Goal: Task Accomplishment & Management: Manage account settings

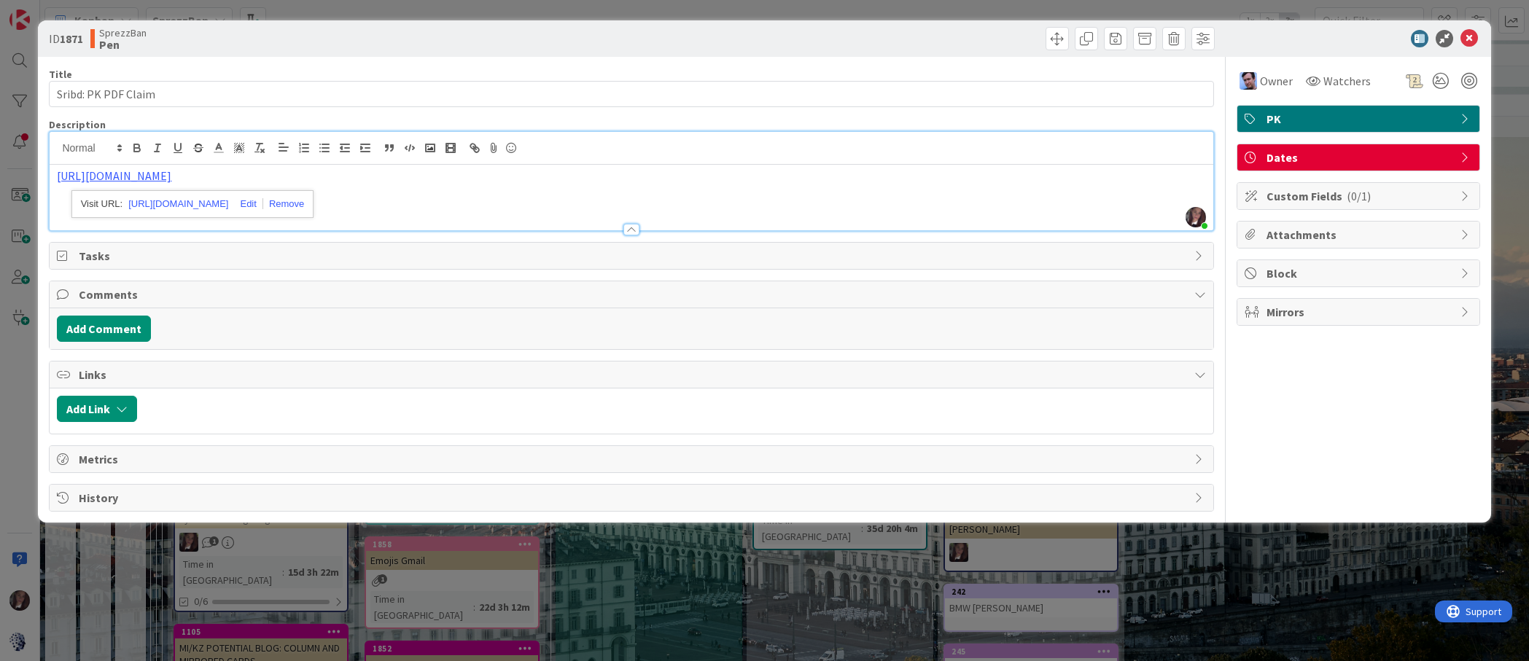
scroll to position [103, 0]
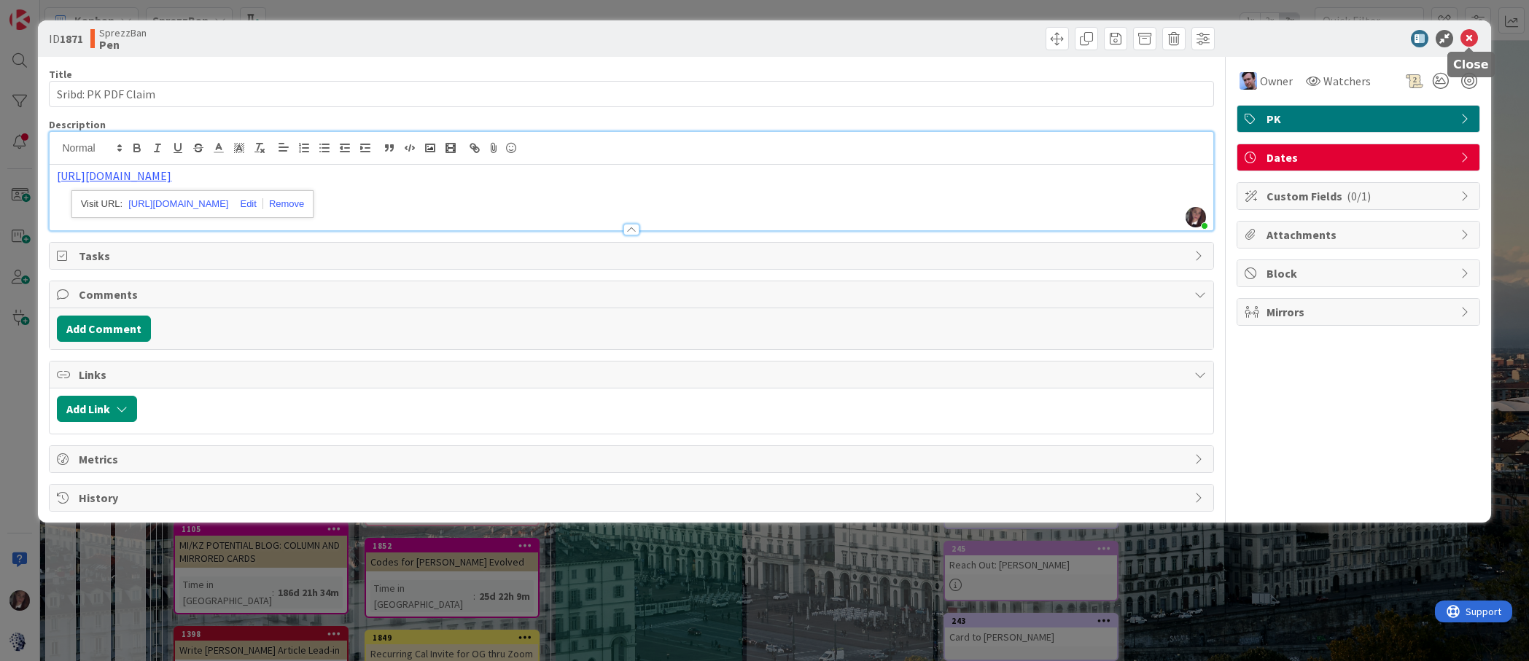
click at [1466, 40] on icon at bounding box center [1470, 39] width 18 height 18
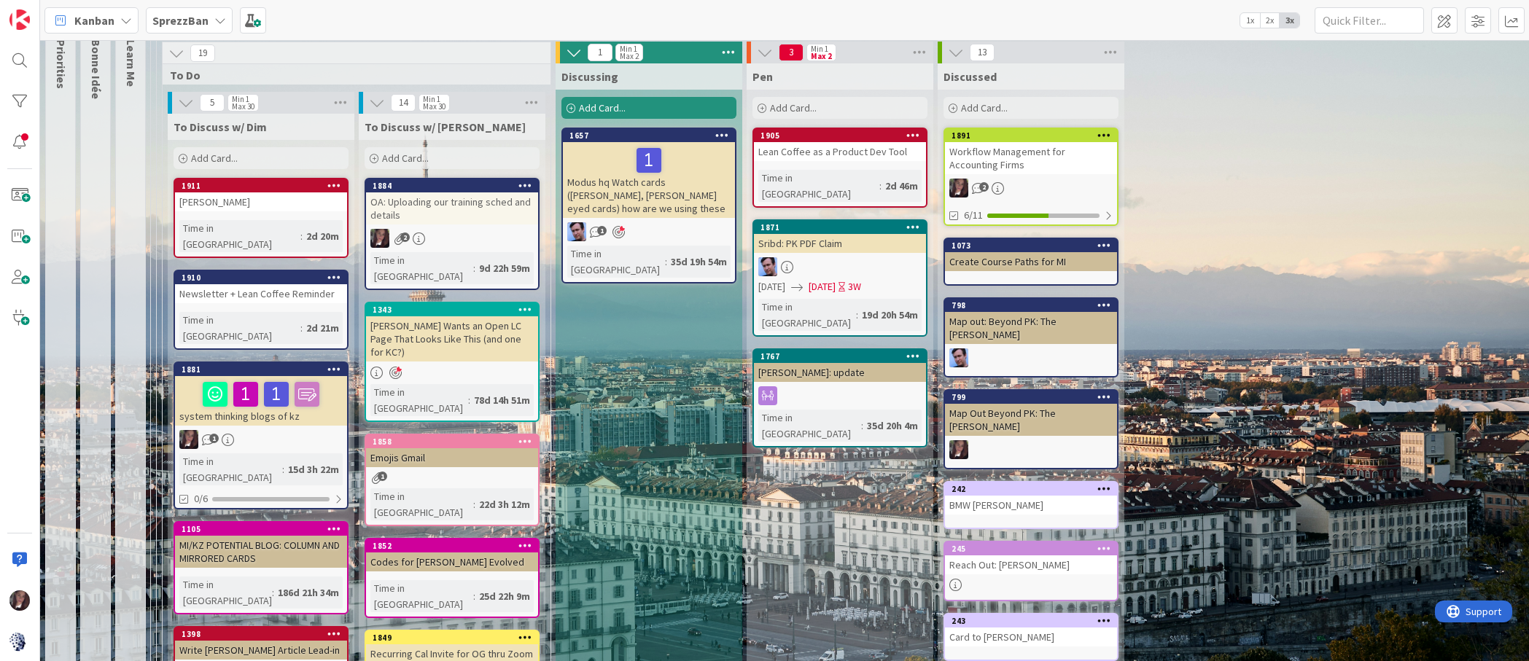
click at [463, 158] on div "Add Card..." at bounding box center [452, 158] width 175 height 22
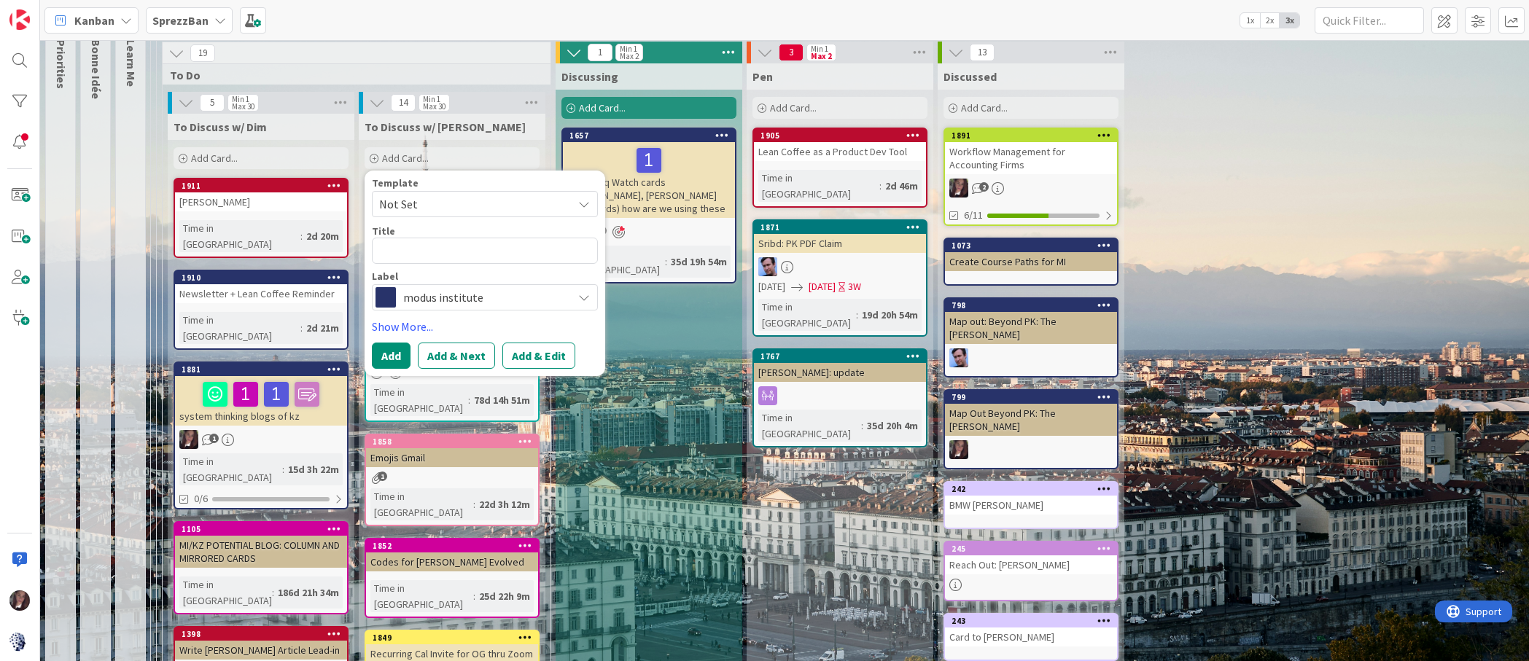
type textarea "x"
type textarea "D"
type textarea "x"
type textarea "Da"
type textarea "x"
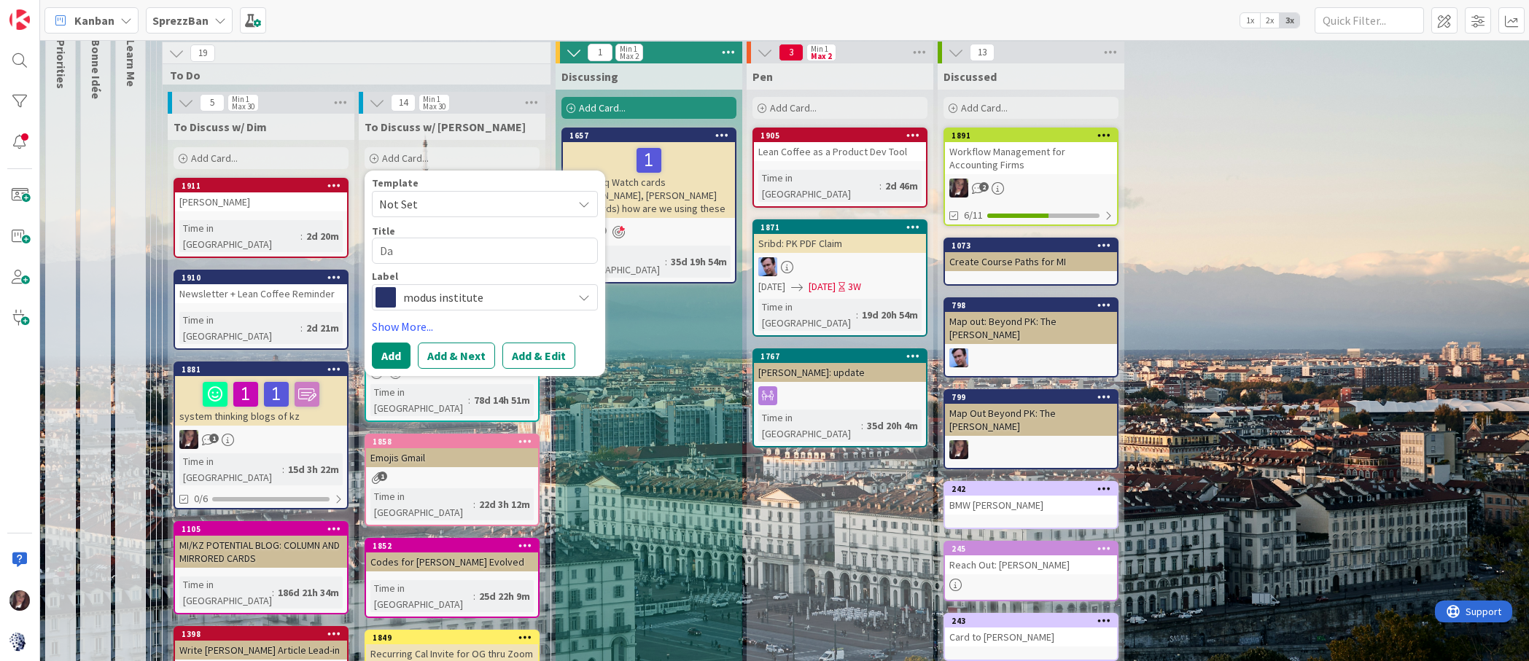
type textarea "Dat"
type textarea "x"
type textarea "Date"
type textarea "x"
type textarea "Dates"
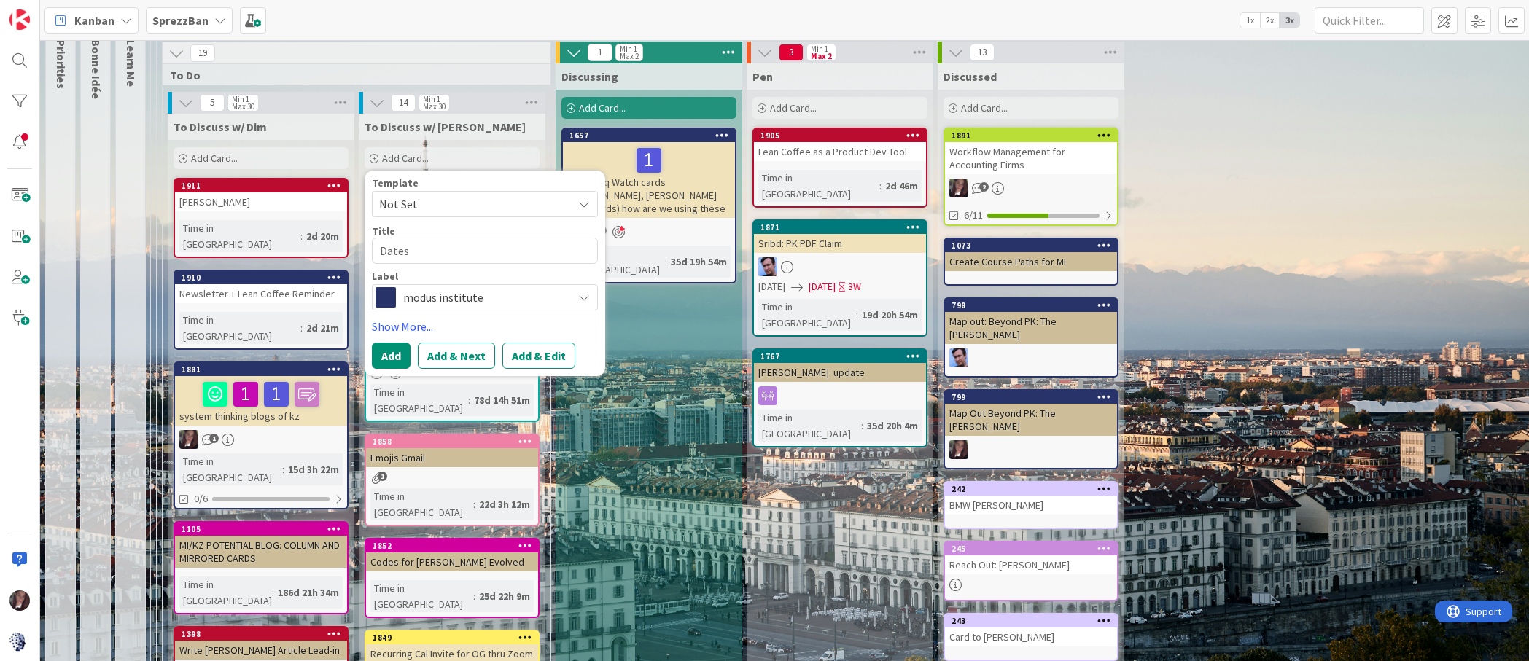
type textarea "x"
type textarea "Dates"
type textarea "x"
type textarea "Dates f"
type textarea "x"
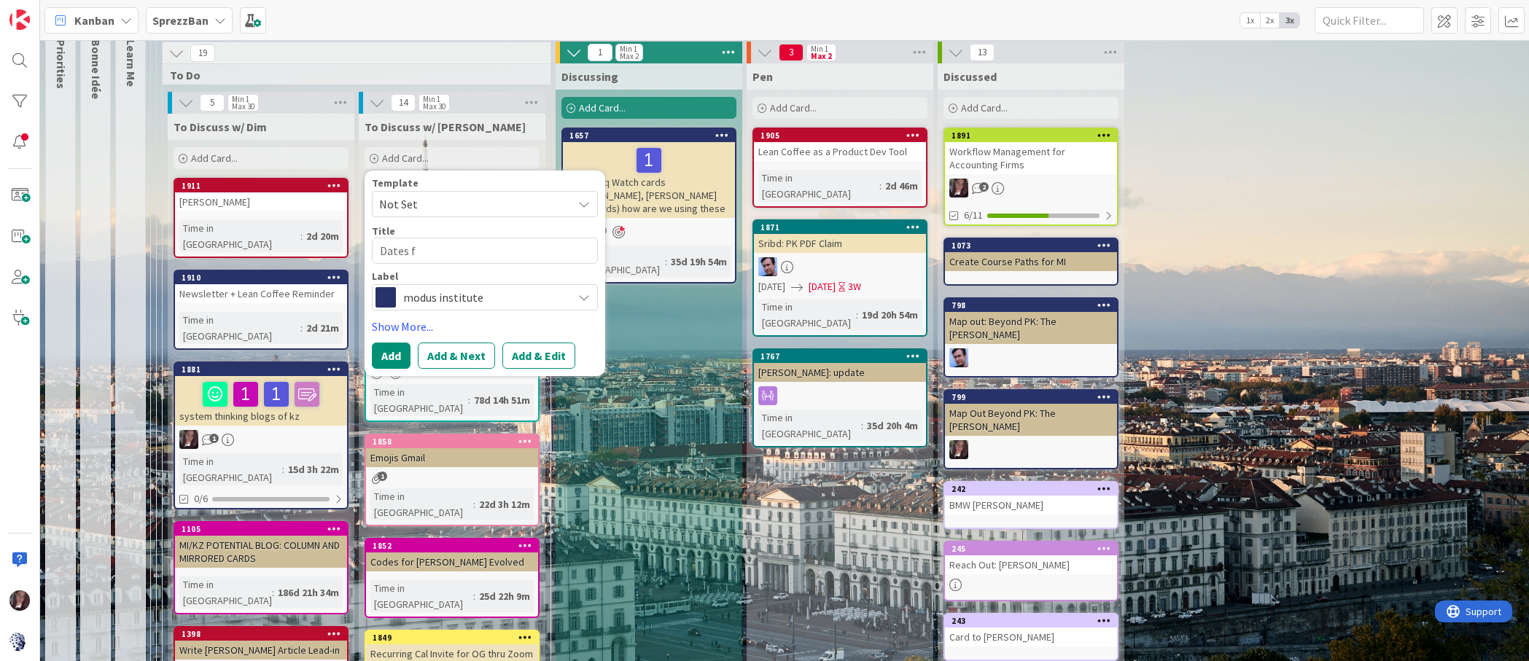
type textarea "Dates fo"
type textarea "x"
type textarea "Dates for"
type textarea "x"
type textarea "Dates for"
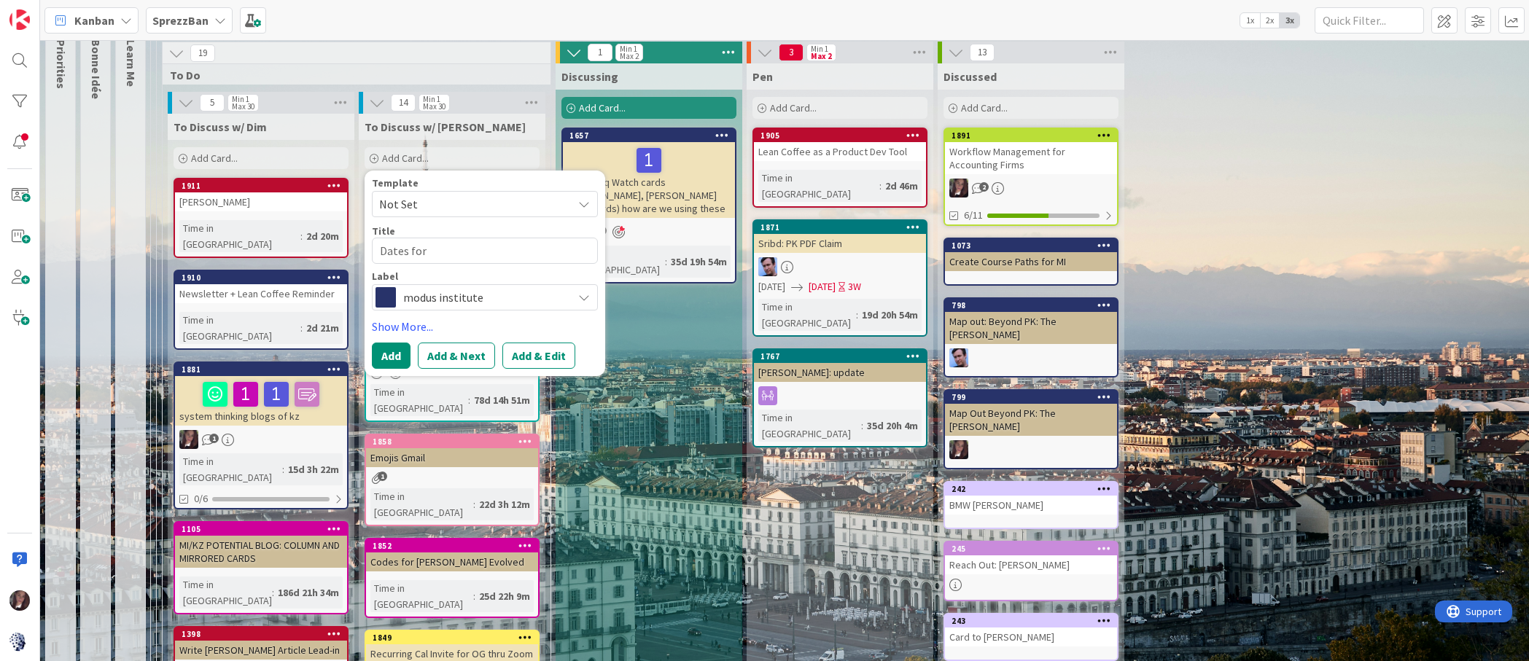
type textarea "x"
type textarea "Dates for G"
type textarea "x"
type textarea "Dates for Gu"
type textarea "x"
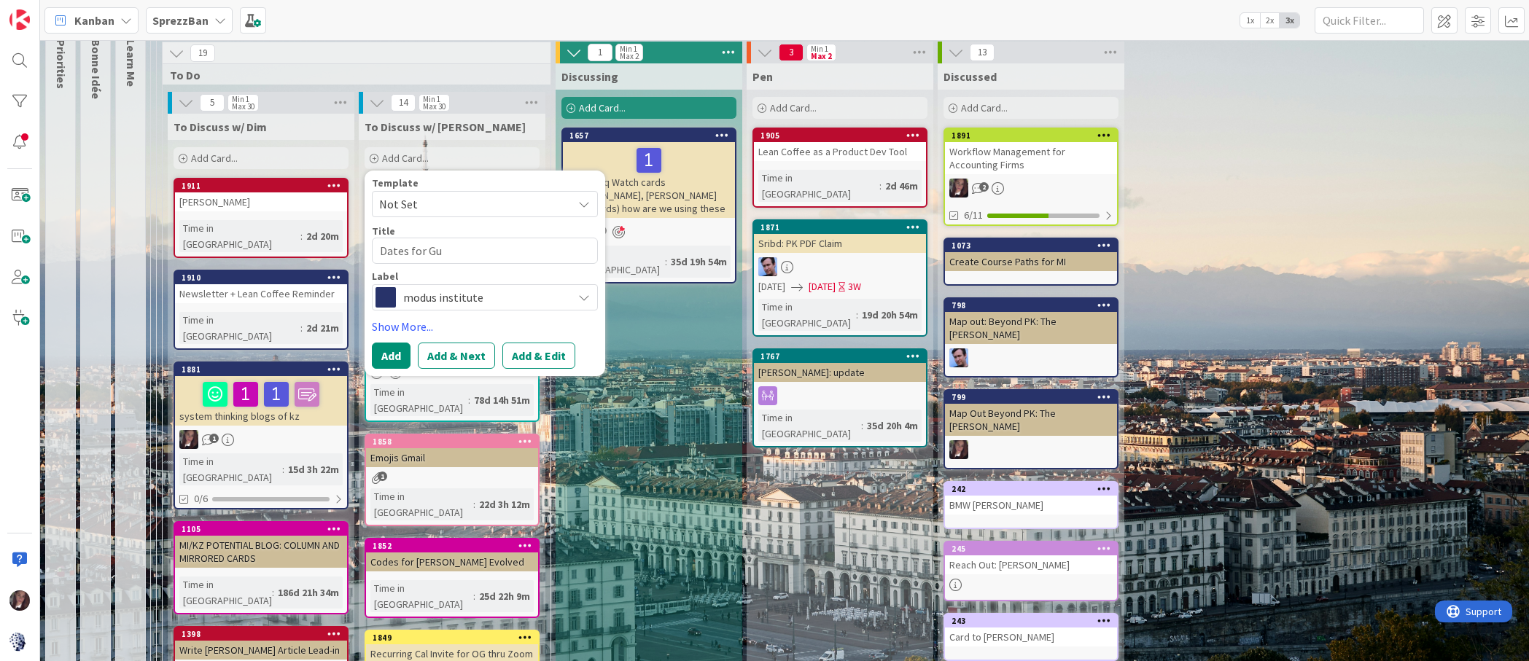
type textarea "Dates for Gui"
type textarea "x"
type textarea "Dates for Guid"
type textarea "x"
type textarea "Dates for Guide"
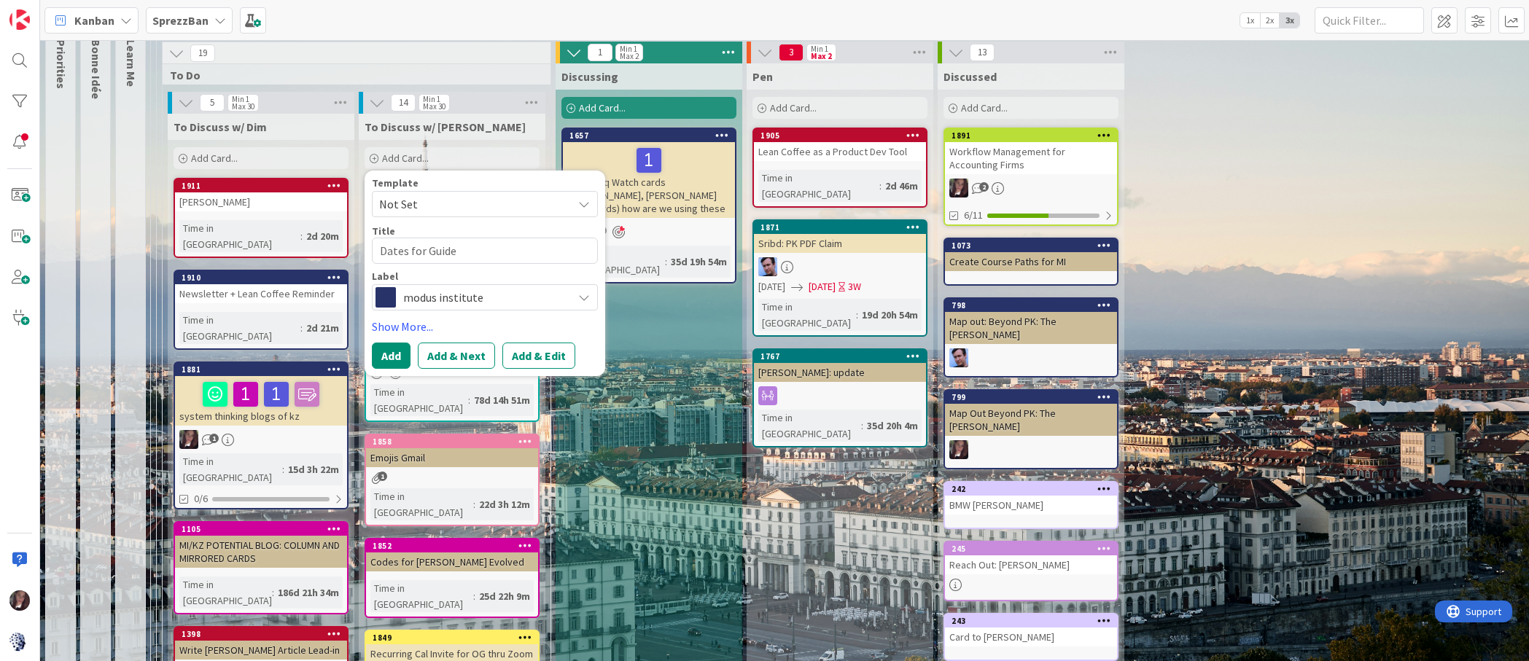
type textarea "x"
type textarea "Dates for Guided"
type textarea "x"
type textarea "Dates for Guided"
type textarea "x"
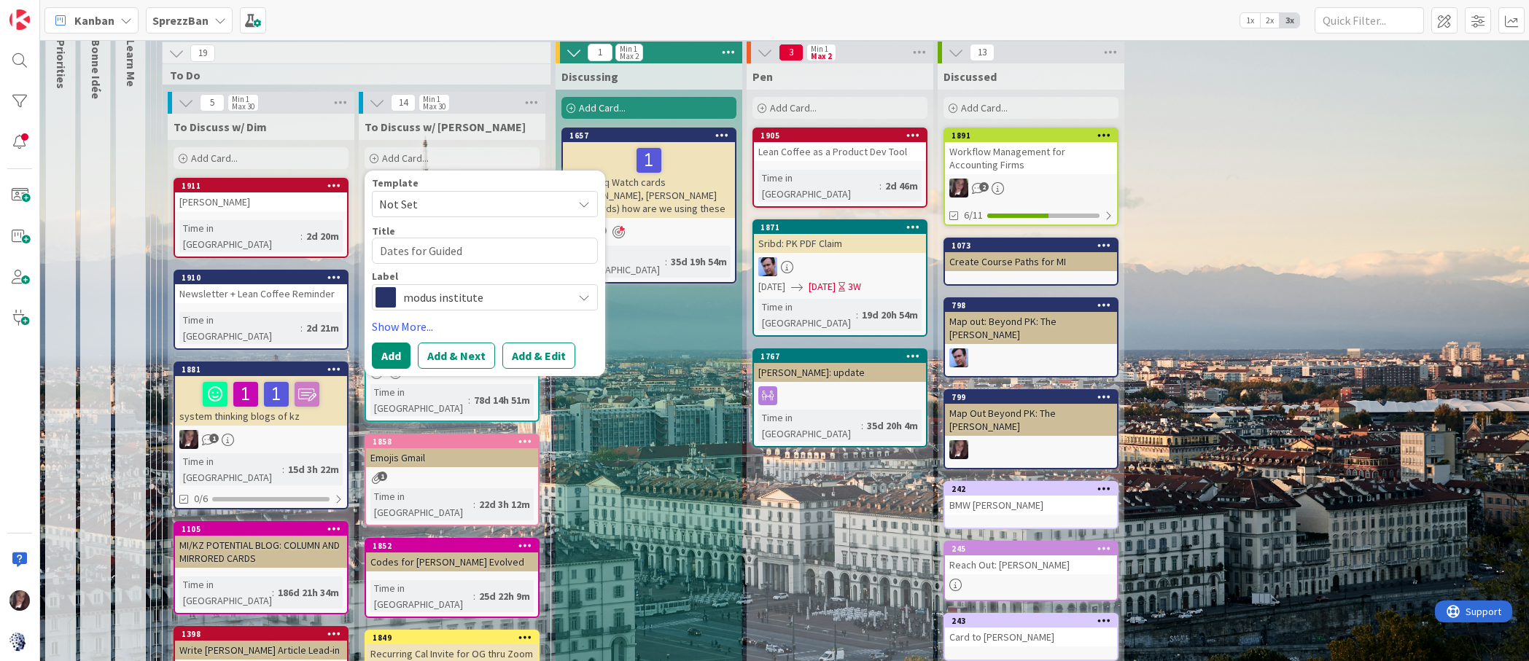
type textarea "Dates for Guided O"
type textarea "x"
type textarea "Dates for Guided Ob"
type textarea "x"
type textarea "Dates for Guided Obe"
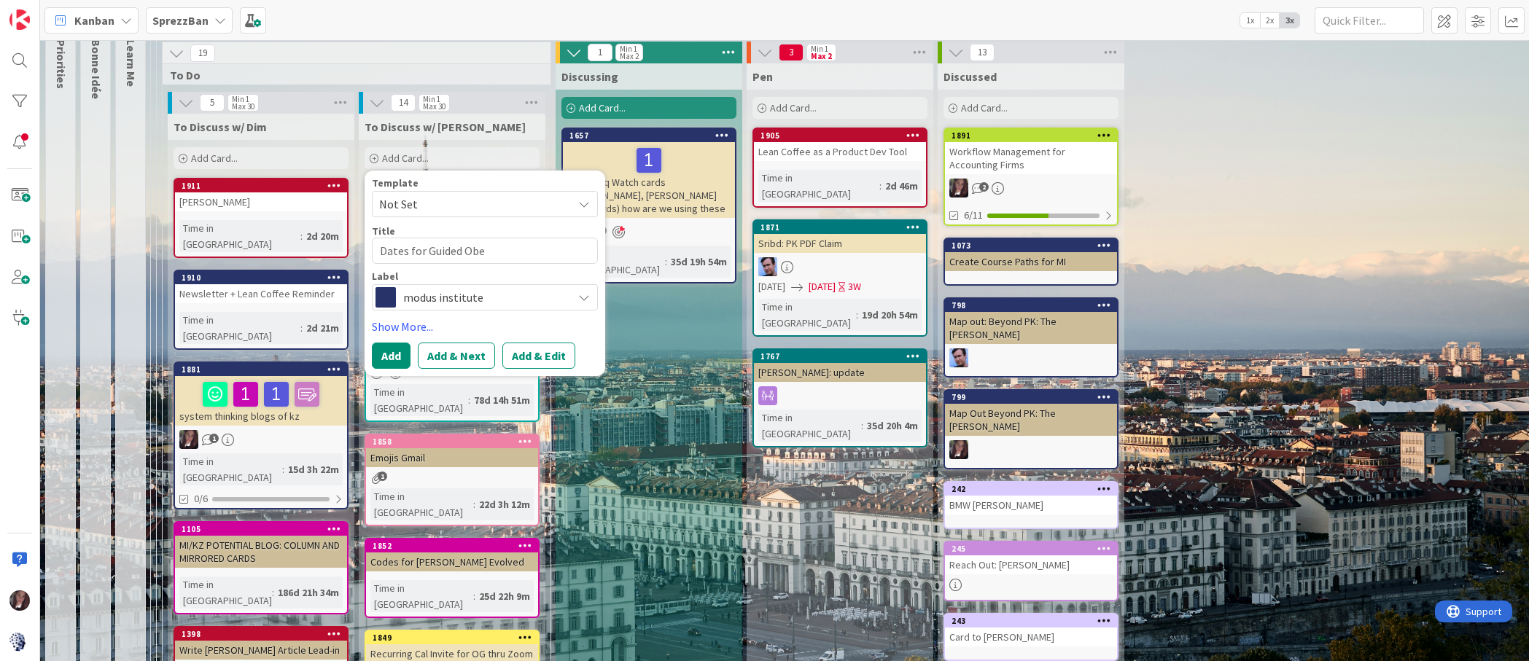
type textarea "x"
type textarea "Dates for Guided Obey"
type textarea "x"
type textarea "Dates for Guided Obeya"
type textarea "x"
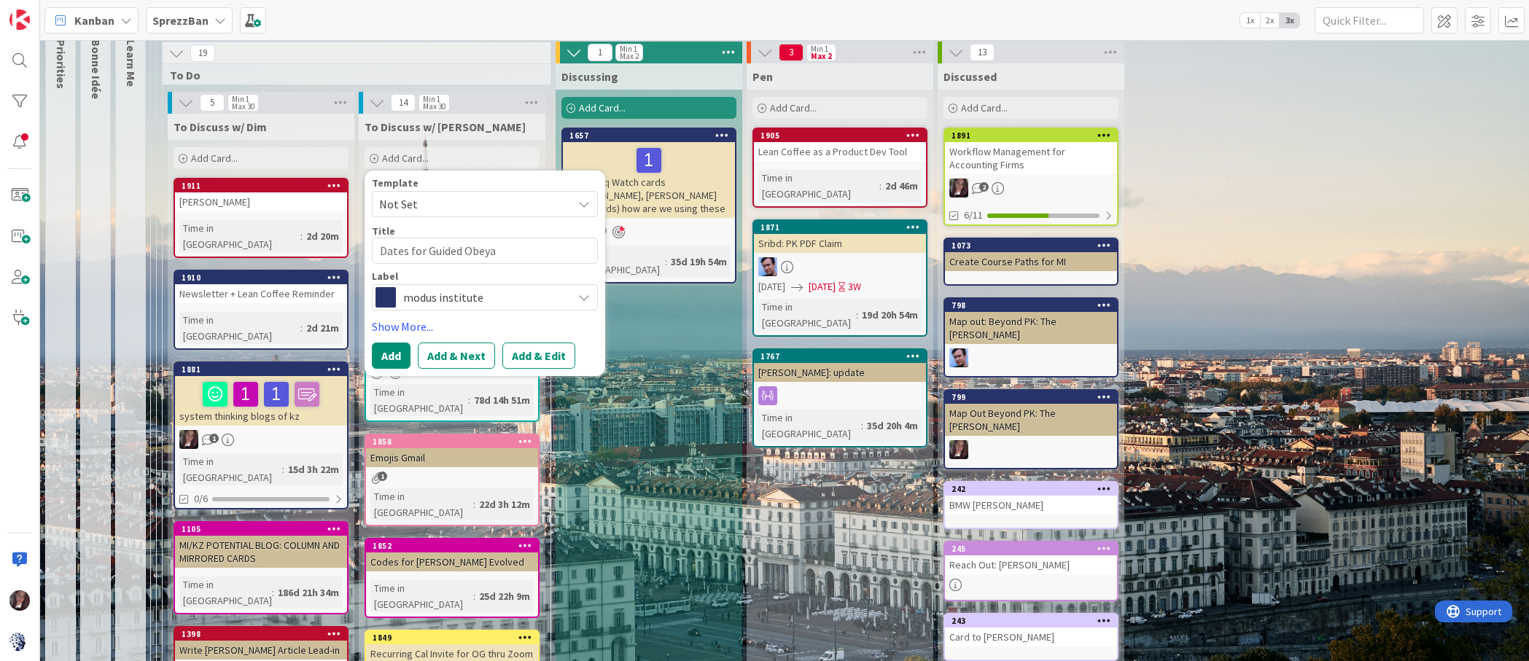
type textarea "Dates for Guided Obeya"
type textarea "x"
type textarea "Dates for Guided Obeya T"
type textarea "x"
type textarea "Dates for Guided Obeya Tr"
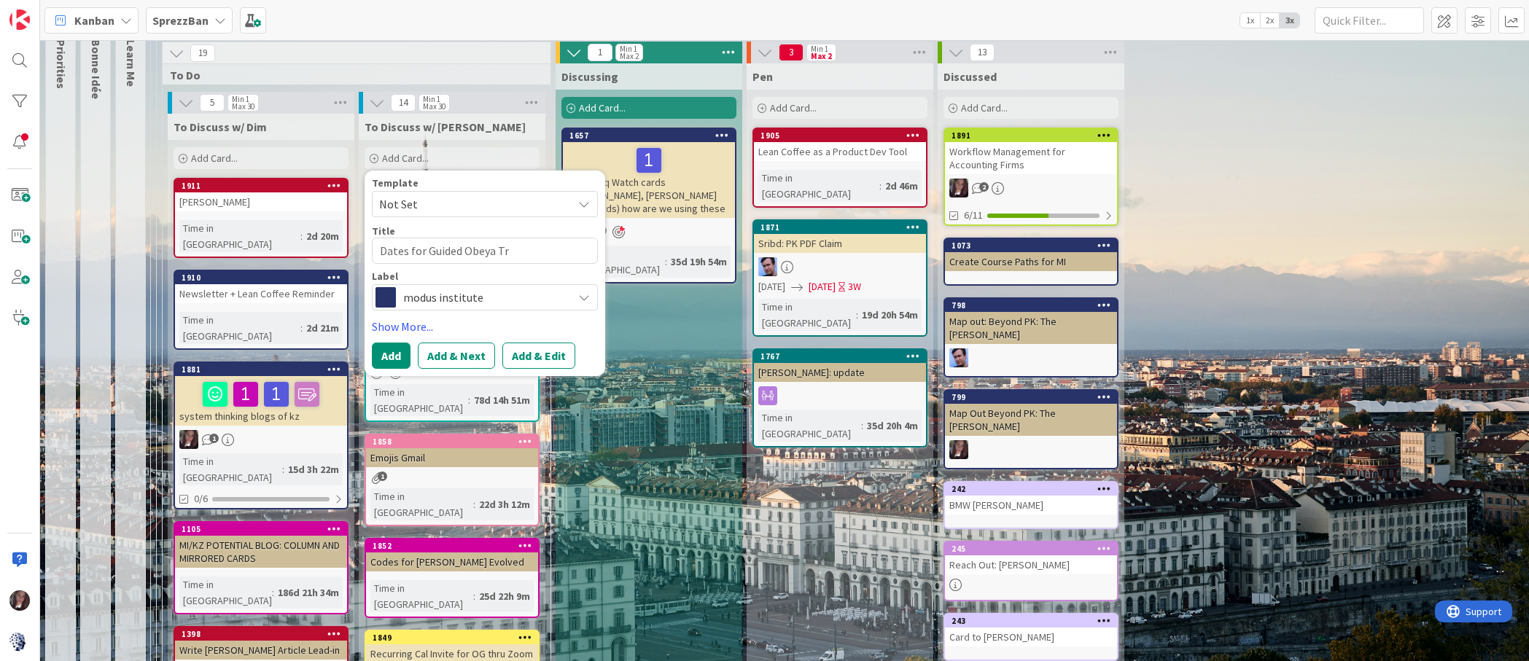
type textarea "x"
type textarea "Dates for Guided Obeya Tra"
type textarea "x"
type textarea "Dates for Guided [PERSON_NAME]"
type textarea "x"
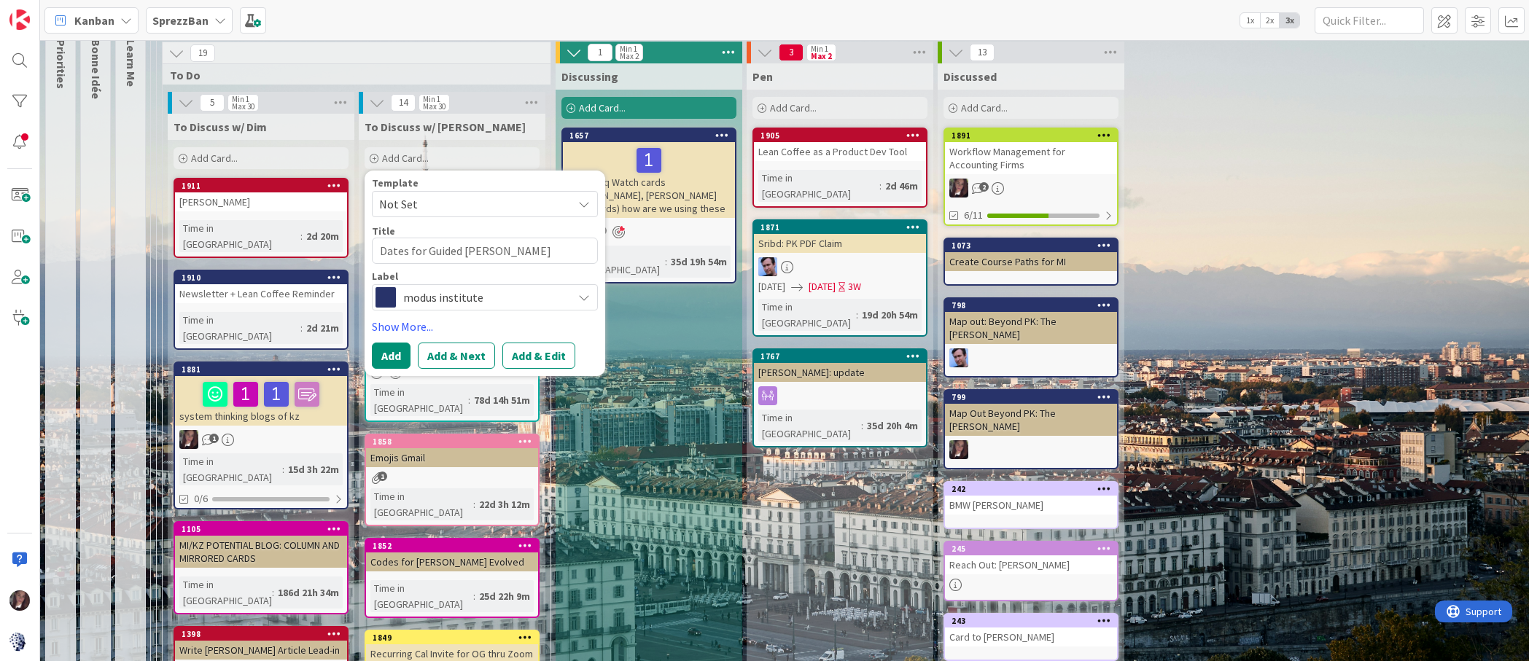
type textarea "Dates for Guided Obeya Train"
type textarea "x"
type textarea "Dates for Guided Obeya Traini"
type textarea "x"
type textarea "Dates for Guided Obeya Trainin"
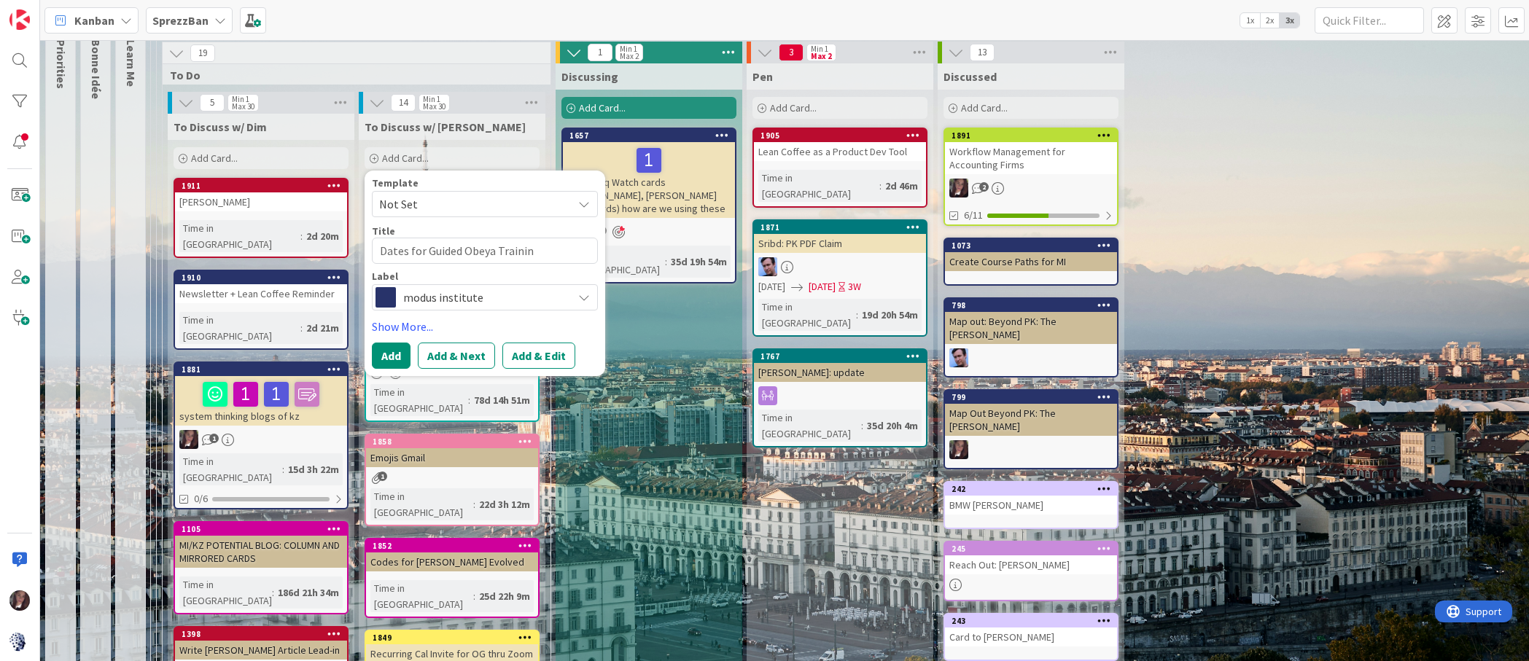
type textarea "x"
type textarea "Dates for Guided Obeya Training"
type textarea "x"
type textarea "Dates for Guided Obeya Trainings"
click at [464, 300] on span "modus institute" at bounding box center [484, 297] width 162 height 20
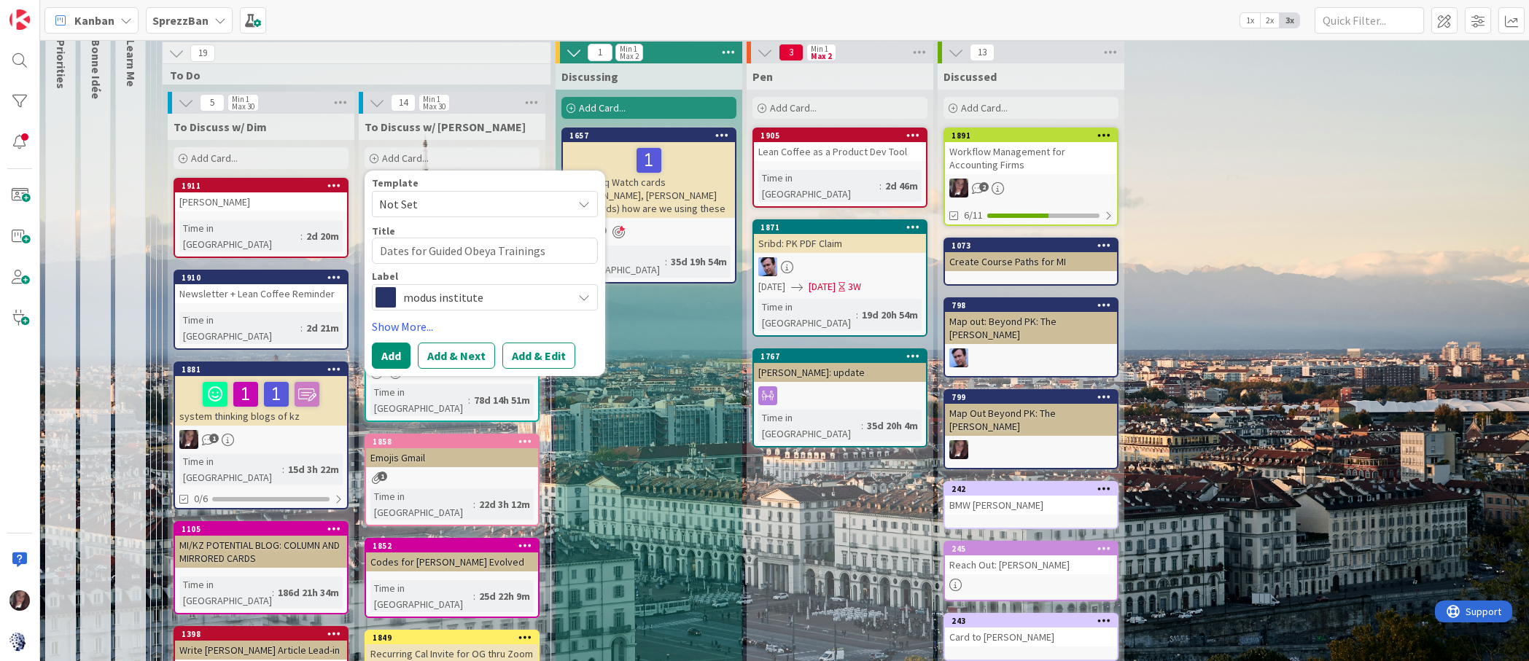
type textarea "x"
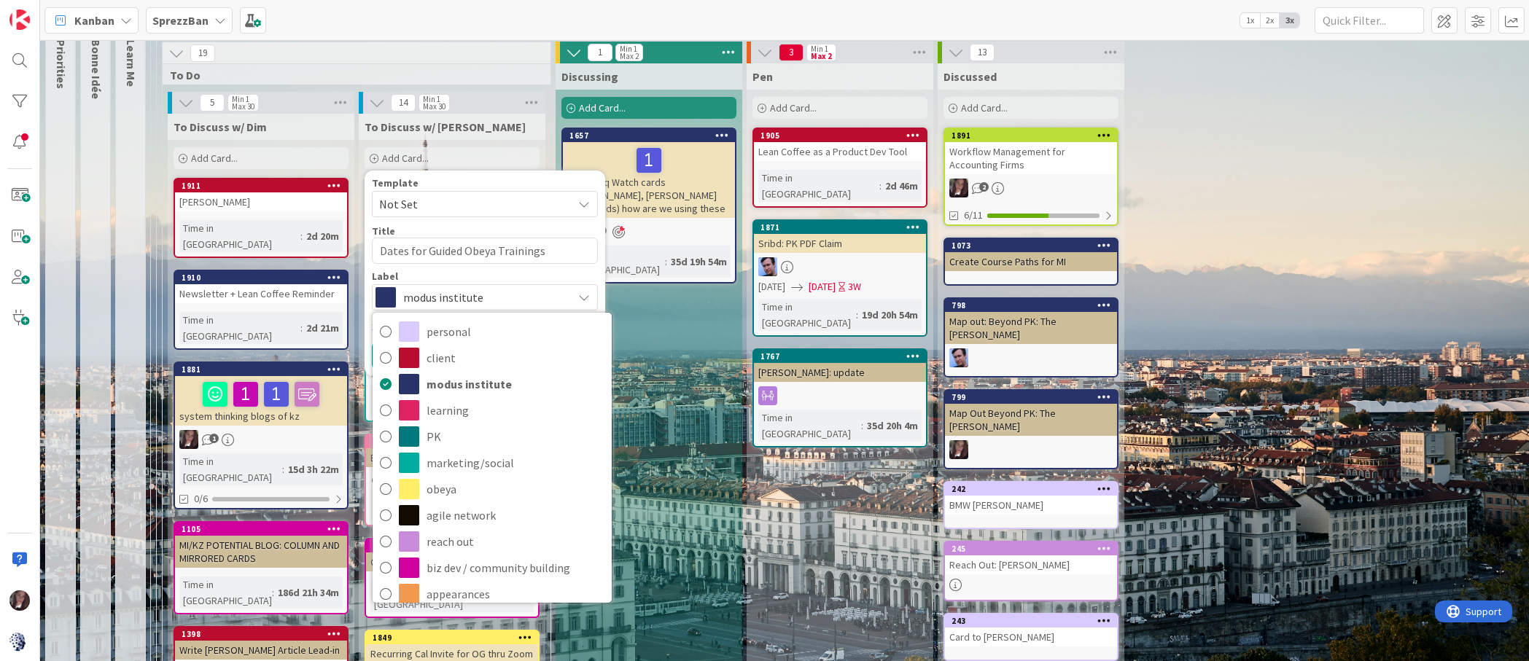
drag, startPoint x: 1248, startPoint y: 117, endPoint x: 1162, endPoint y: 115, distance: 85.3
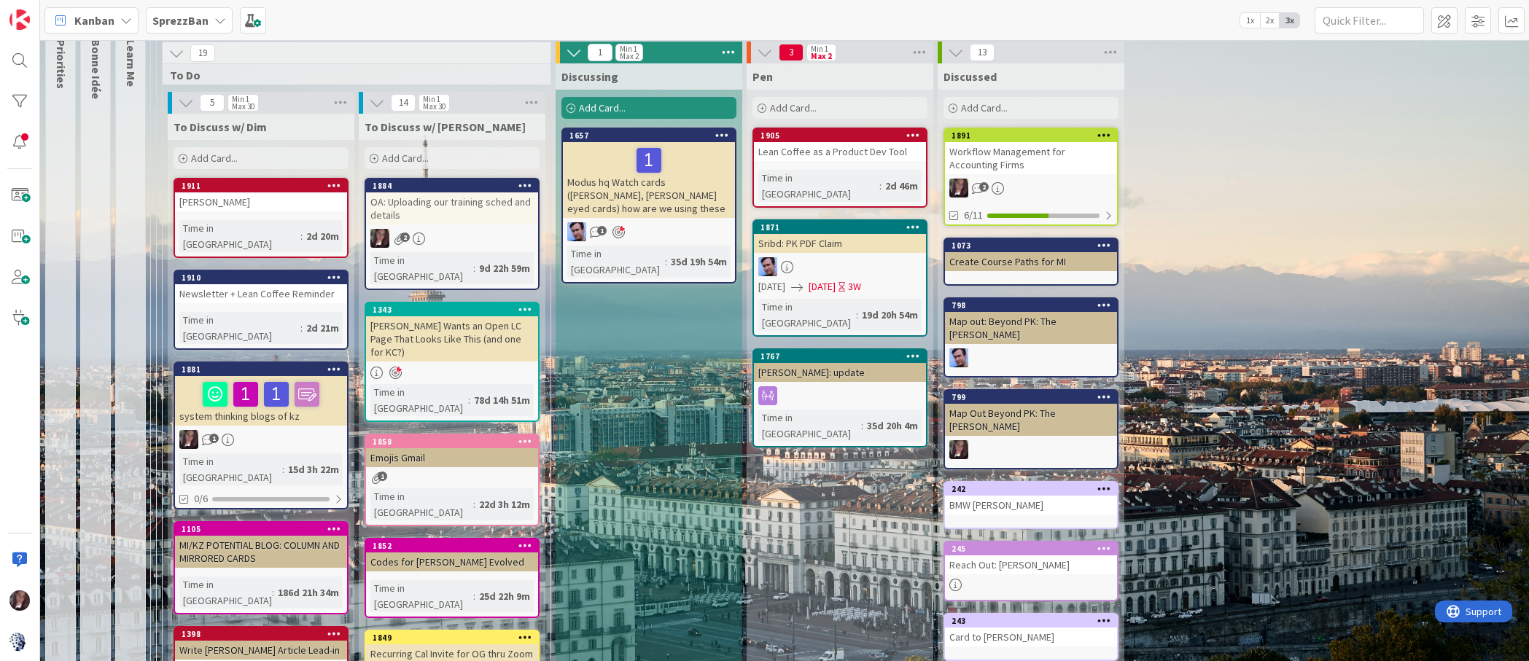
click at [431, 158] on div "Add Card..." at bounding box center [452, 158] width 175 height 22
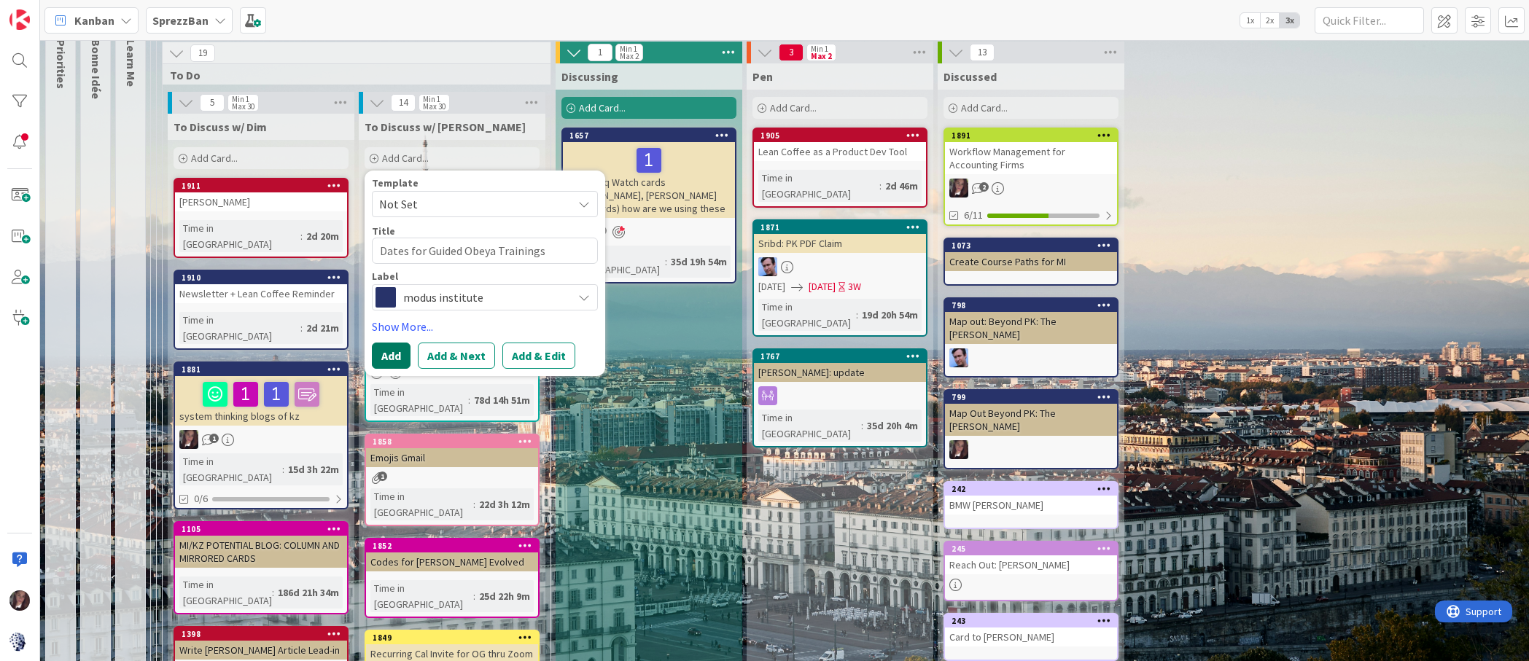
click at [402, 350] on button "Add" at bounding box center [391, 356] width 39 height 26
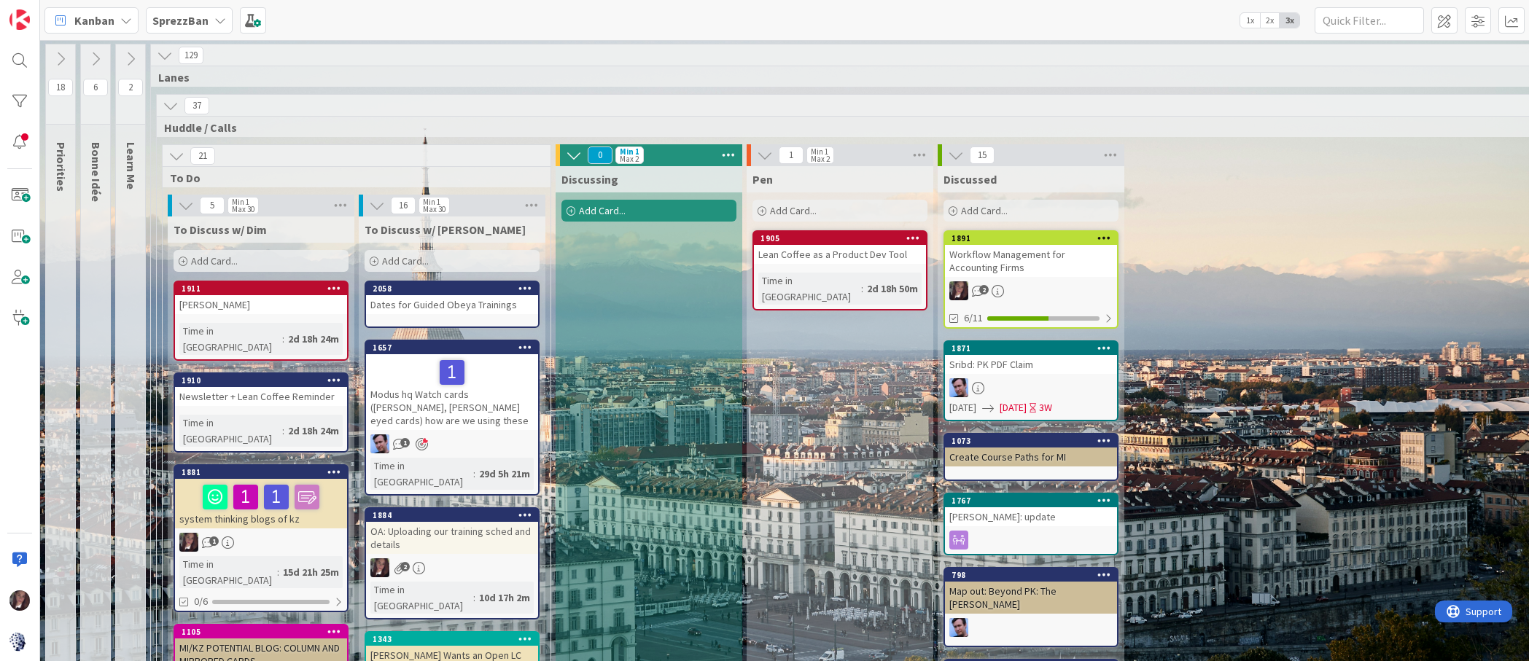
click at [446, 522] on div "OA: Uploading our training sched and details" at bounding box center [452, 538] width 172 height 32
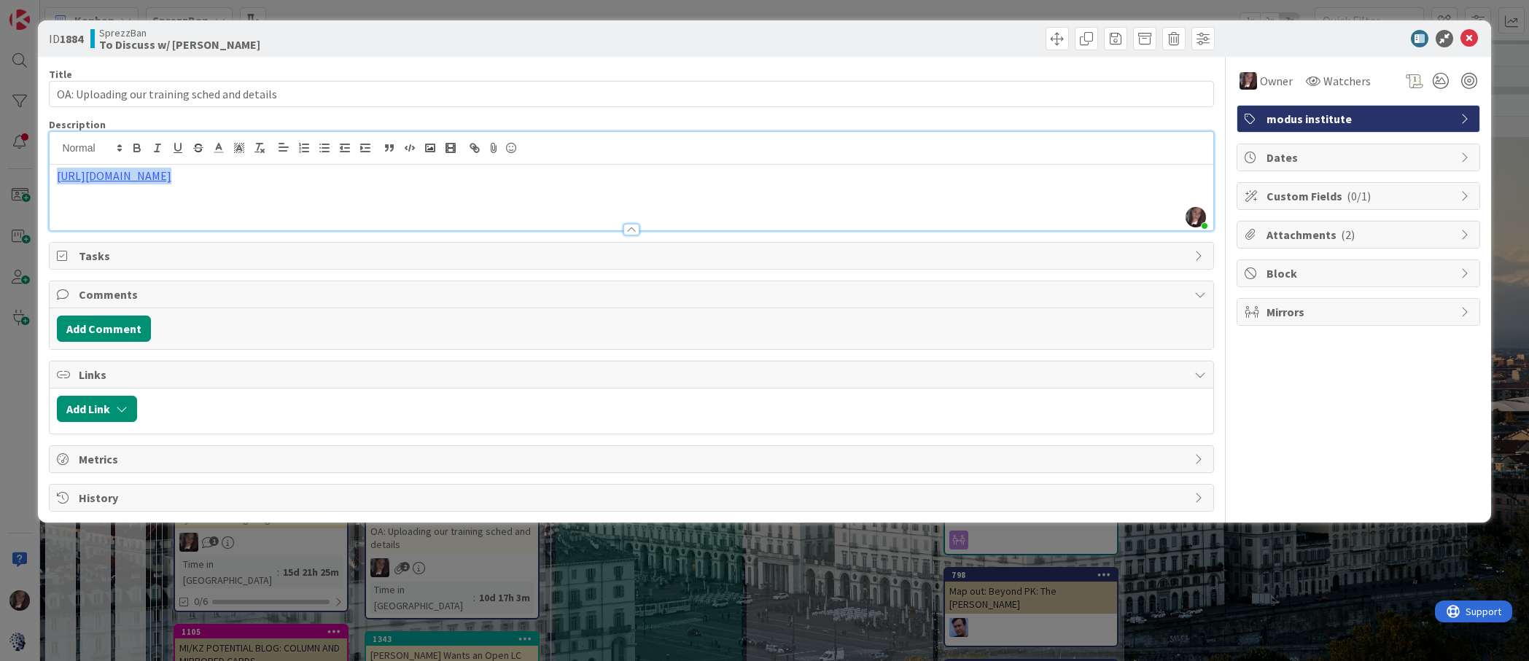
drag, startPoint x: 139, startPoint y: 163, endPoint x: 103, endPoint y: 161, distance: 36.5
click at [99, 160] on div "Description [PERSON_NAME] just joined [URL][DOMAIN_NAME]" at bounding box center [631, 174] width 1164 height 113
click at [1466, 39] on icon at bounding box center [1470, 39] width 18 height 18
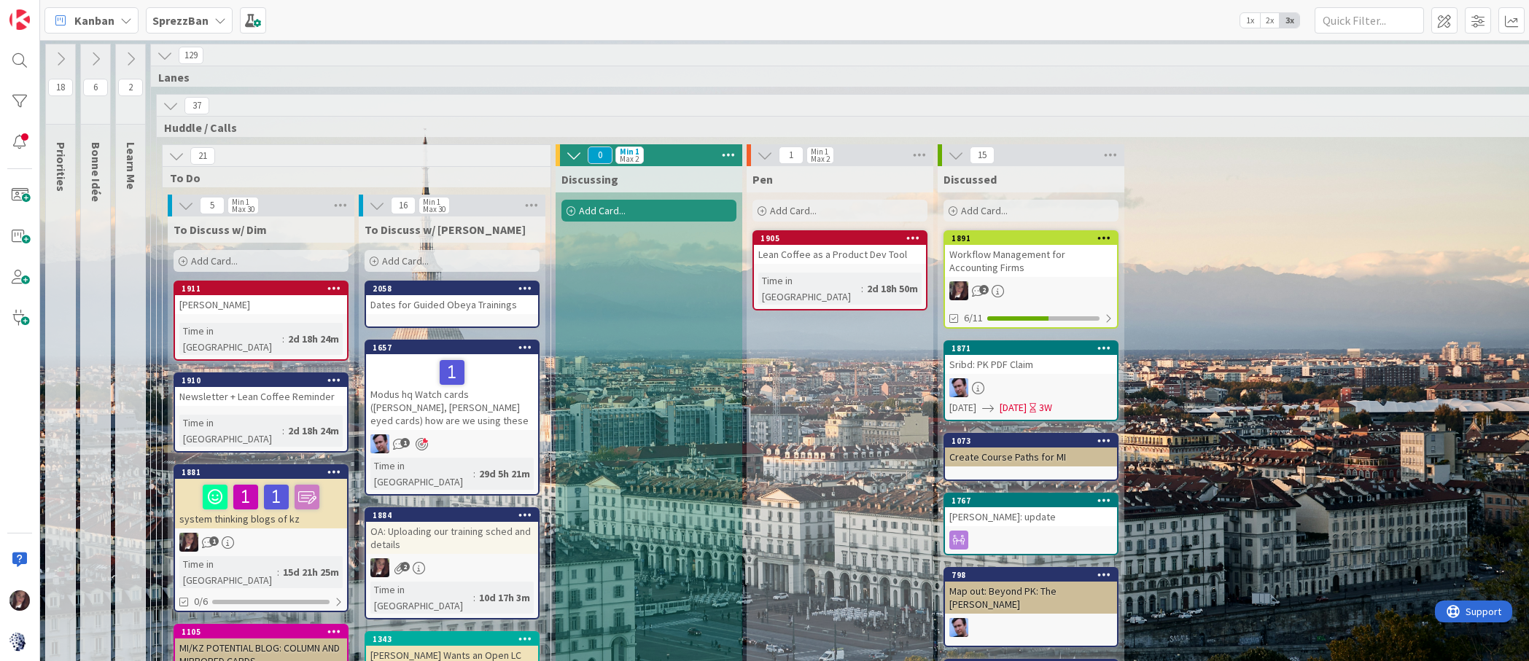
click at [416, 523] on div "OA: Uploading our training sched and details" at bounding box center [452, 538] width 172 height 32
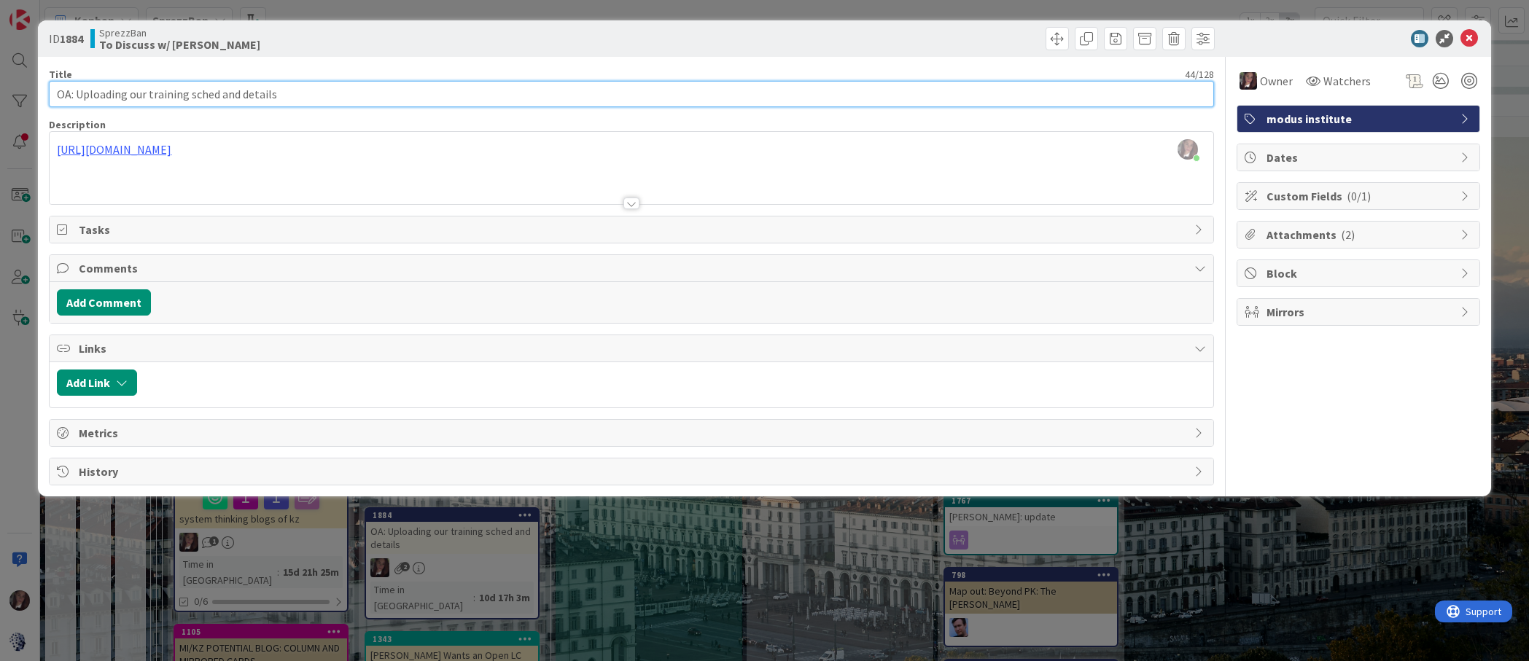
click at [77, 95] on input "OA: Uploading our training sched and details" at bounding box center [631, 94] width 1164 height 26
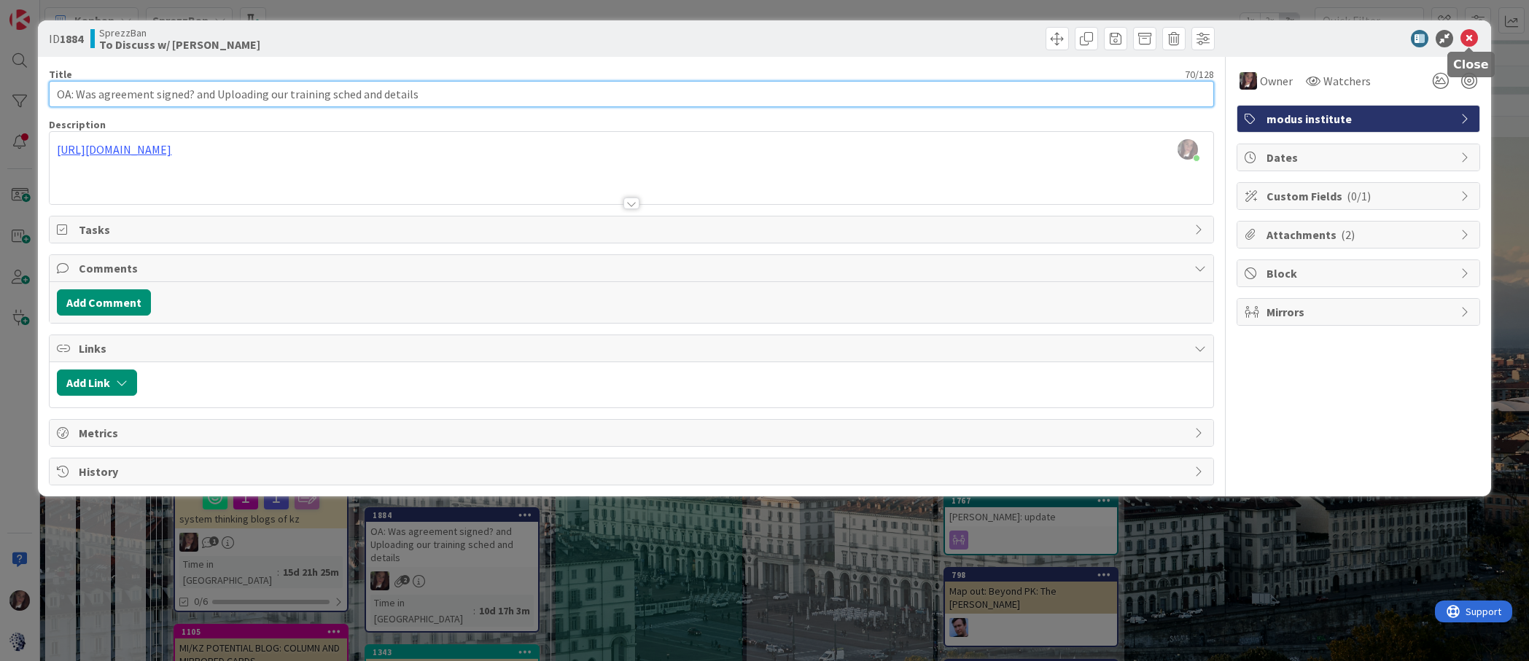
type input "OA: Was agreement signed? and Uploading our training sched and details"
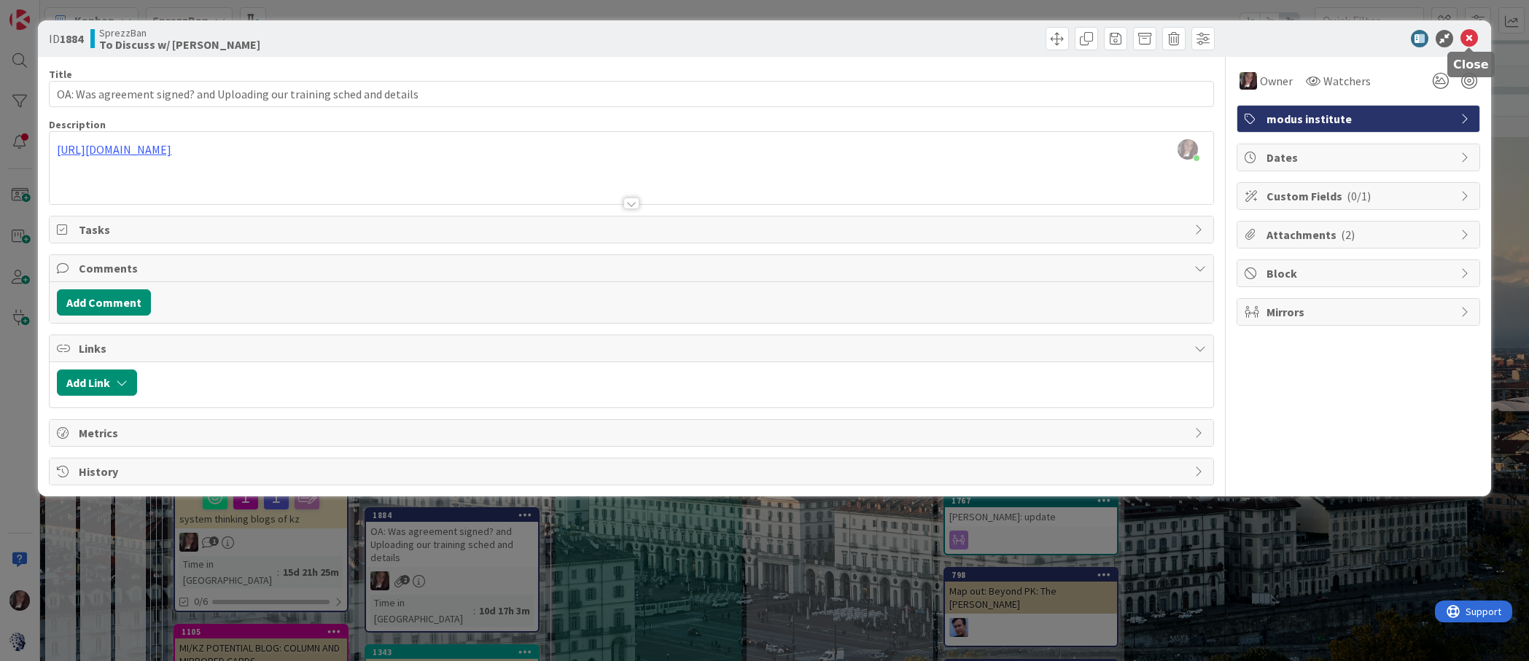
click at [1478, 35] on div at bounding box center [1351, 39] width 258 height 18
click at [1474, 36] on icon at bounding box center [1470, 39] width 18 height 18
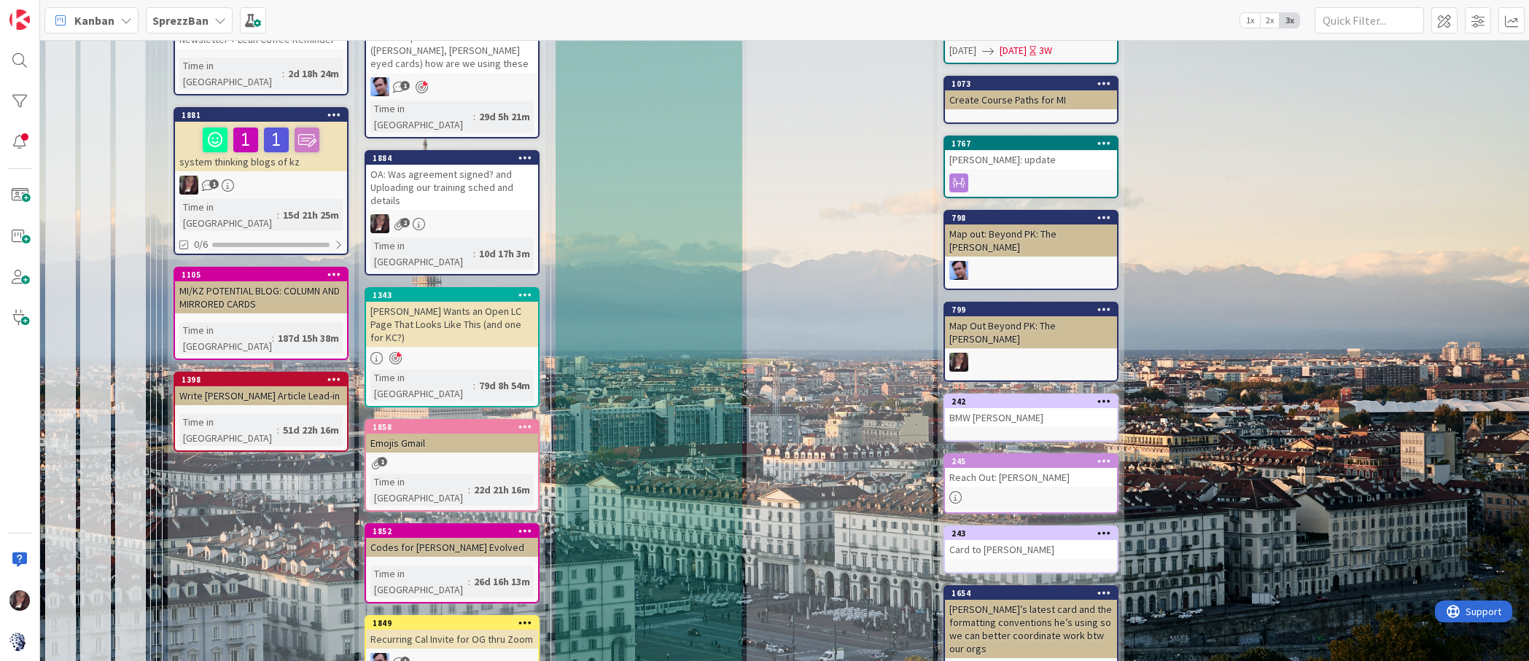
scroll to position [358, 0]
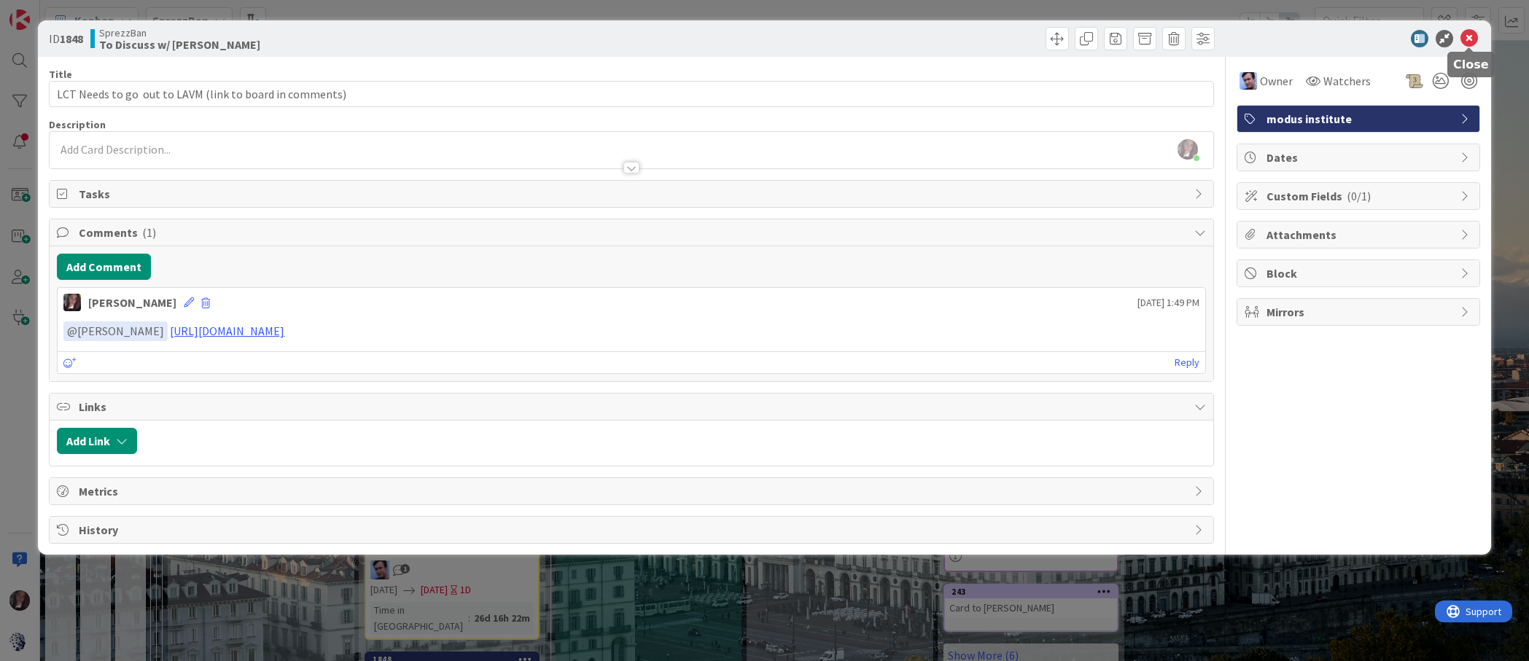
click at [1463, 36] on icon at bounding box center [1470, 39] width 18 height 18
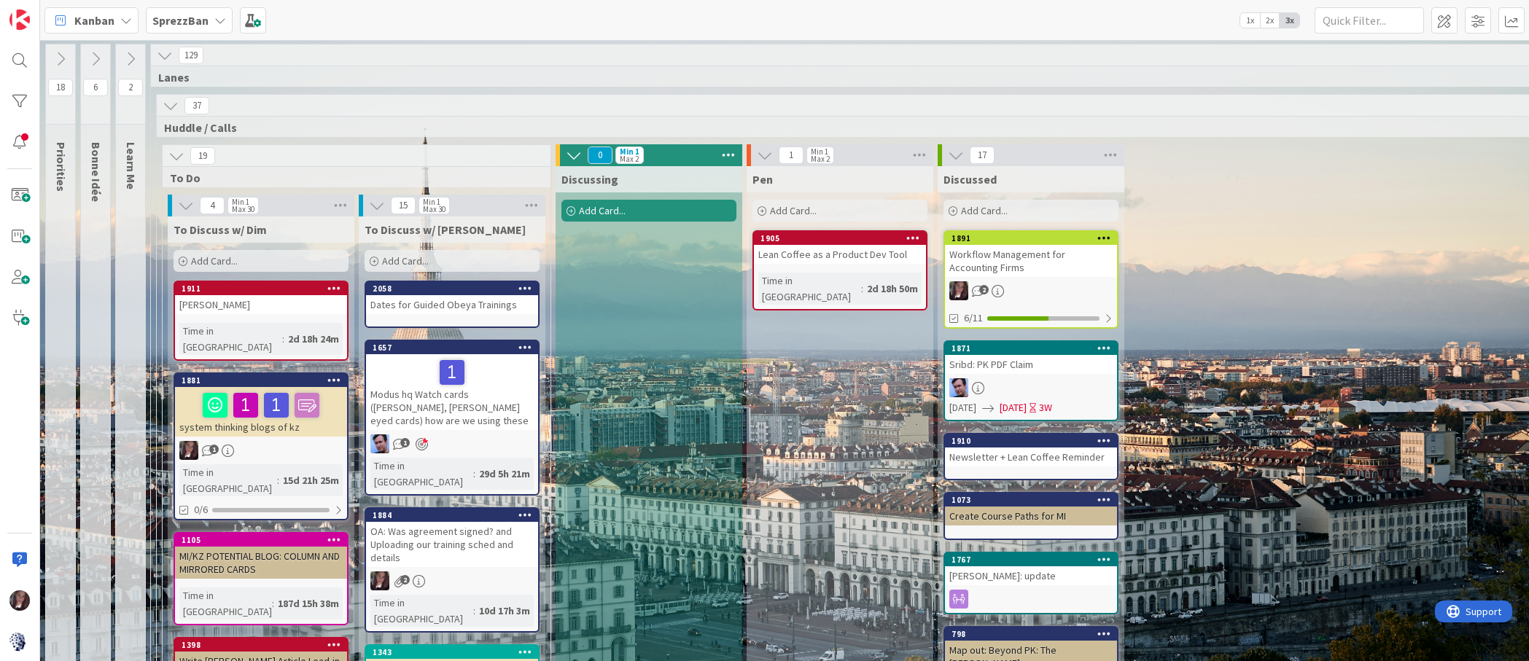
click at [245, 263] on div "Add Card..." at bounding box center [261, 261] width 175 height 22
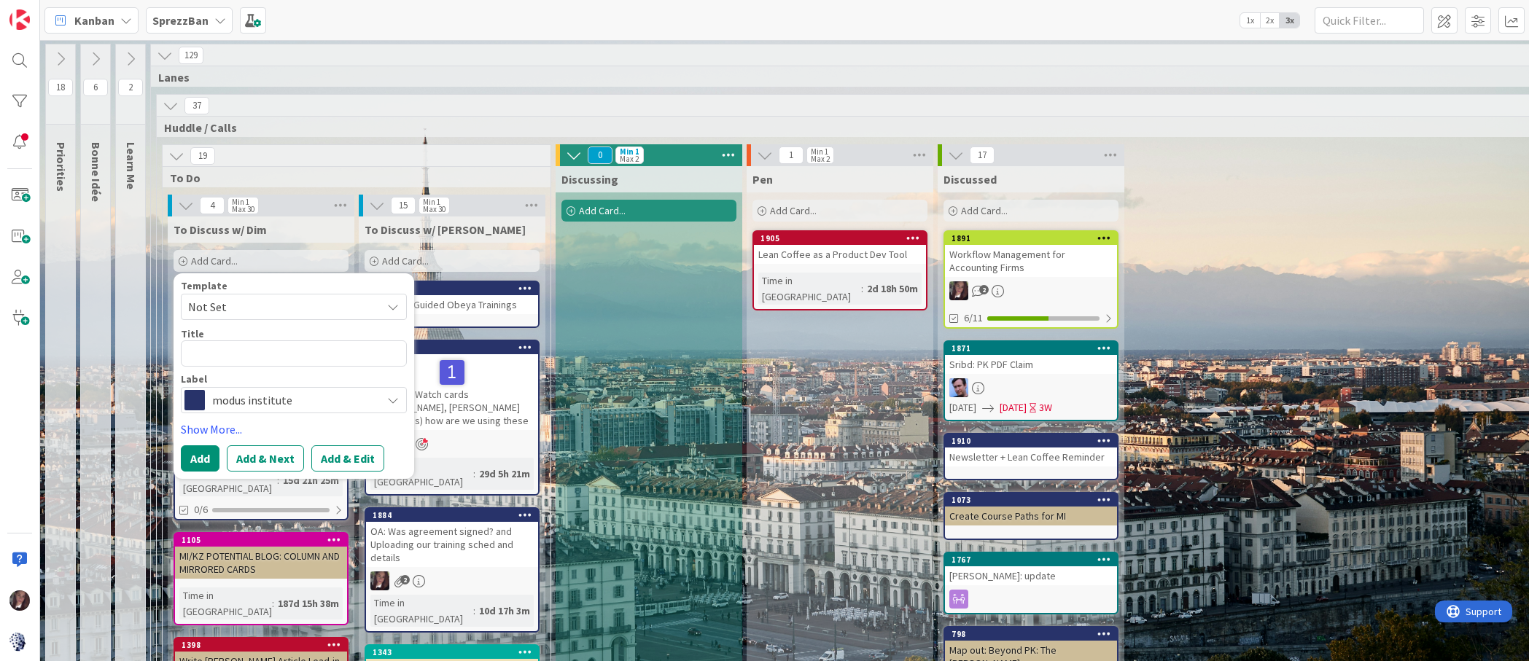
scroll to position [3, 0]
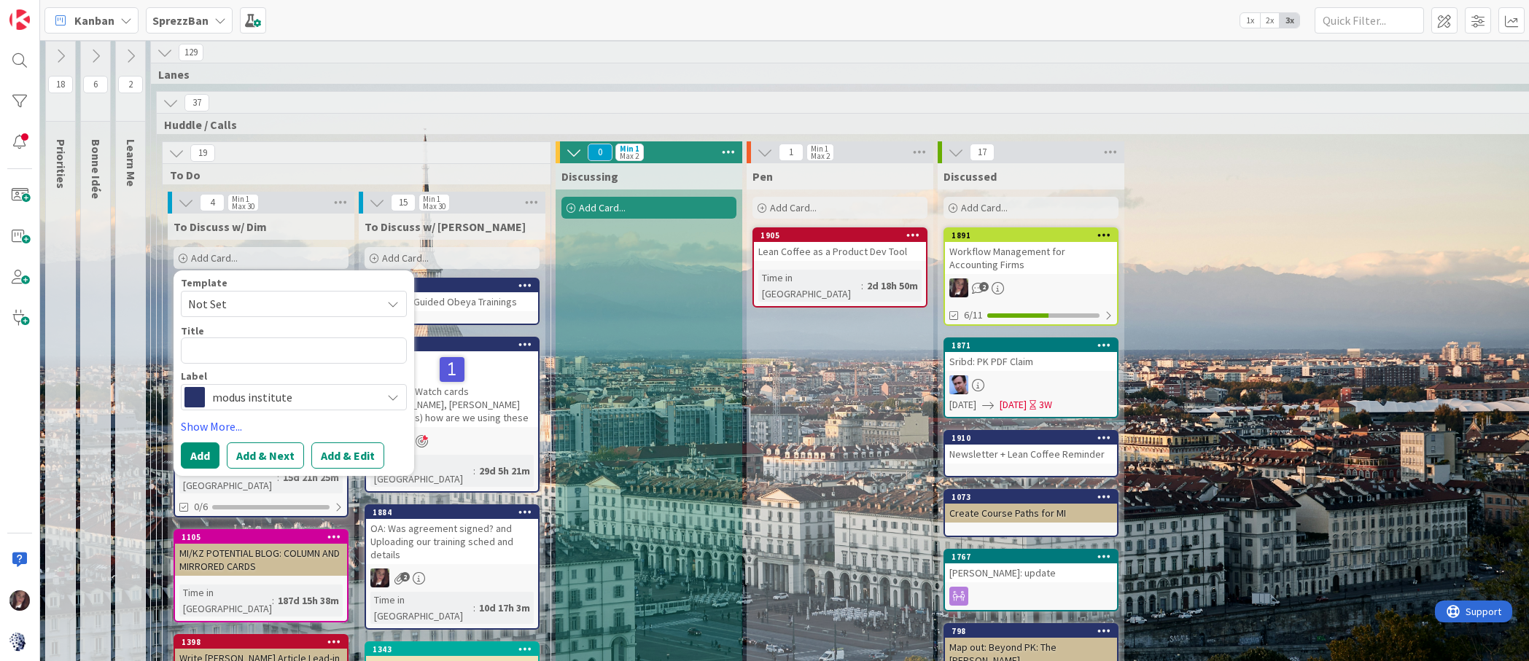
type textarea "x"
type textarea "C"
type textarea "x"
type textarea "Co"
type textarea "x"
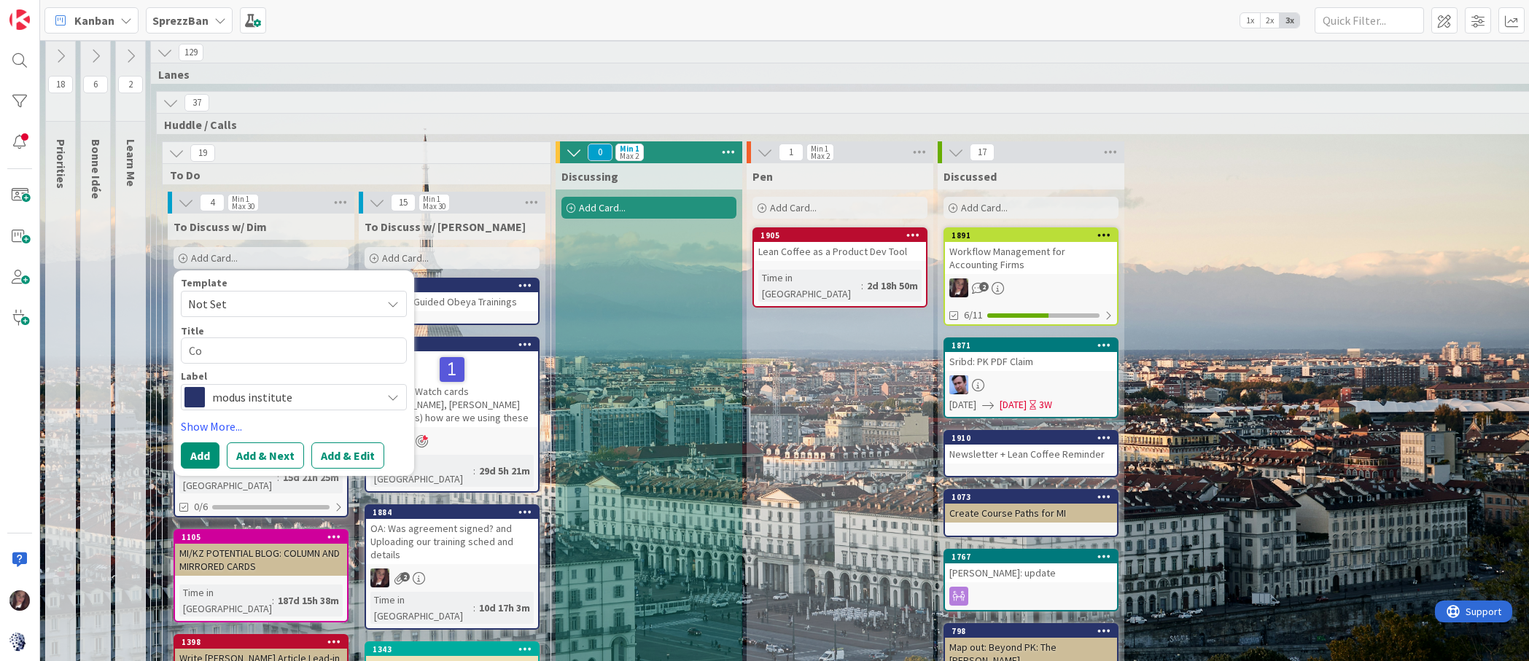
type textarea "Cod"
type textarea "x"
type textarea "Code"
type textarea "x"
type textarea "Codes"
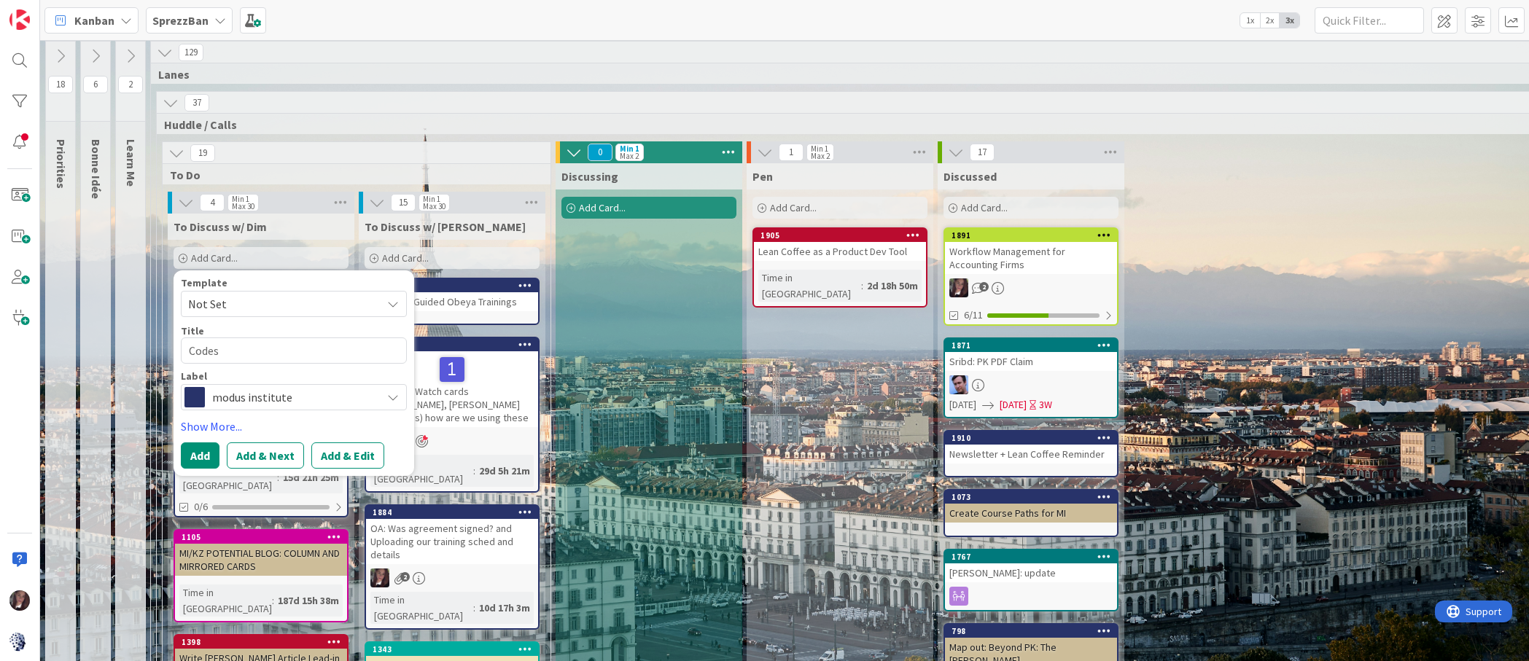
type textarea "x"
type textarea "Codes"
type textarea "x"
type textarea "Codes f"
type textarea "x"
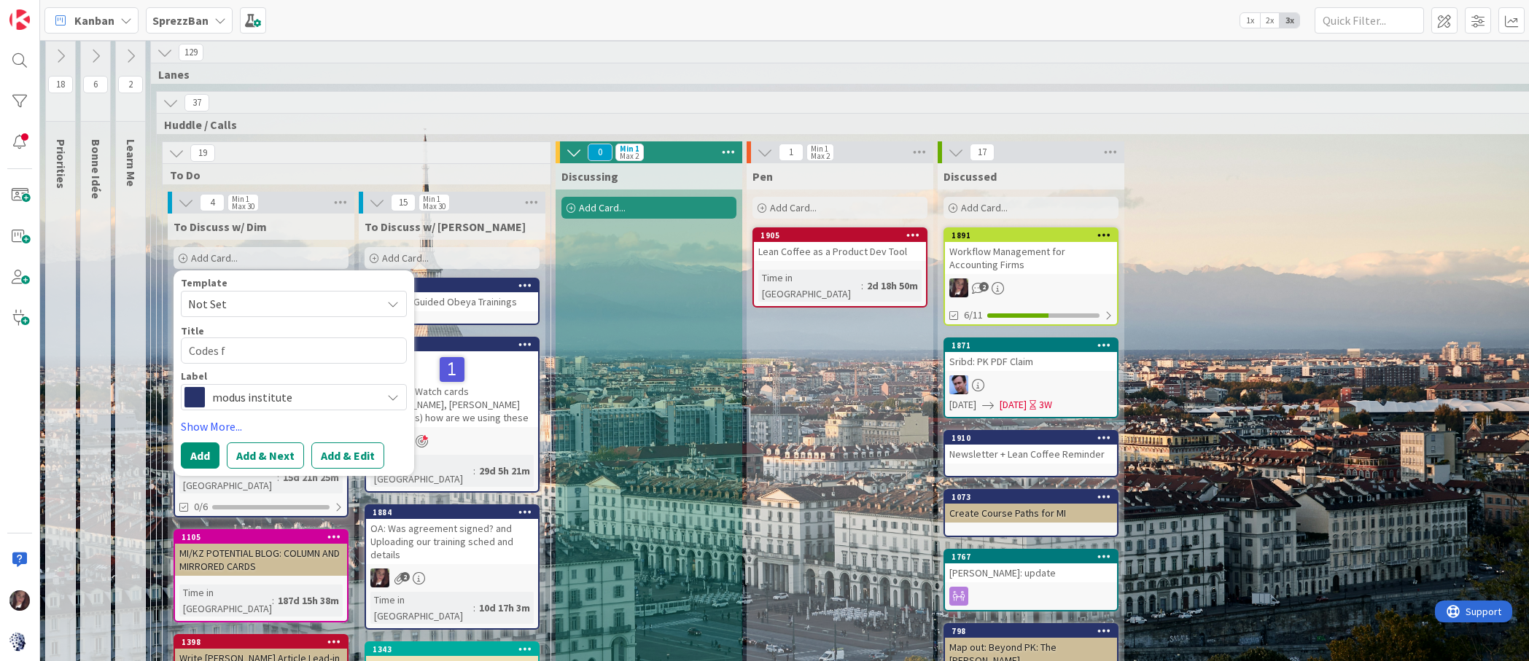
type textarea "Codes fo"
type textarea "x"
type textarea "Codes for"
type textarea "x"
type textarea "Codes for L"
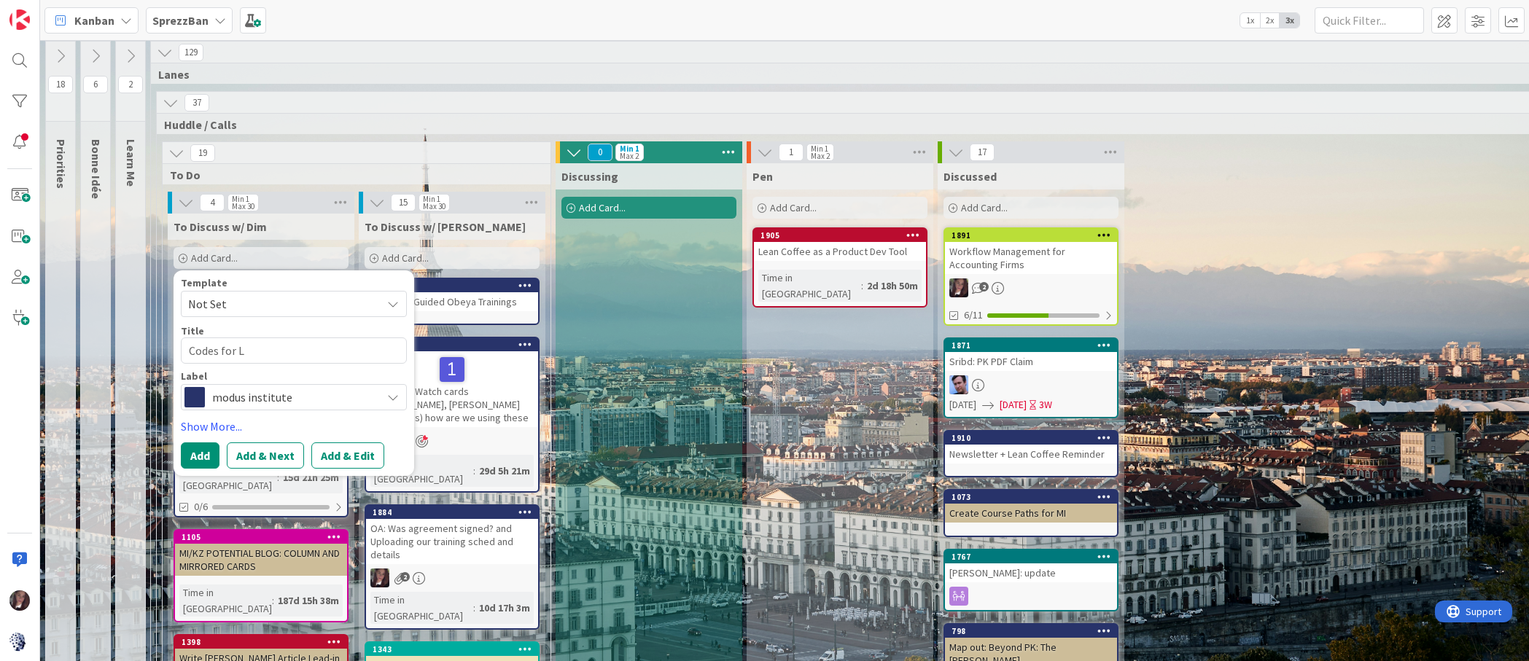
type textarea "x"
type textarea "Codes for LC"
type textarea "x"
type textarea "Codes for LC"
type textarea "x"
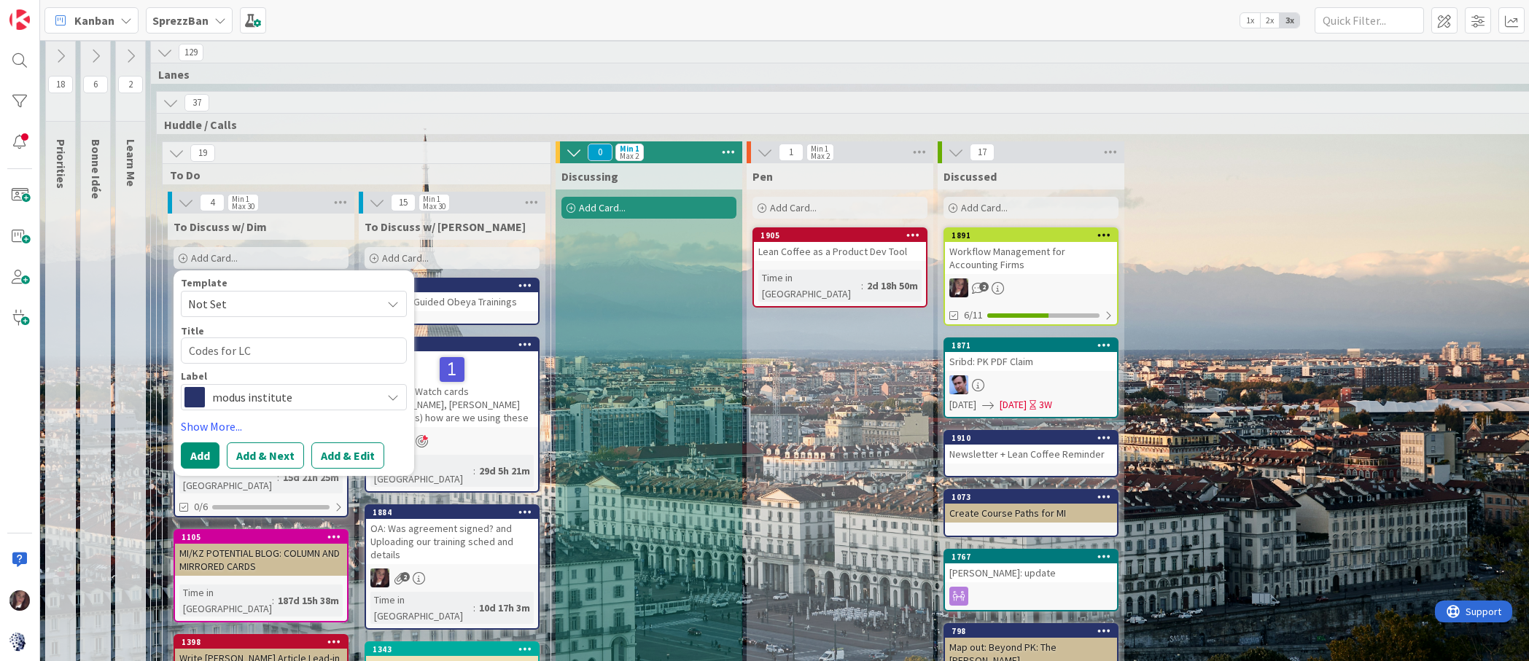
type textarea "Codes for LC B"
type textarea "x"
type textarea "Codes for LC Bo"
type textarea "x"
type textarea "Codes for LC Boa"
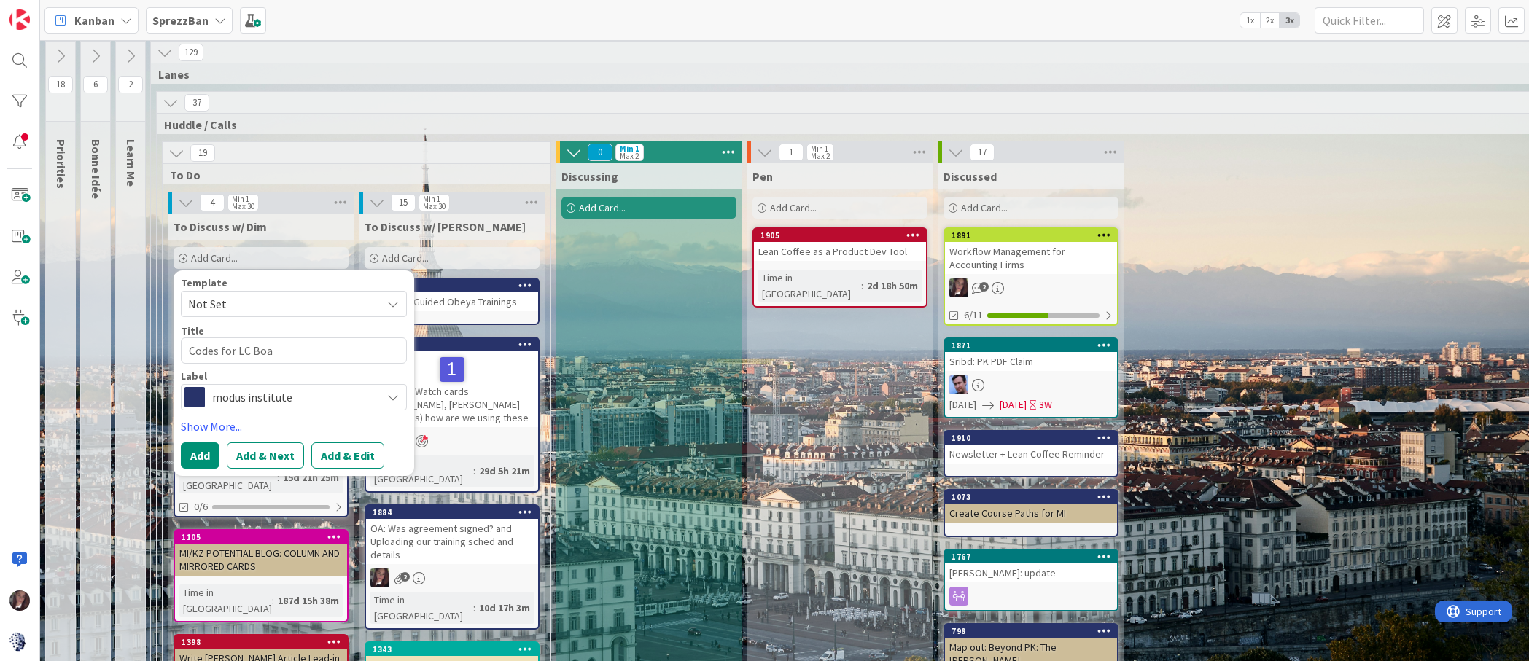
type textarea "x"
type textarea "Codes for LC Boar"
type textarea "x"
type textarea "Codes for LC Board"
type textarea "x"
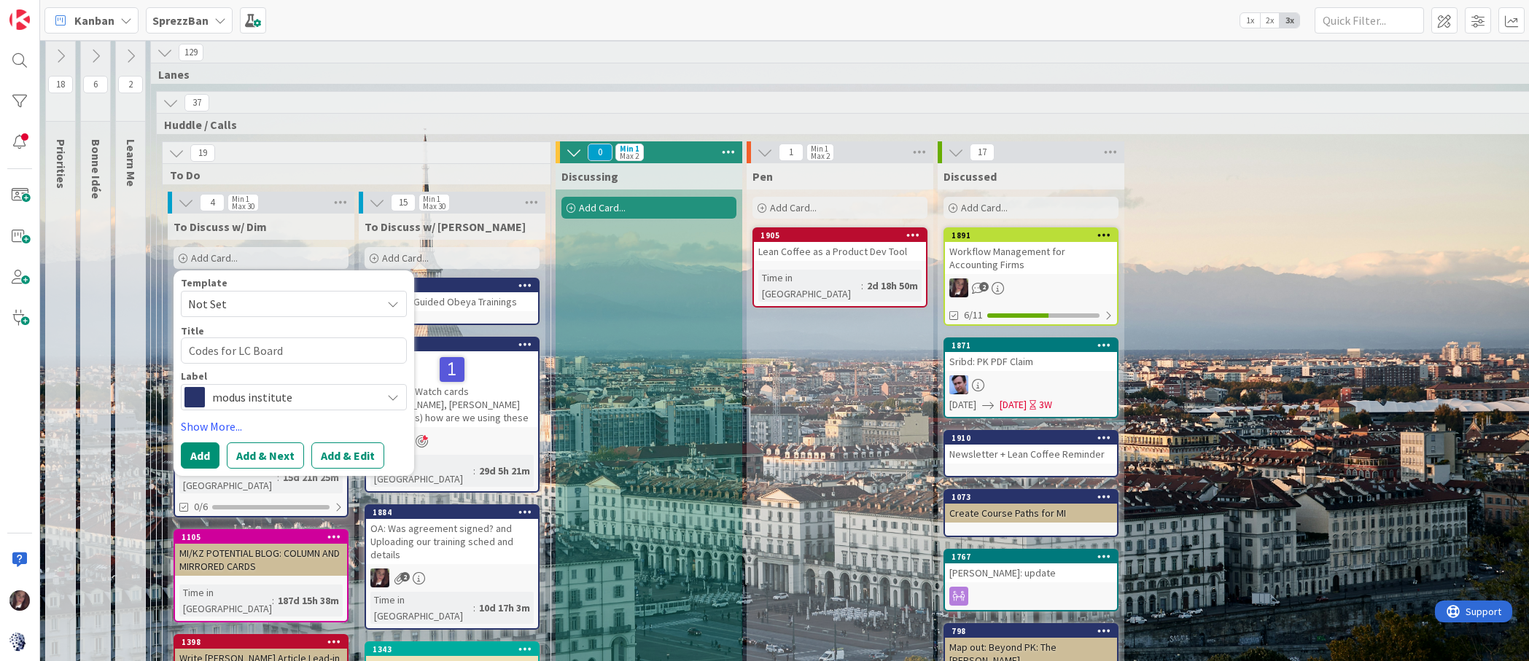
type textarea "Codes for LC Board f"
type textarea "x"
type textarea "Codes for LC Board fo"
type textarea "x"
type textarea "Codes for LC Board for"
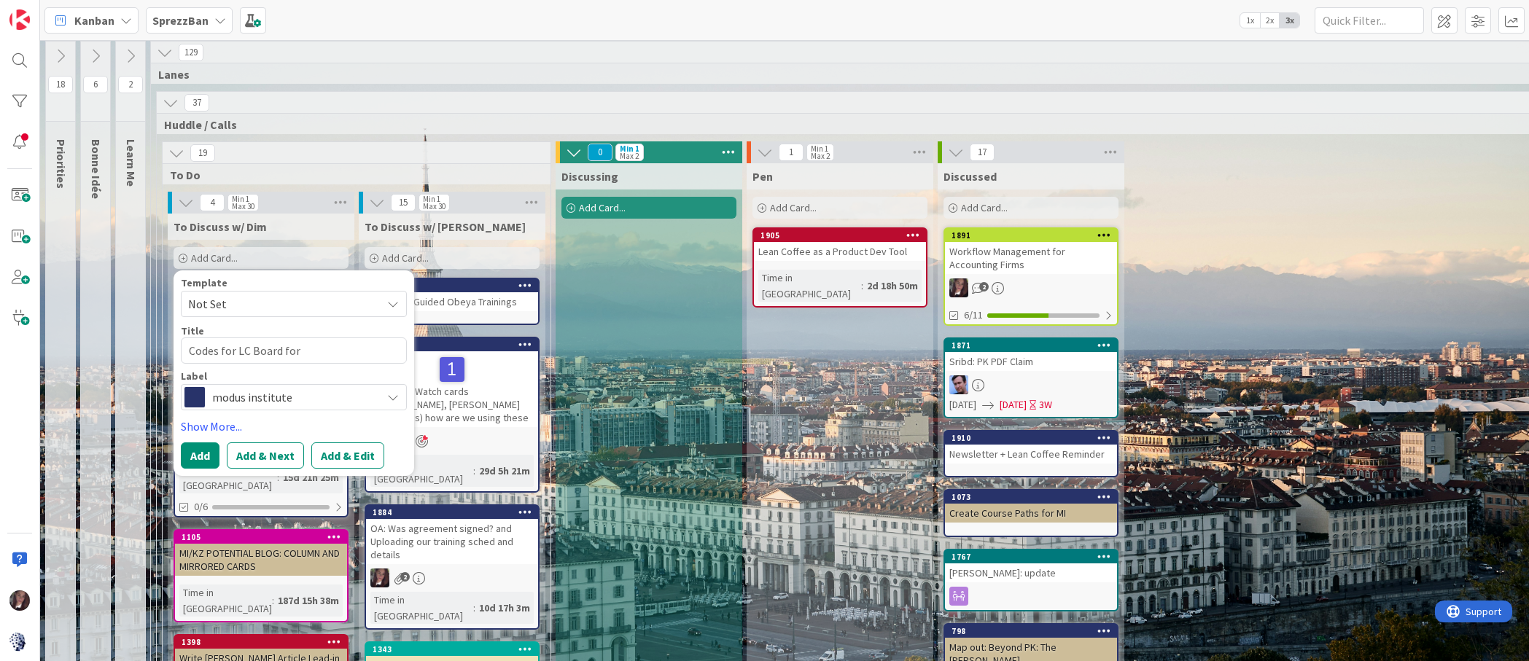
type textarea "x"
type textarea "Codes for LC Board for"
type textarea "x"
type textarea "Codes for LC Board for L"
type textarea "x"
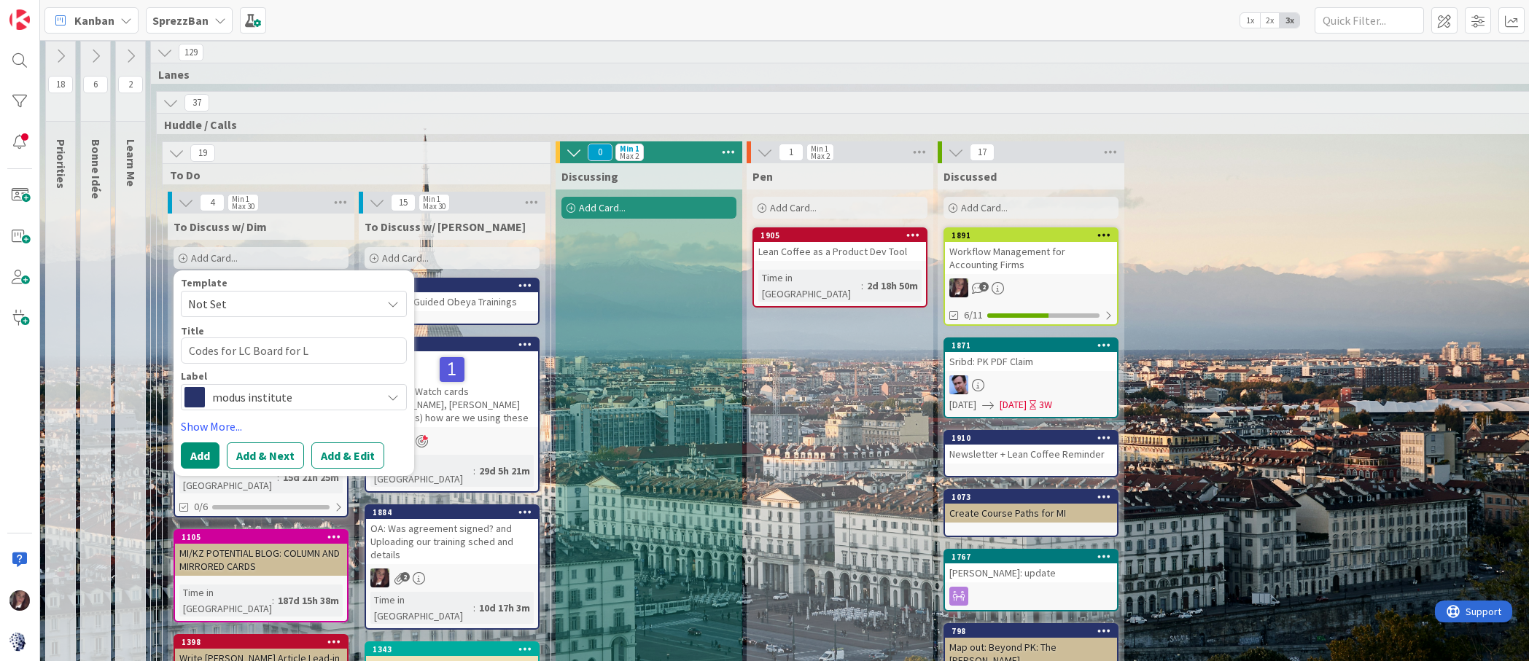
type textarea "Codes for LC Board for LA"
type textarea "x"
type textarea "Codes for LC Board for L"
type textarea "x"
type textarea "Codes for LC Board for L"
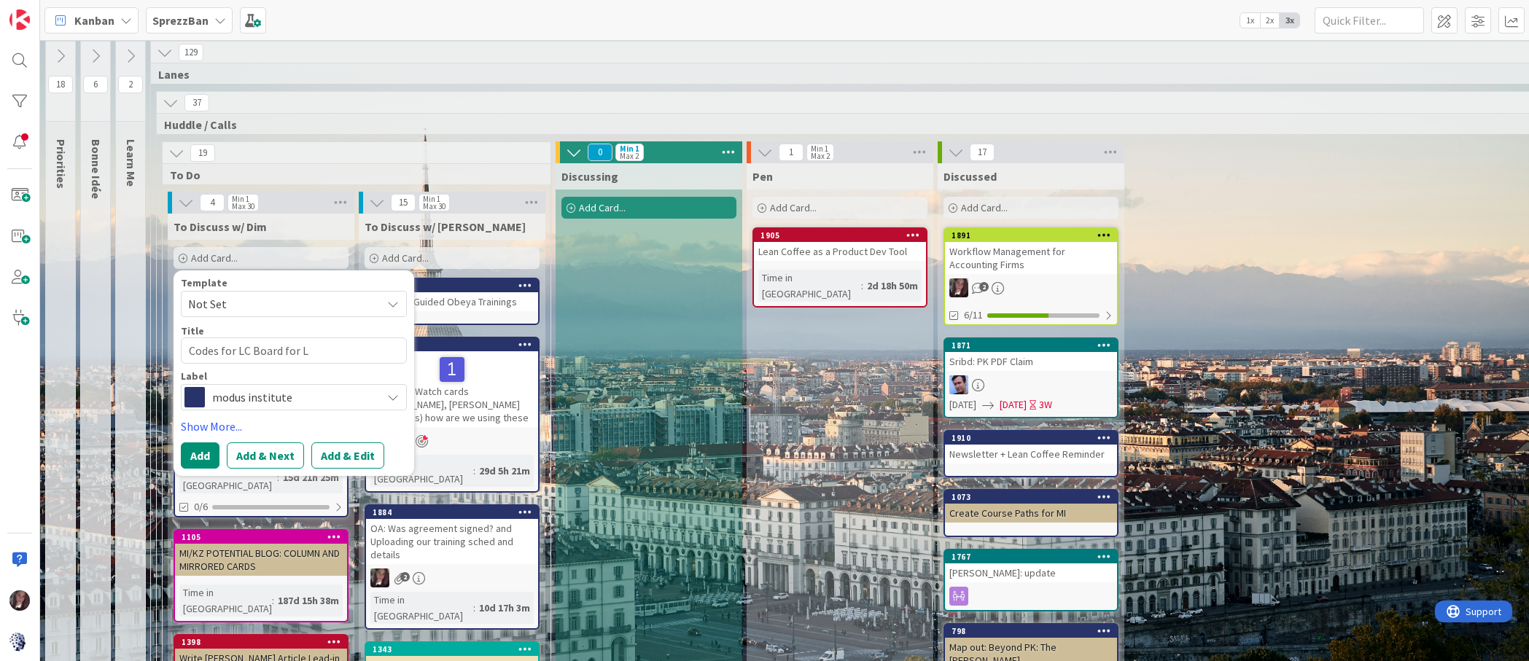
type textarea "x"
type textarea "Codes for LC Board for"
type textarea "x"
type textarea "Codes for LC Board for L"
type textarea "x"
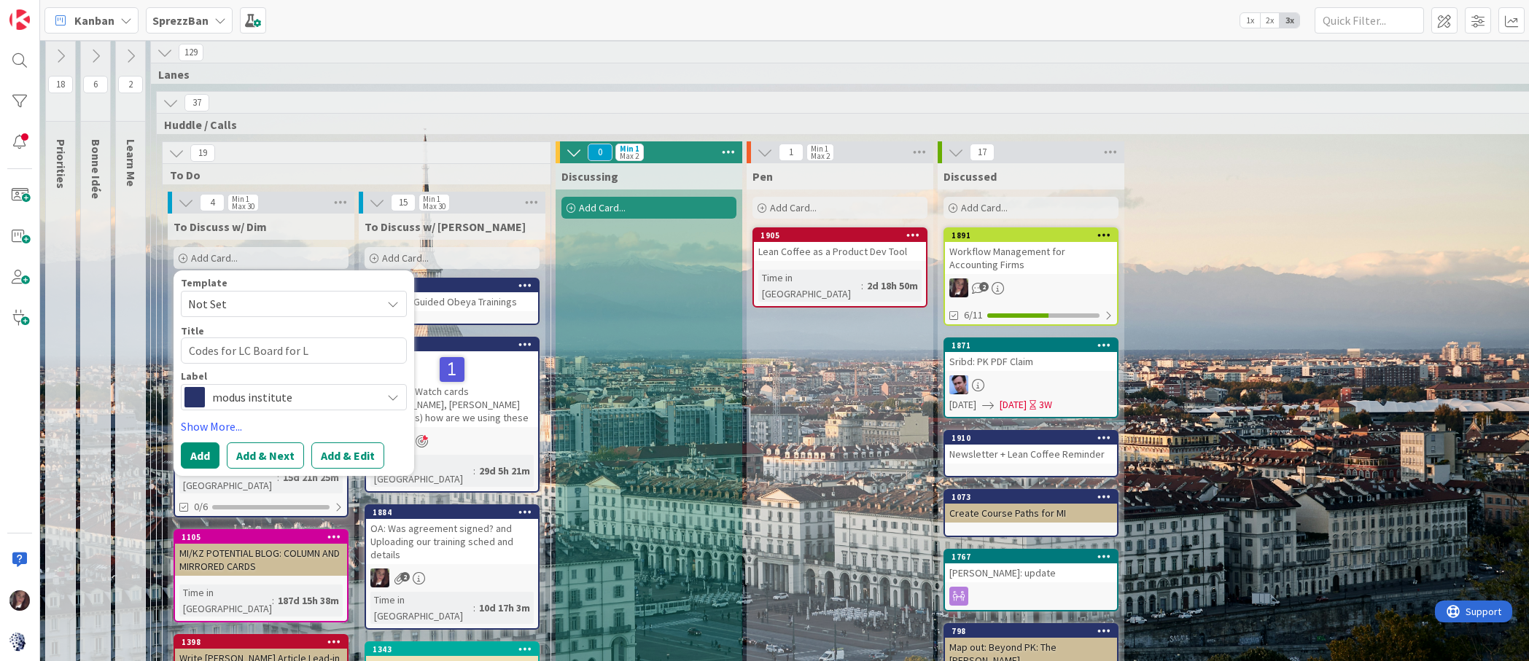
type textarea "Codes for LC Board for LA"
type textarea "x"
type textarea "Codes for LC Board for LAV"
type textarea "x"
type textarea "Codes for LC Board for LAVM"
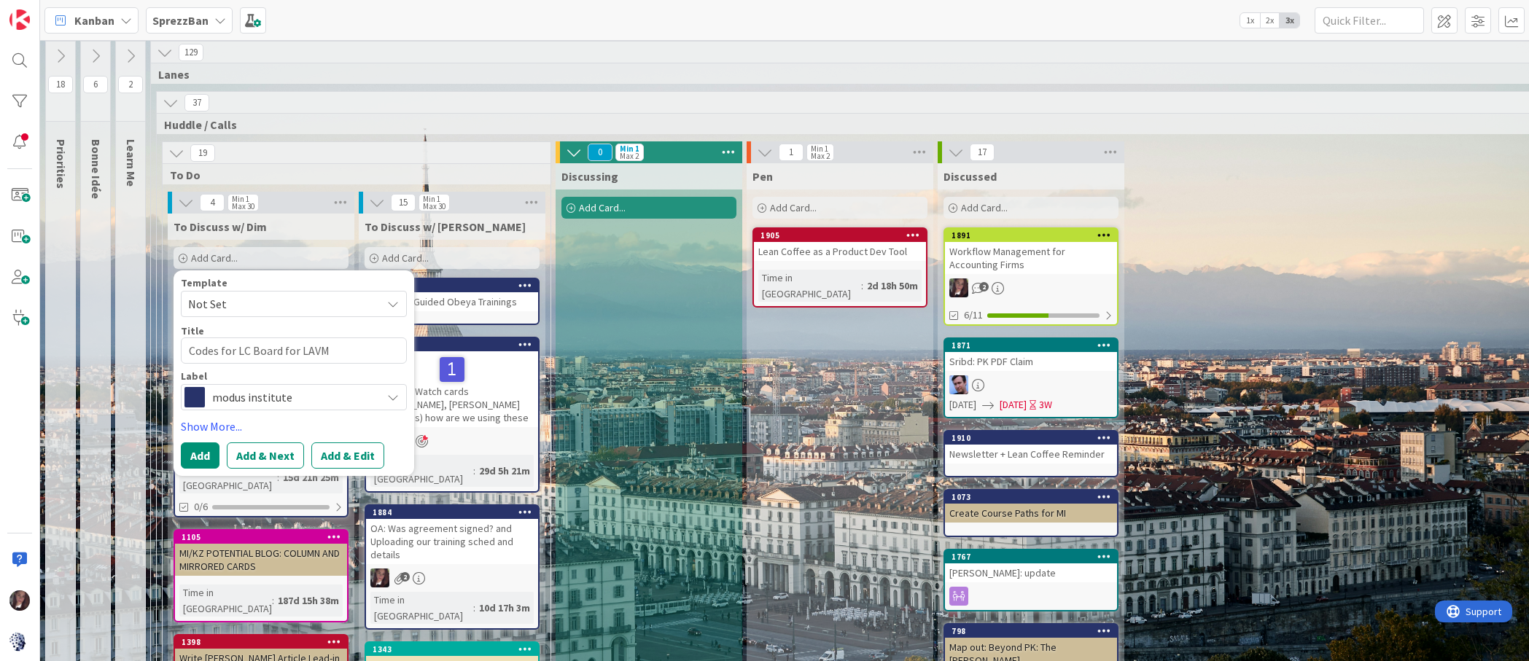
type textarea "x"
type textarea "Codes for LC Board for LAVM s"
type textarea "x"
type textarea "Codes for LC Board for LAVM st"
type textarea "x"
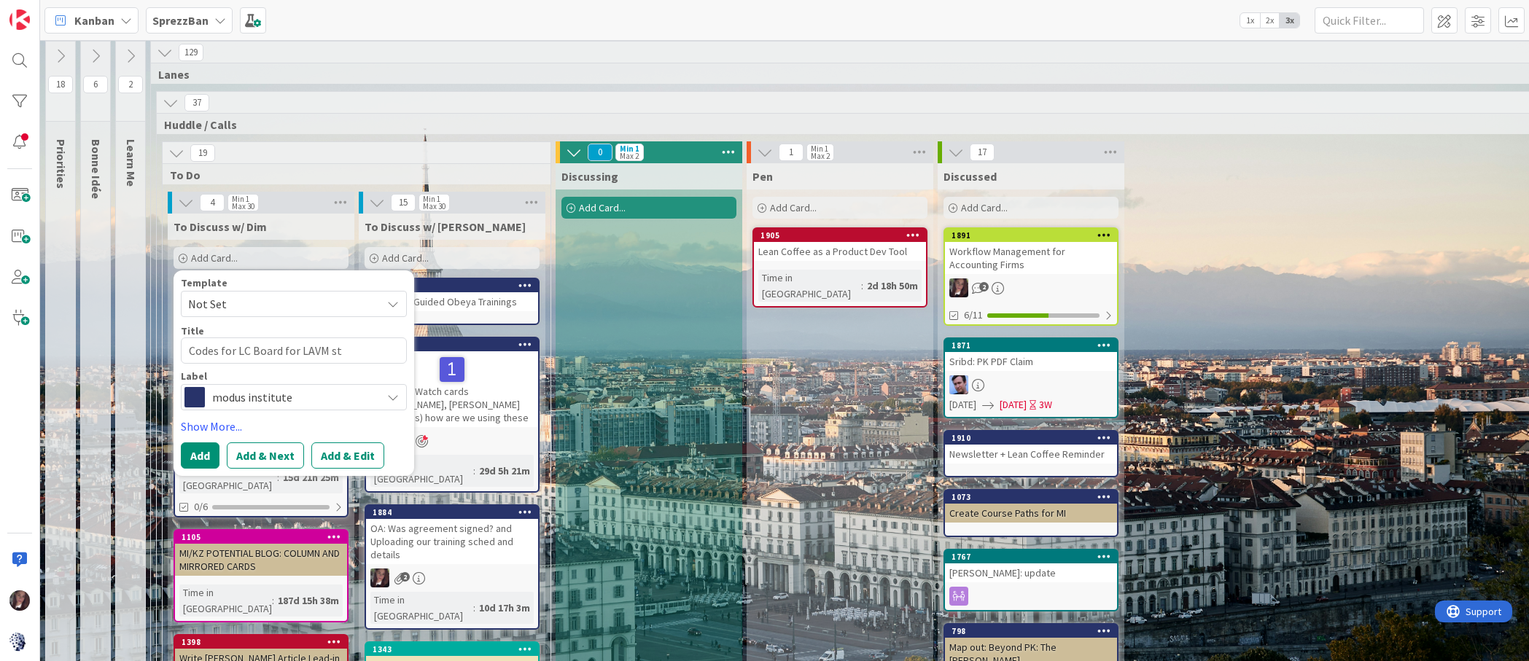
type textarea "Codes for LC Board for LAVM stu"
type textarea "x"
type textarea "Codes for LC Board for LAVM stud"
type textarea "x"
type textarea "Codes for LC Board for LAVM stude"
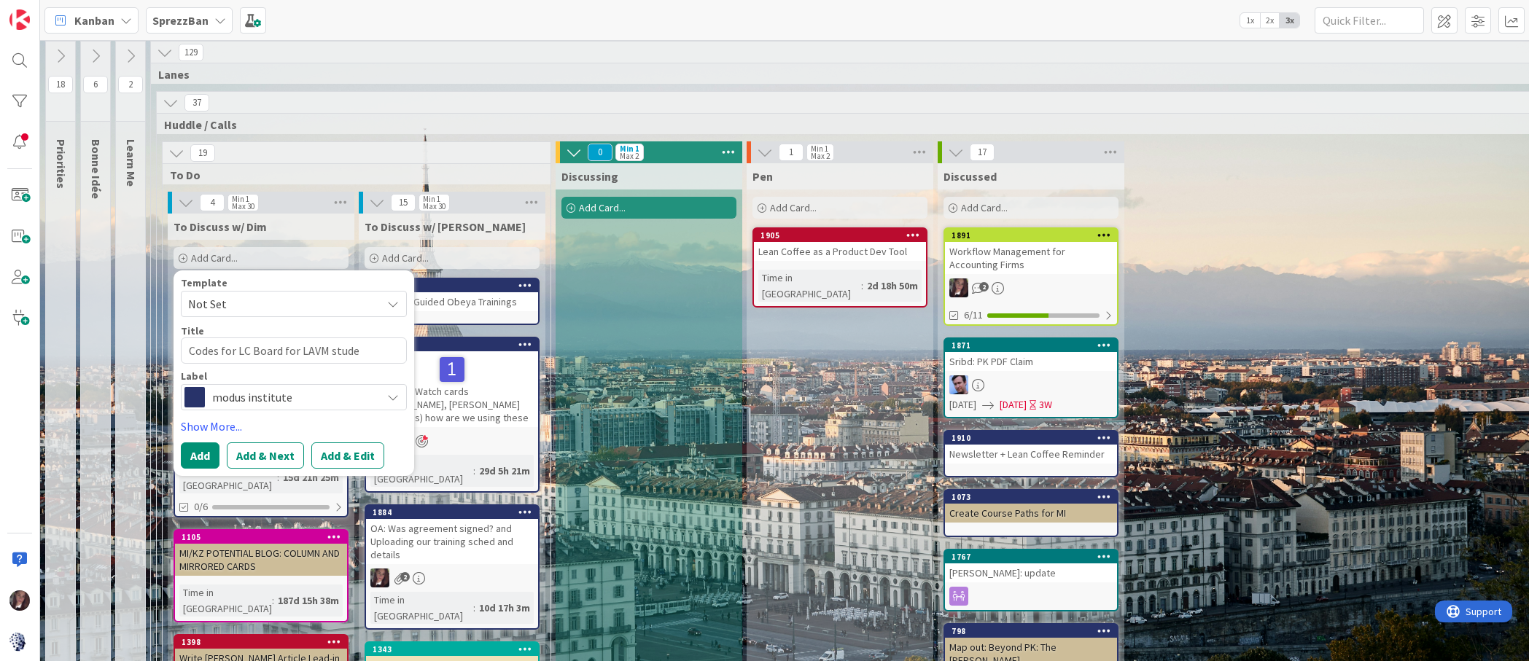
type textarea "x"
type textarea "Codes for LC Board for LAVM student"
type textarea "x"
type textarea "Codes for LC Board for LAVM students"
click at [194, 453] on button "Add" at bounding box center [200, 456] width 39 height 26
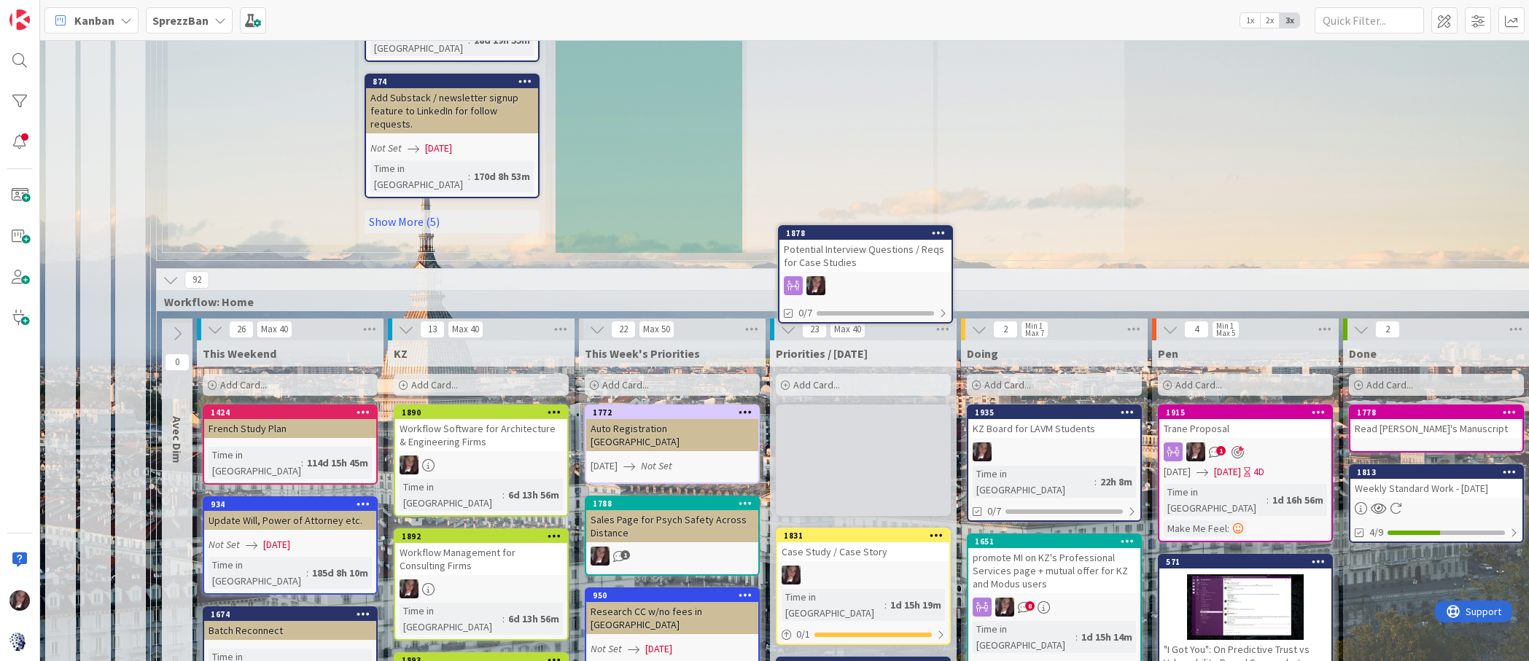
scroll to position [1339, 0]
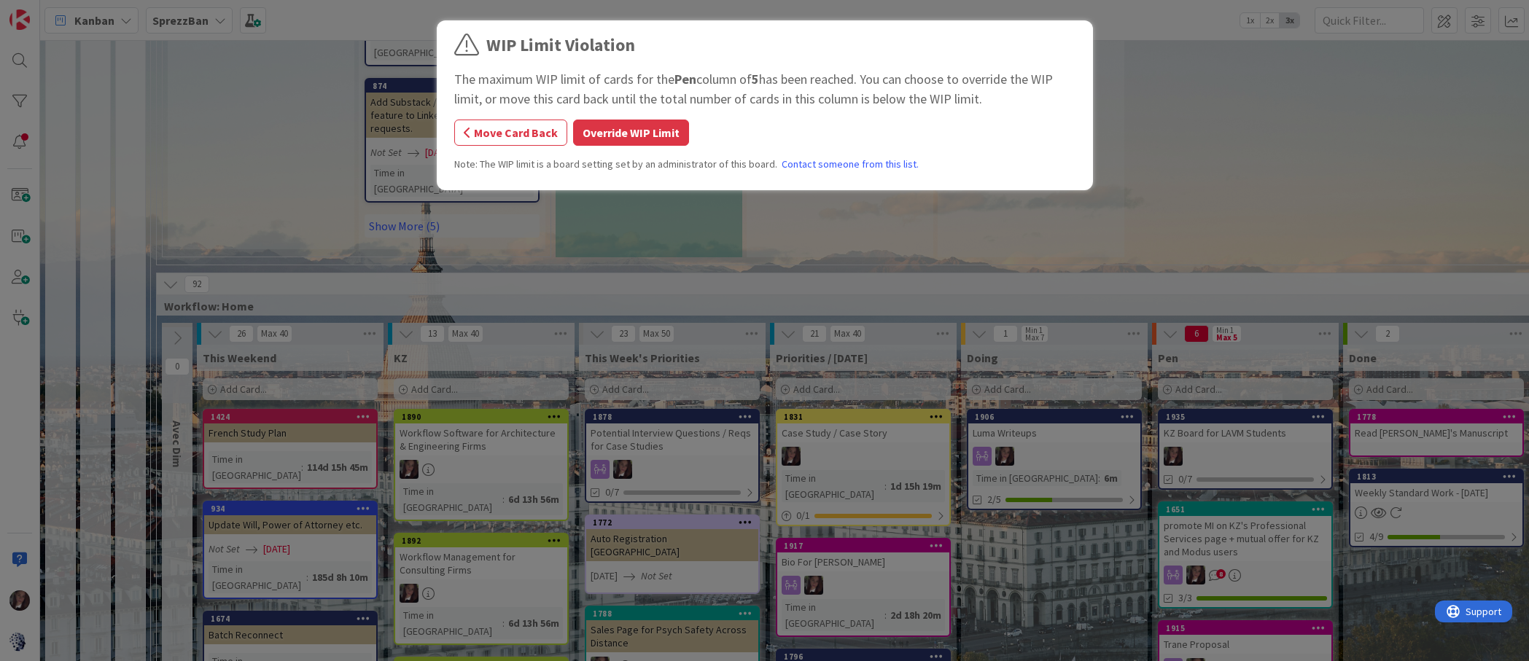
click at [615, 133] on button "Override WIP Limit" at bounding box center [631, 133] width 116 height 26
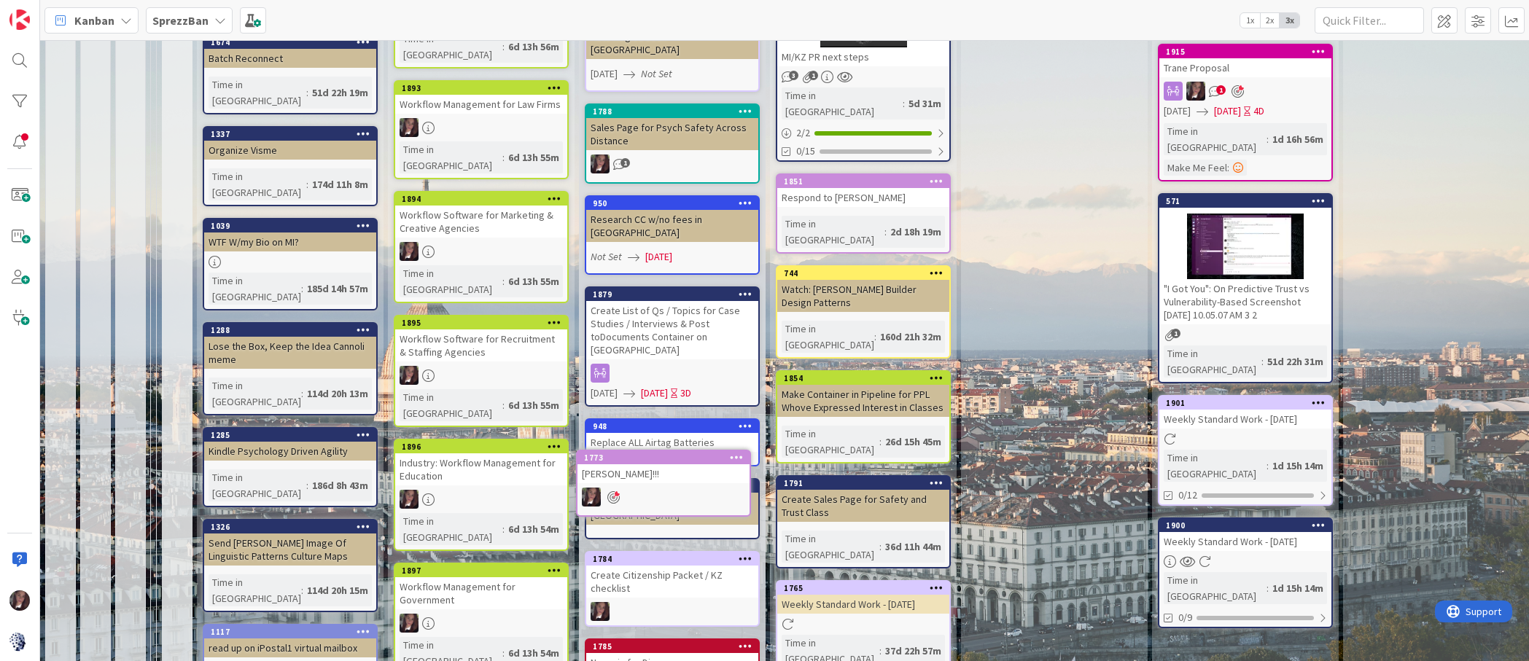
scroll to position [1920, 0]
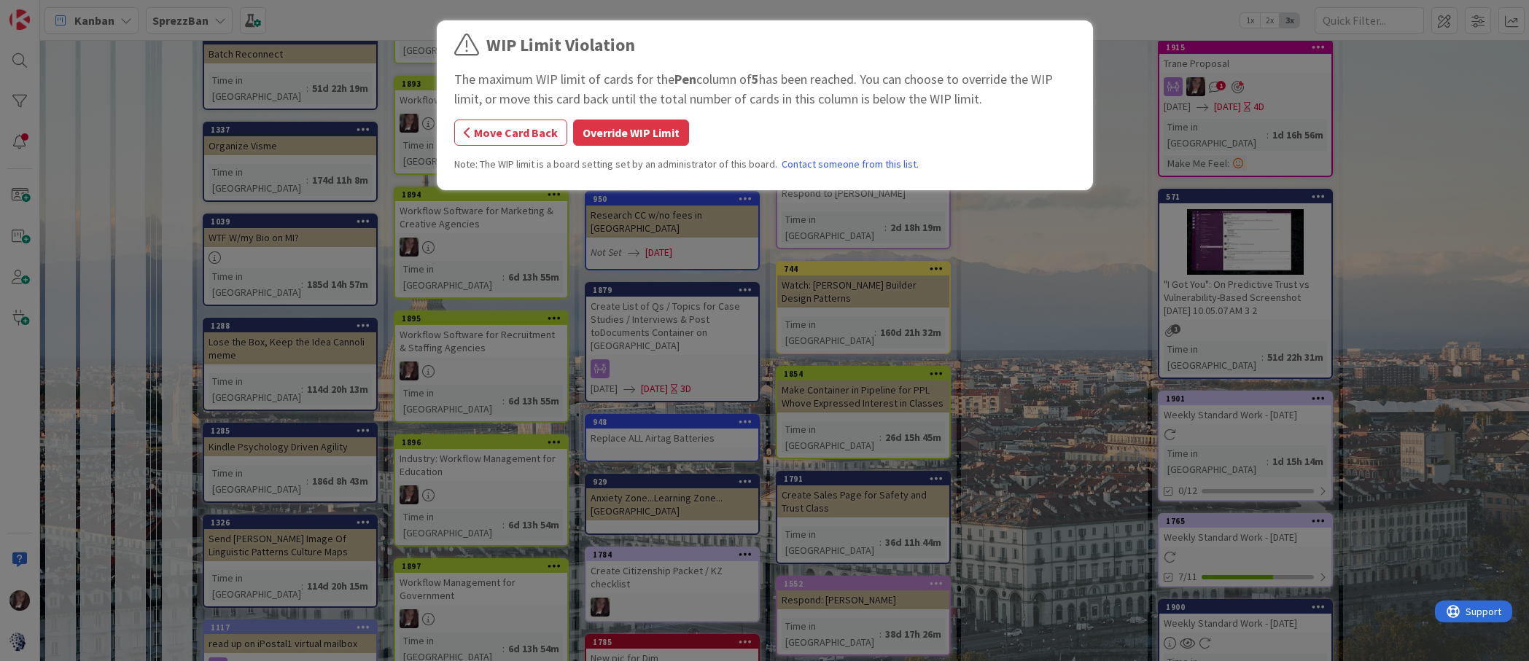
click at [623, 135] on button "Override WIP Limit" at bounding box center [631, 133] width 116 height 26
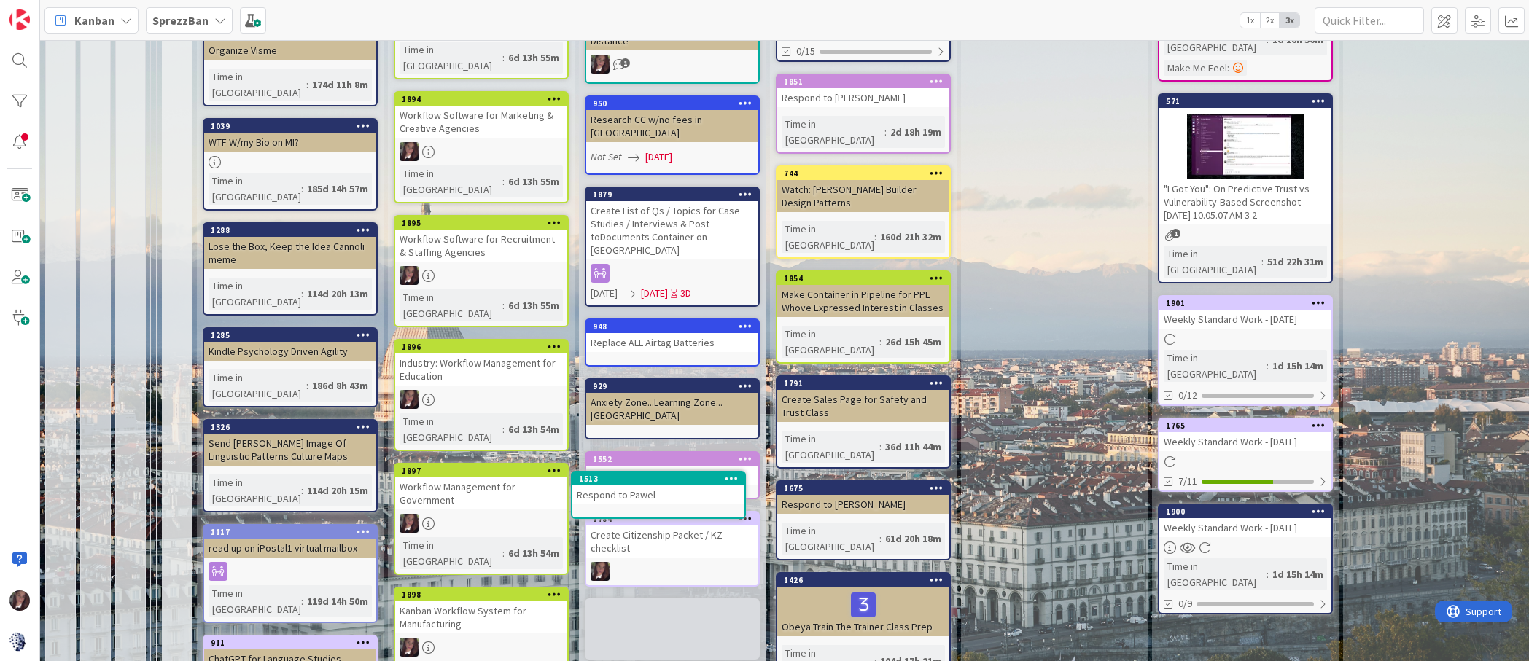
scroll to position [2020, 0]
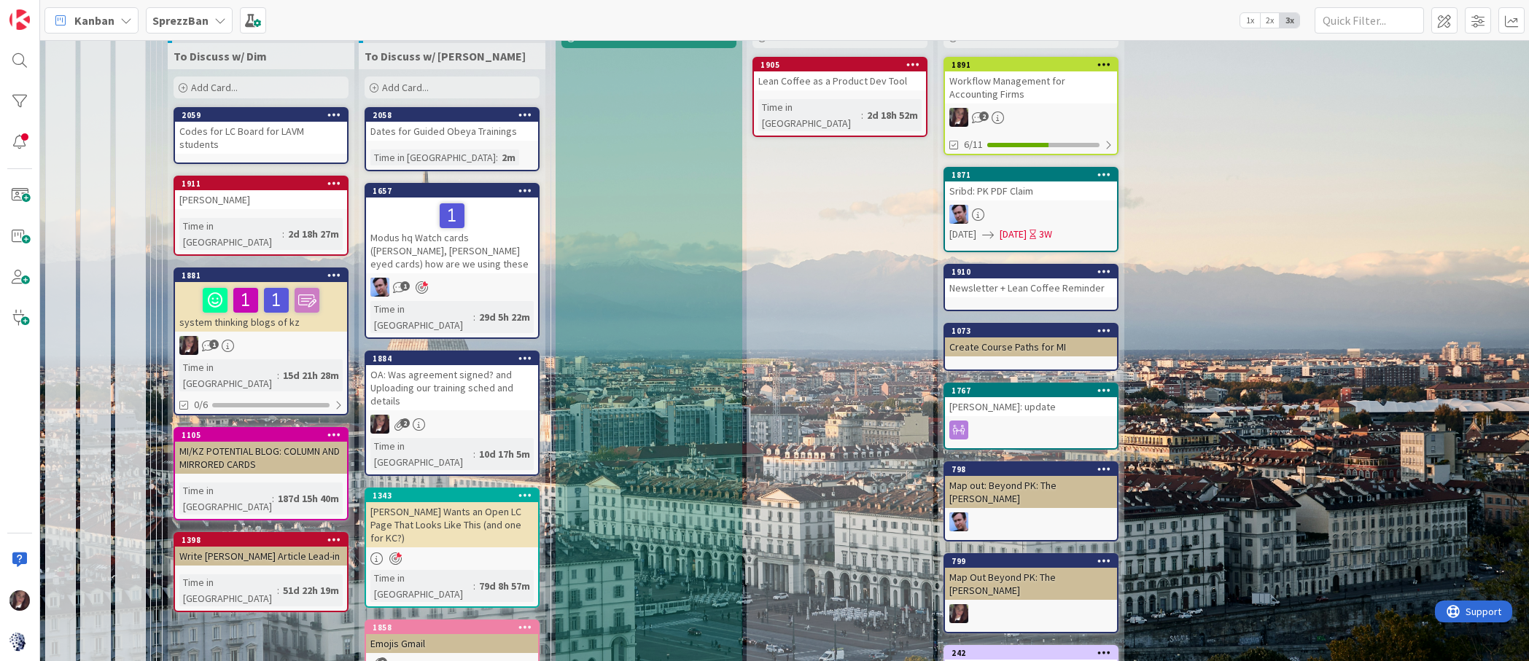
scroll to position [0, 0]
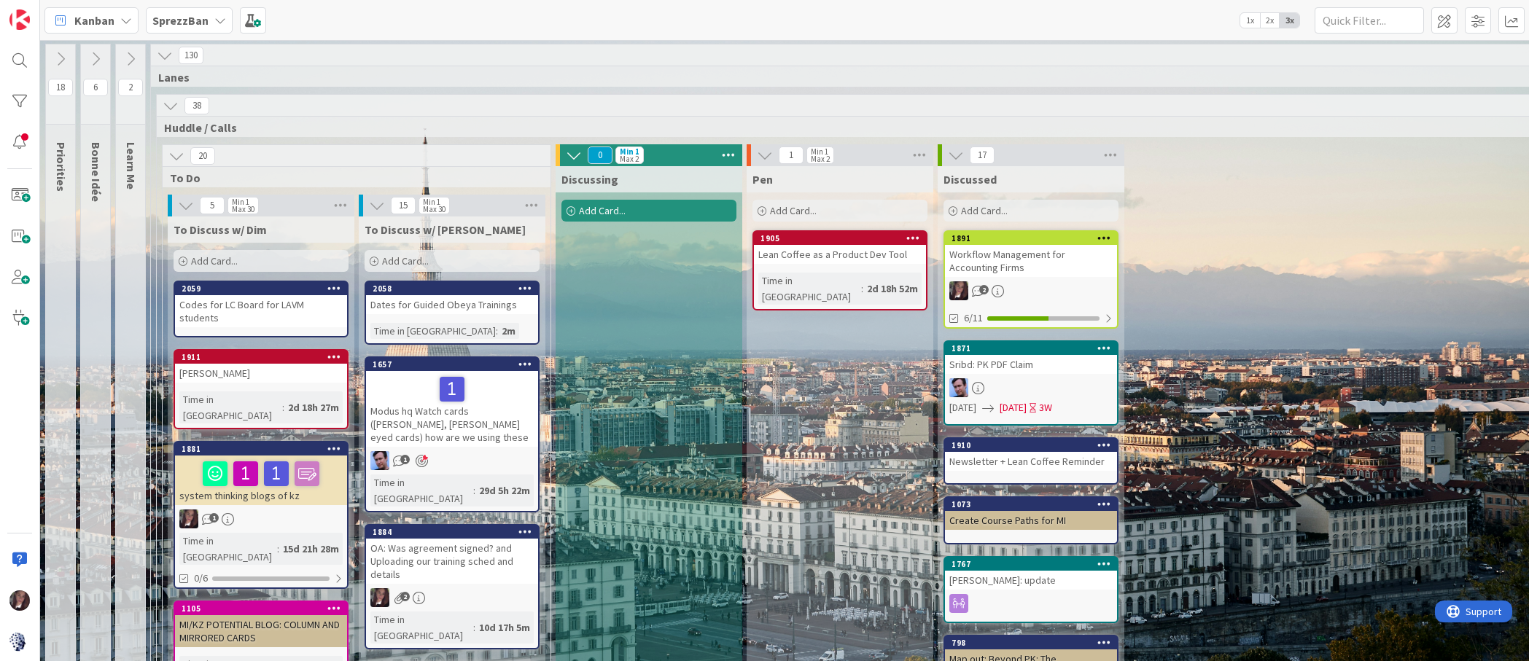
click at [409, 261] on span "Add Card..." at bounding box center [405, 260] width 47 height 13
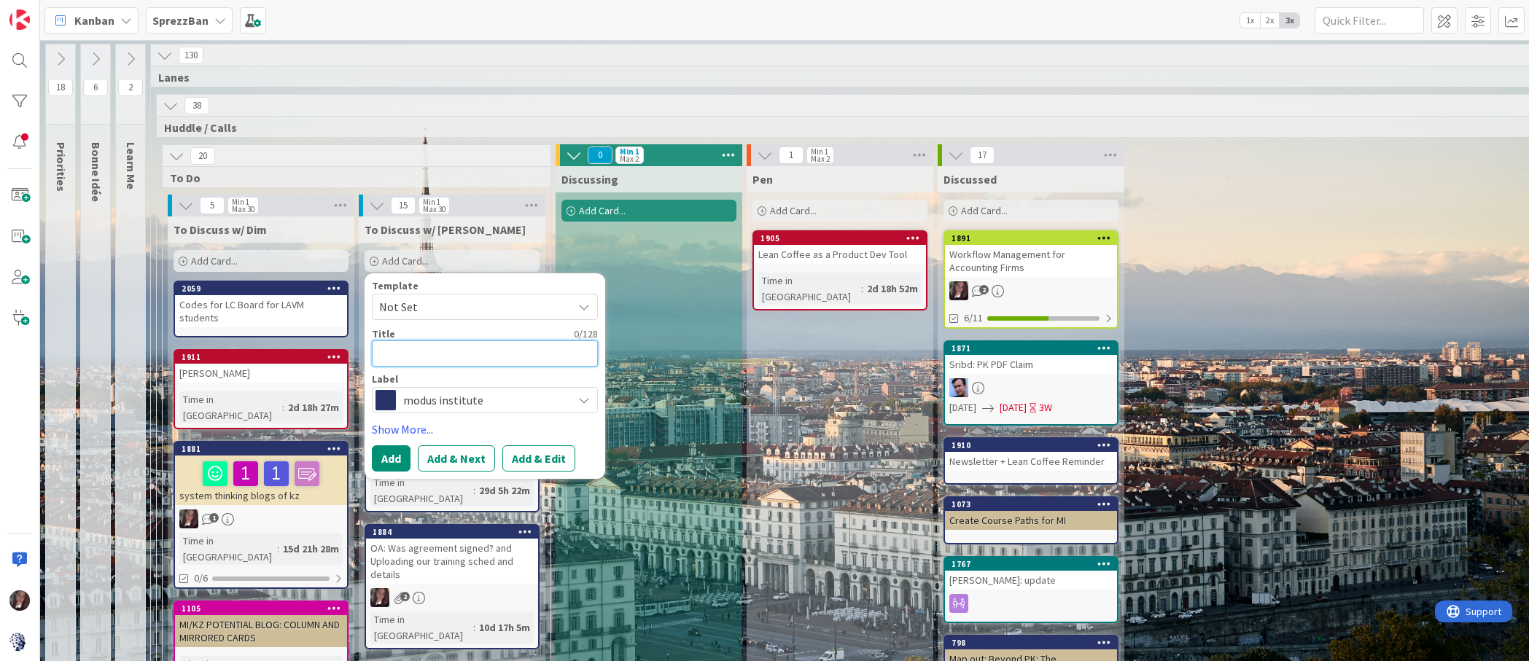
type textarea "x"
type textarea "N"
type textarea "x"
type textarea "Ne"
type textarea "x"
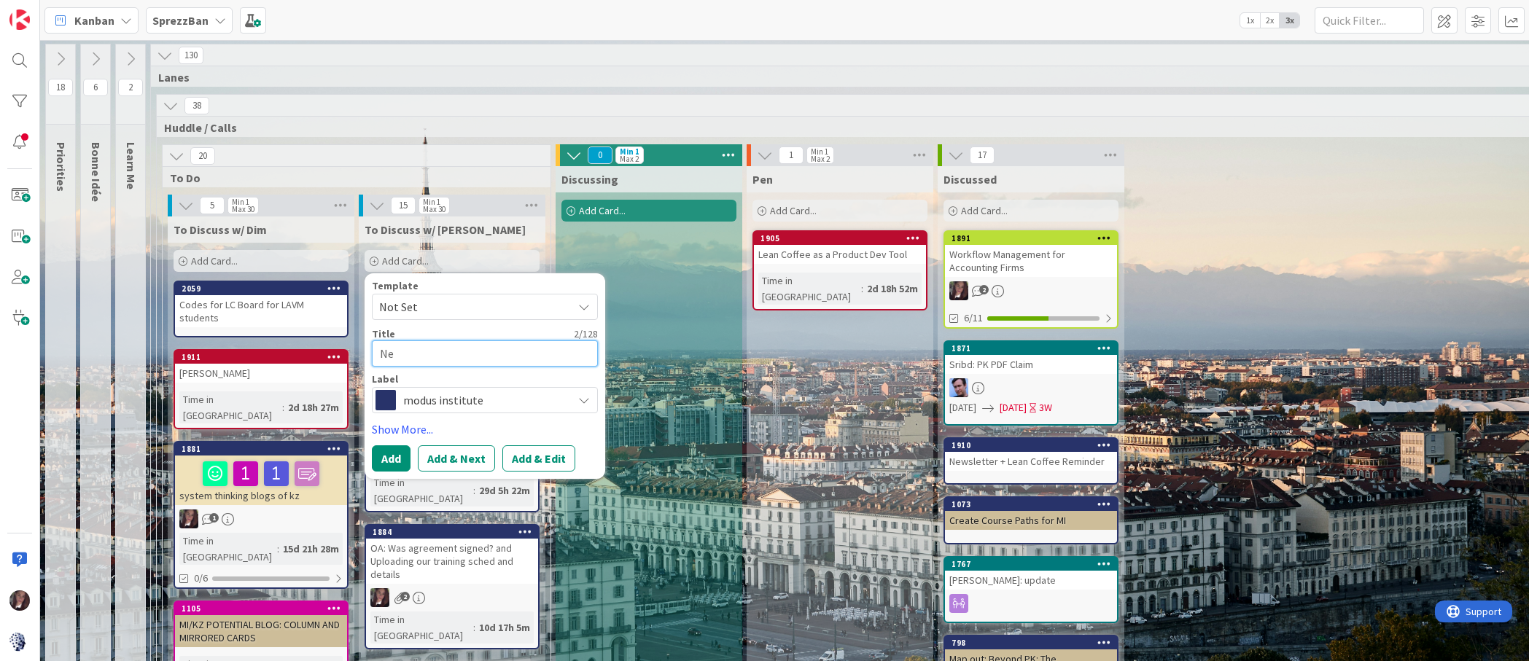
type textarea "New"
type textarea "x"
type textarea "Newl"
type textarea "x"
type textarea "Newls"
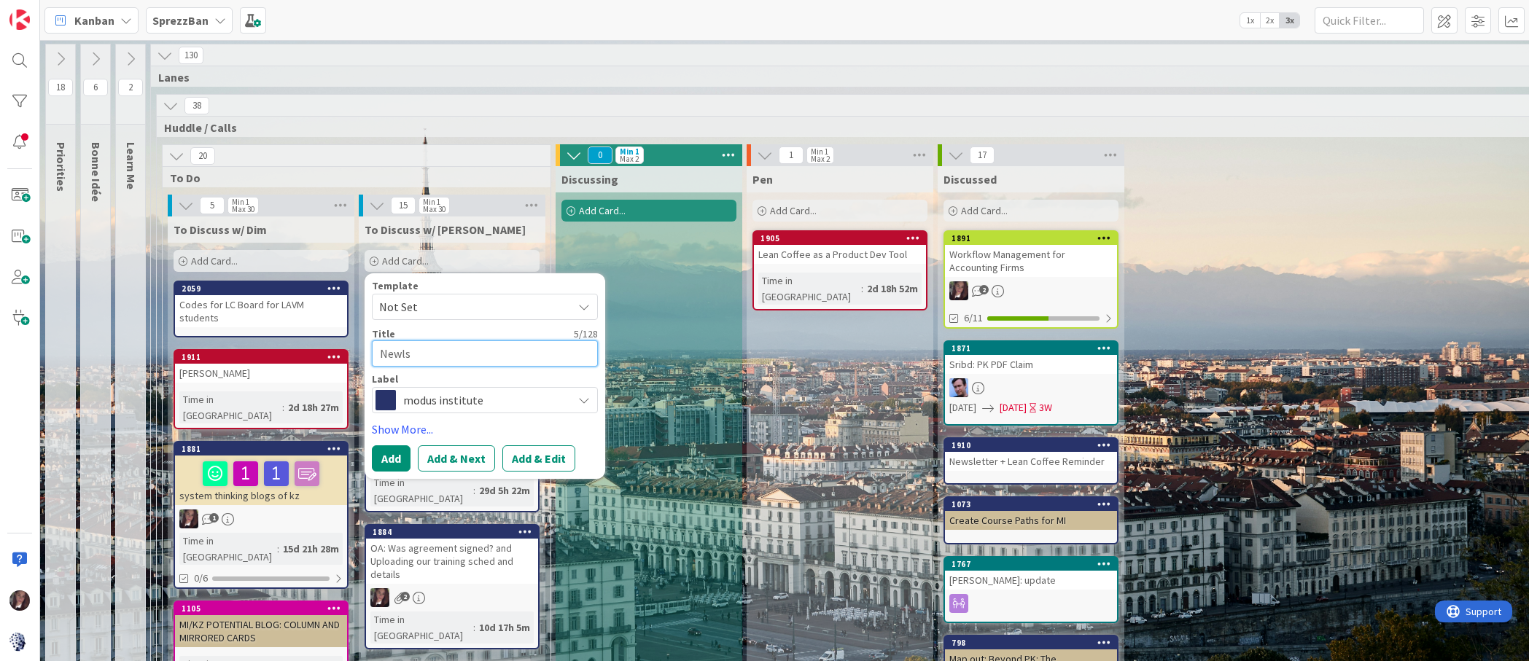
type textarea "x"
type textarea "Newlst"
type textarea "x"
type textarea "Newlstt"
type textarea "x"
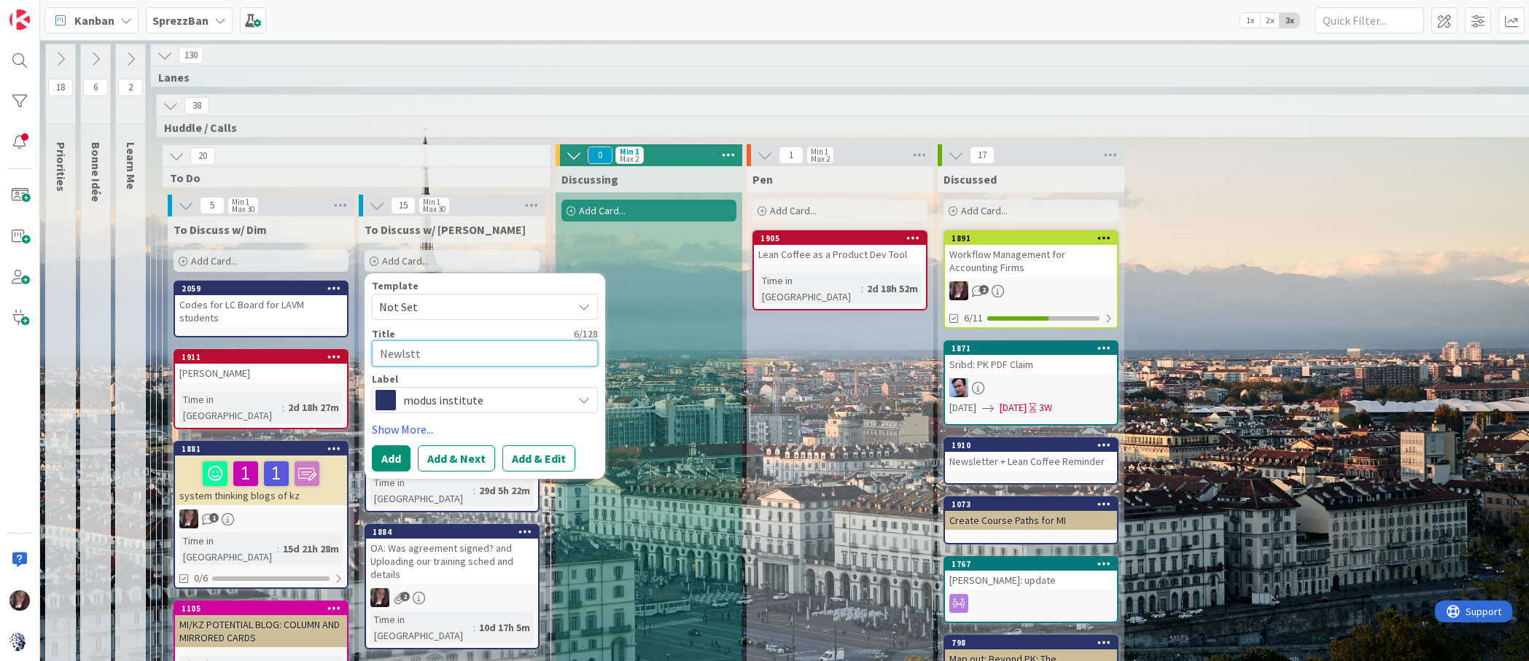
type textarea "Newlstte"
type textarea "x"
type textarea "Newlstter"
type textarea "x"
type textarea "Newlstter"
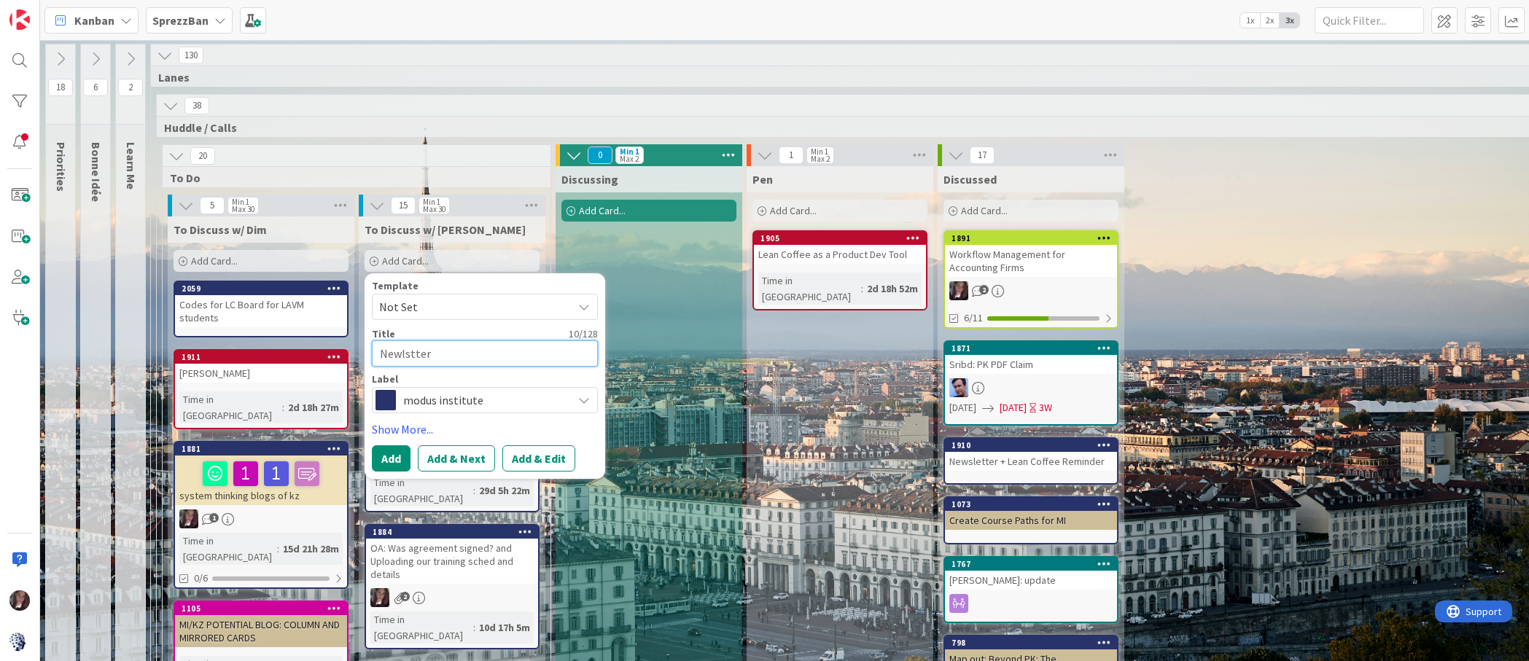
type textarea "x"
type textarea "Newlstter"
type textarea "x"
type textarea "Newlstte"
type textarea "x"
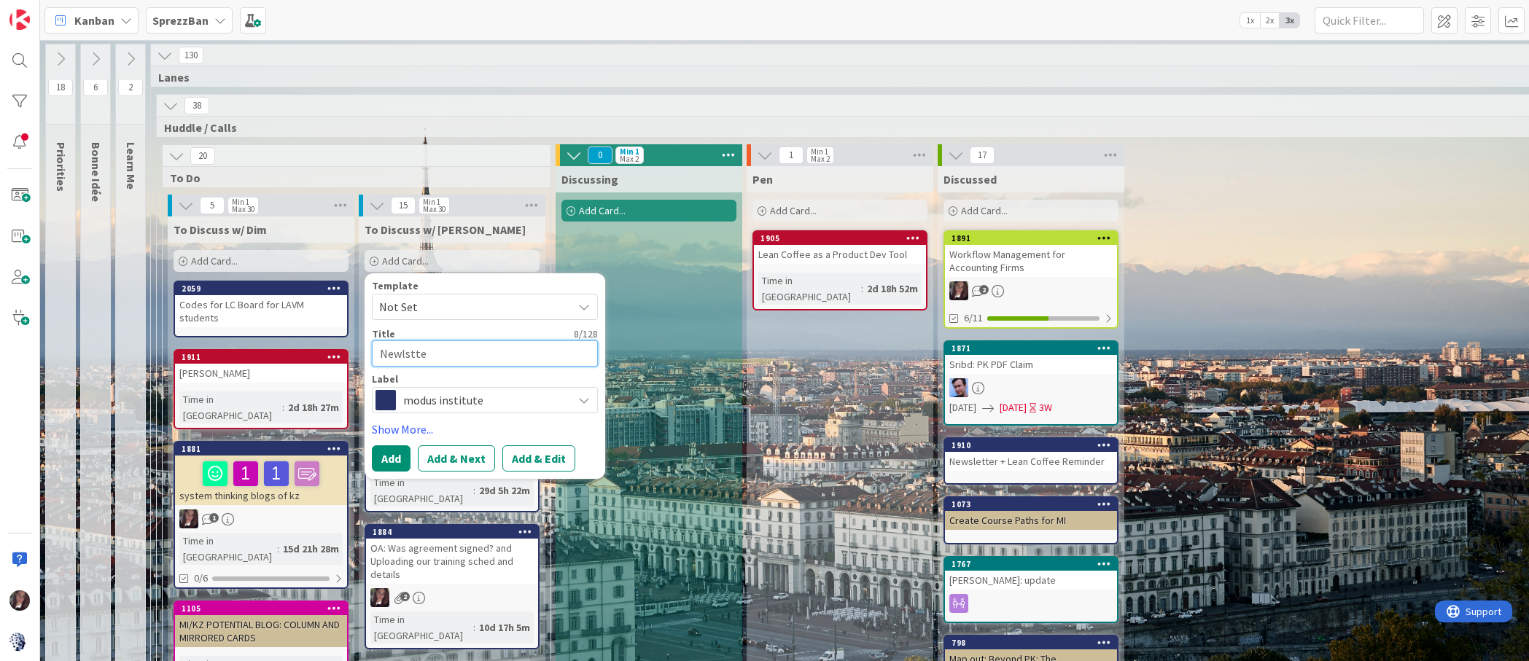
type textarea "Newlstt"
type textarea "x"
type textarea "Newlst"
type textarea "x"
type textarea "Newls"
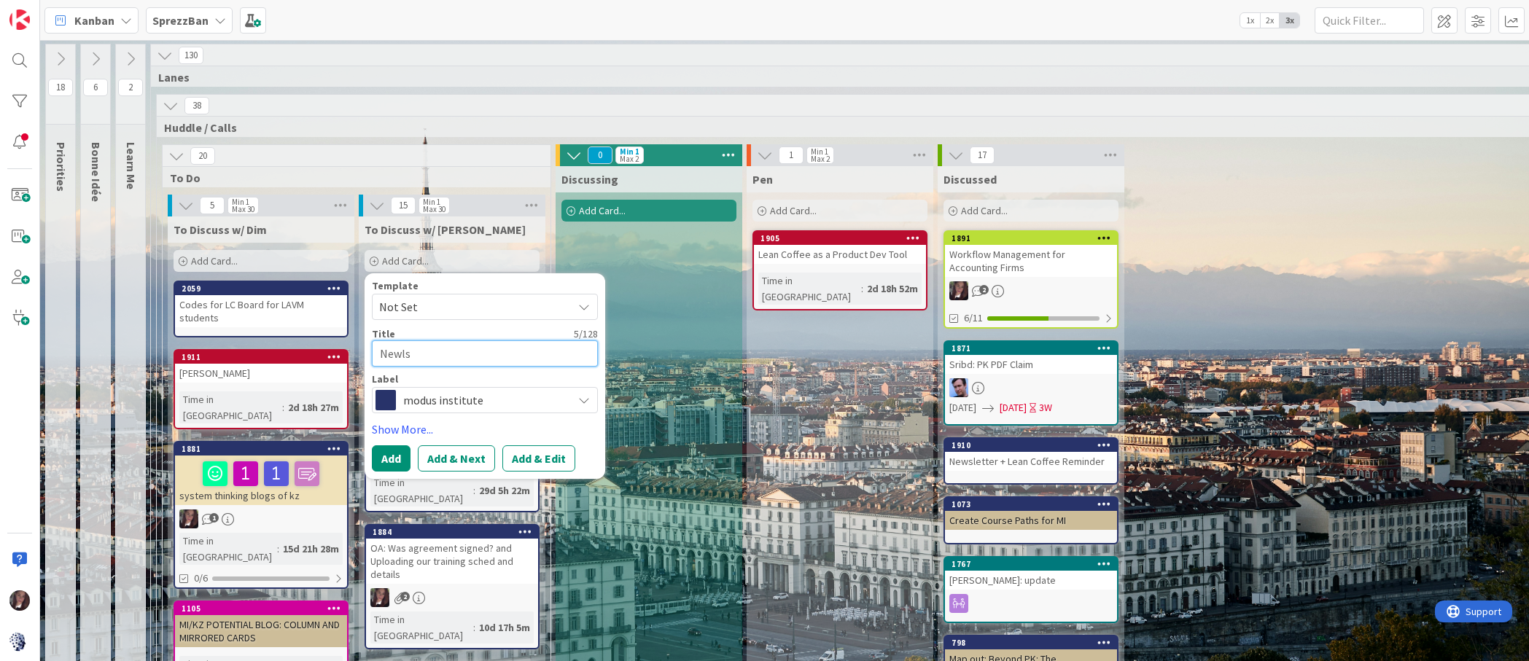
type textarea "x"
type textarea "Newl"
type textarea "x"
type textarea "Newle"
type textarea "x"
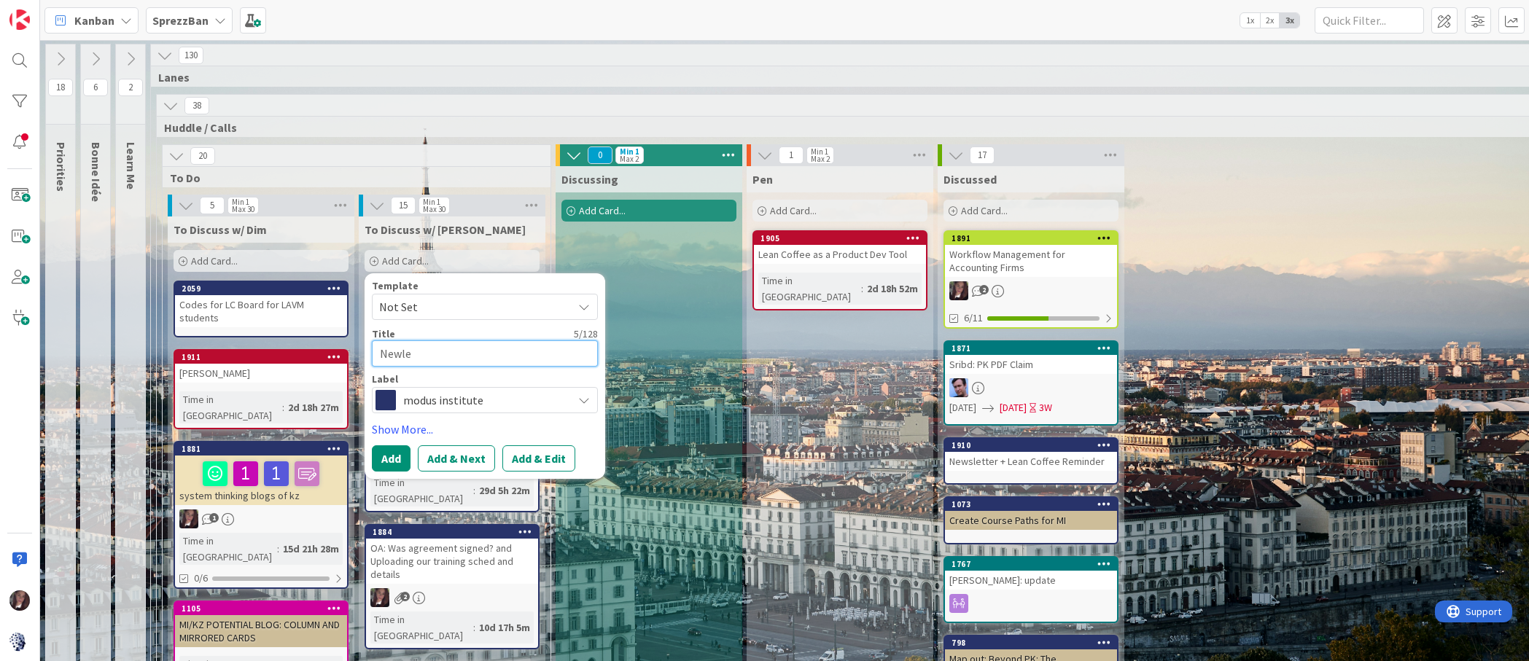
type textarea "Newlet"
type textarea "x"
type textarea "Newlett"
type textarea "x"
type textarea "Newlette"
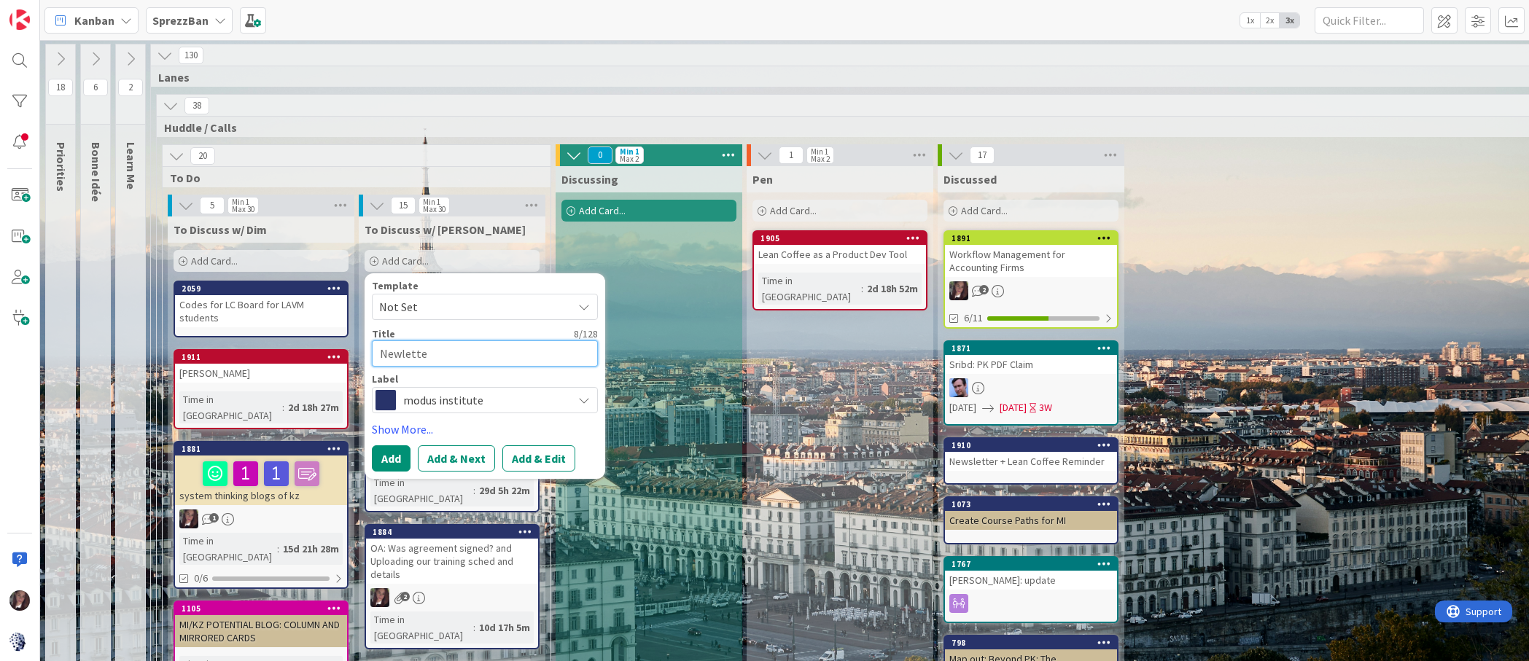
type textarea "x"
type textarea "Newletter"
type textarea "x"
type textarea "Newletter"
type textarea "x"
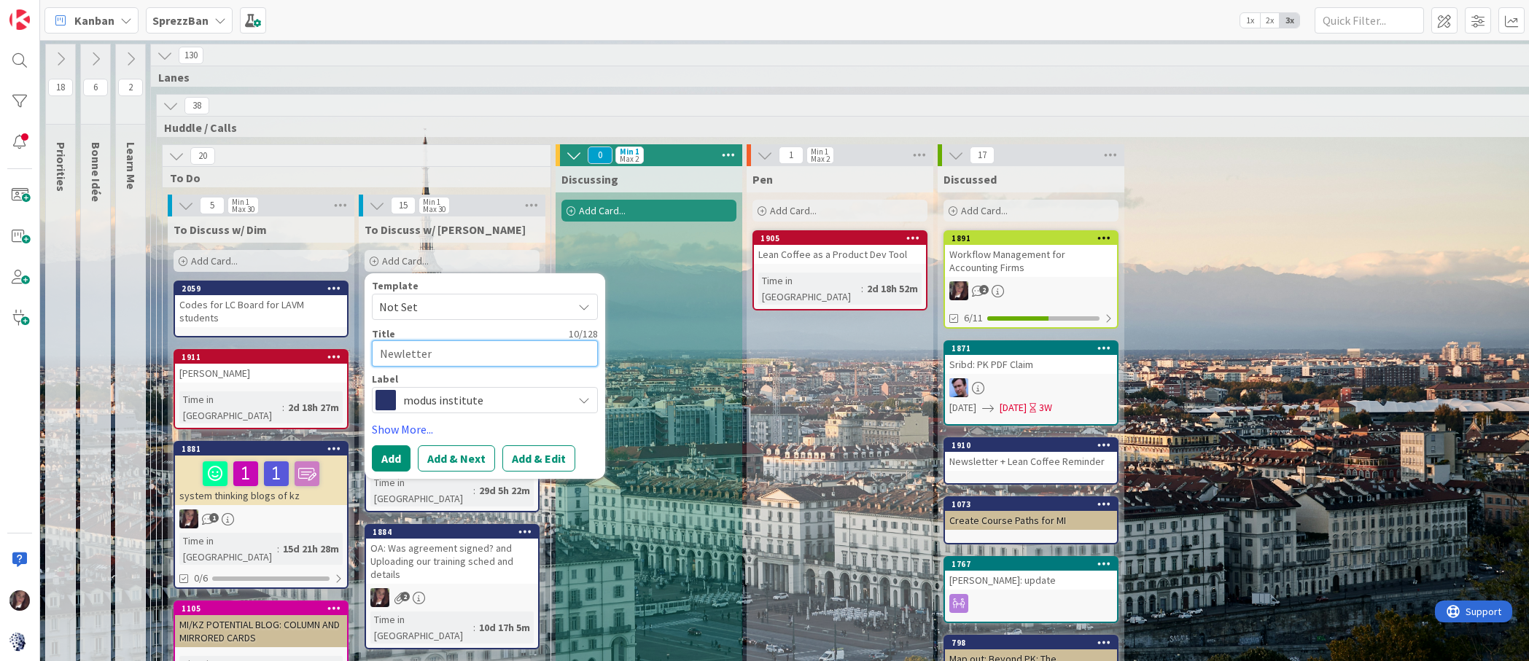
type textarea "Newletter C"
type textarea "x"
type textarea "Newletter Co"
type textarea "x"
type textarea "Newletter Con"
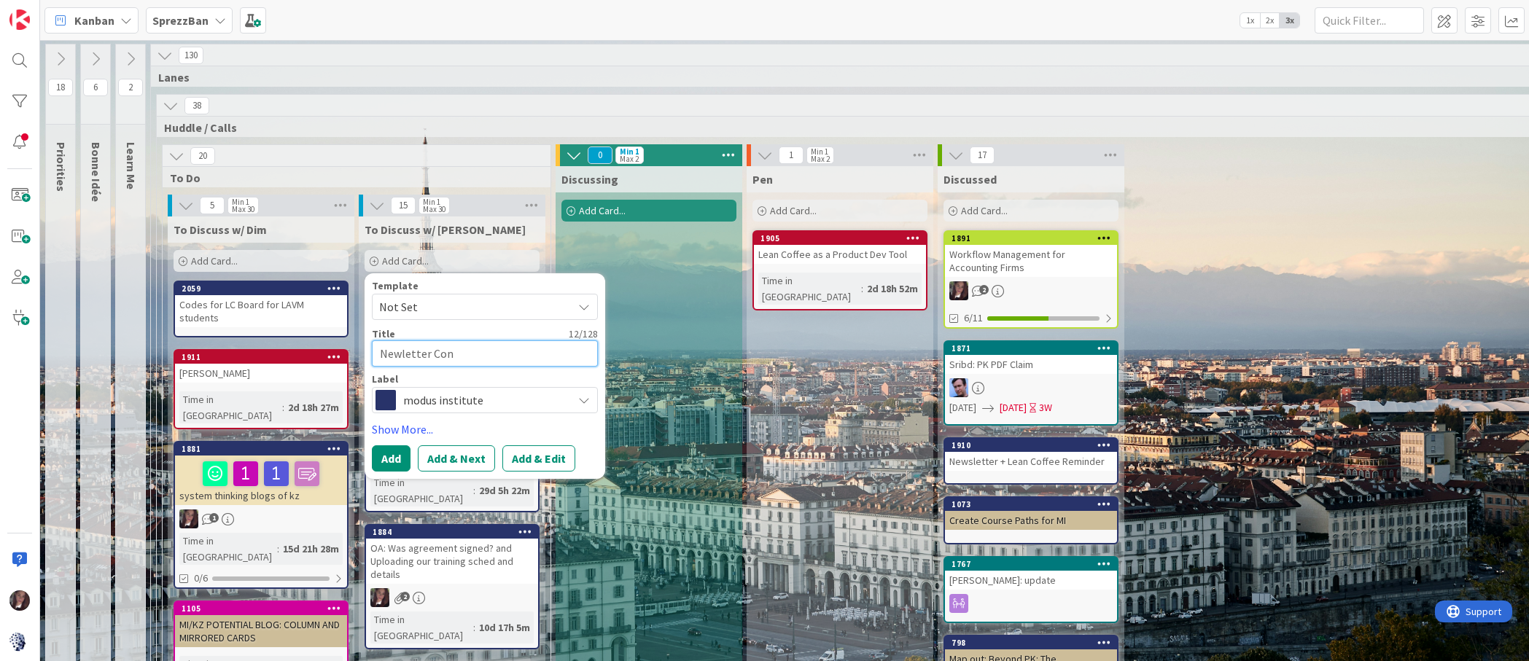
type textarea "x"
type textarea "Newletter Cont"
type textarea "x"
type textarea "Newletter [PERSON_NAME]"
type textarea "x"
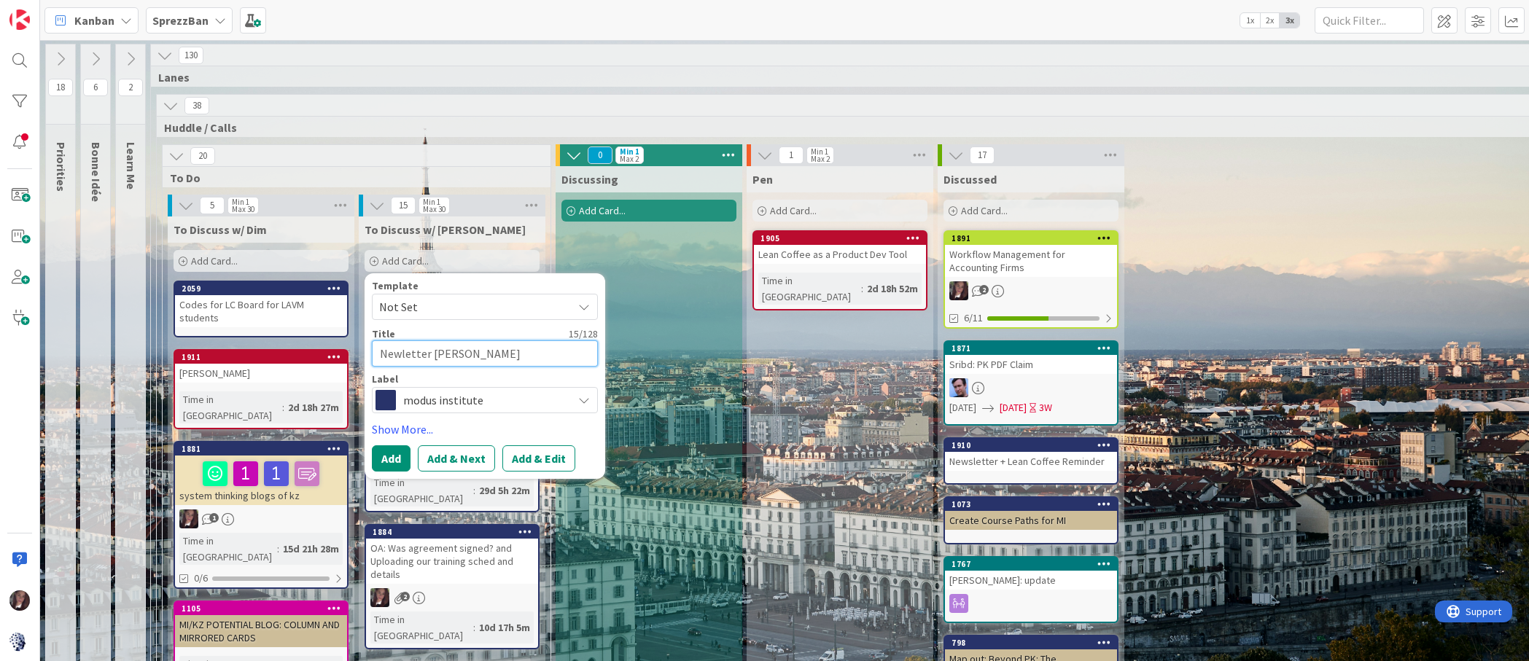
type textarea "Newletter Conten"
type textarea "x"
type textarea "Newletter Content"
click at [399, 357] on textarea "Newletter Content" at bounding box center [485, 354] width 226 height 26
type textarea "x"
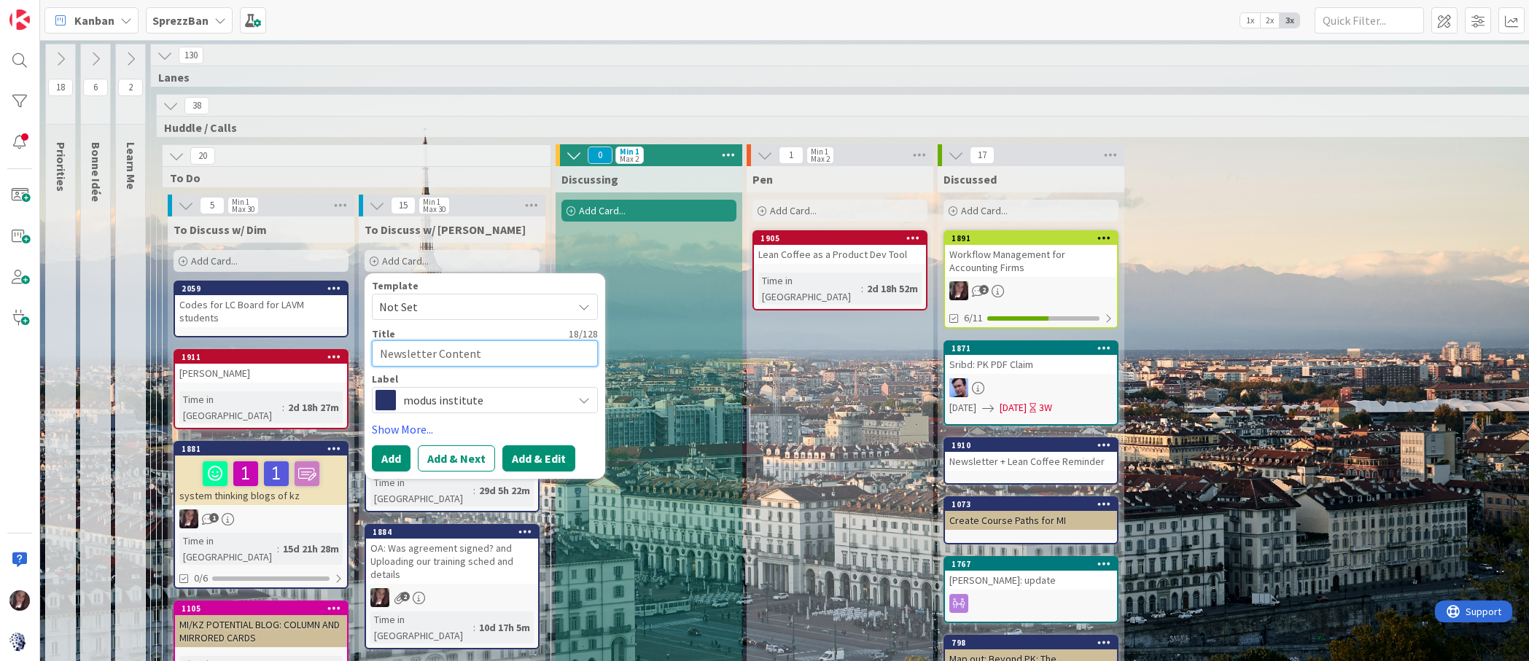
type textarea "Newsletter Content"
click at [529, 459] on button "Add & Edit" at bounding box center [538, 459] width 73 height 26
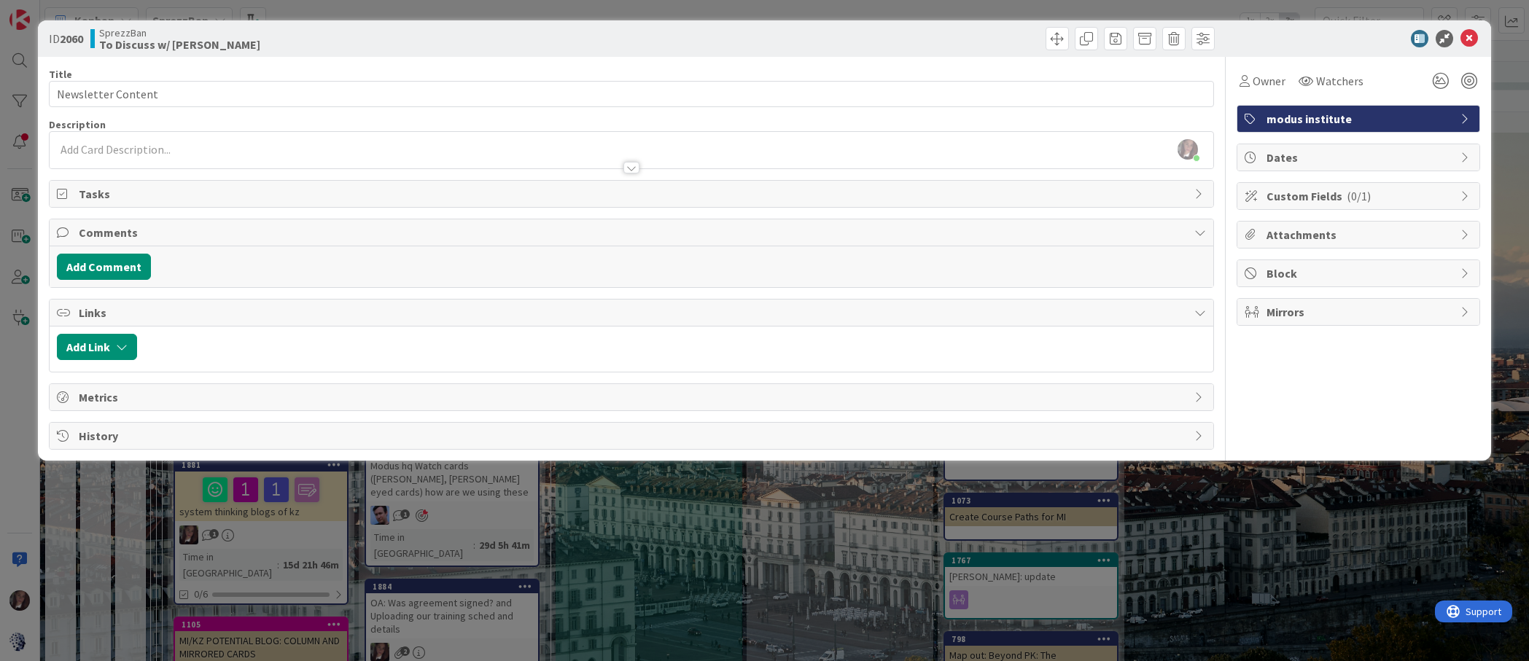
scroll to position [10, 0]
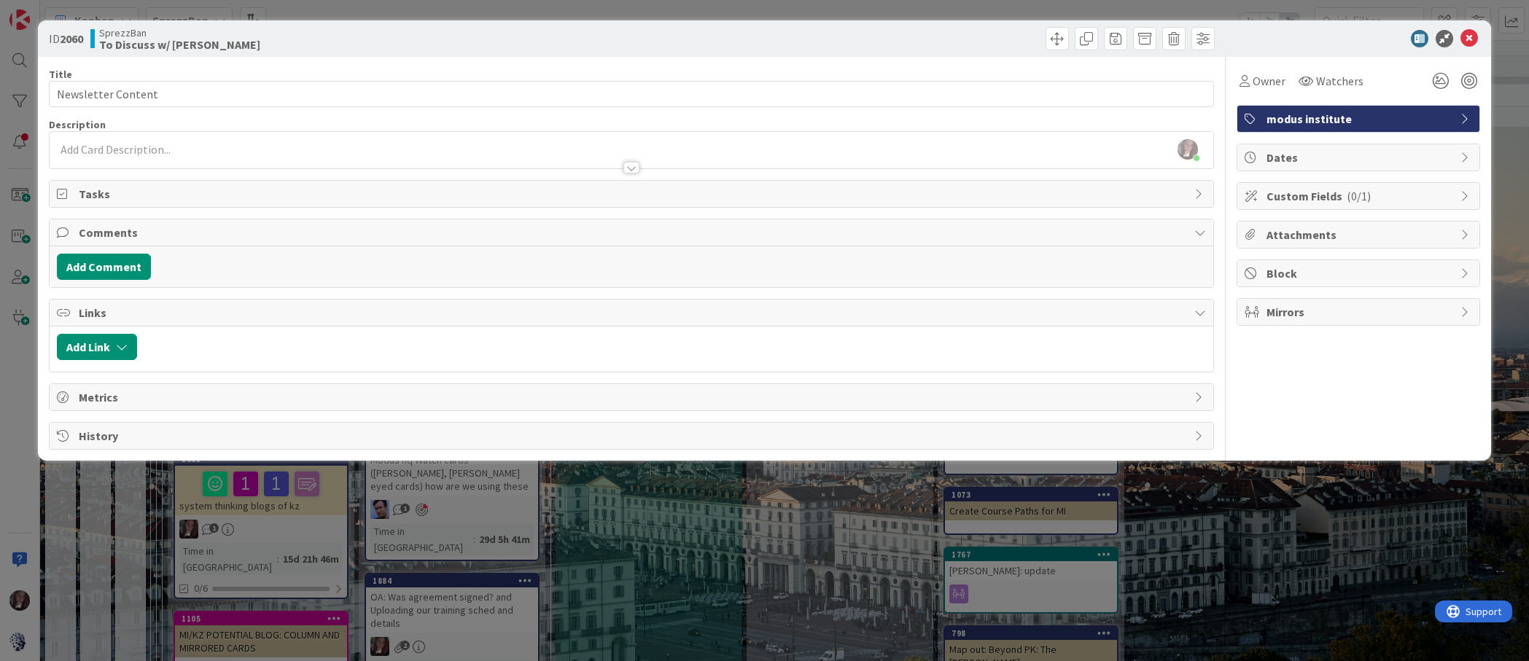
click at [124, 190] on span "Tasks" at bounding box center [633, 194] width 1108 height 18
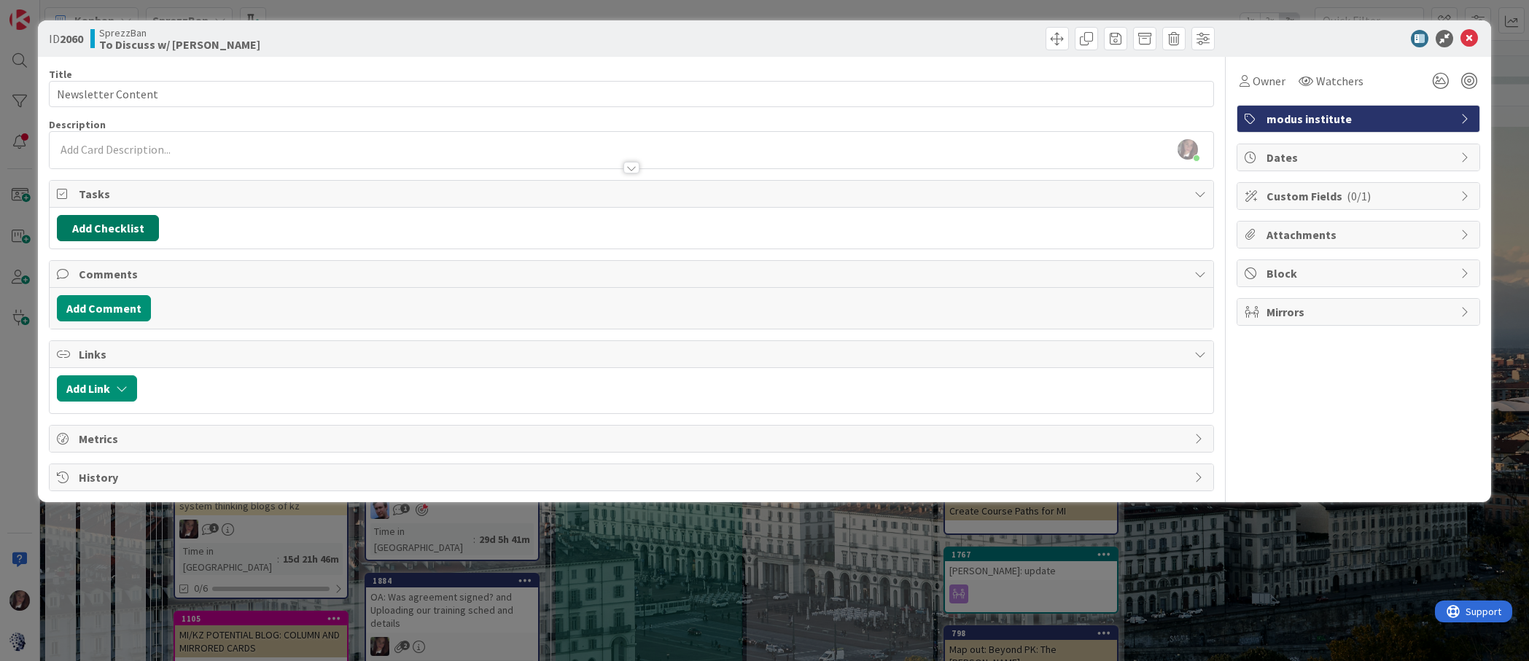
click at [125, 230] on button "Add Checklist" at bounding box center [108, 228] width 102 height 26
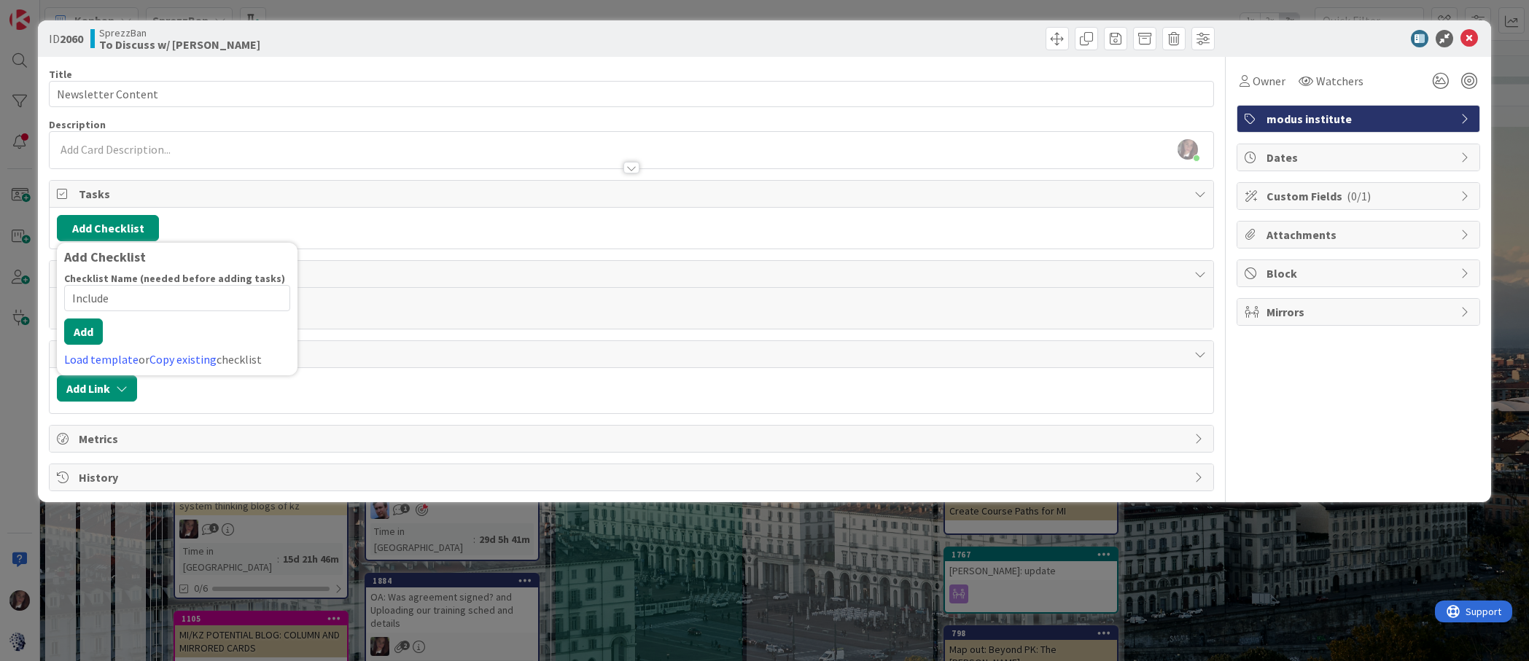
click at [74, 299] on input "Include" at bounding box center [177, 298] width 226 height 26
click at [86, 346] on div "Checklist Name (needed before adding tasks) 18 / 64 Address / Include Add Load …" at bounding box center [177, 320] width 226 height 96
click at [87, 335] on button "Add" at bounding box center [83, 332] width 39 height 26
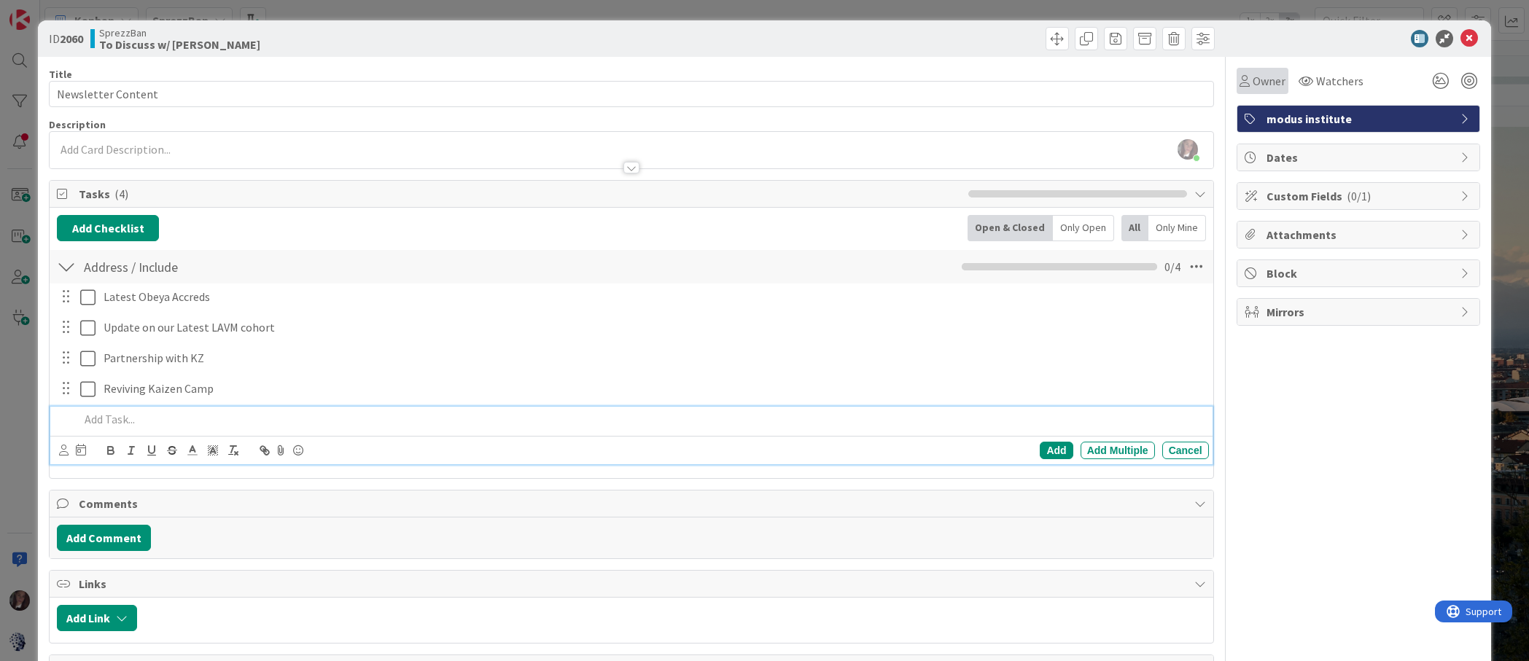
click at [1260, 80] on span "Owner" at bounding box center [1269, 81] width 33 height 18
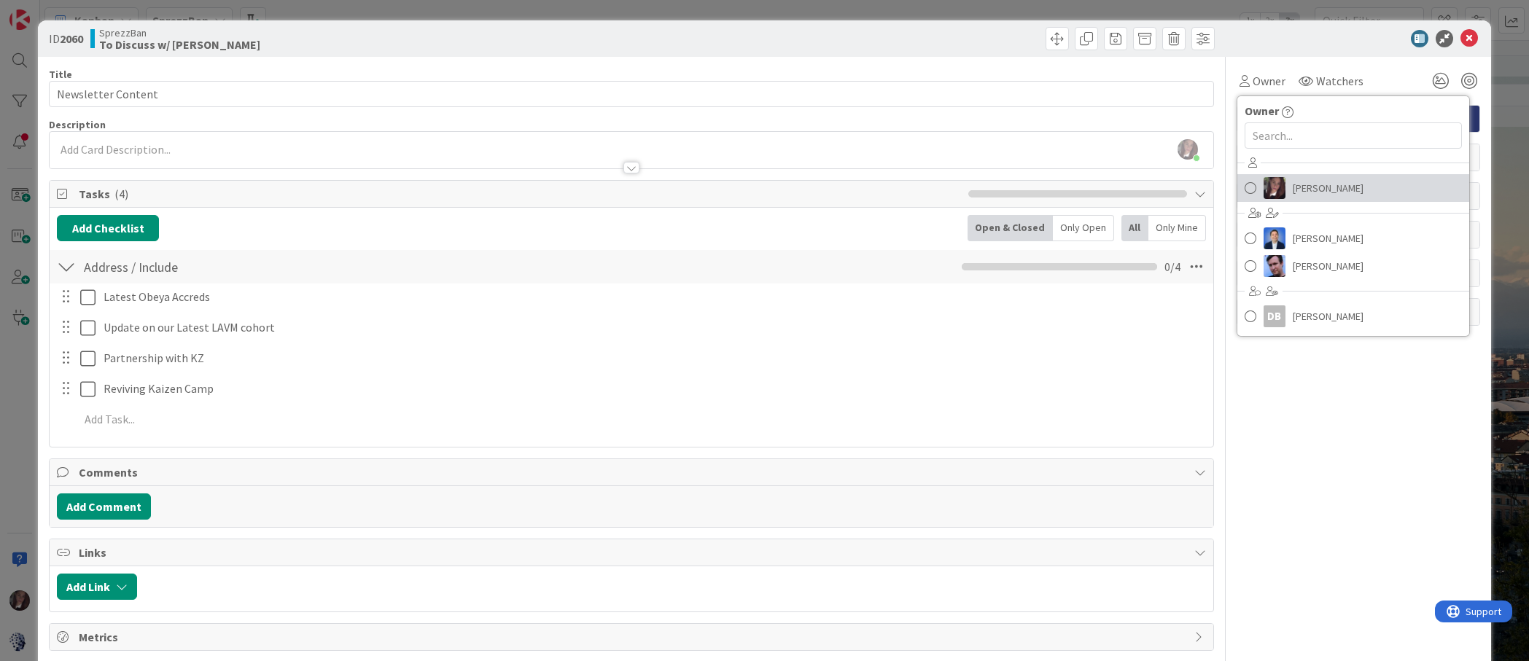
click at [1256, 187] on span at bounding box center [1251, 188] width 12 height 22
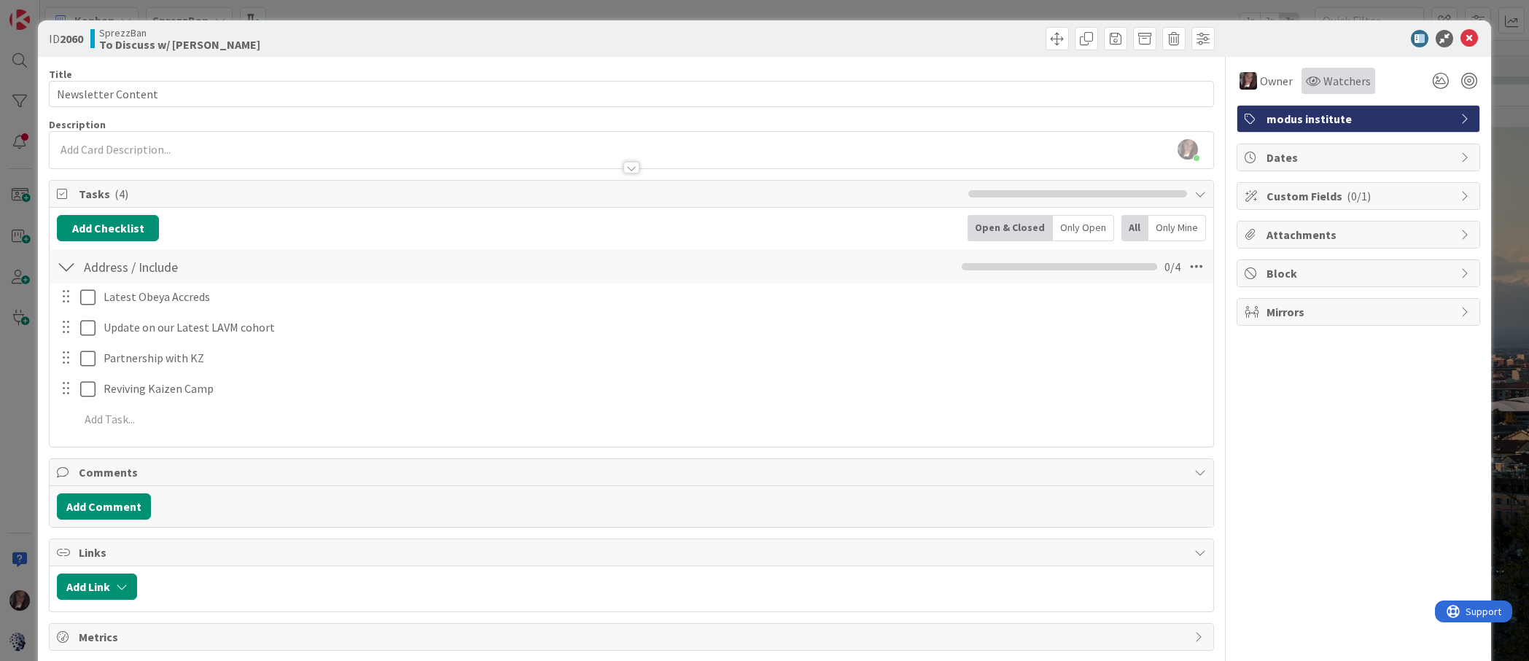
click at [1353, 82] on span "Watchers" at bounding box center [1346, 81] width 47 height 18
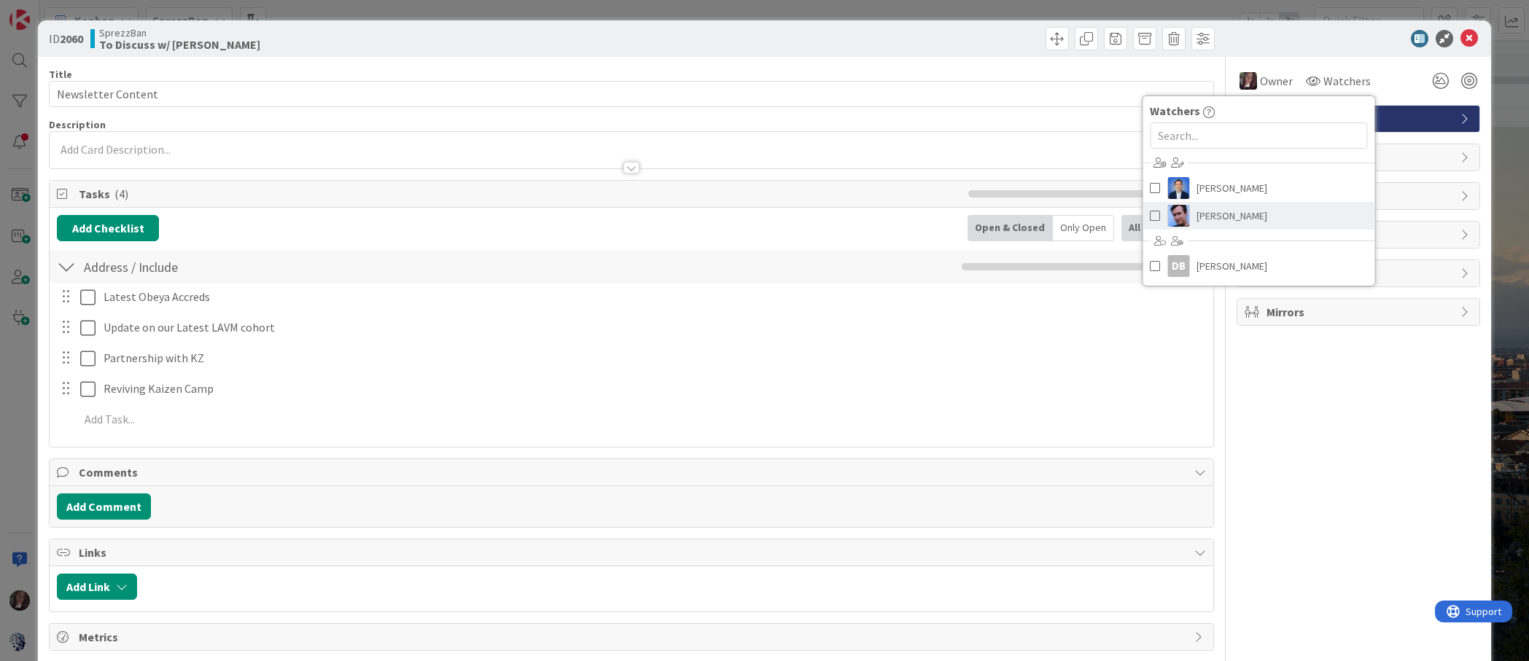
click at [1153, 221] on span at bounding box center [1155, 216] width 10 height 22
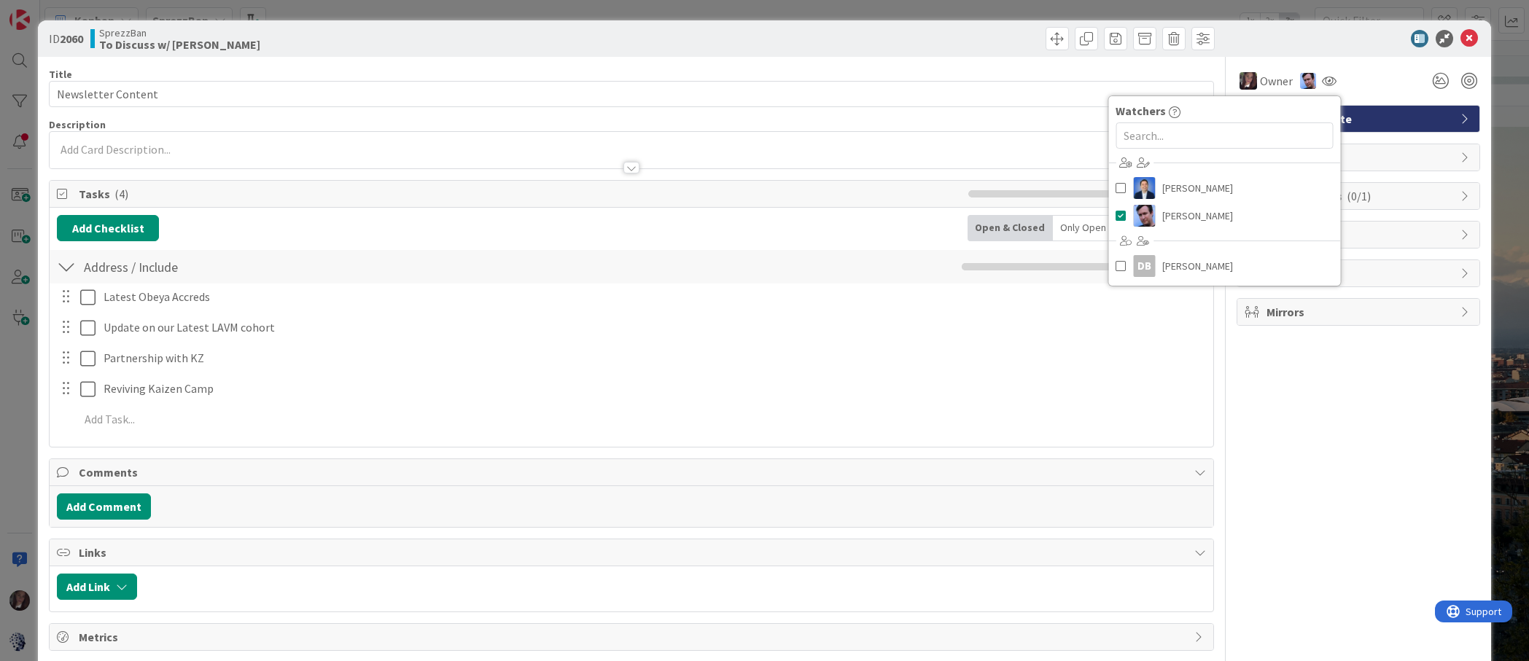
click at [1392, 83] on div "Owner Owner Remove Set as Watcher [PERSON_NAME] [PERSON_NAME] [PERSON_NAME] DB …" at bounding box center [1359, 81] width 244 height 26
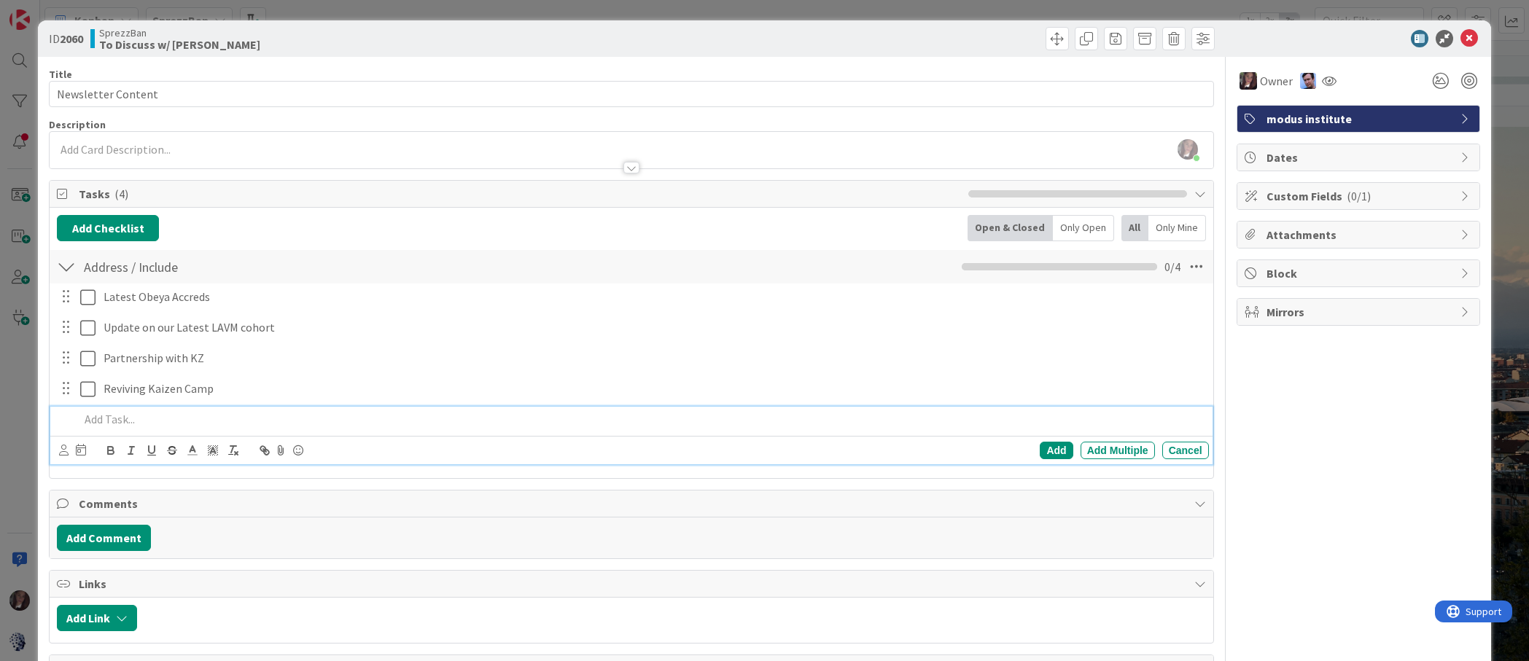
click at [125, 424] on p at bounding box center [640, 419] width 1123 height 17
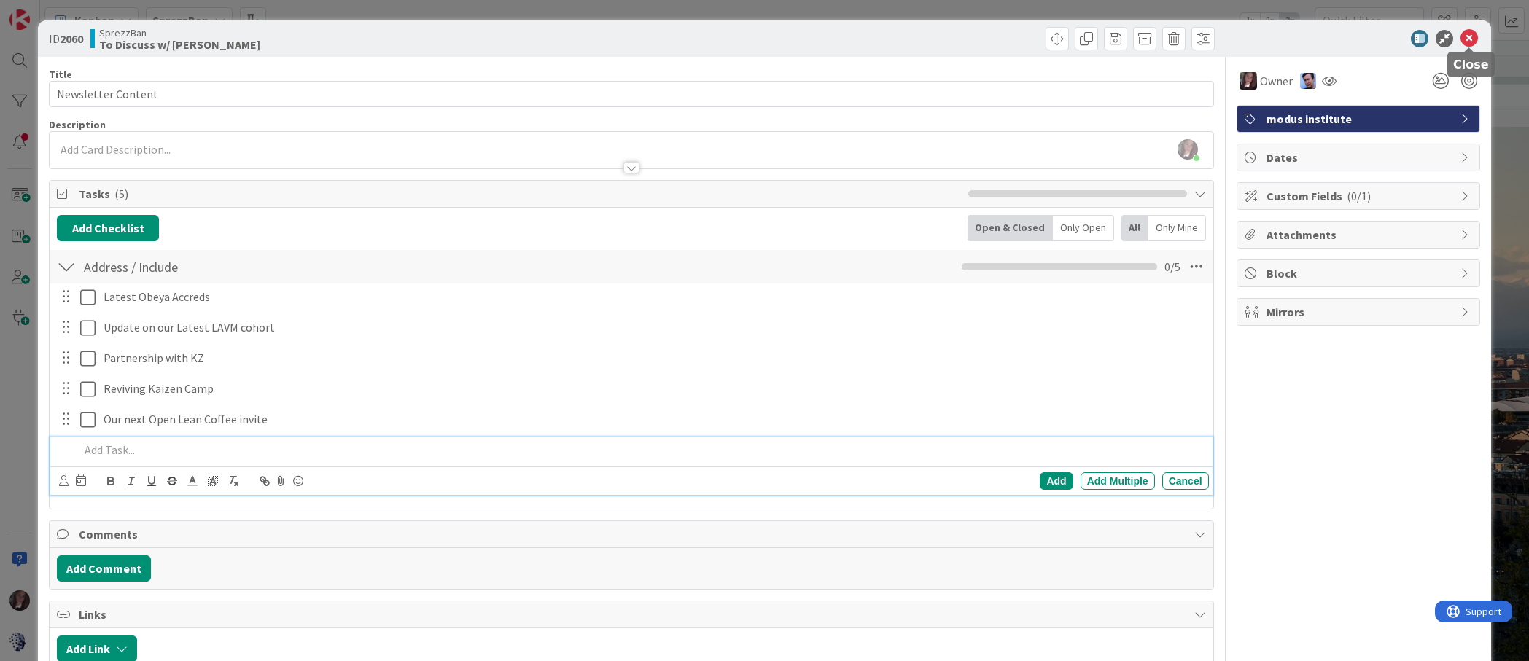
click at [1472, 37] on icon at bounding box center [1470, 39] width 18 height 18
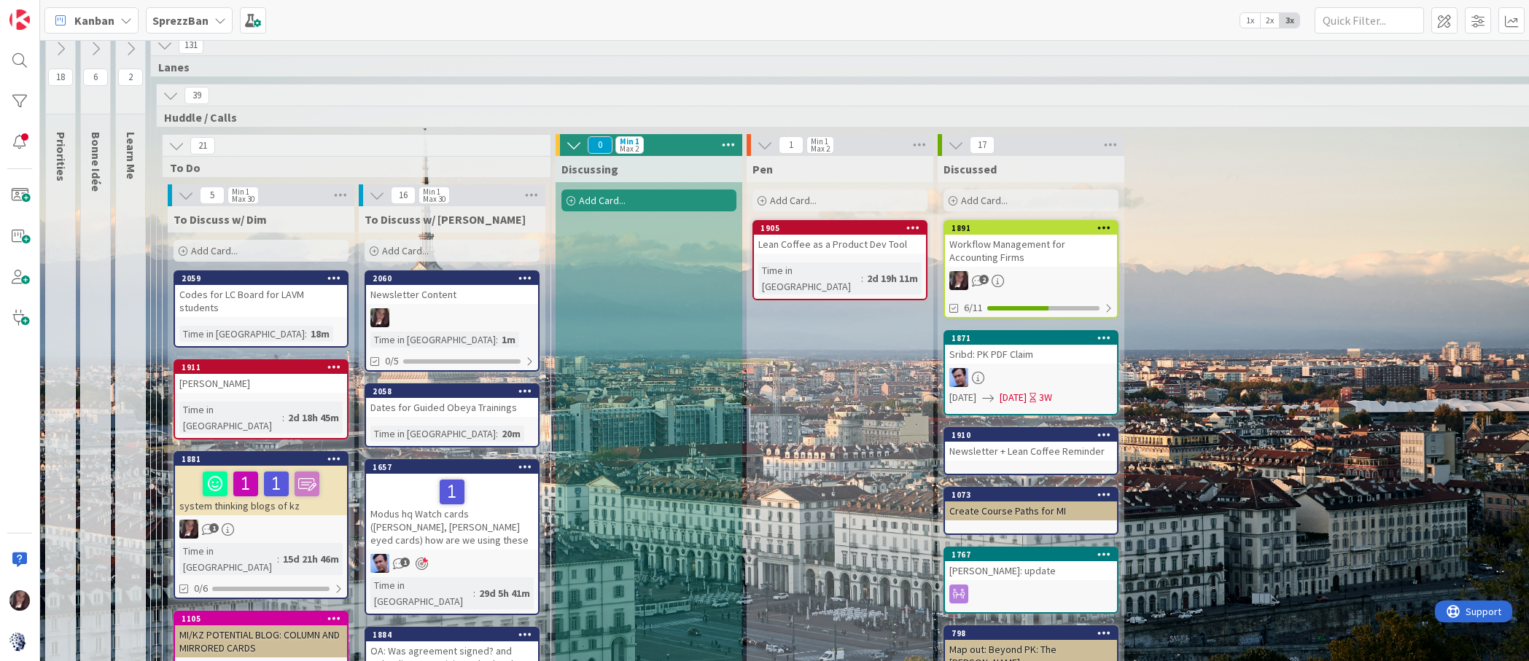
click at [401, 246] on span "Add Card..." at bounding box center [405, 250] width 47 height 13
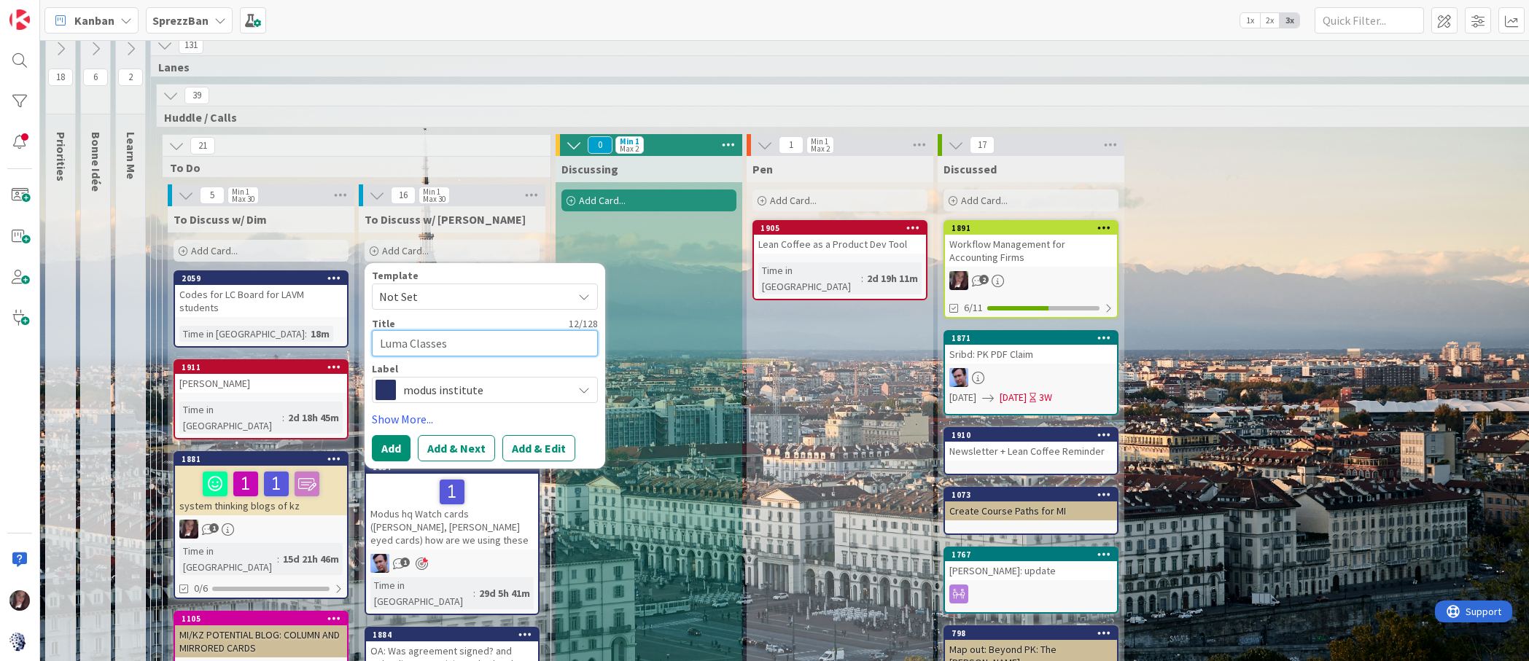
click at [412, 345] on textarea "Luma Classes" at bounding box center [485, 343] width 226 height 26
click at [536, 443] on button "Add & Edit" at bounding box center [538, 449] width 73 height 26
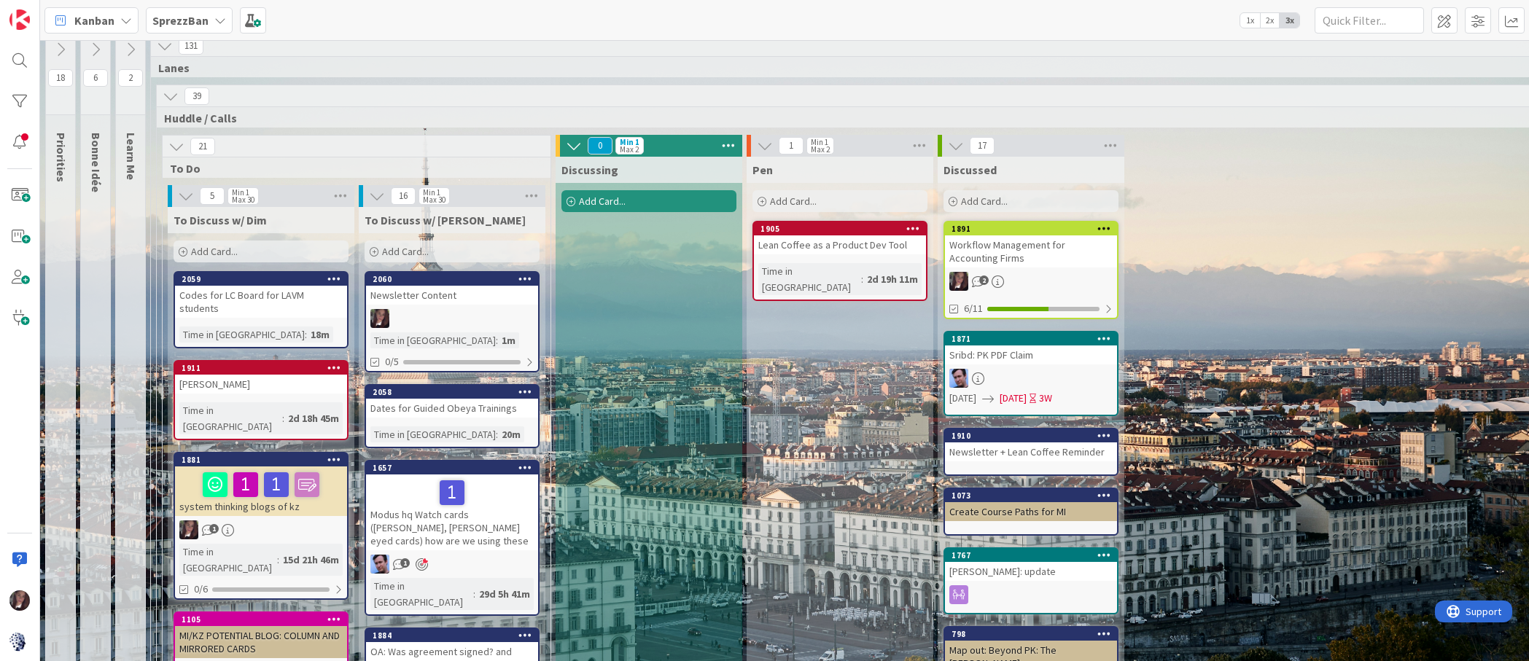
scroll to position [9, 2]
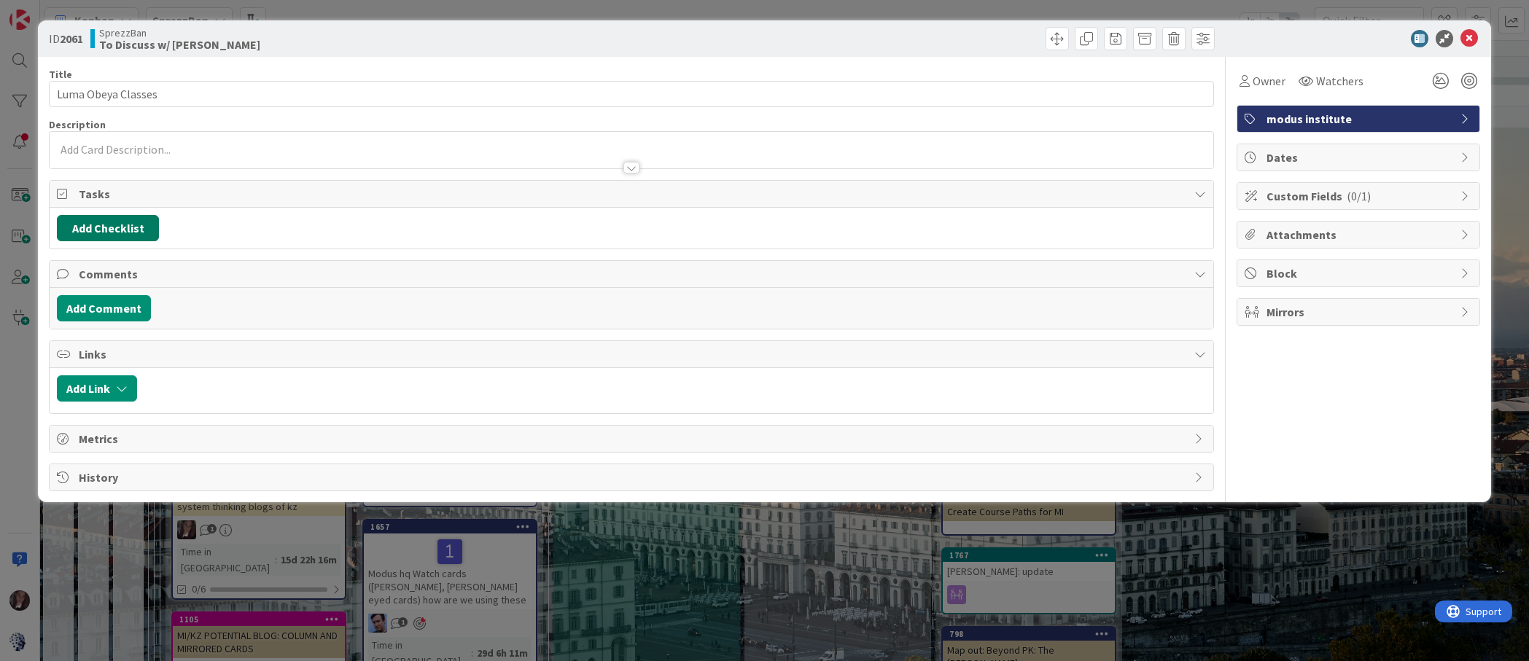
click at [104, 229] on button "Add Checklist" at bounding box center [108, 228] width 102 height 26
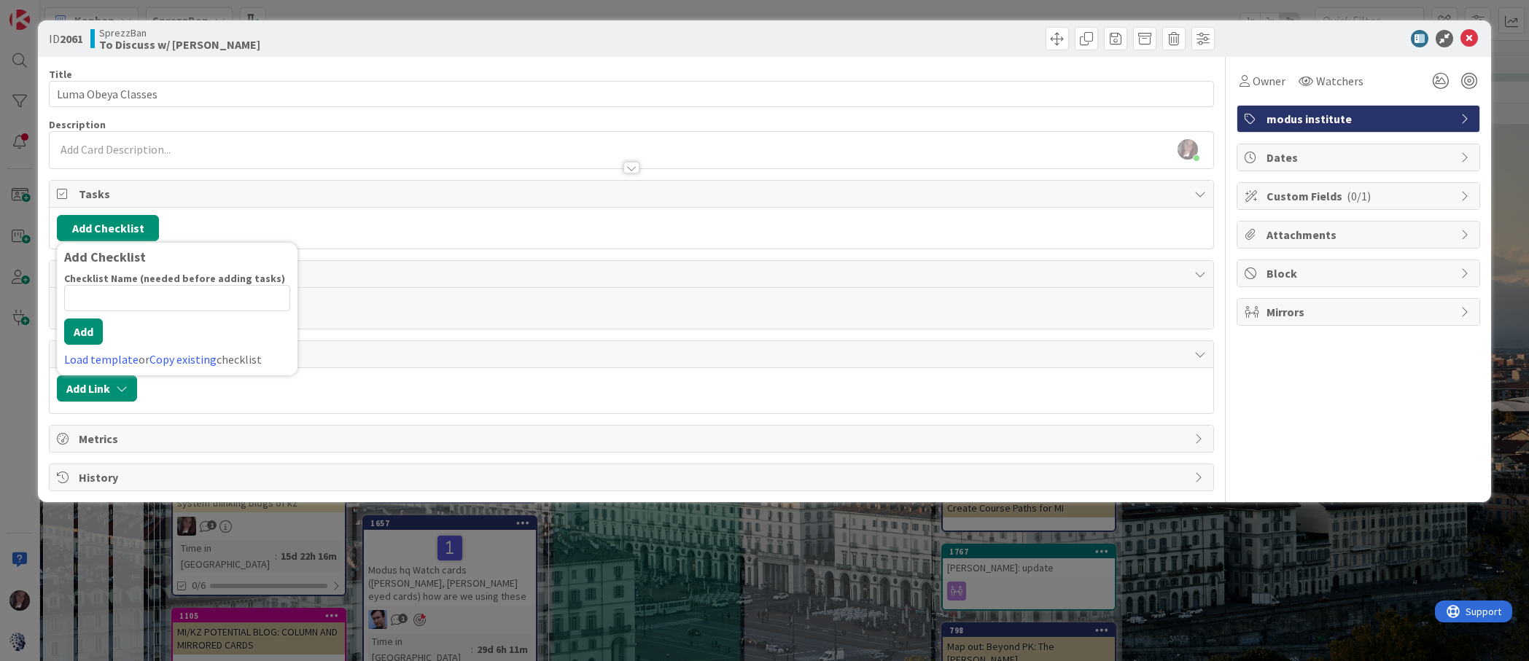
scroll to position [15, 2]
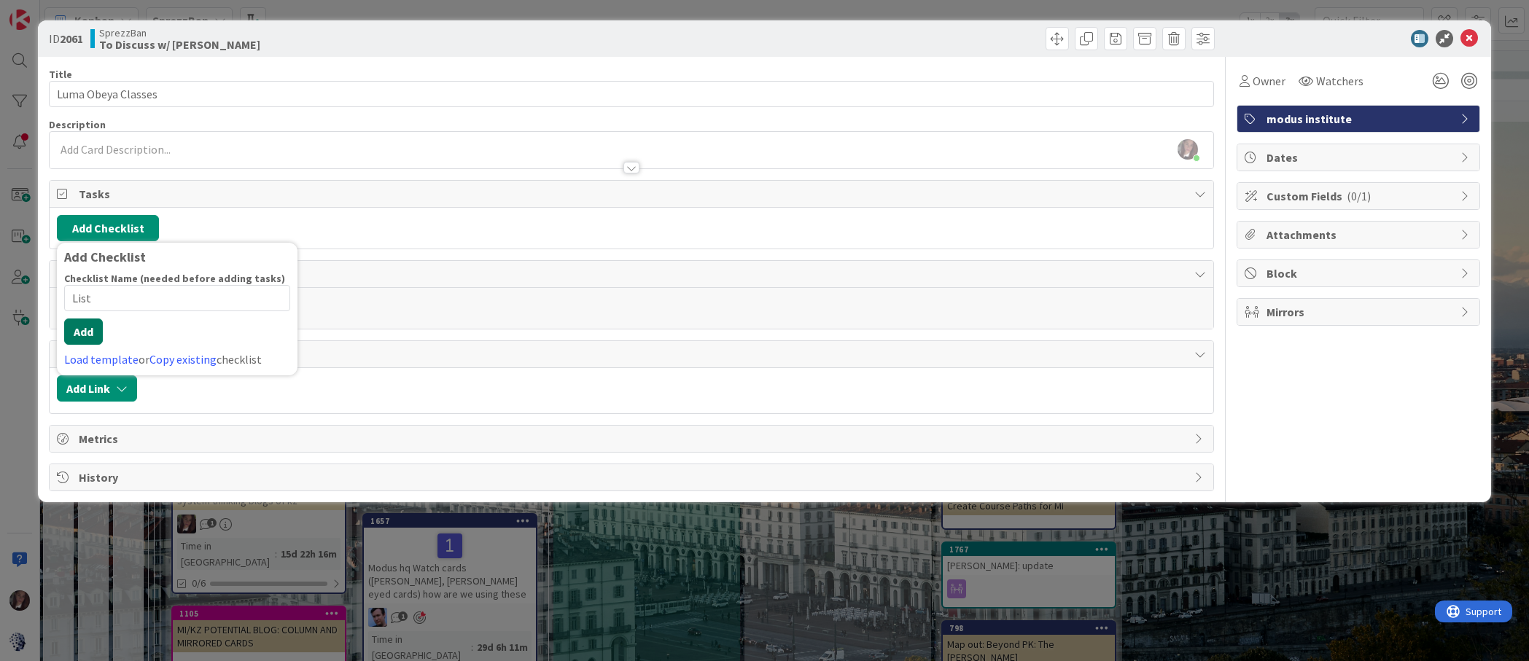
click at [75, 333] on button "Add" at bounding box center [83, 332] width 39 height 26
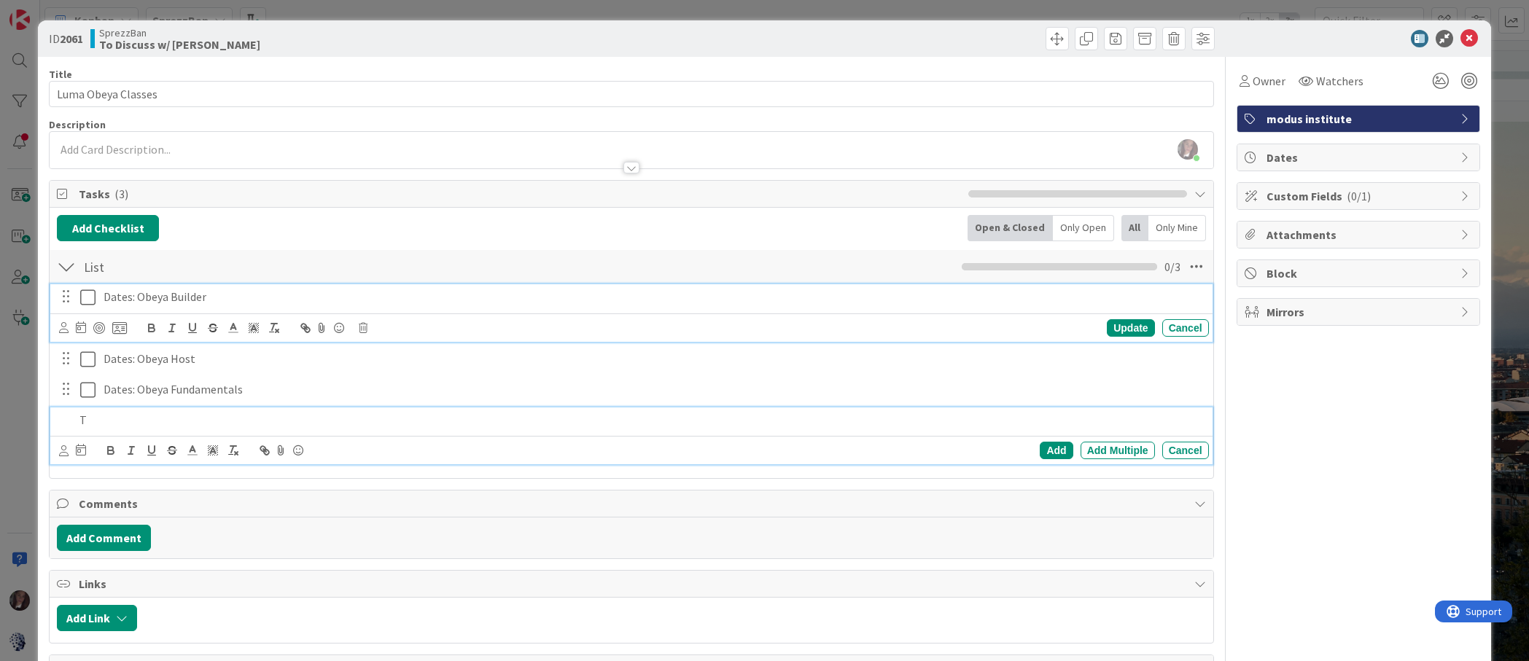
click at [163, 298] on p "Dates: Obeya Builder" at bounding box center [654, 297] width 1100 height 17
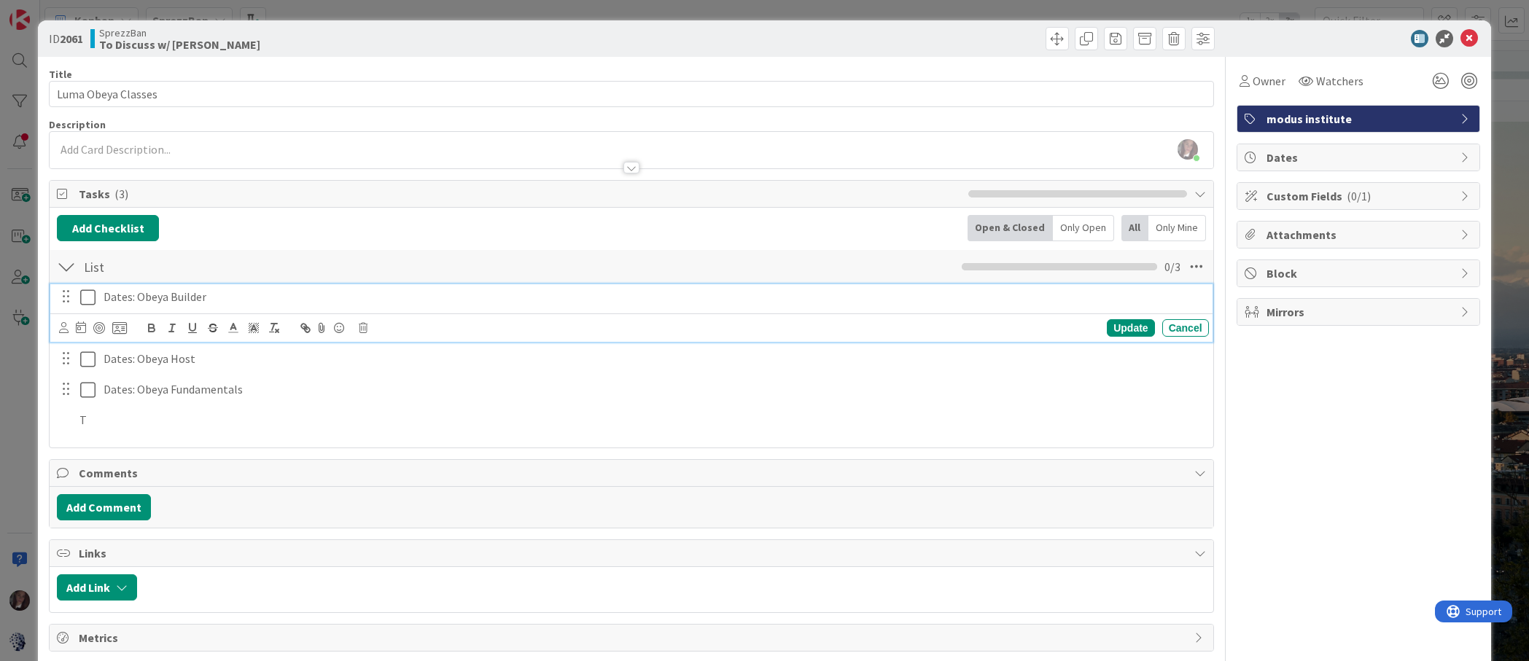
click at [104, 298] on p "Dates: Obeya Builder" at bounding box center [654, 297] width 1100 height 17
click at [129, 299] on p "Dates: Obeya Builder" at bounding box center [654, 297] width 1100 height 17
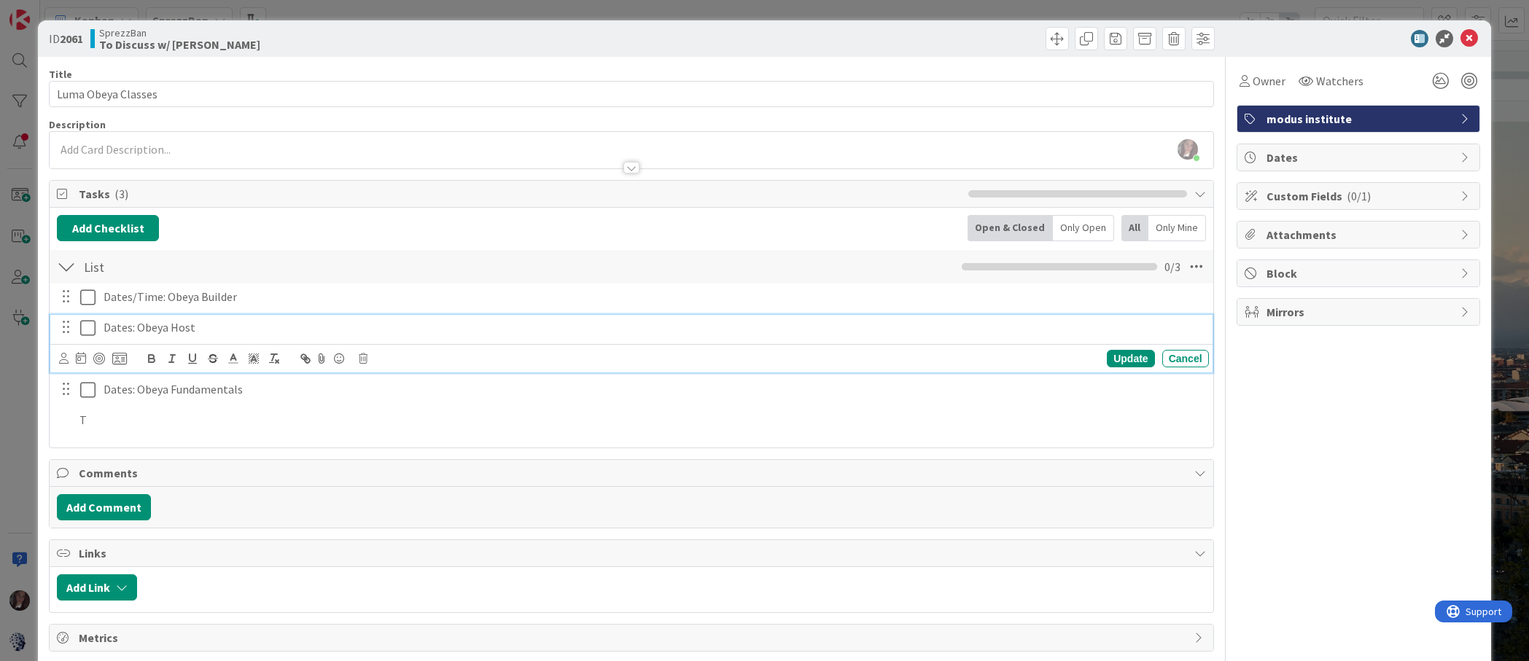
drag, startPoint x: 128, startPoint y: 331, endPoint x: 137, endPoint y: 327, distance: 10.2
click at [128, 331] on p "Dates: Obeya Host" at bounding box center [654, 327] width 1100 height 17
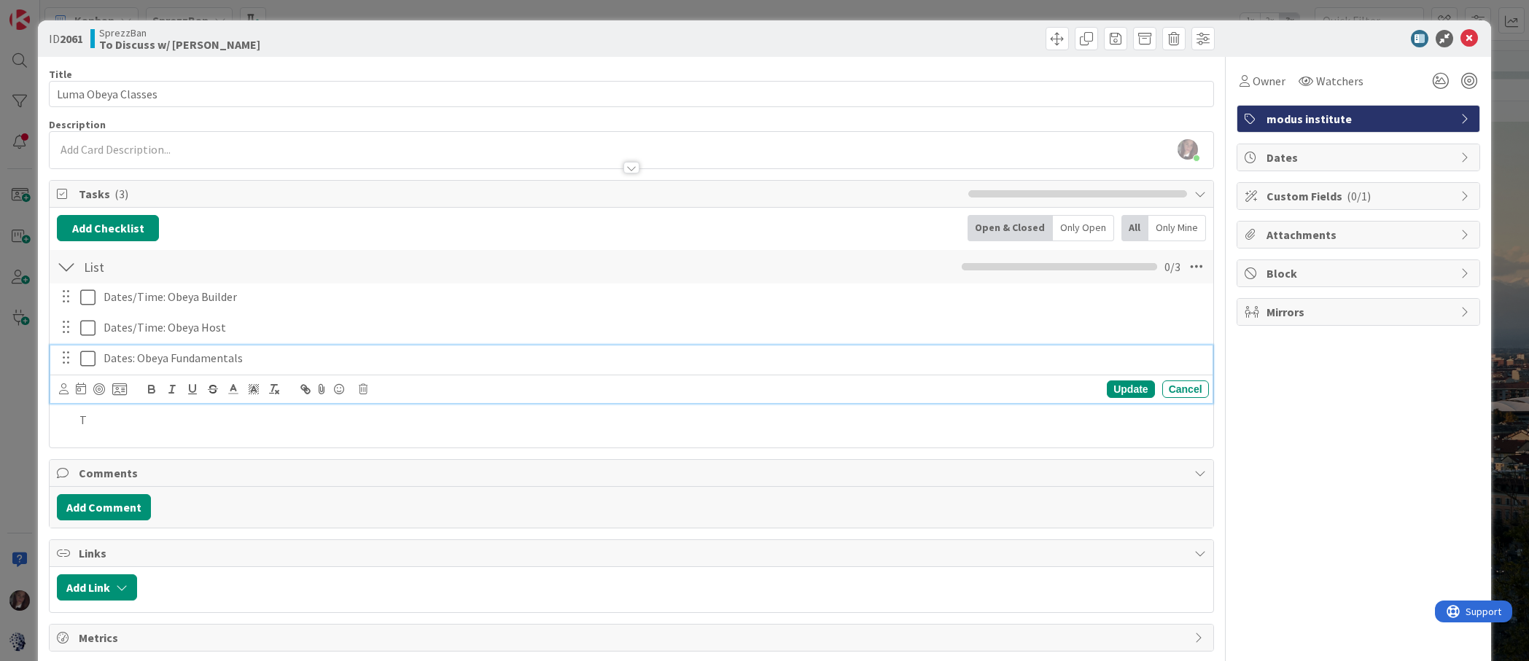
click at [131, 360] on p "Dates: Obeya Fundamentals" at bounding box center [654, 358] width 1100 height 17
click at [279, 362] on p "Dates/Time: Obeya Fundamentals" at bounding box center [654, 358] width 1100 height 17
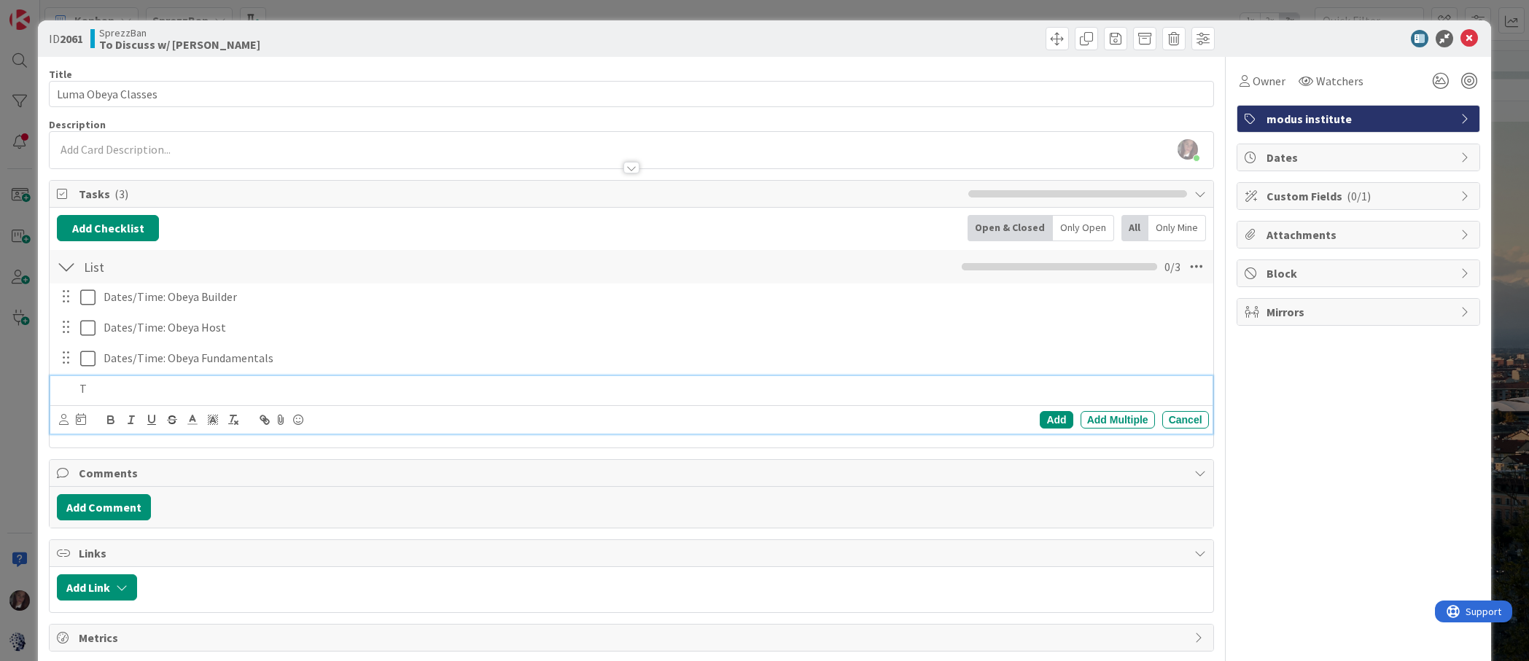
click at [101, 386] on p "T" at bounding box center [640, 389] width 1123 height 17
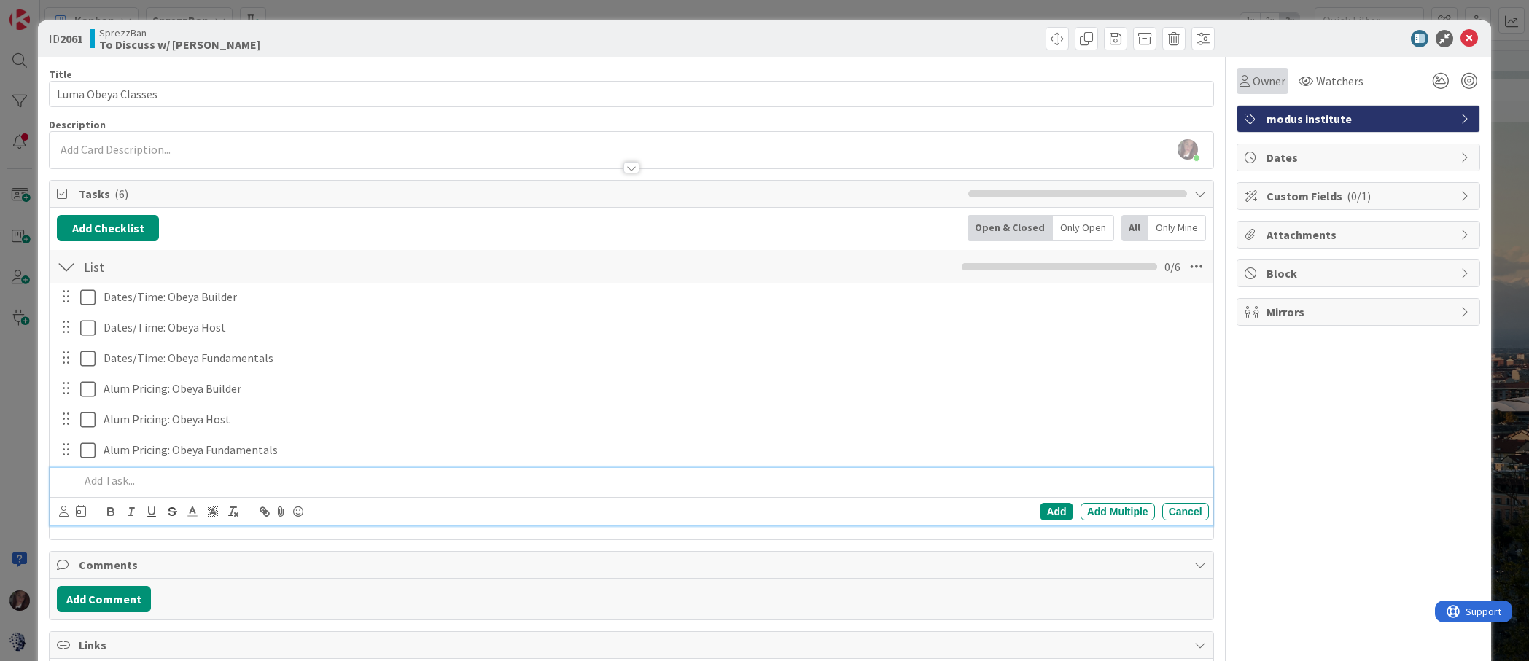
click at [1258, 83] on span "Owner" at bounding box center [1269, 81] width 33 height 18
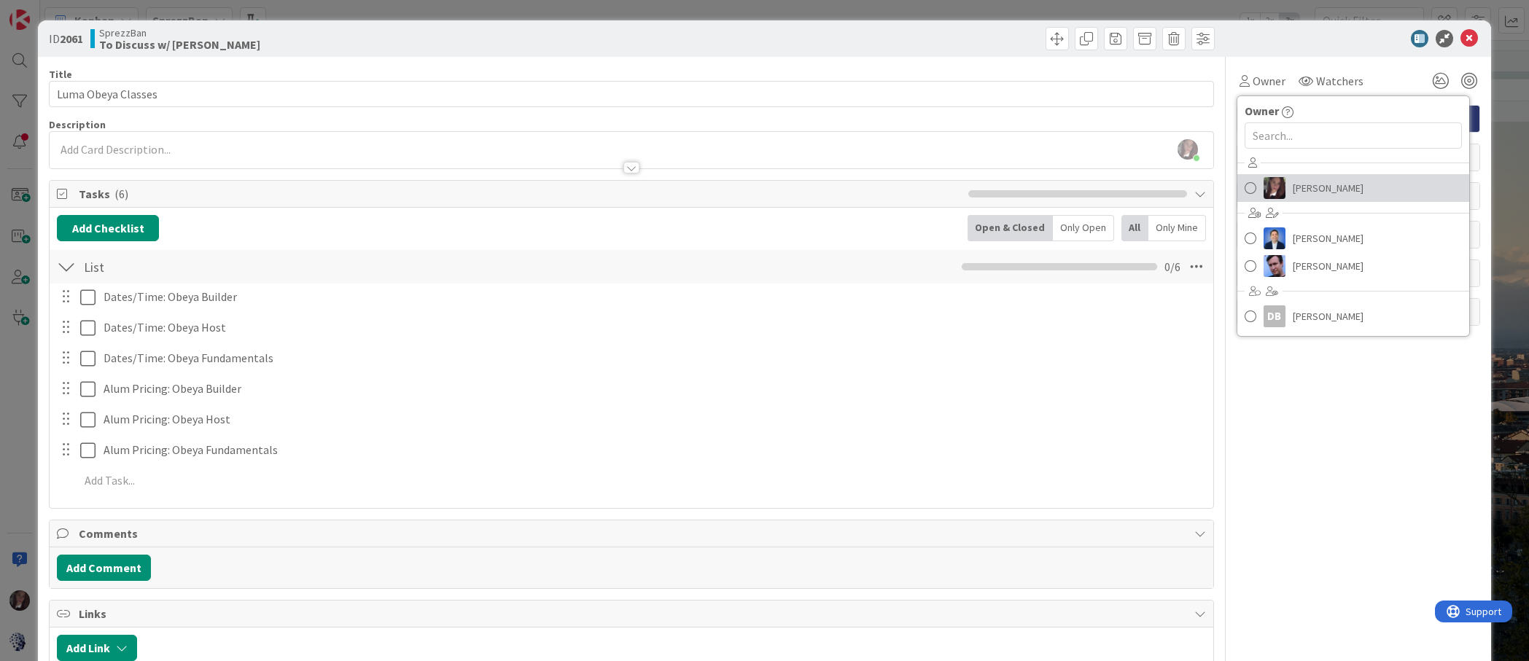
click at [1248, 190] on span at bounding box center [1251, 188] width 12 height 22
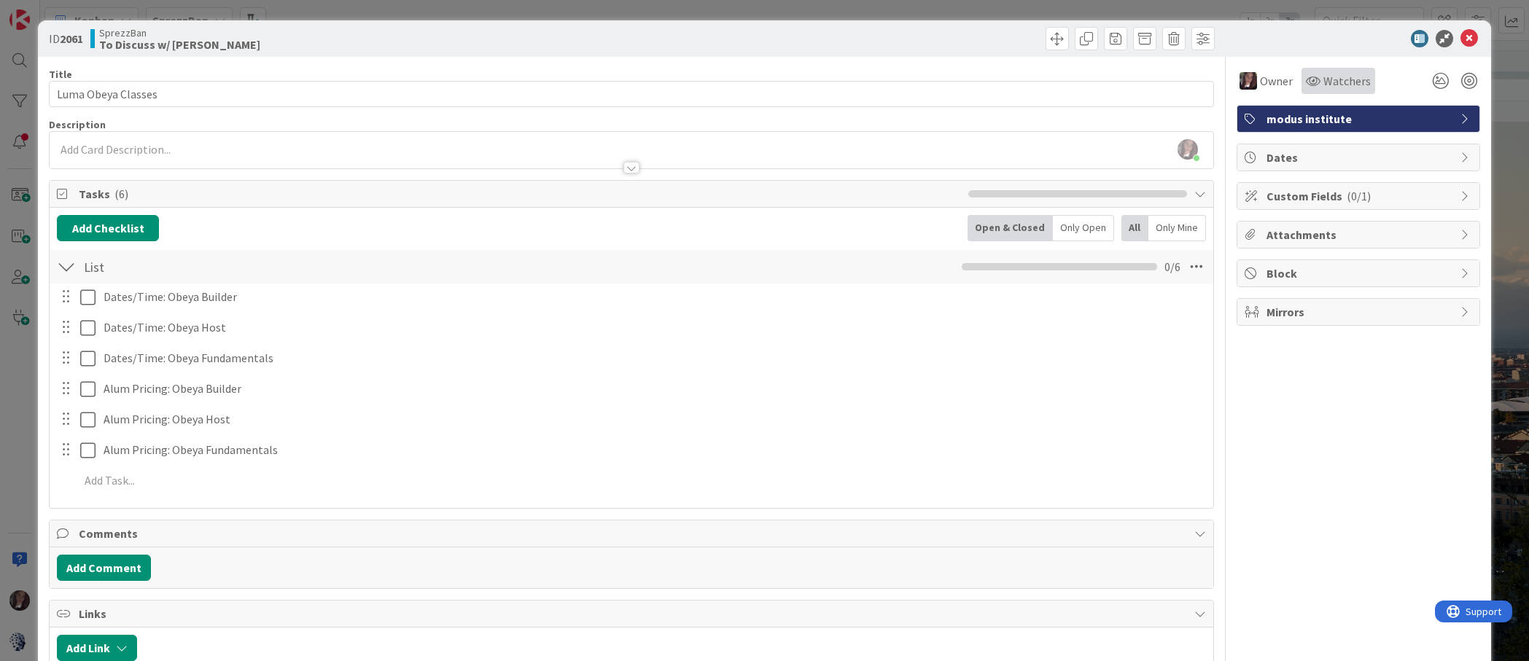
click at [1333, 81] on span "Watchers" at bounding box center [1346, 81] width 47 height 18
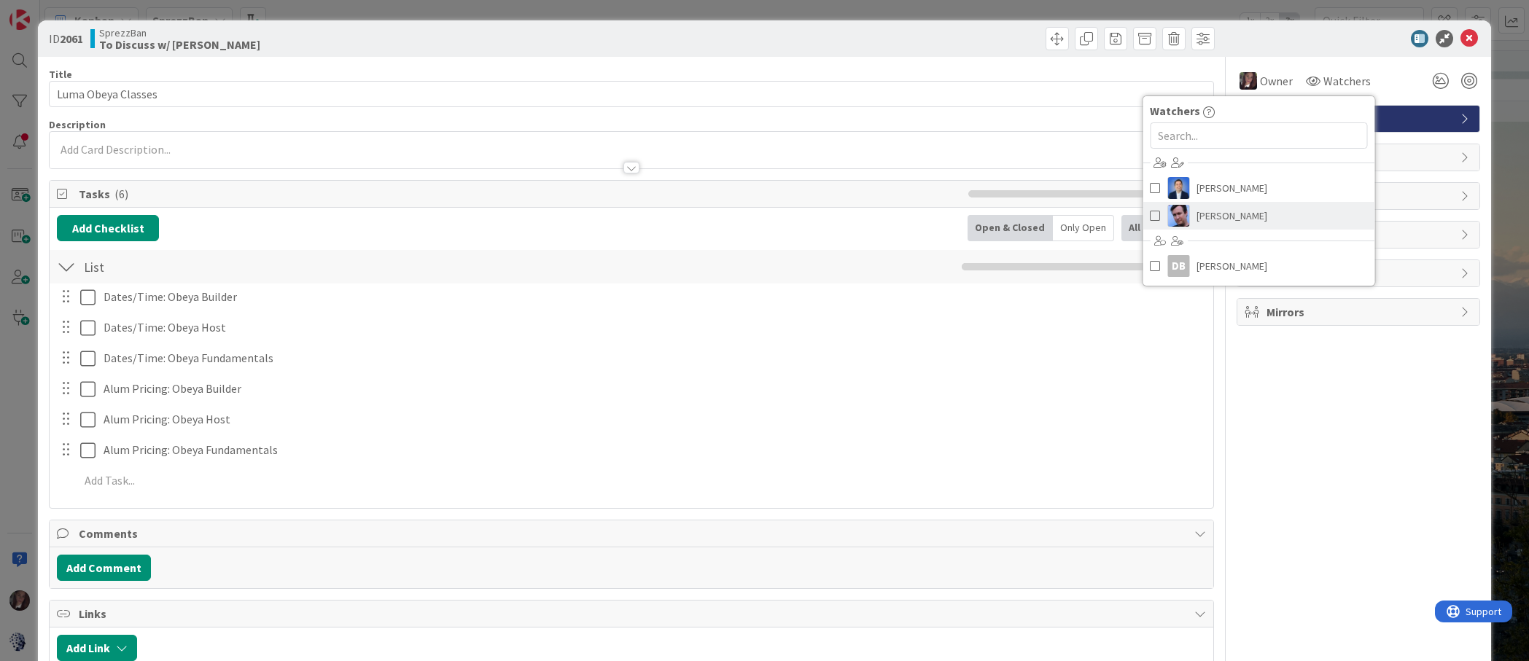
click at [1150, 214] on span at bounding box center [1155, 216] width 10 height 22
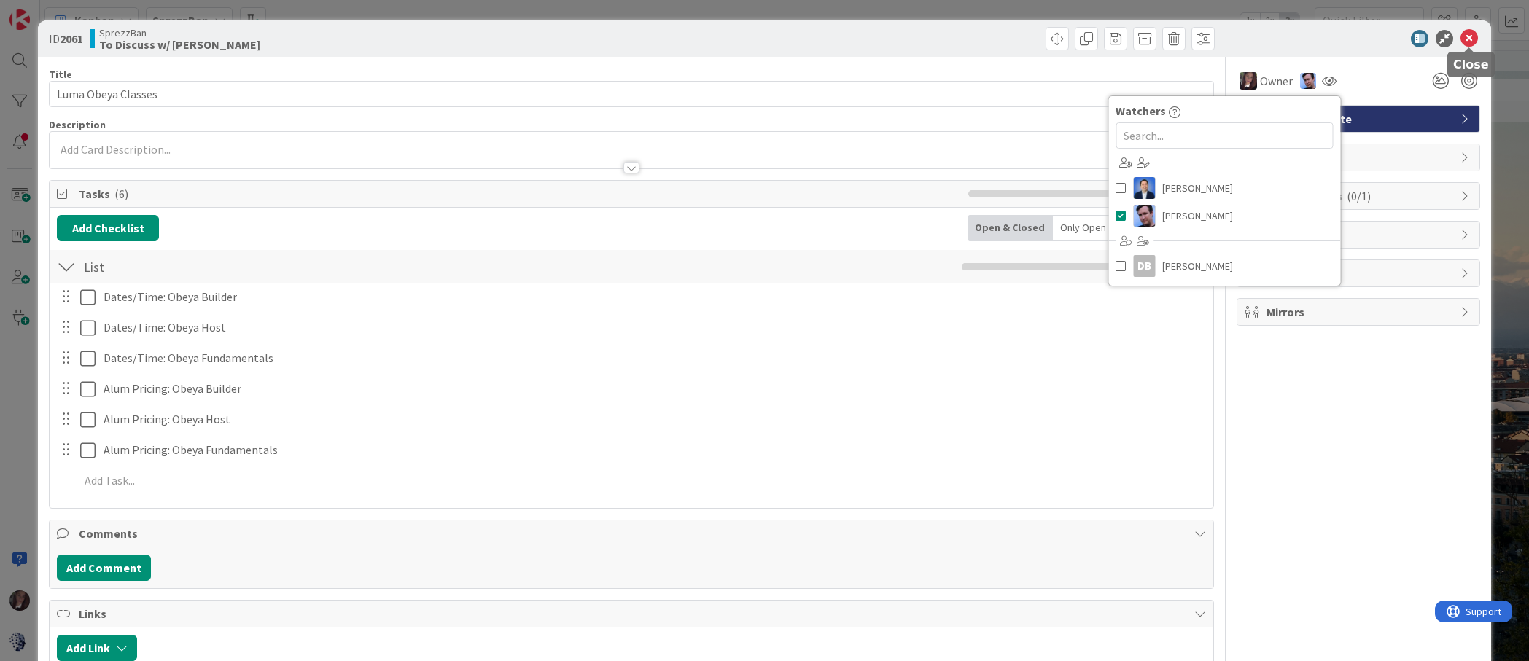
click at [1471, 38] on icon at bounding box center [1470, 39] width 18 height 18
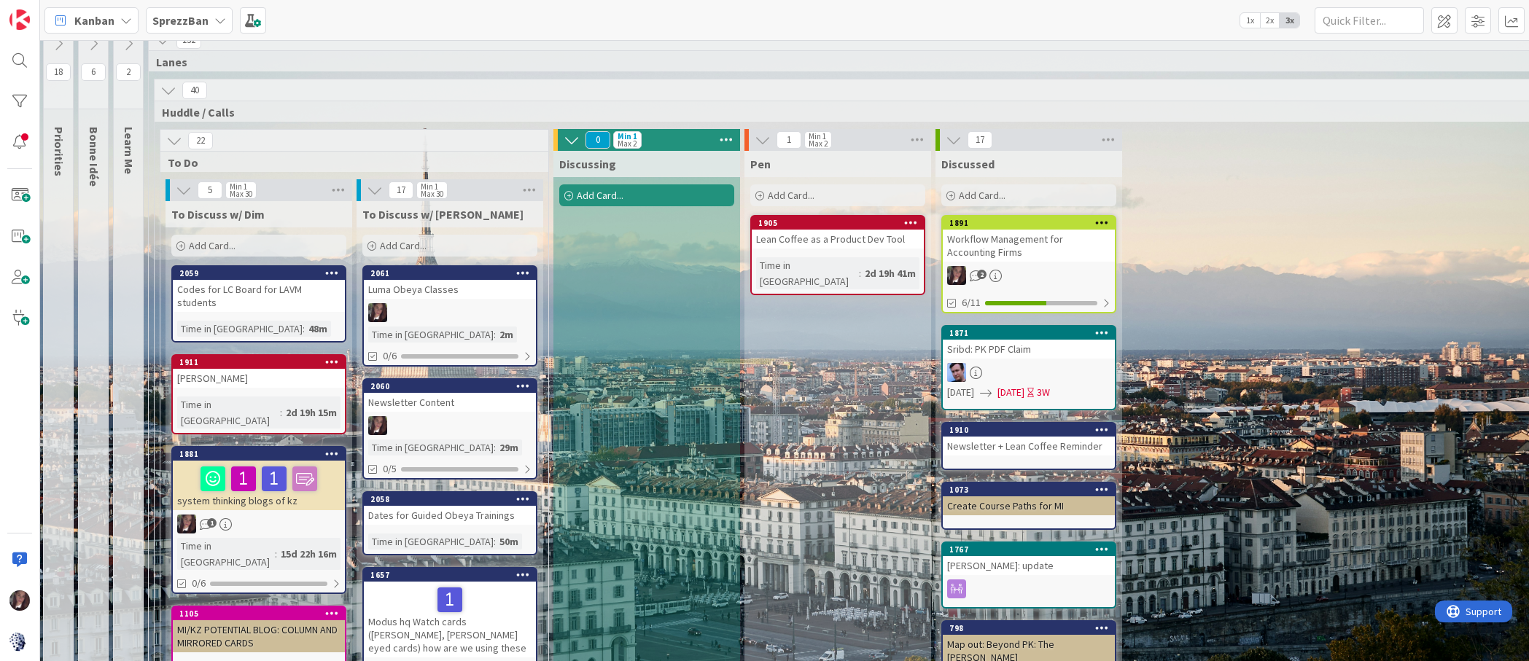
click at [475, 289] on div "Luma Obeya Classes" at bounding box center [450, 289] width 172 height 19
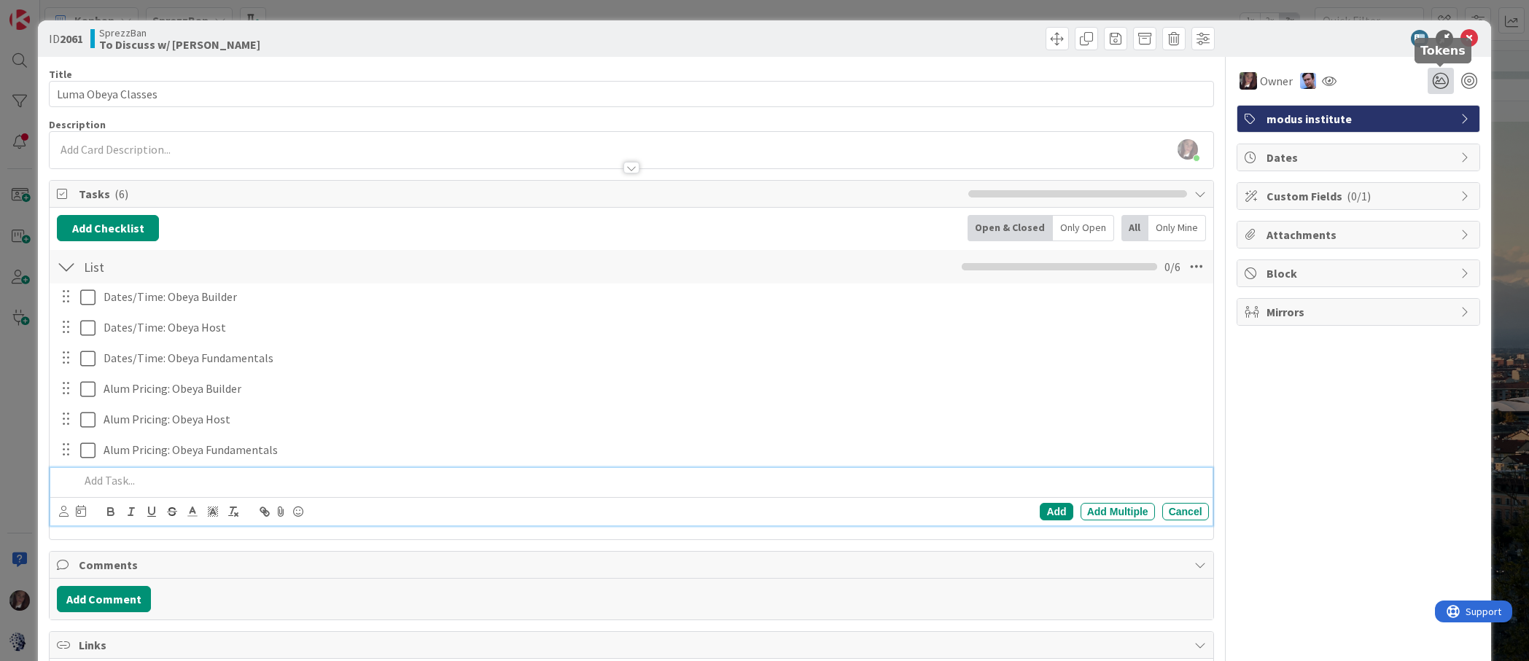
click at [1437, 78] on icon at bounding box center [1441, 81] width 26 height 26
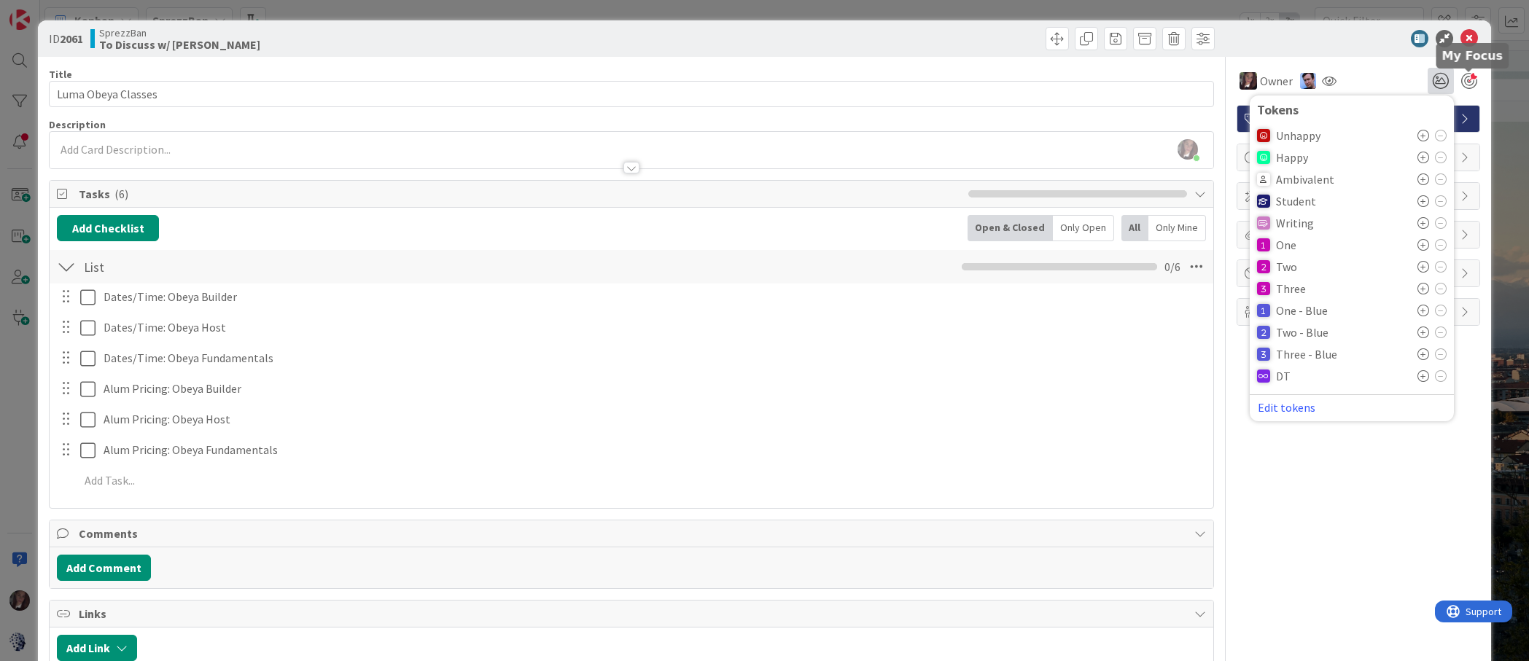
click at [1470, 81] on div at bounding box center [1469, 81] width 16 height 16
click at [1295, 408] on button "Edit tokens" at bounding box center [1286, 407] width 59 height 13
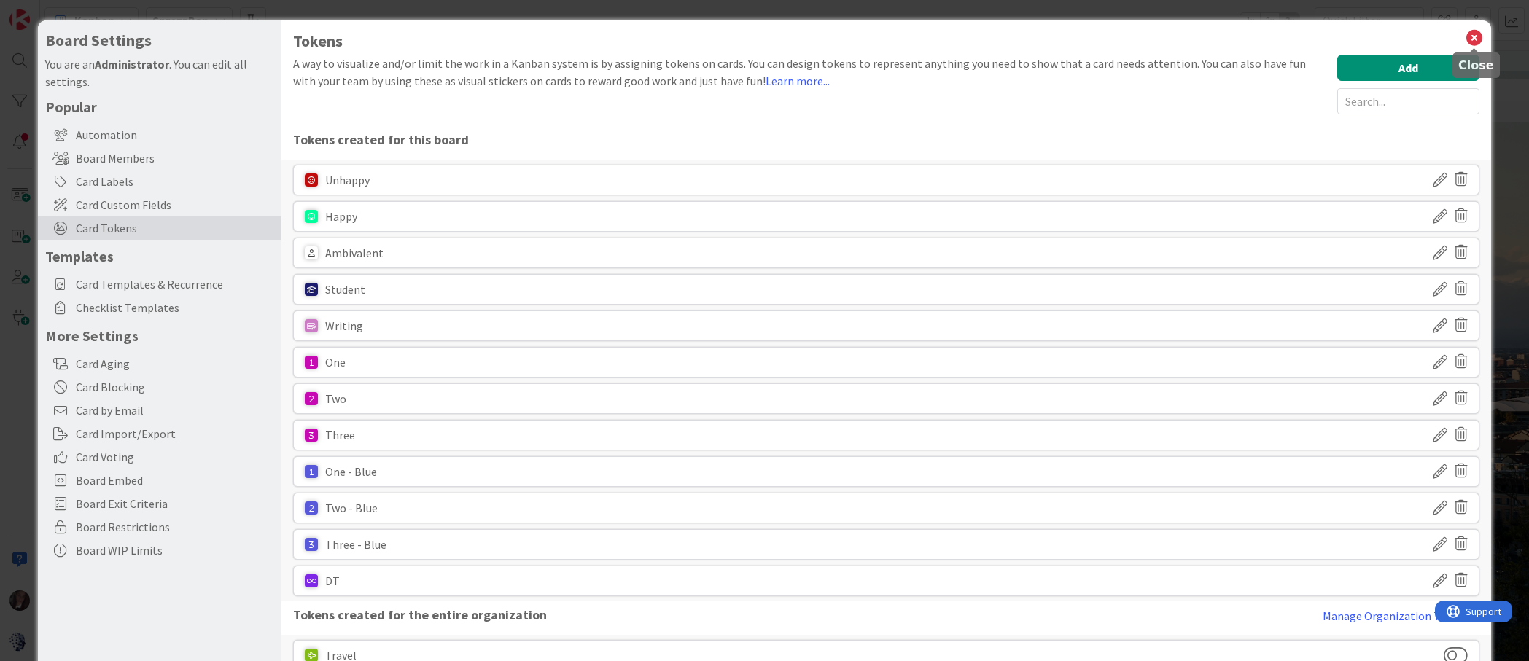
click at [1475, 36] on icon at bounding box center [1474, 38] width 19 height 20
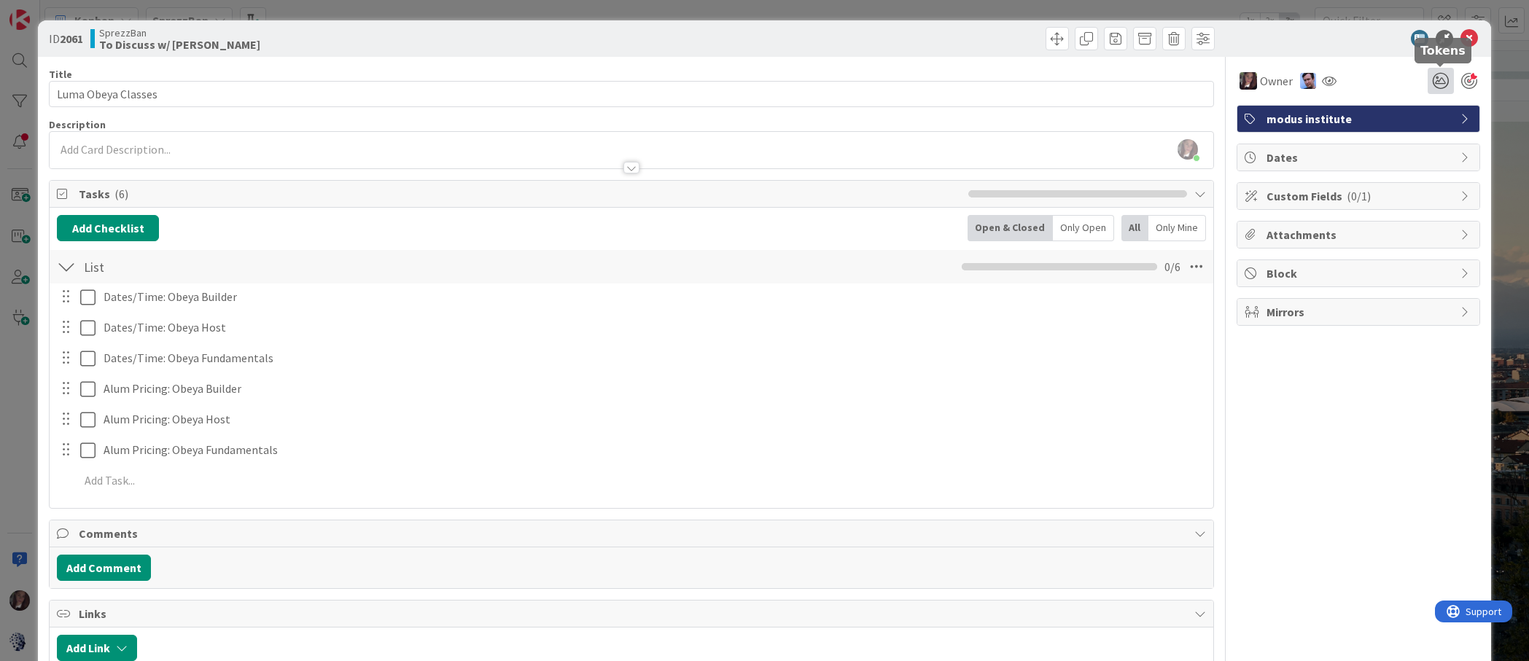
click at [1445, 74] on icon at bounding box center [1441, 81] width 26 height 26
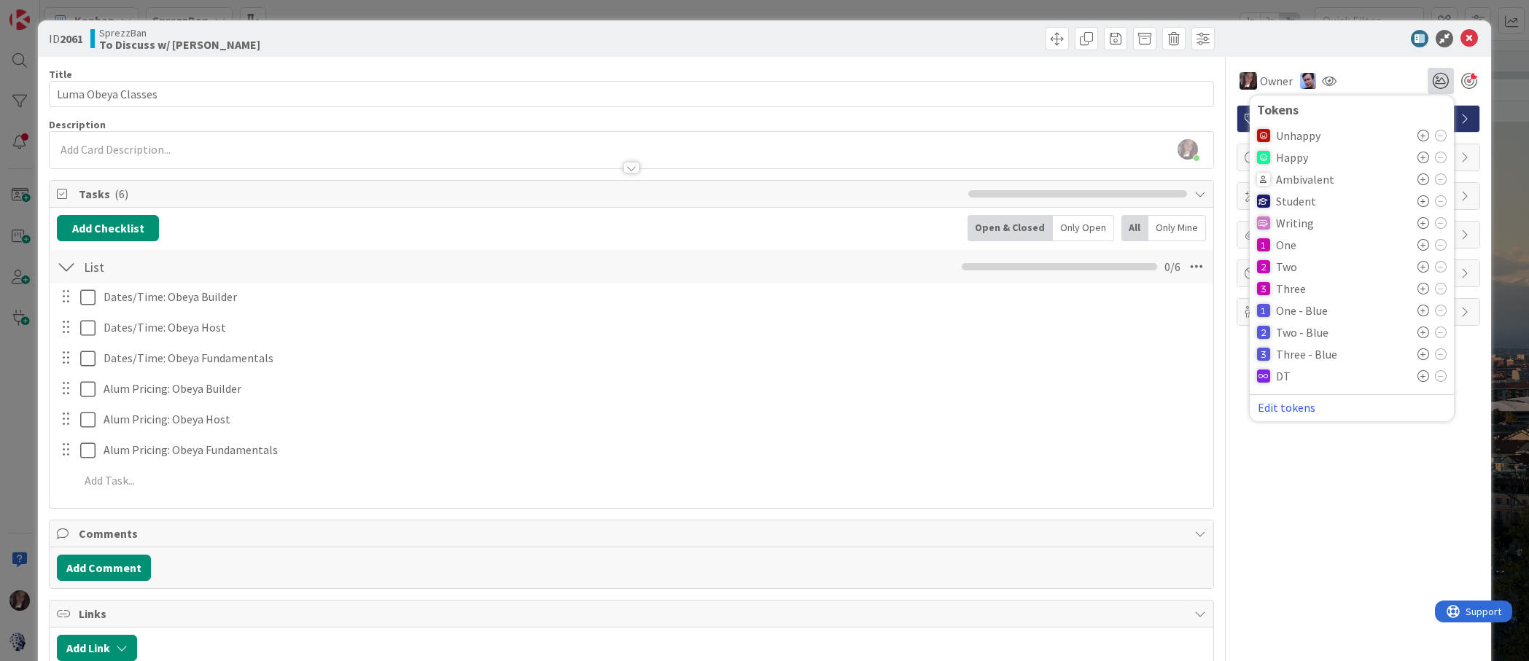
click at [1421, 308] on icon at bounding box center [1424, 311] width 12 height 12
click at [1474, 32] on icon at bounding box center [1470, 39] width 18 height 18
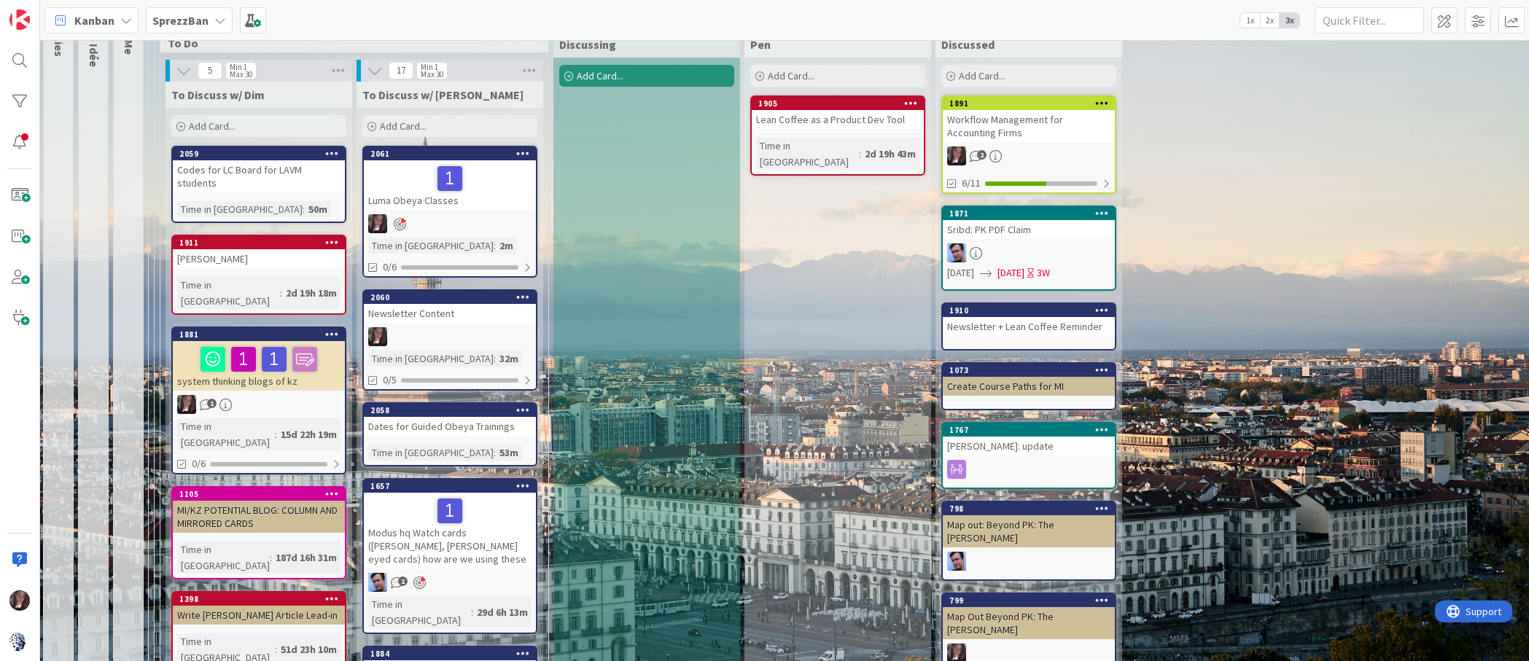
scroll to position [135, 3]
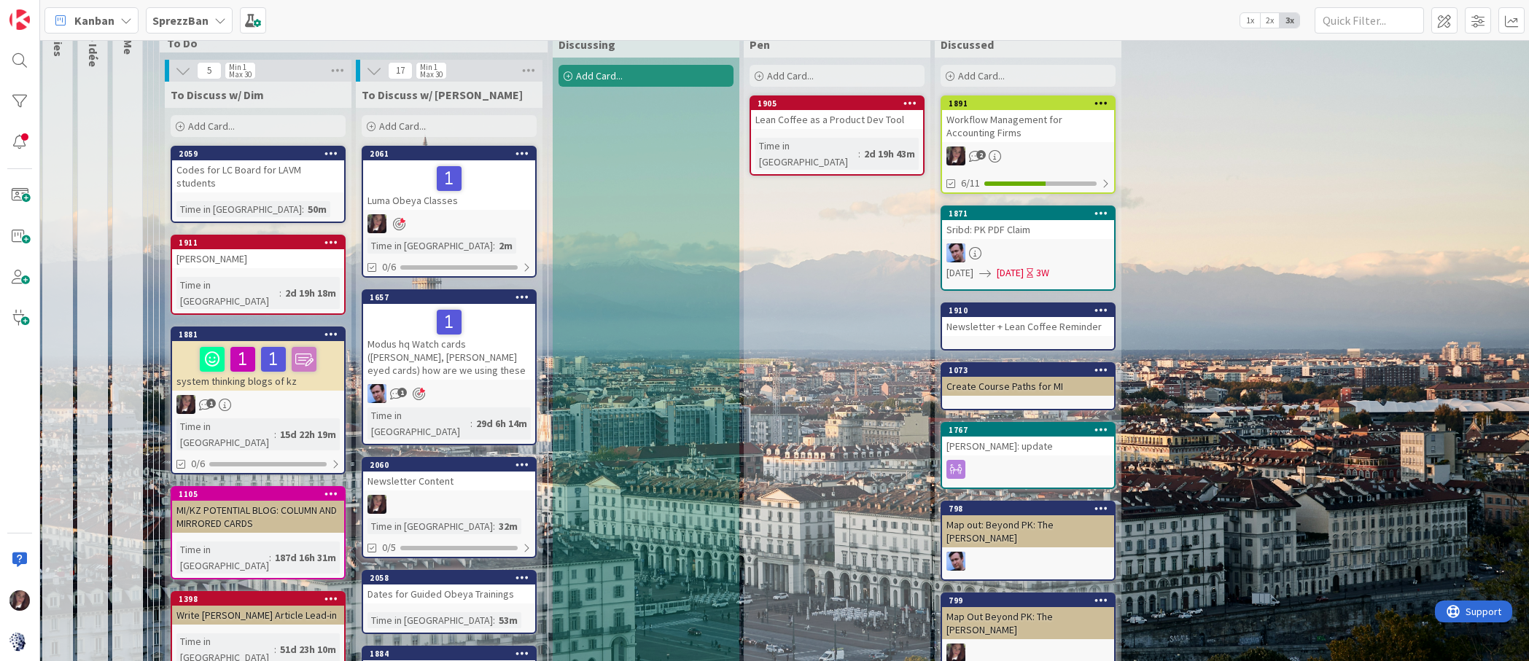
click at [467, 319] on div at bounding box center [449, 322] width 163 height 31
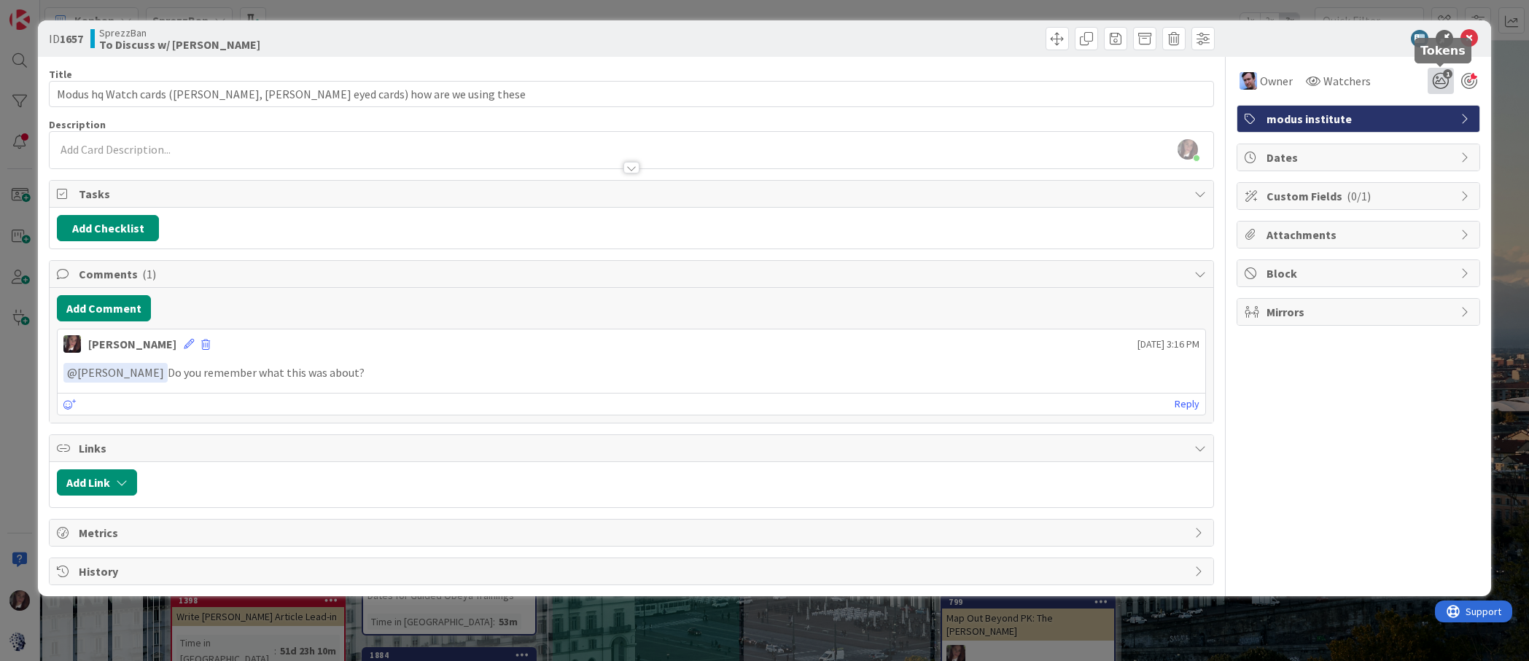
click at [1440, 79] on icon "1" at bounding box center [1441, 81] width 26 height 26
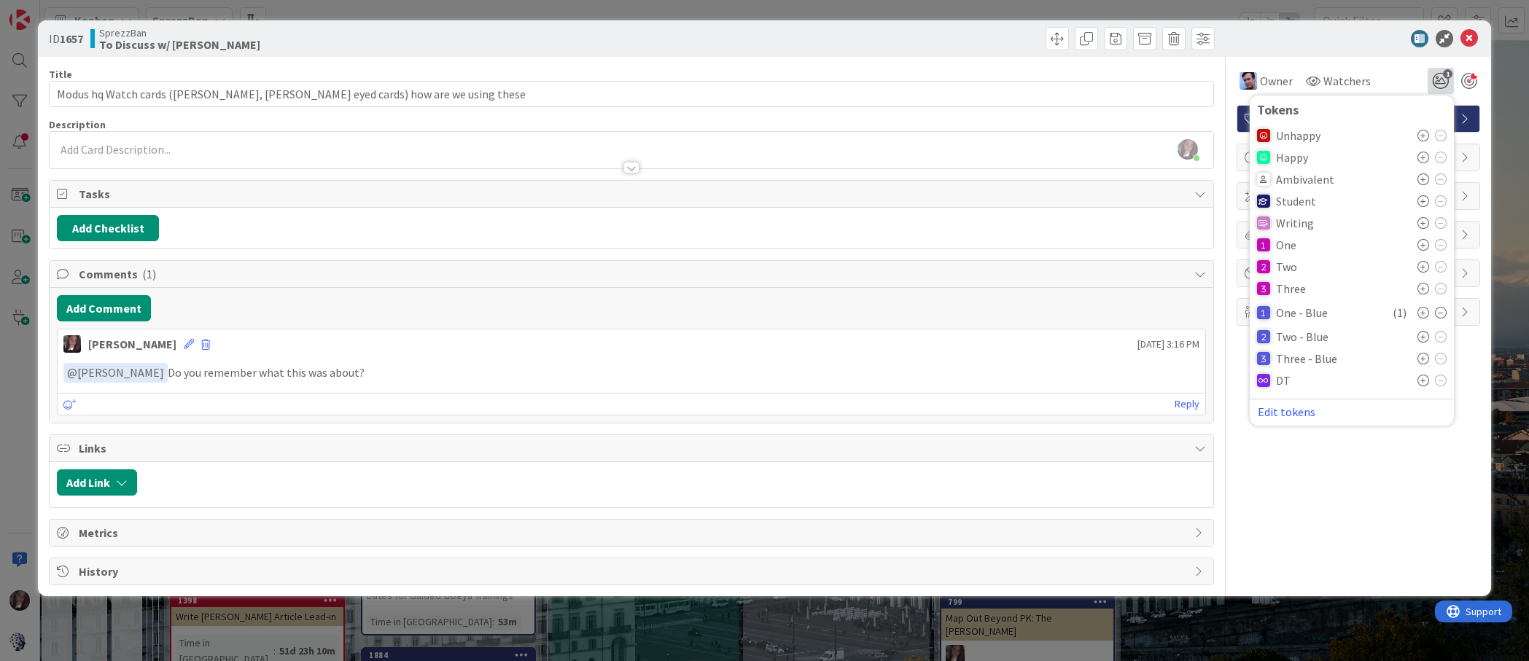
scroll to position [133, 4]
click at [1422, 335] on icon at bounding box center [1424, 337] width 12 height 12
click at [1467, 36] on icon at bounding box center [1470, 39] width 18 height 18
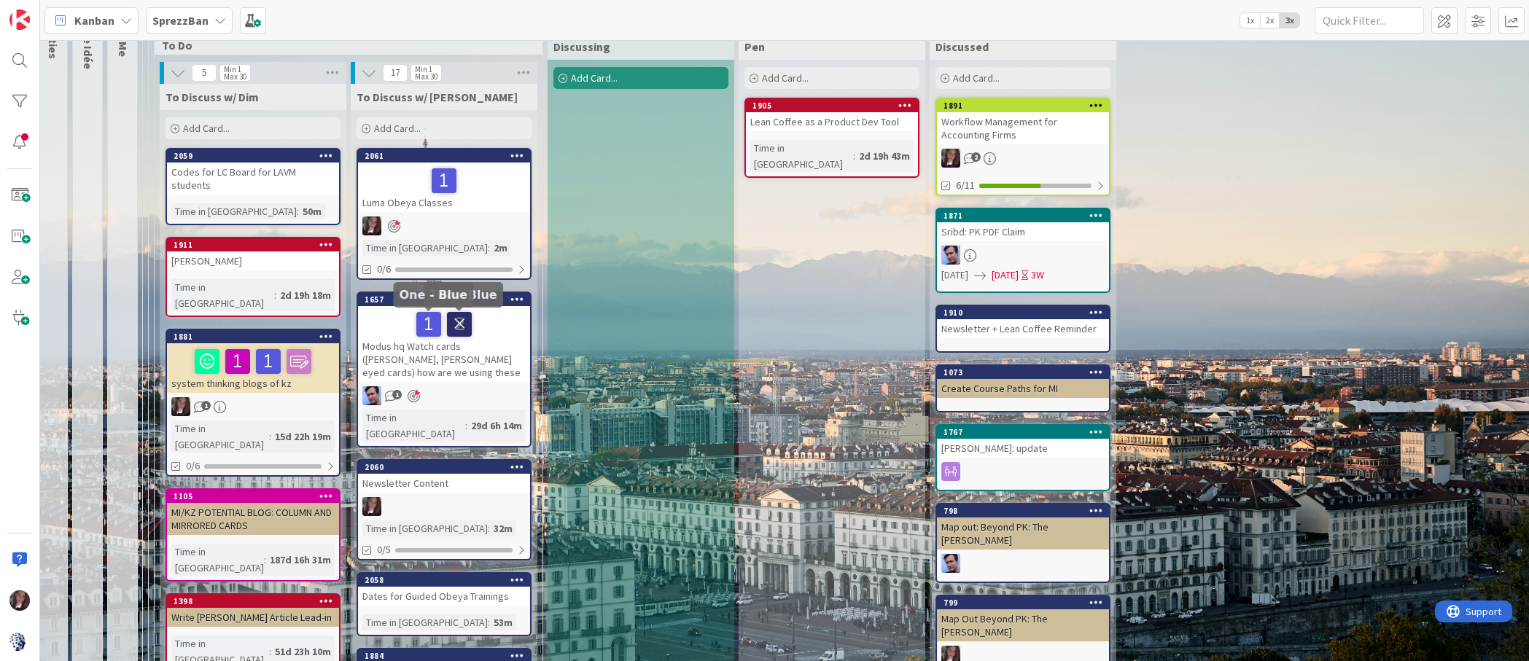
click at [0, 0] on icon at bounding box center [0, 0] width 0 height 0
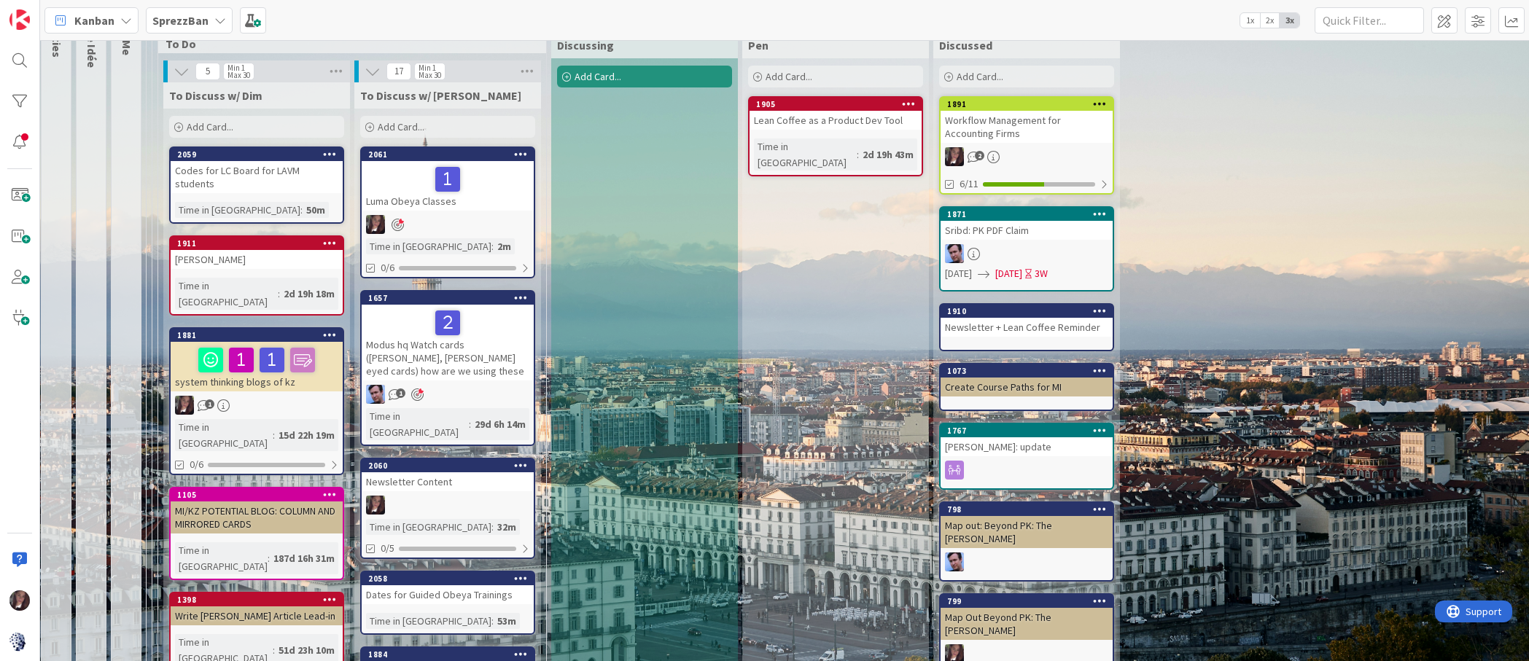
scroll to position [134, 0]
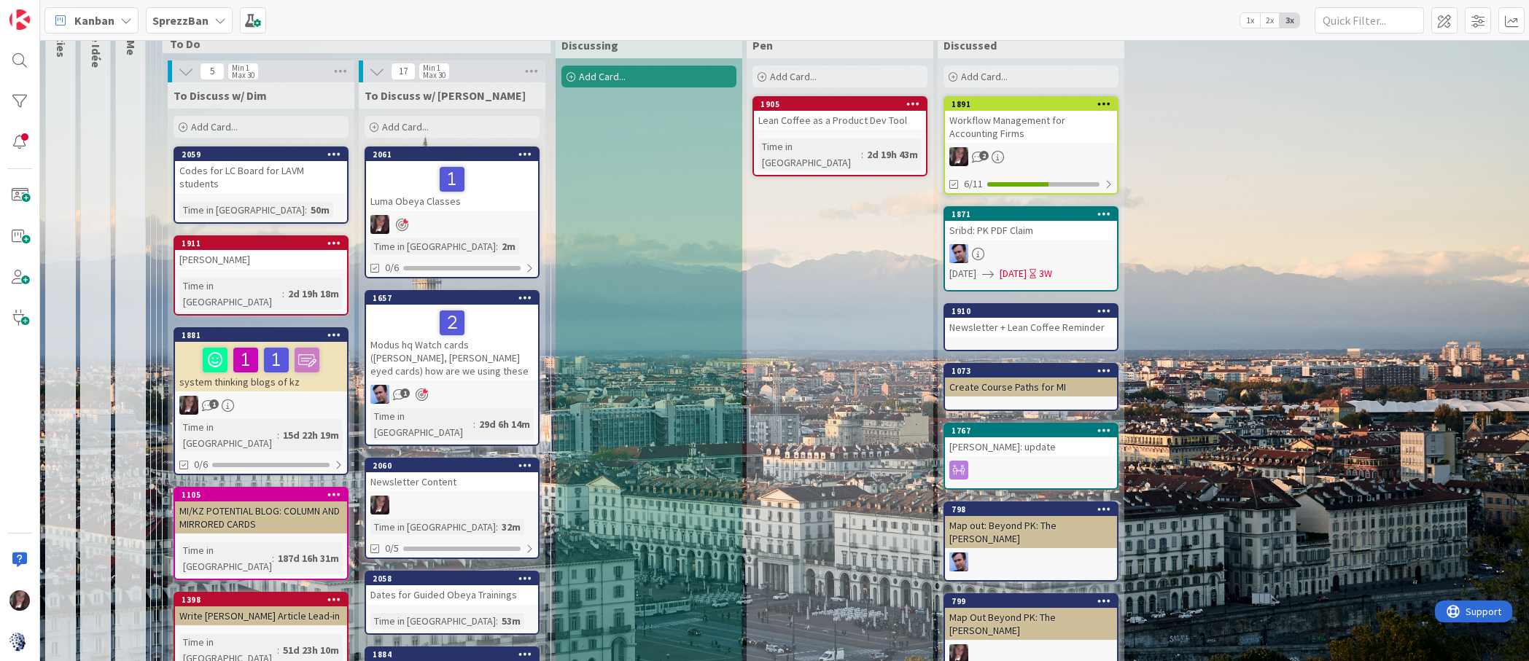
click at [457, 496] on div at bounding box center [452, 505] width 172 height 19
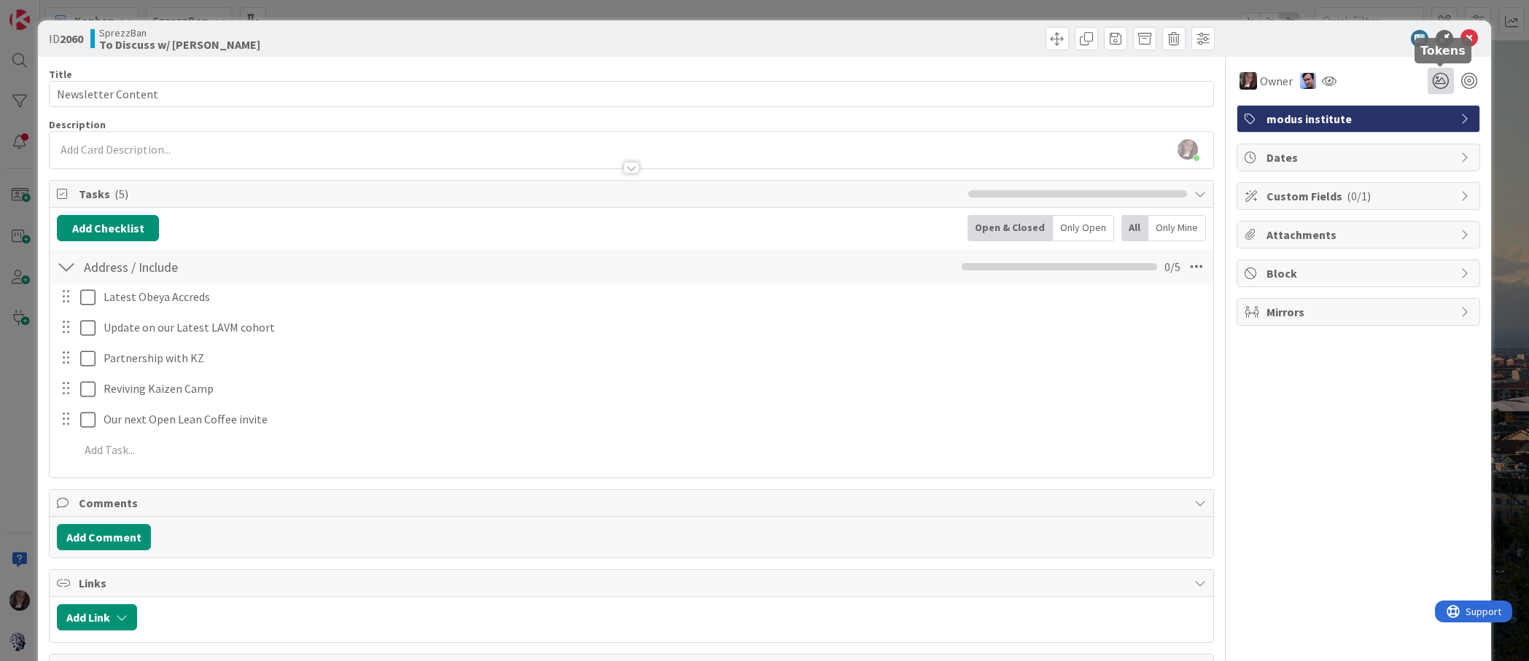
click at [1439, 84] on icon at bounding box center [1441, 81] width 26 height 26
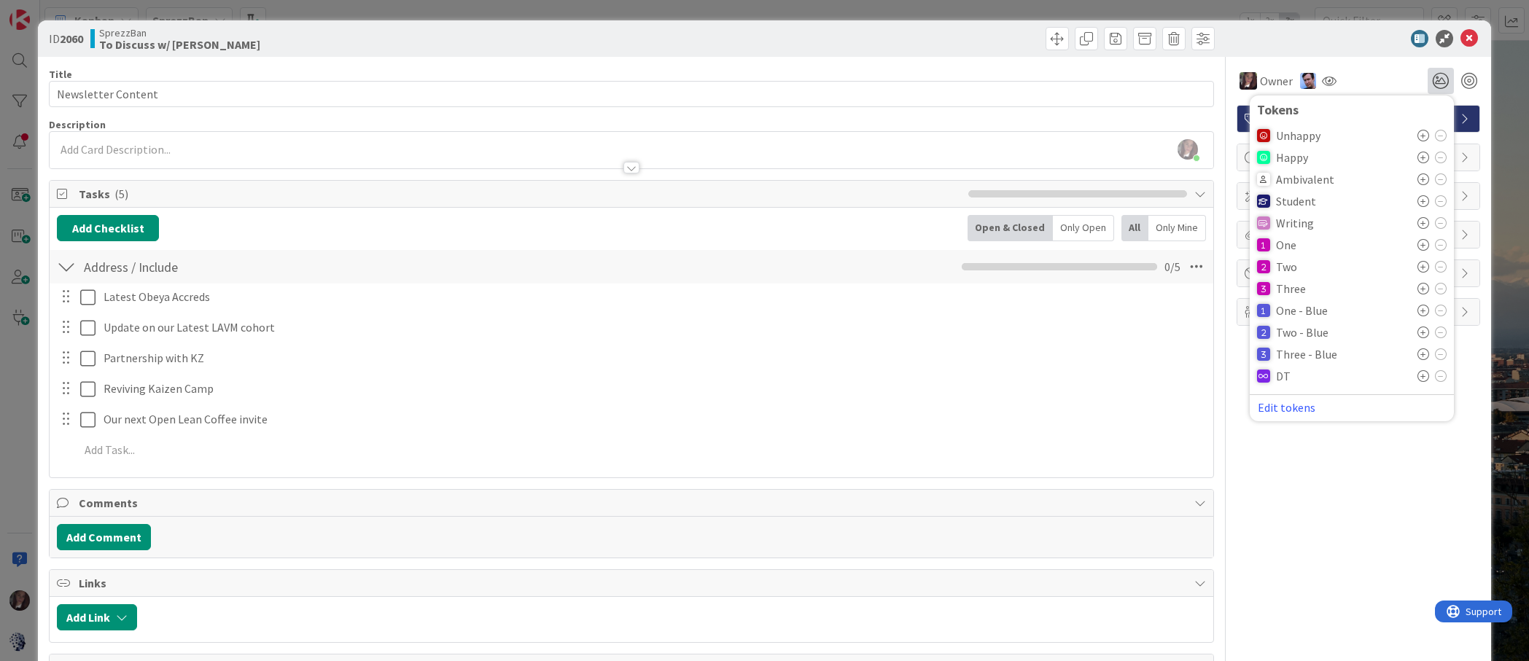
click at [1422, 332] on icon at bounding box center [1424, 333] width 12 height 12
click at [1469, 39] on icon at bounding box center [1470, 39] width 18 height 18
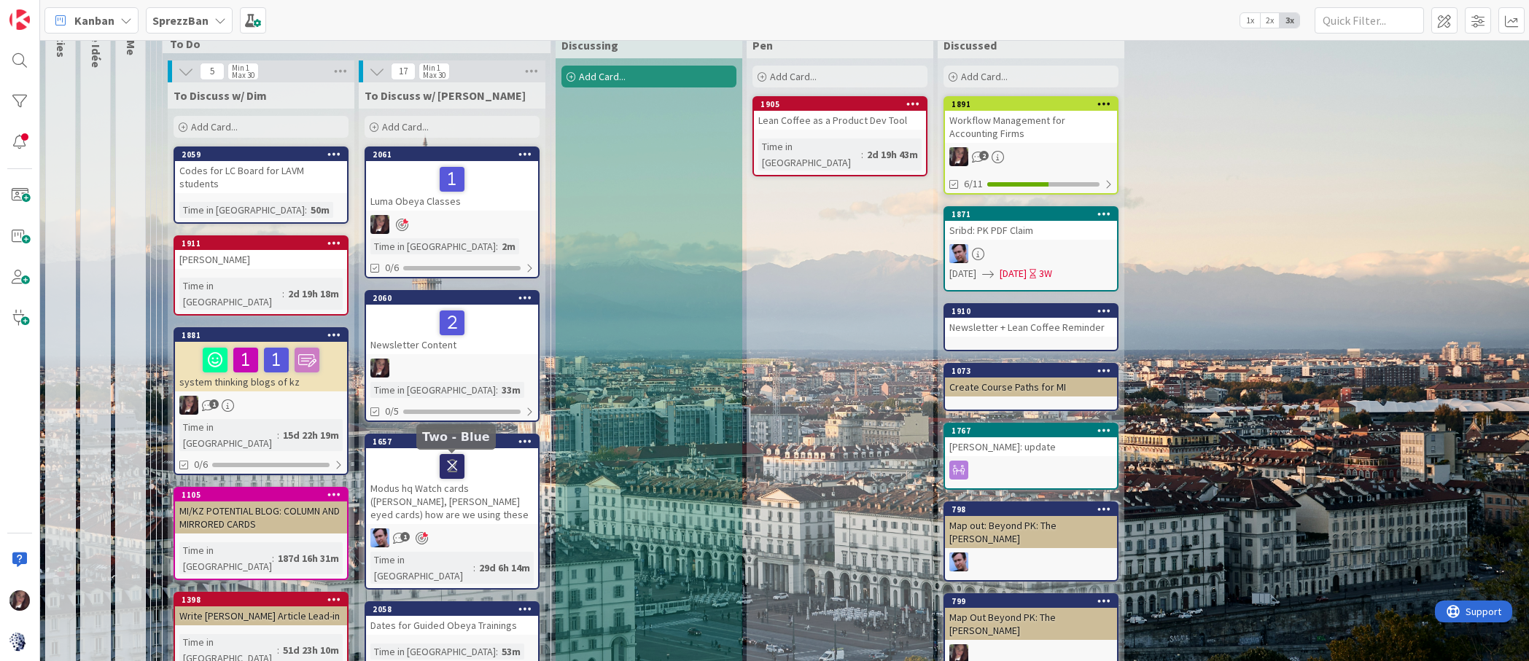
click at [452, 464] on icon at bounding box center [452, 465] width 25 height 23
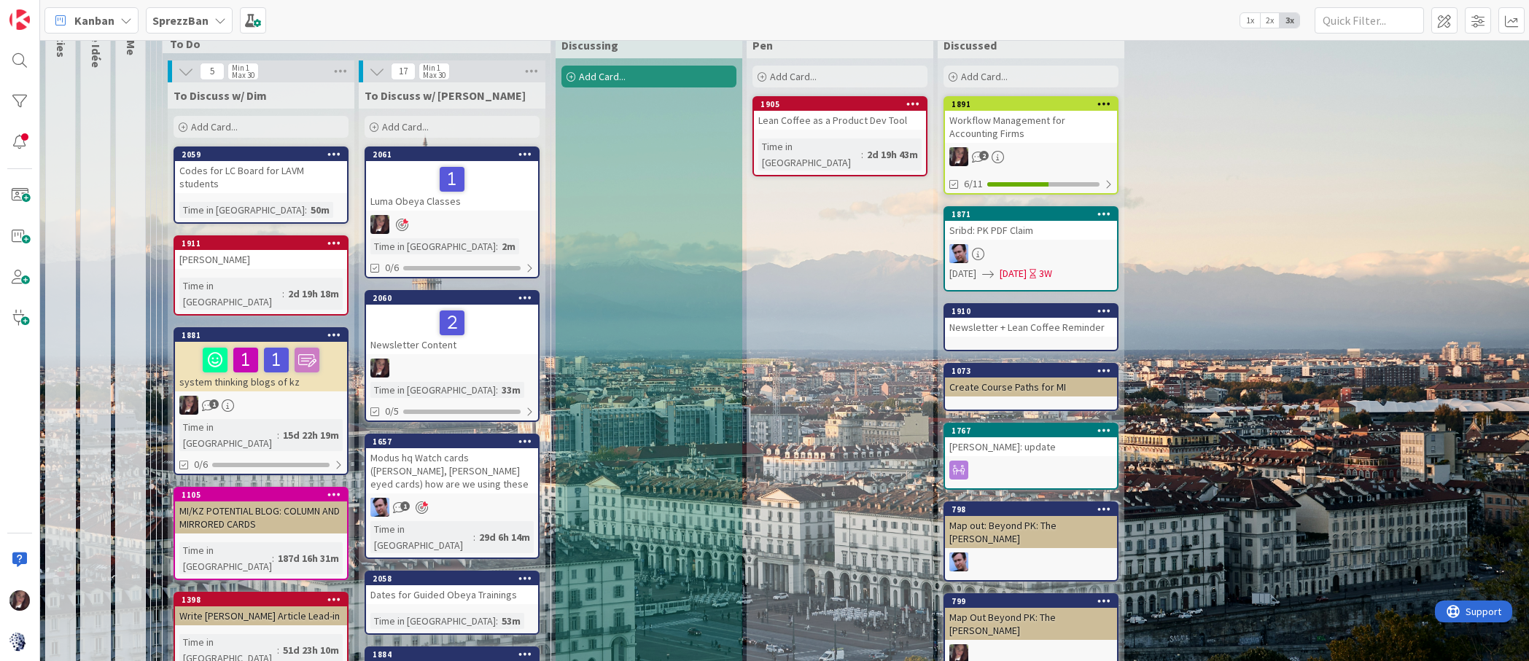
click at [445, 586] on div "Dates for Guided Obeya Trainings" at bounding box center [452, 595] width 172 height 19
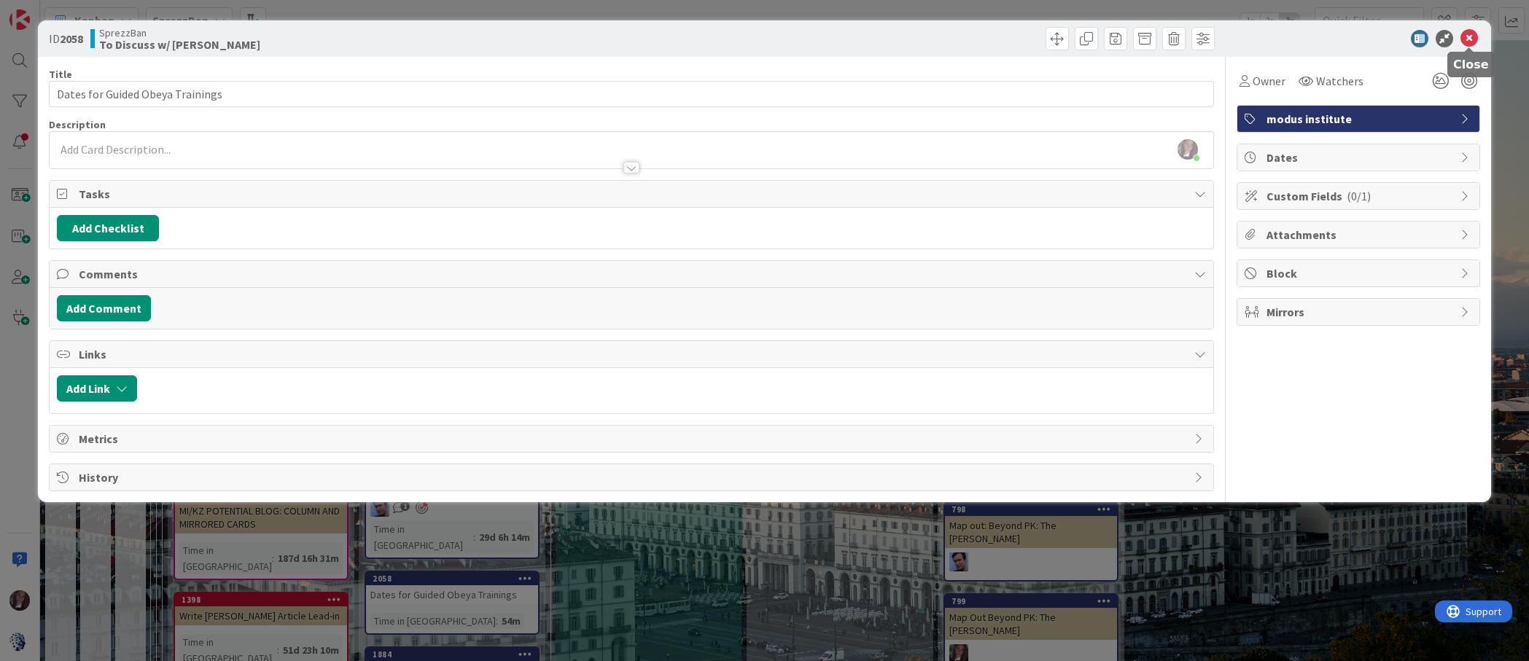
drag, startPoint x: 1473, startPoint y: 36, endPoint x: 1461, endPoint y: 32, distance: 13.1
click at [1472, 36] on icon at bounding box center [1470, 39] width 18 height 18
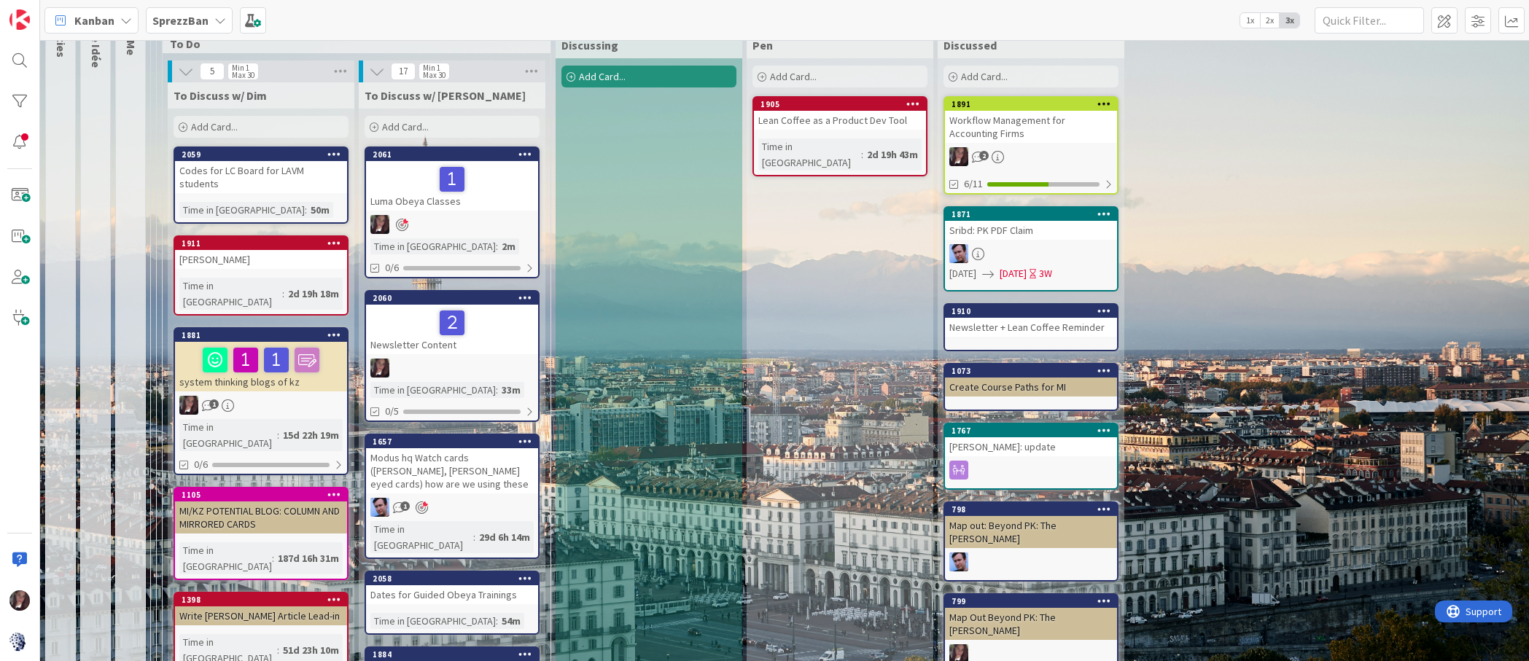
click at [435, 586] on div "Dates for Guided Obeya Trainings" at bounding box center [452, 595] width 172 height 19
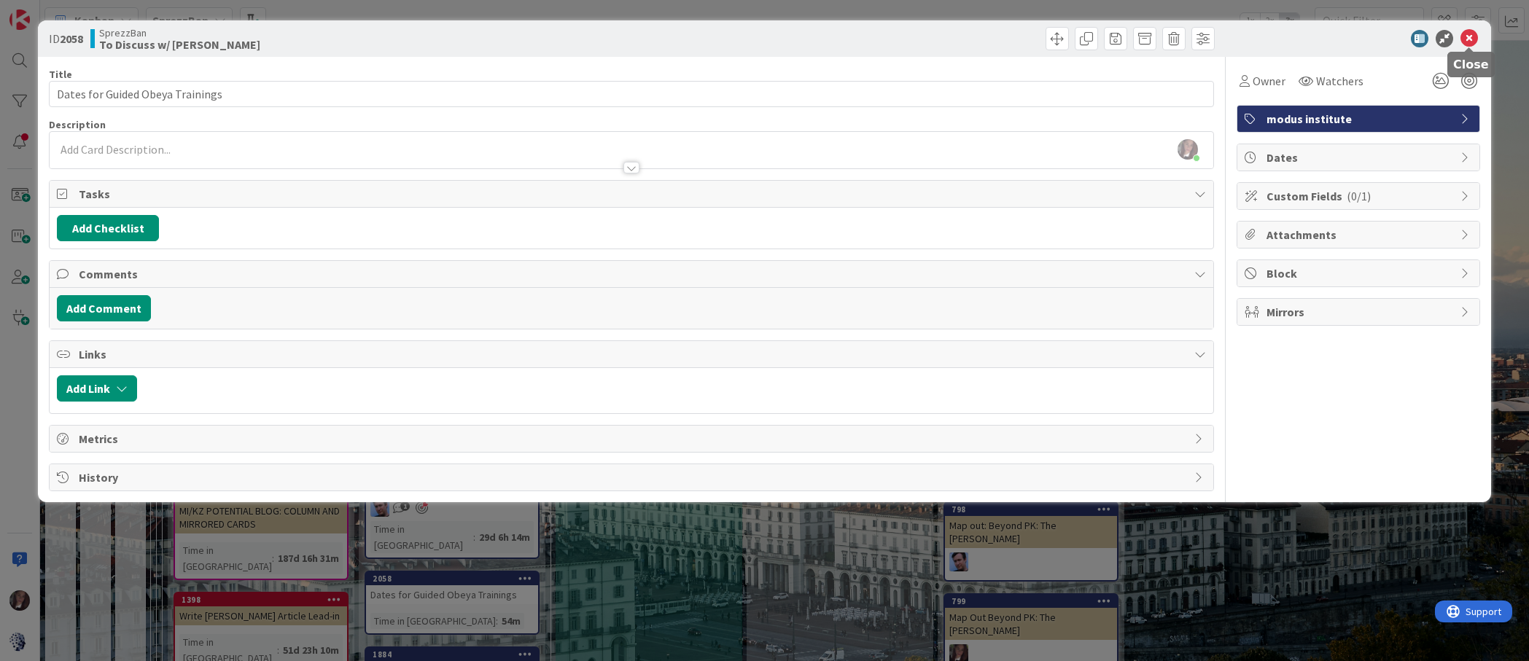
click at [1463, 36] on icon at bounding box center [1470, 39] width 18 height 18
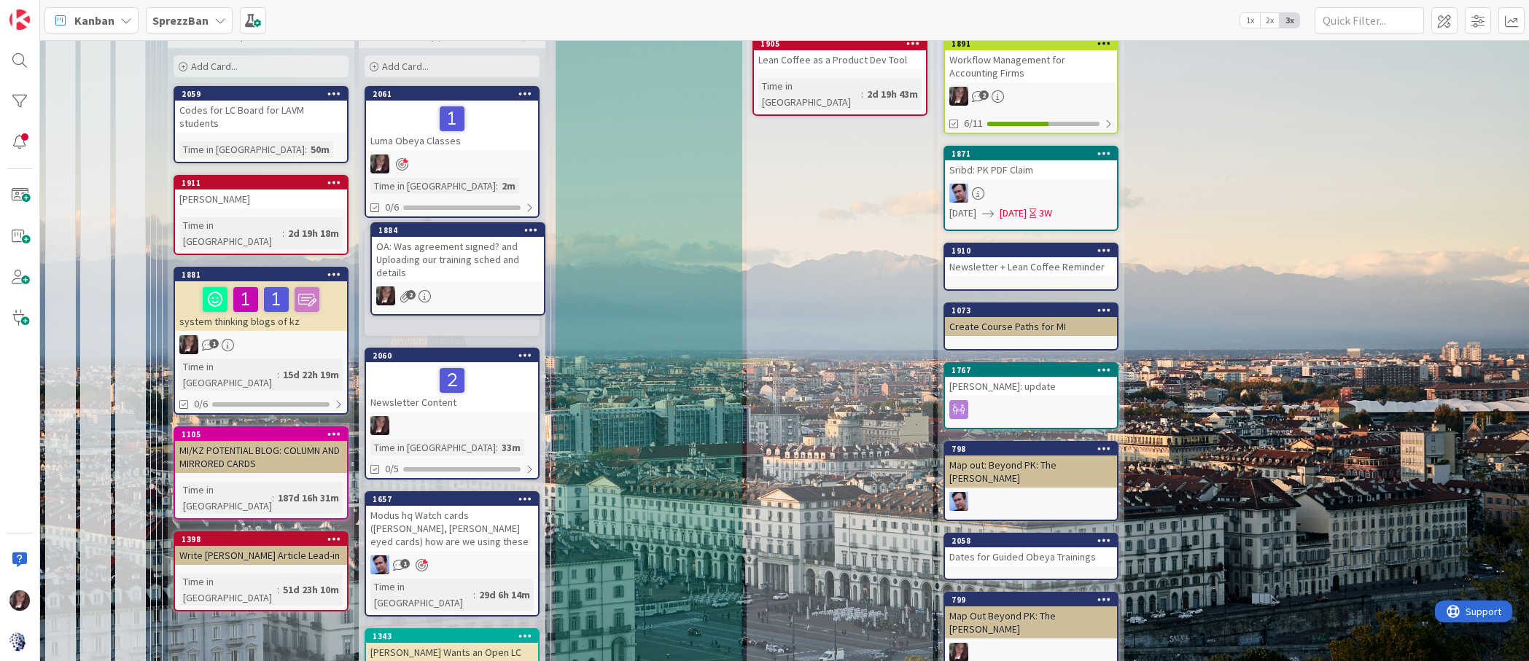
scroll to position [184, 0]
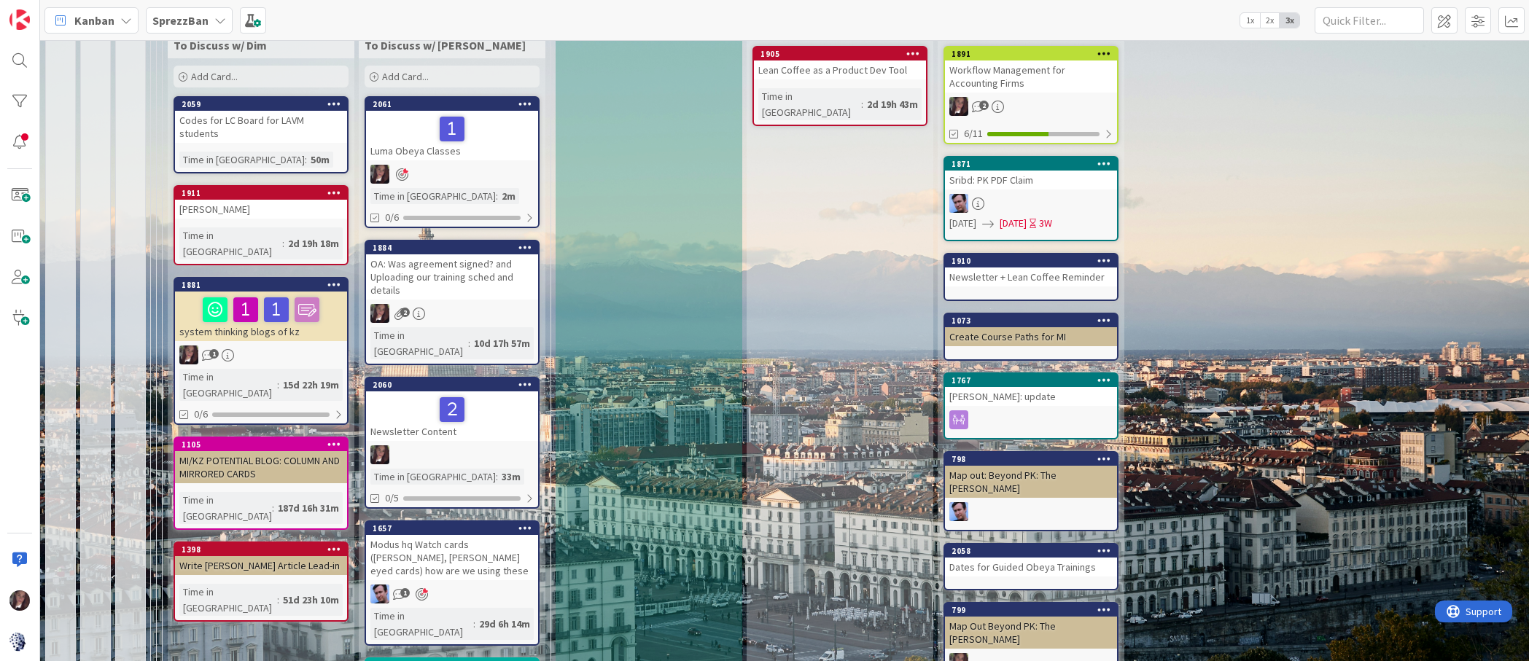
click at [443, 274] on div "OA: Was agreement signed? and Uploading our training sched and details" at bounding box center [452, 276] width 172 height 45
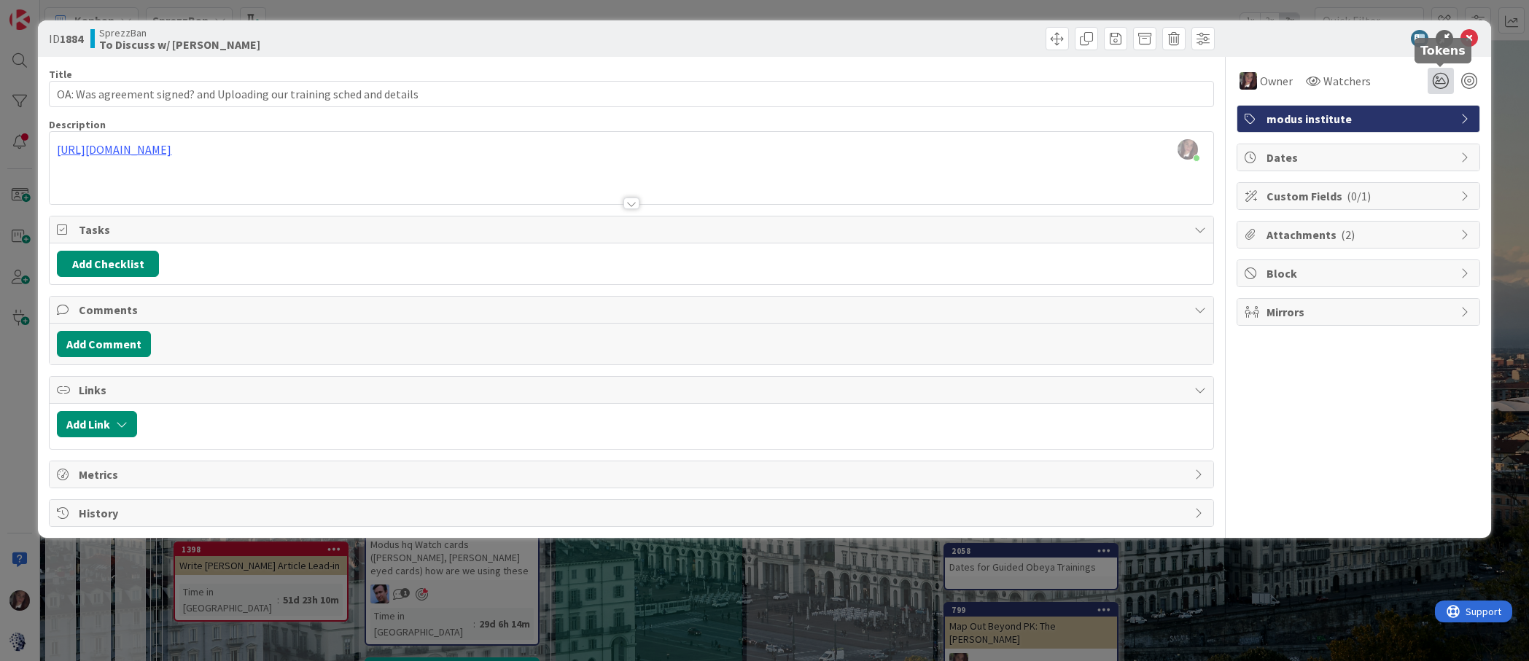
click at [1443, 82] on icon at bounding box center [1441, 81] width 26 height 26
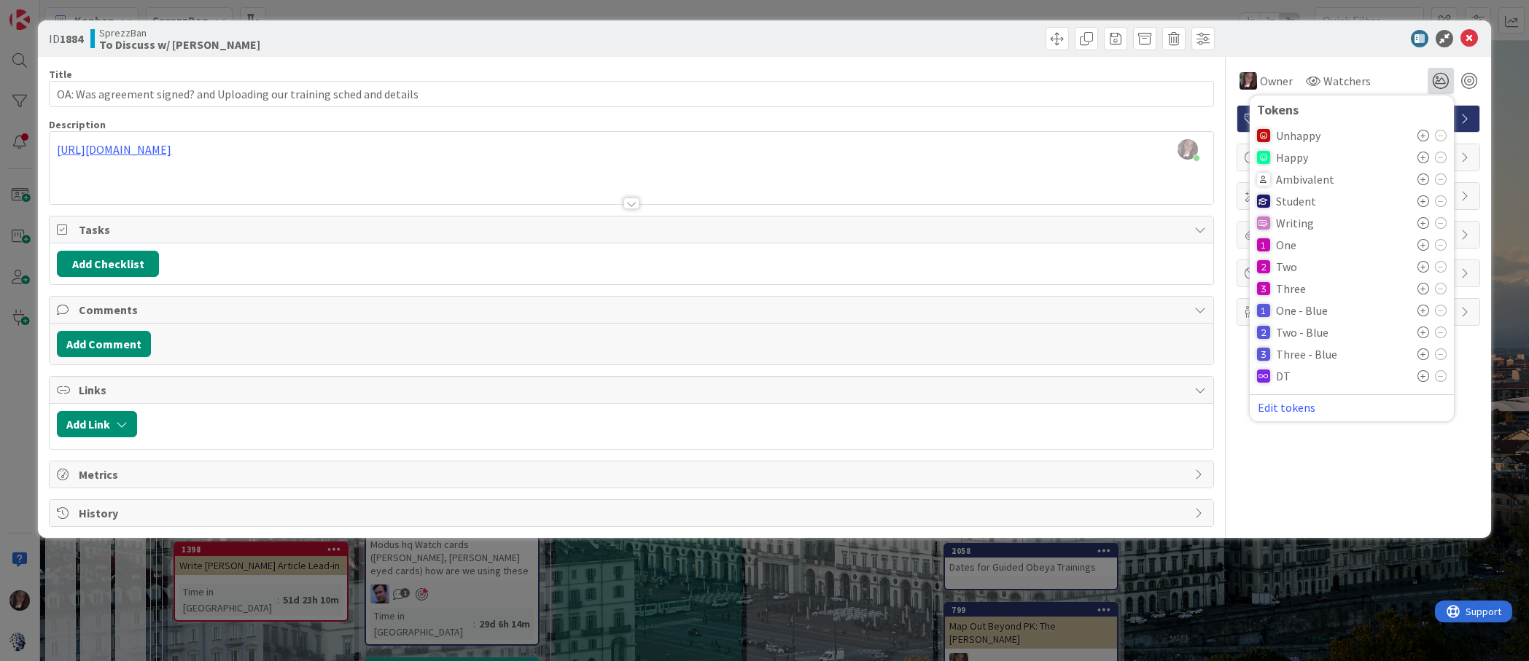
click at [1424, 352] on icon at bounding box center [1424, 355] width 12 height 12
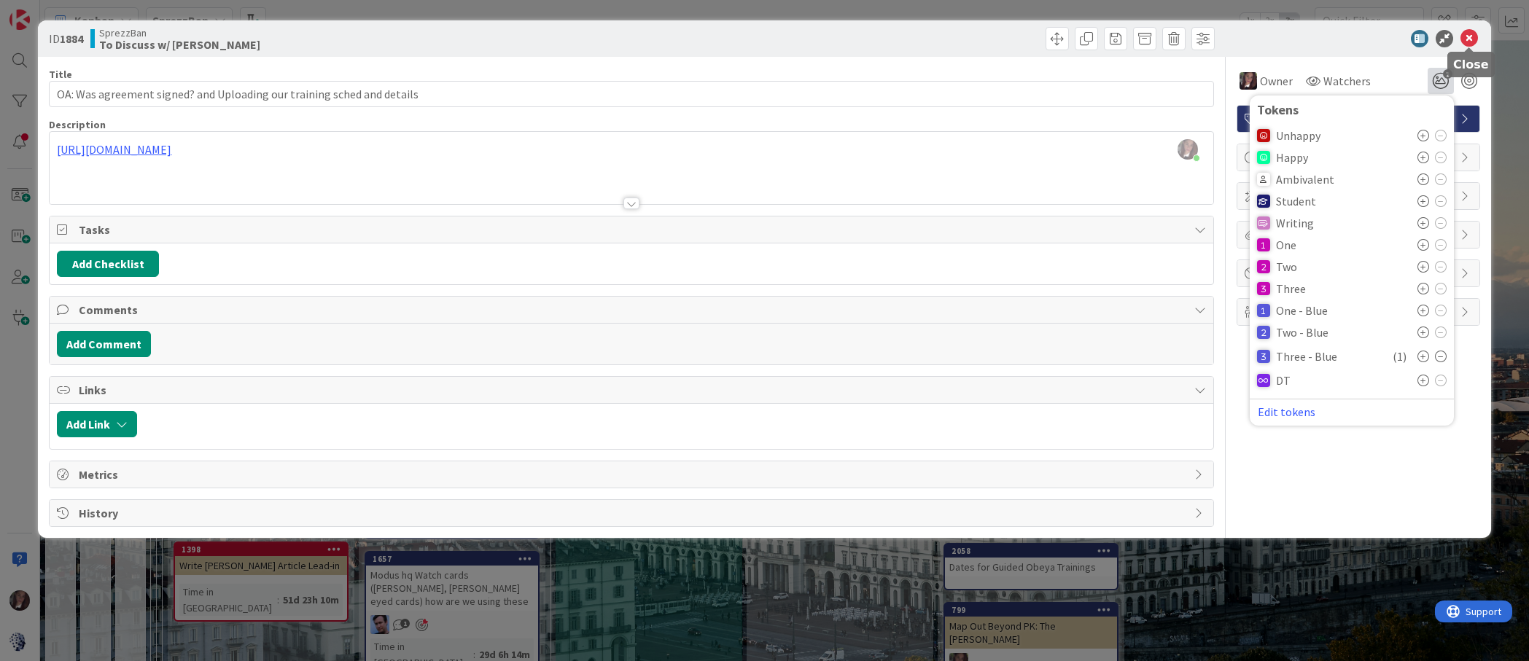
click at [1462, 39] on icon at bounding box center [1470, 39] width 18 height 18
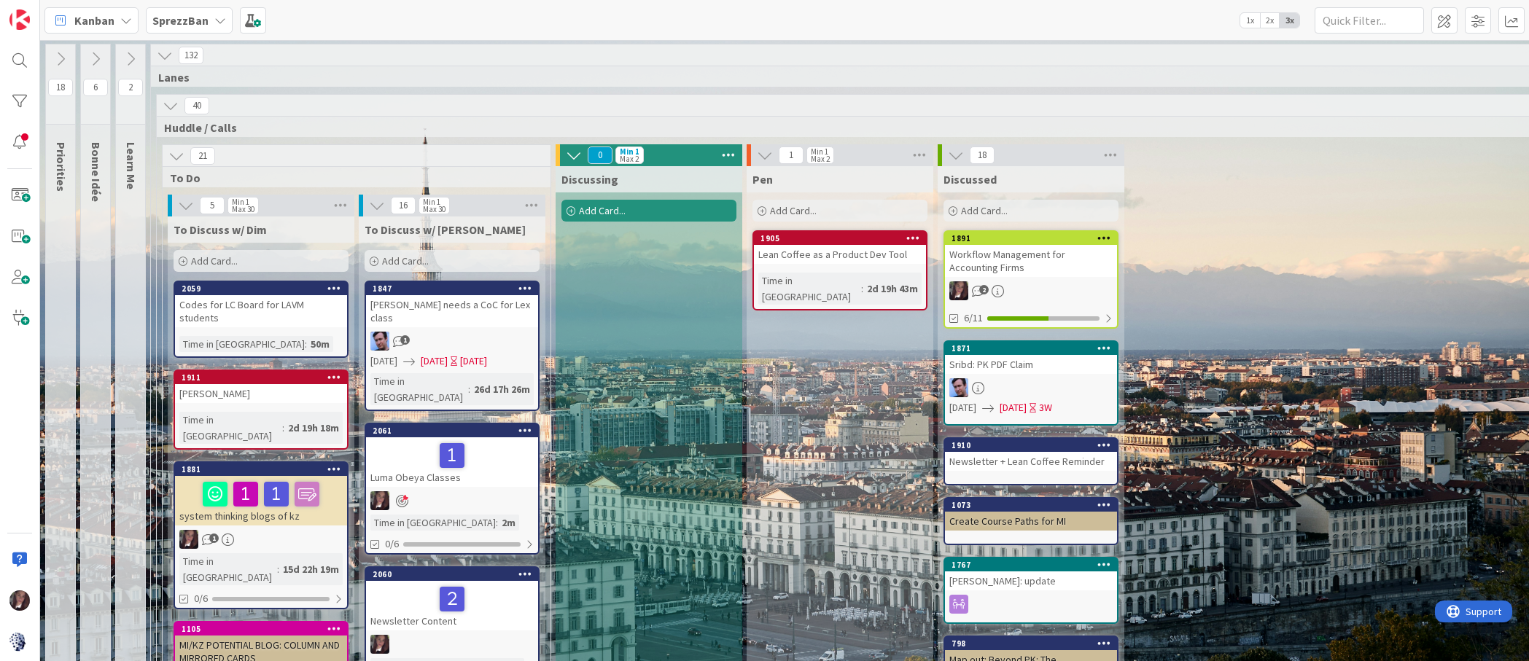
scroll to position [0, 2]
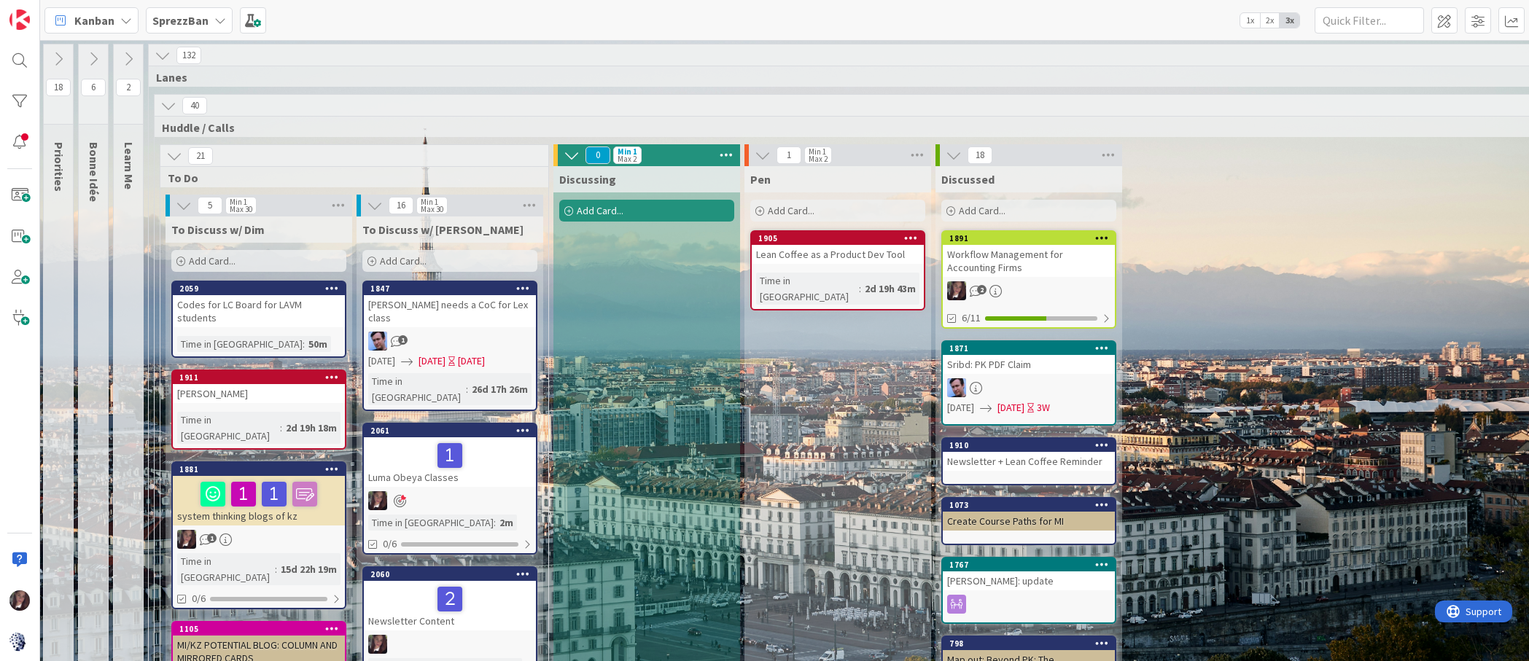
click at [462, 332] on div "1" at bounding box center [450, 341] width 172 height 19
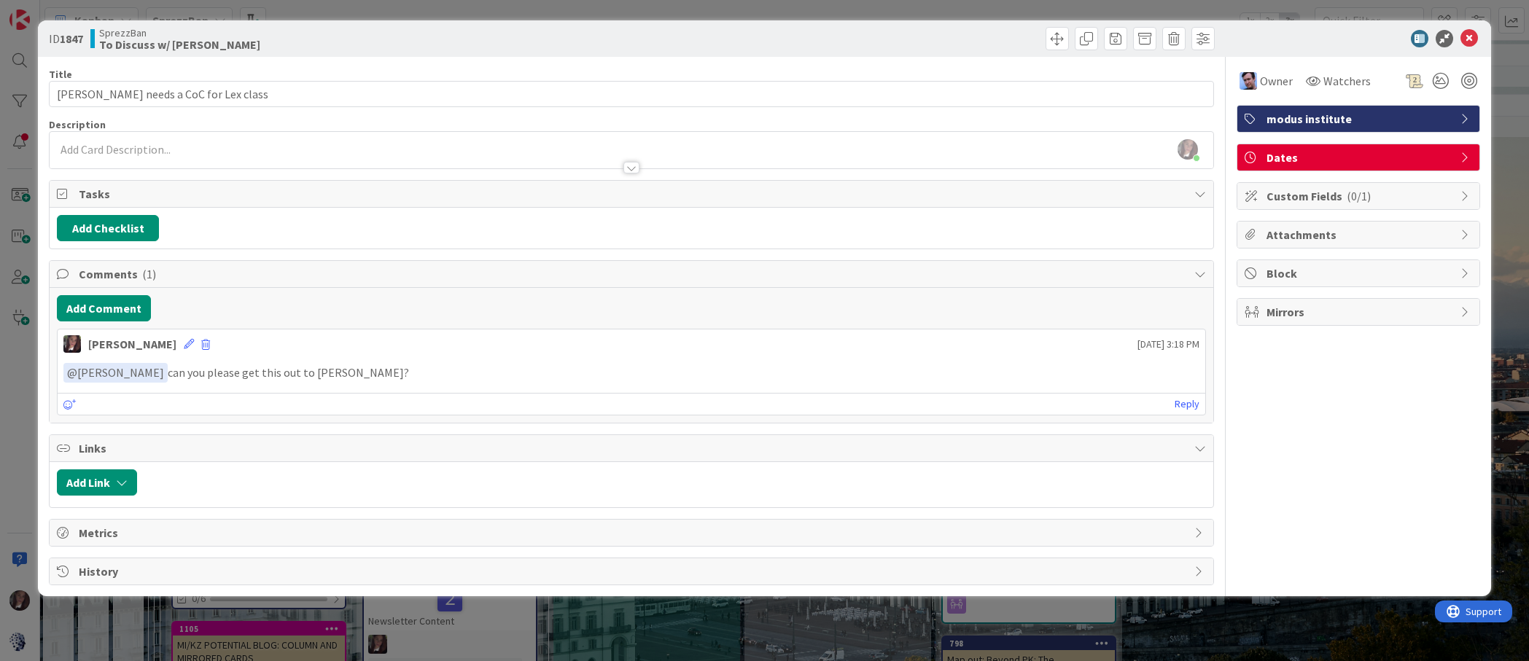
click at [367, 369] on p "﻿ @ [PERSON_NAME] ﻿ can you please get this out to [PERSON_NAME]?" at bounding box center [630, 373] width 1135 height 20
click at [338, 374] on p "﻿ @ [PERSON_NAME] ﻿ can you please get this out to [PERSON_NAME]?" at bounding box center [630, 373] width 1135 height 20
click at [1188, 401] on link "Reply" at bounding box center [1187, 404] width 25 height 18
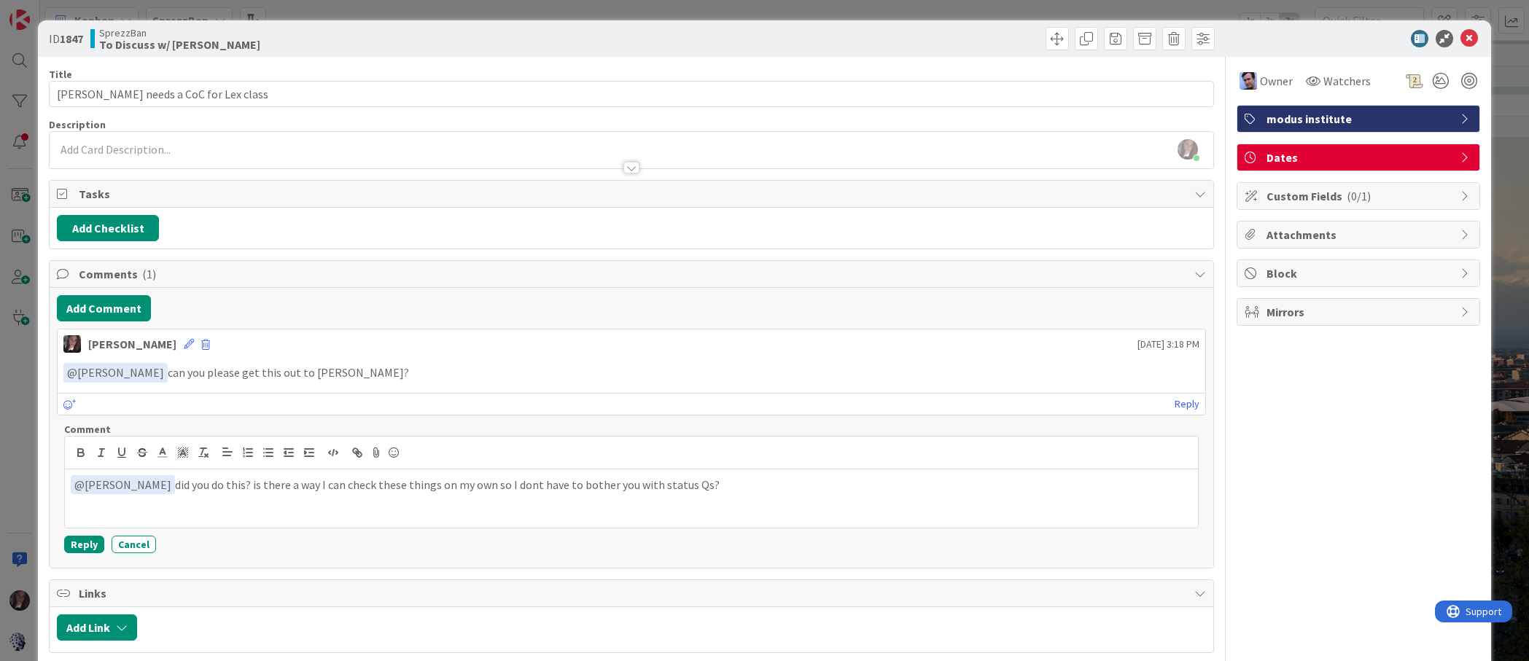
click at [502, 482] on p "﻿ @ [PERSON_NAME] ﻿ did you do this? is there a way I can check these things on…" at bounding box center [631, 485] width 1121 height 20
click at [84, 543] on button "Reply" at bounding box center [84, 545] width 40 height 18
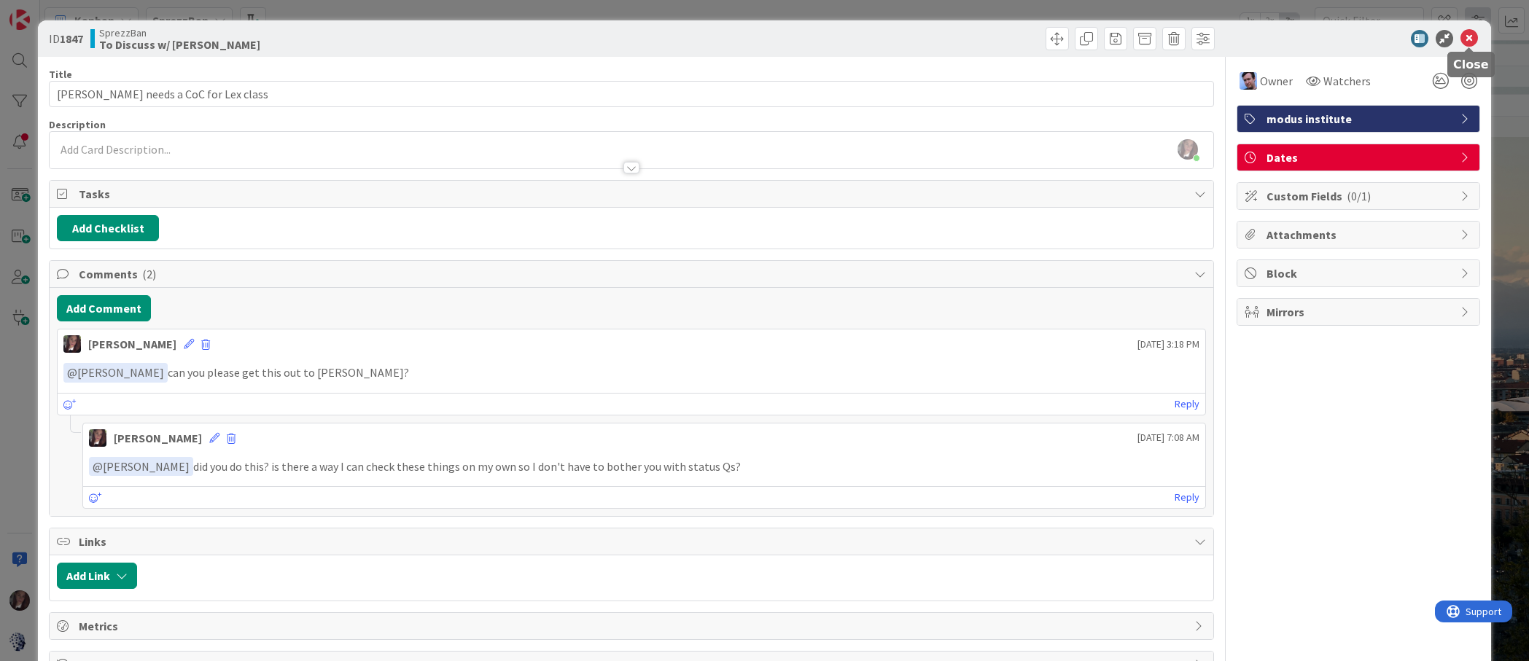
click at [1467, 32] on icon at bounding box center [1470, 39] width 18 height 18
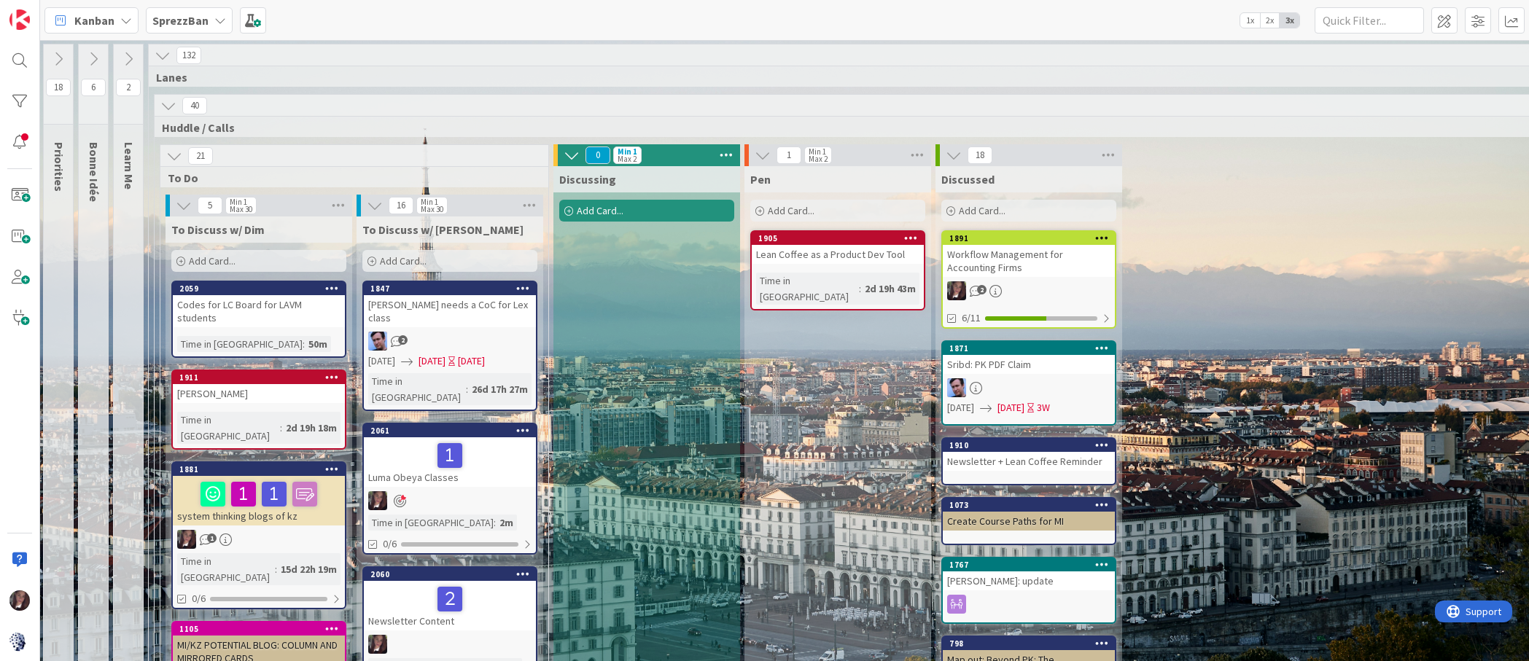
click at [485, 354] on div "[DATE]" at bounding box center [471, 361] width 27 height 15
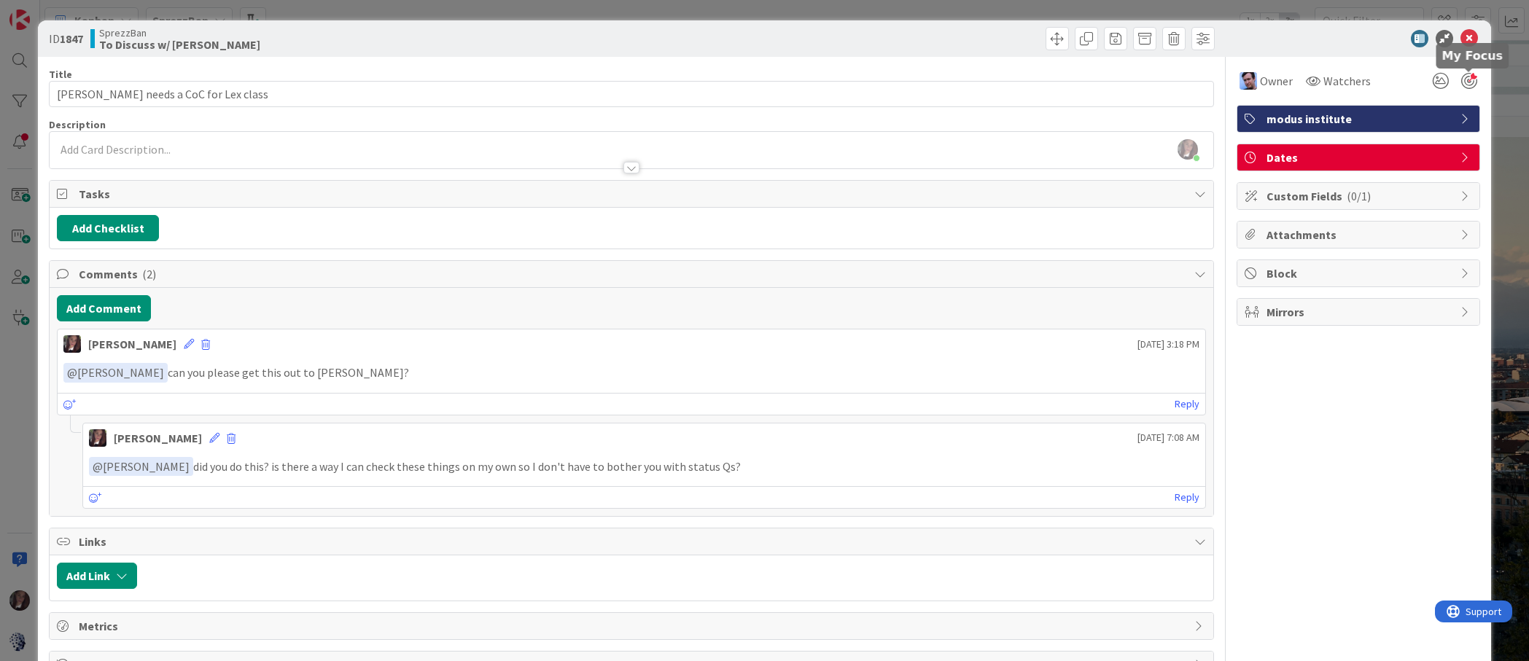
click at [1473, 81] on div at bounding box center [1469, 81] width 16 height 16
click at [1443, 81] on icon at bounding box center [1441, 81] width 26 height 26
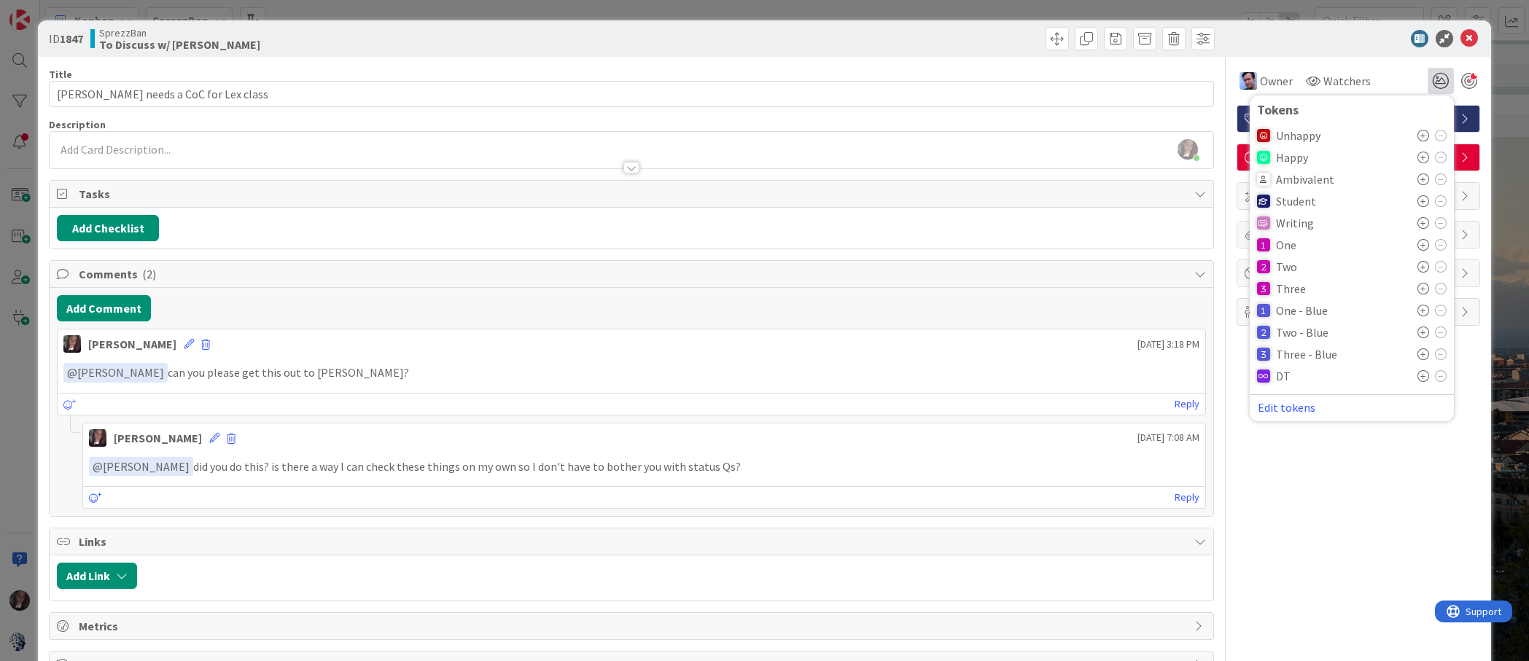
click at [1418, 136] on icon at bounding box center [1424, 136] width 12 height 12
click at [1474, 37] on icon at bounding box center [1470, 39] width 18 height 18
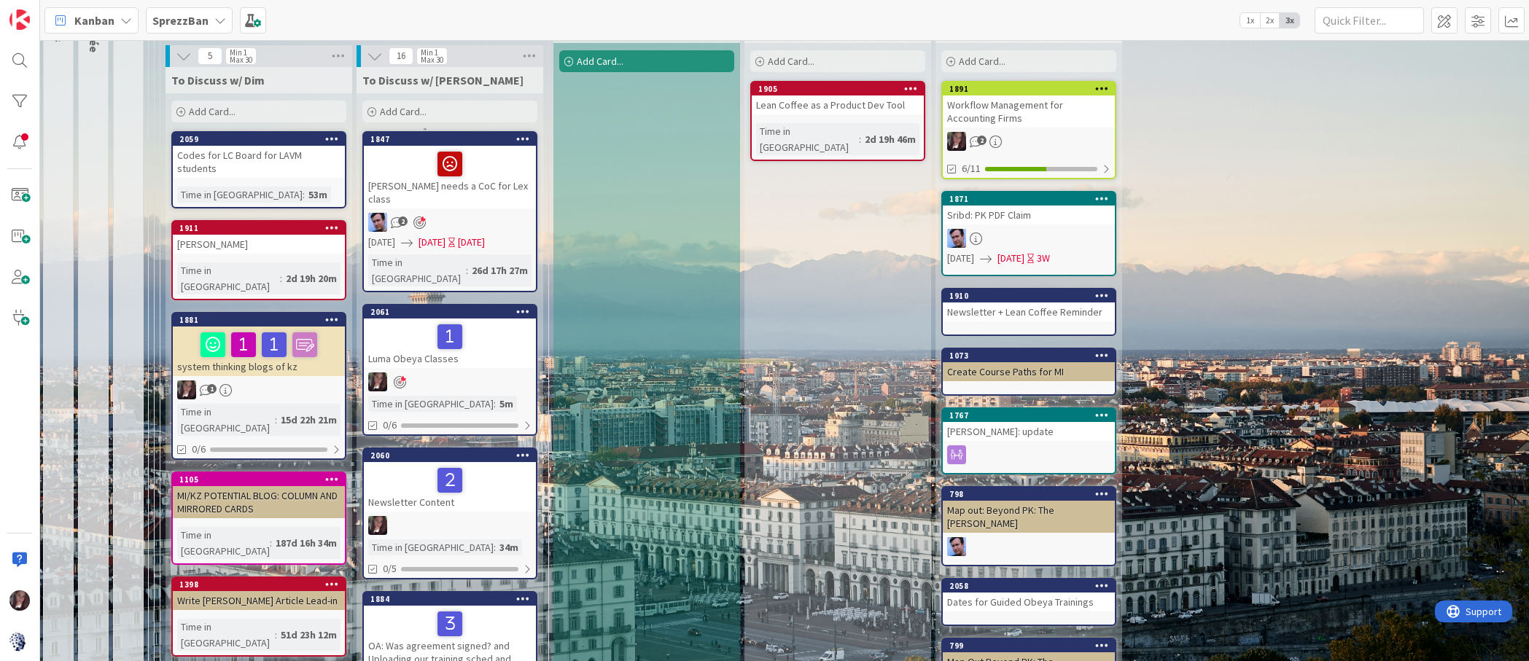
scroll to position [131, 2]
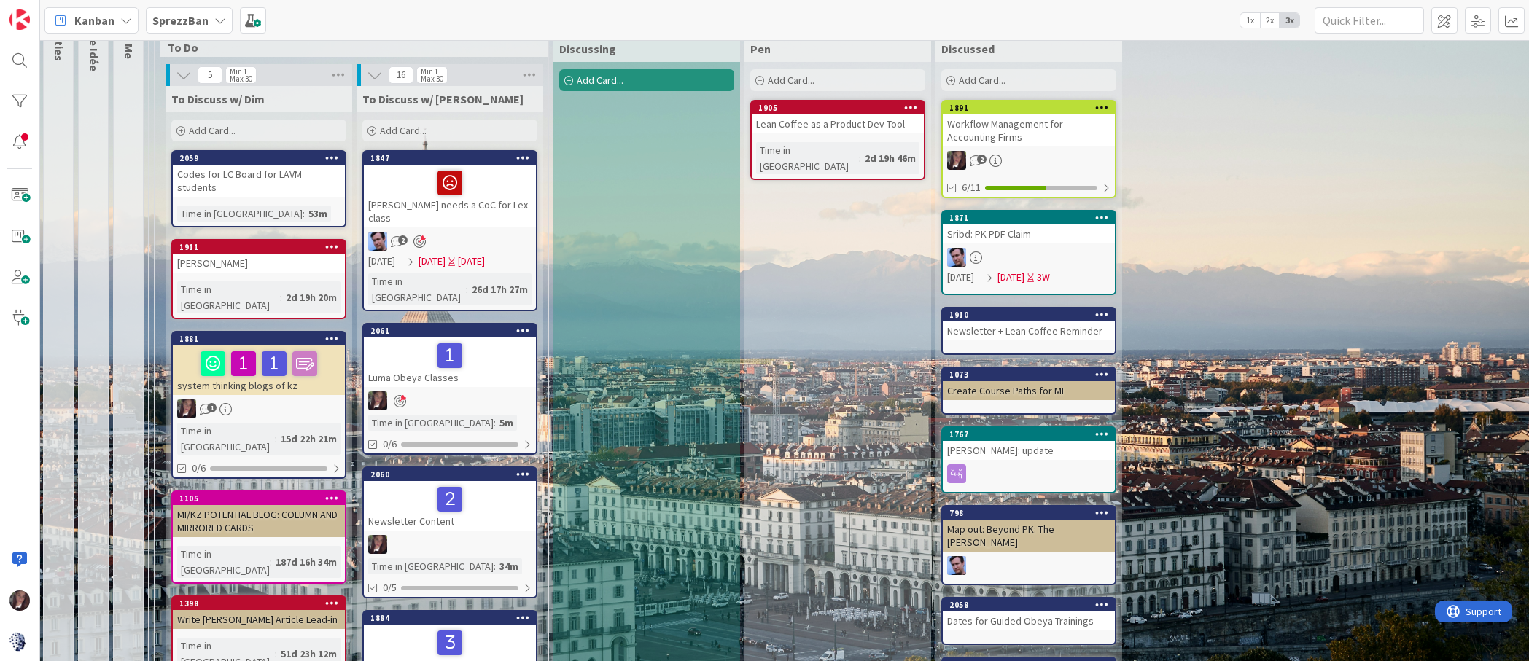
click at [1013, 149] on link "1891 Workflow Management for Accounting Firms 2 6/11" at bounding box center [1028, 149] width 175 height 98
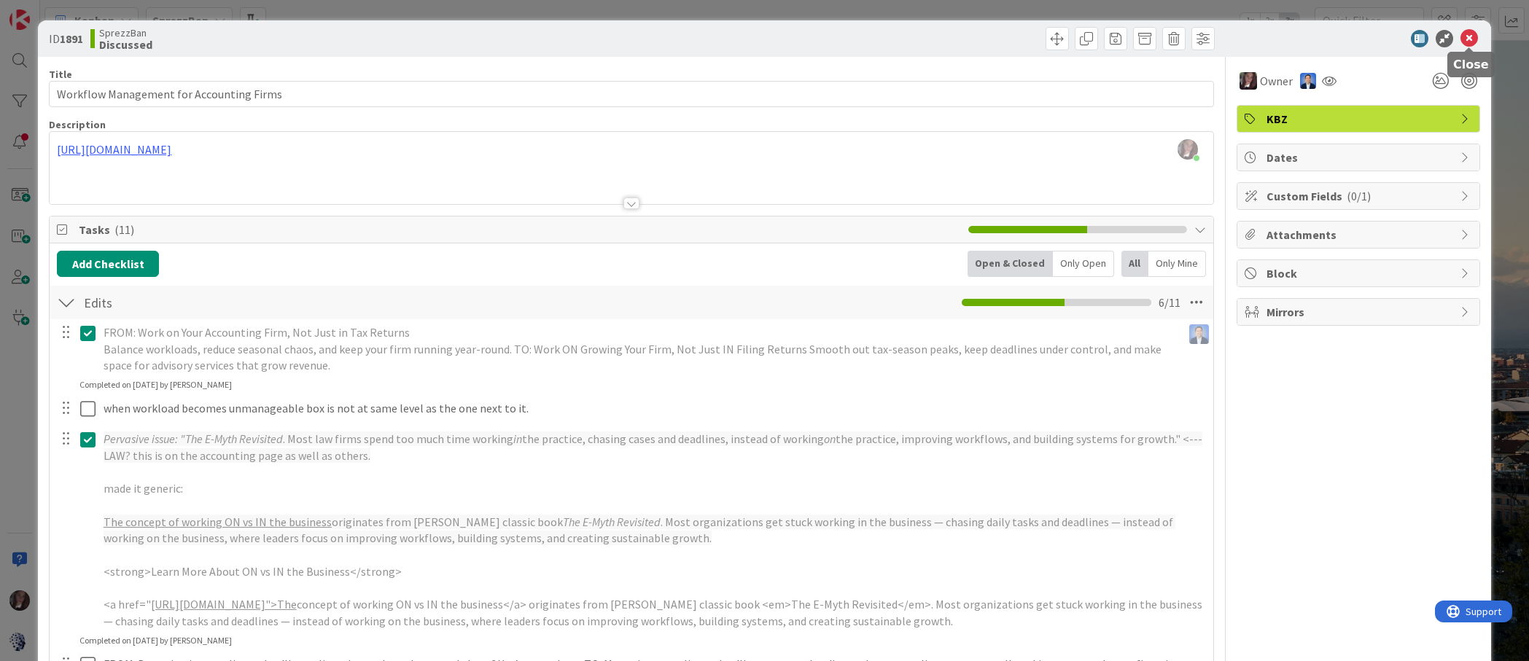
click at [1466, 37] on icon at bounding box center [1470, 39] width 18 height 18
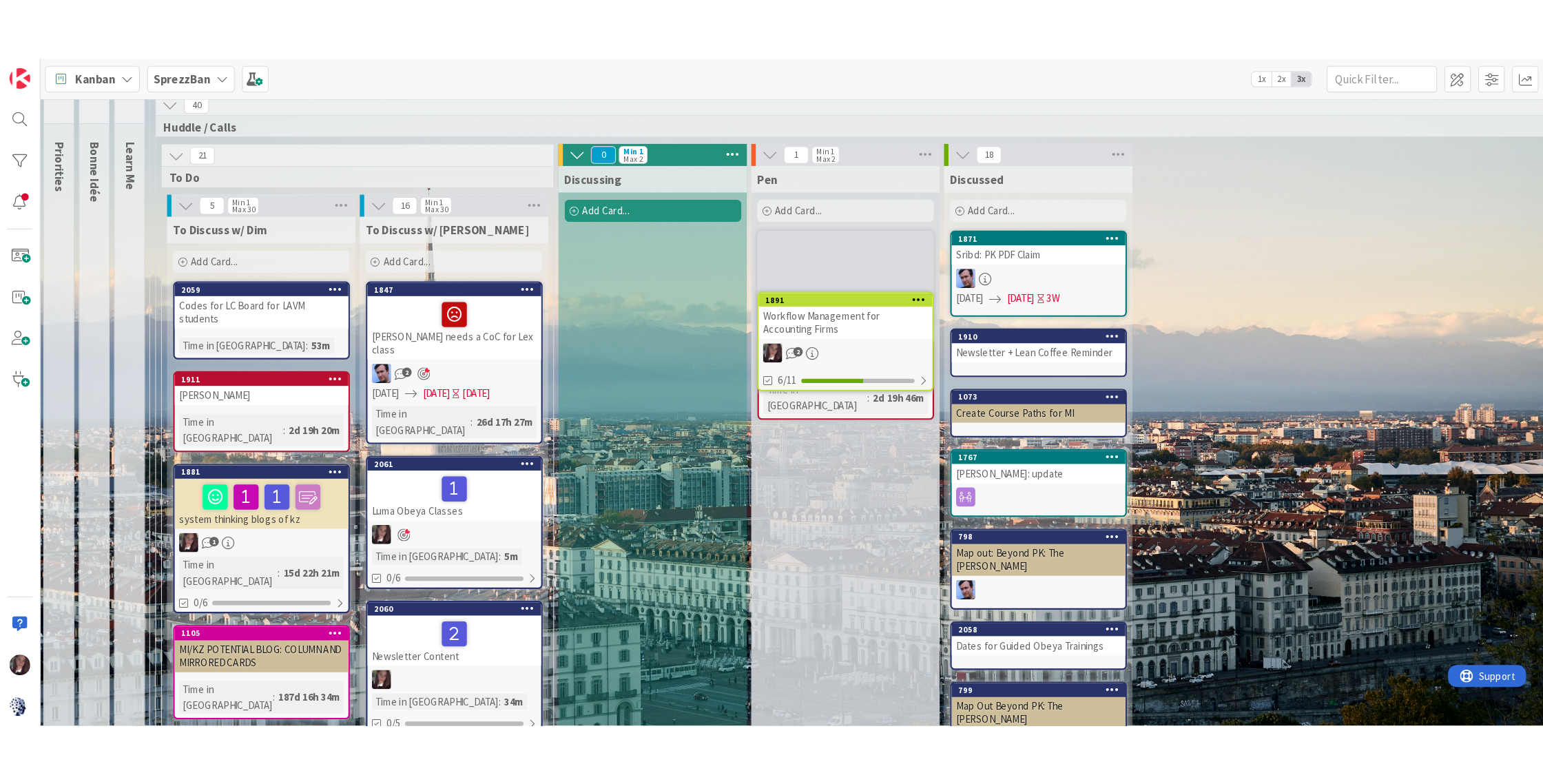
scroll to position [54, 2]
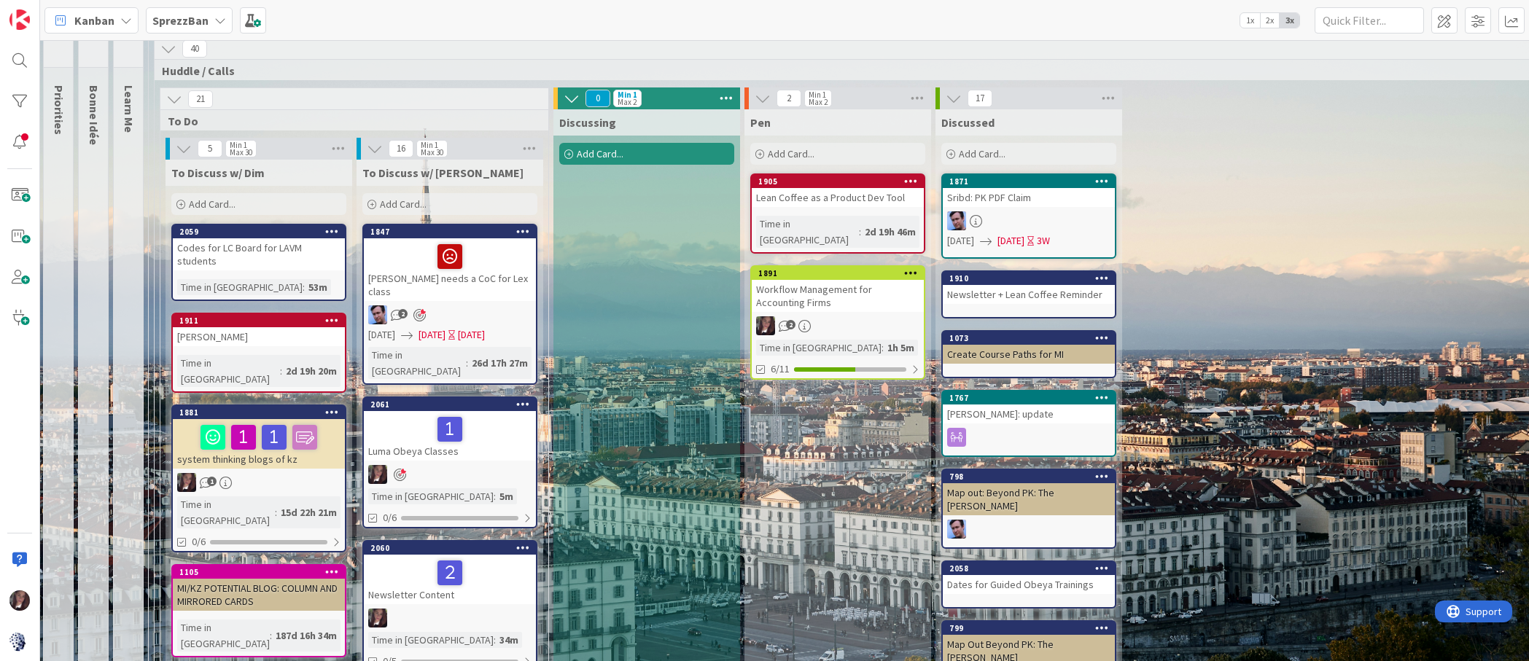
drag, startPoint x: 1250, startPoint y: 583, endPoint x: 1239, endPoint y: 580, distance: 11.3
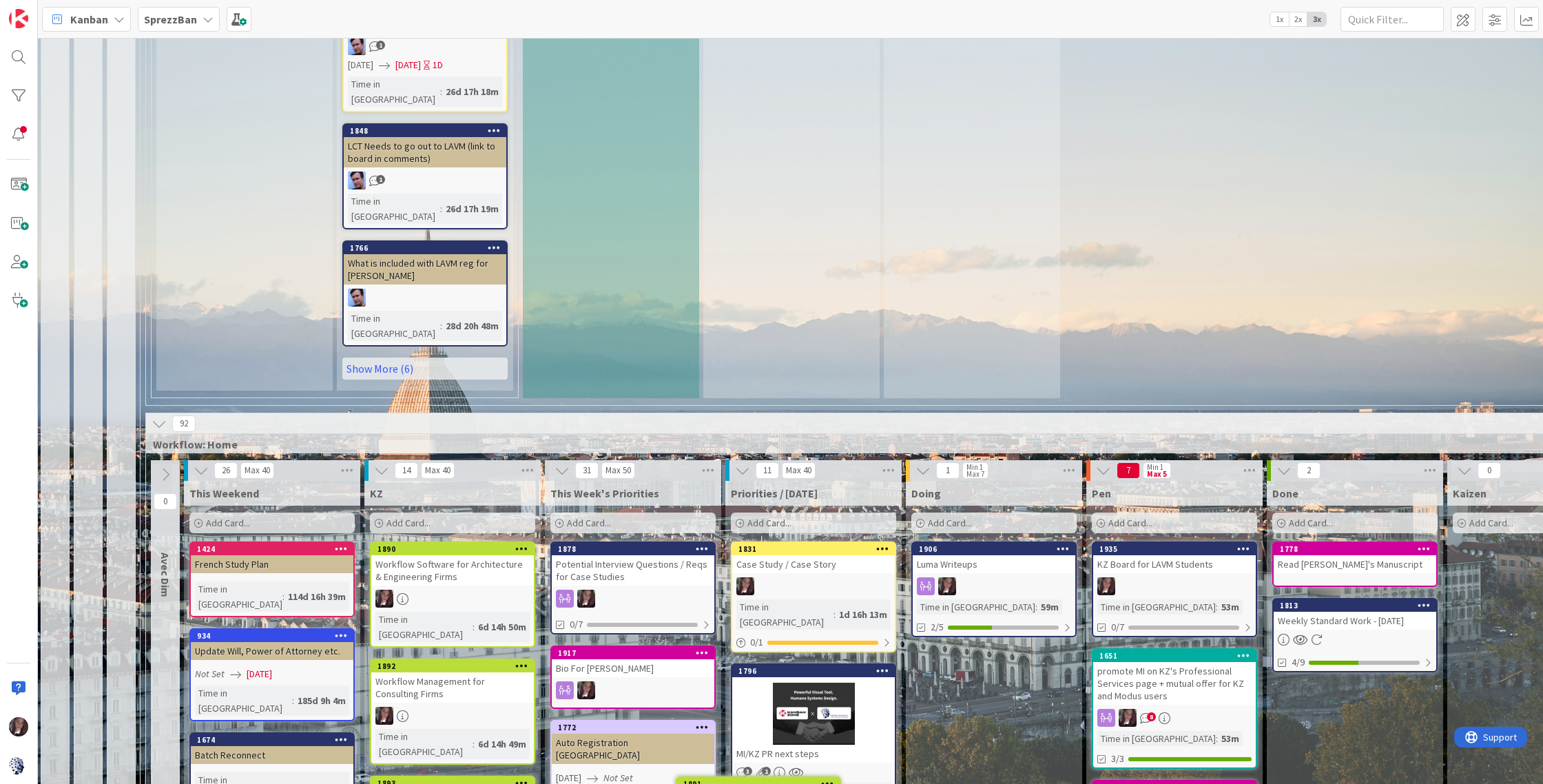
scroll to position [1240, 2]
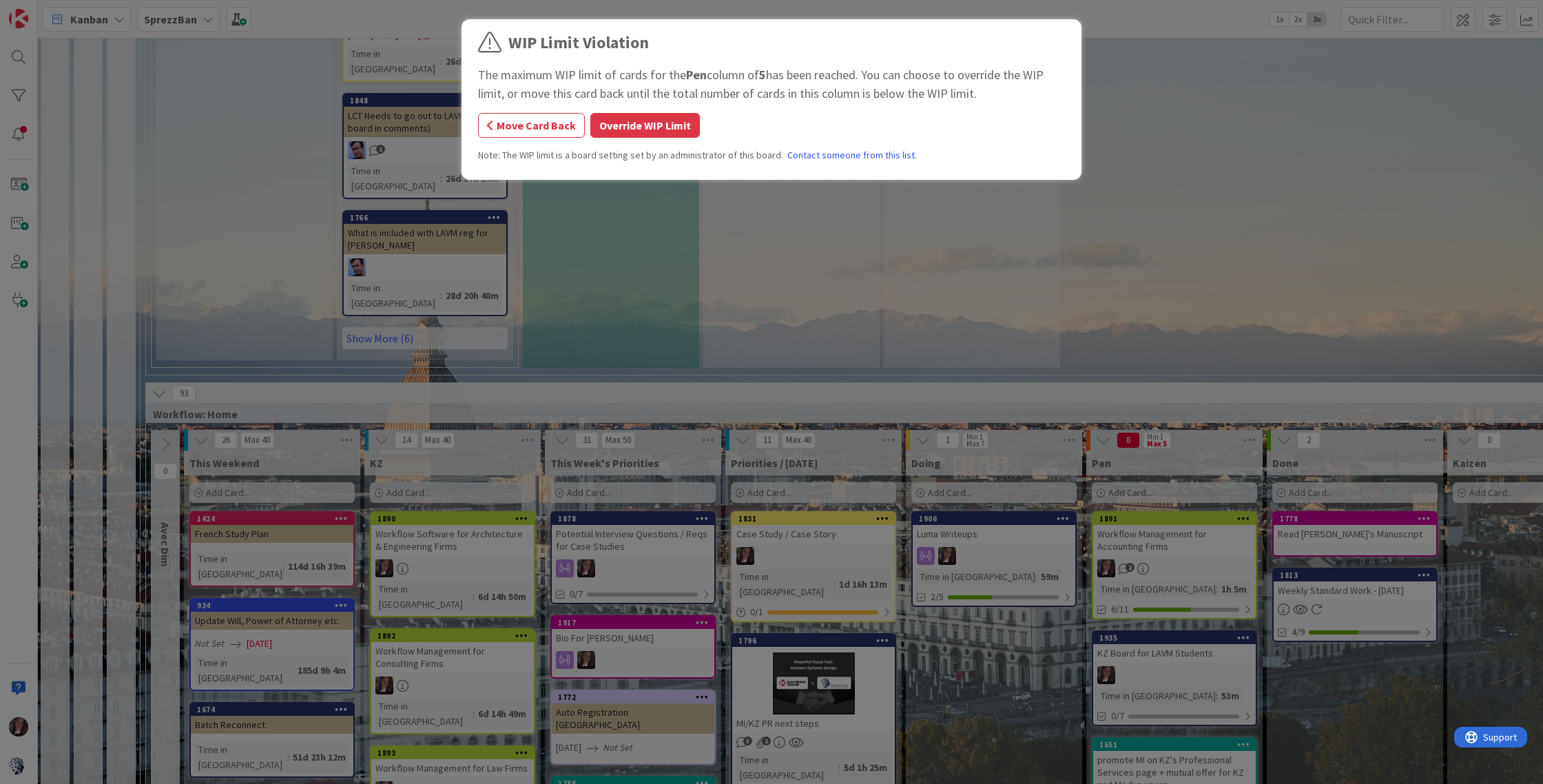
click at [659, 124] on button "Override WIP Limit" at bounding box center [645, 126] width 110 height 25
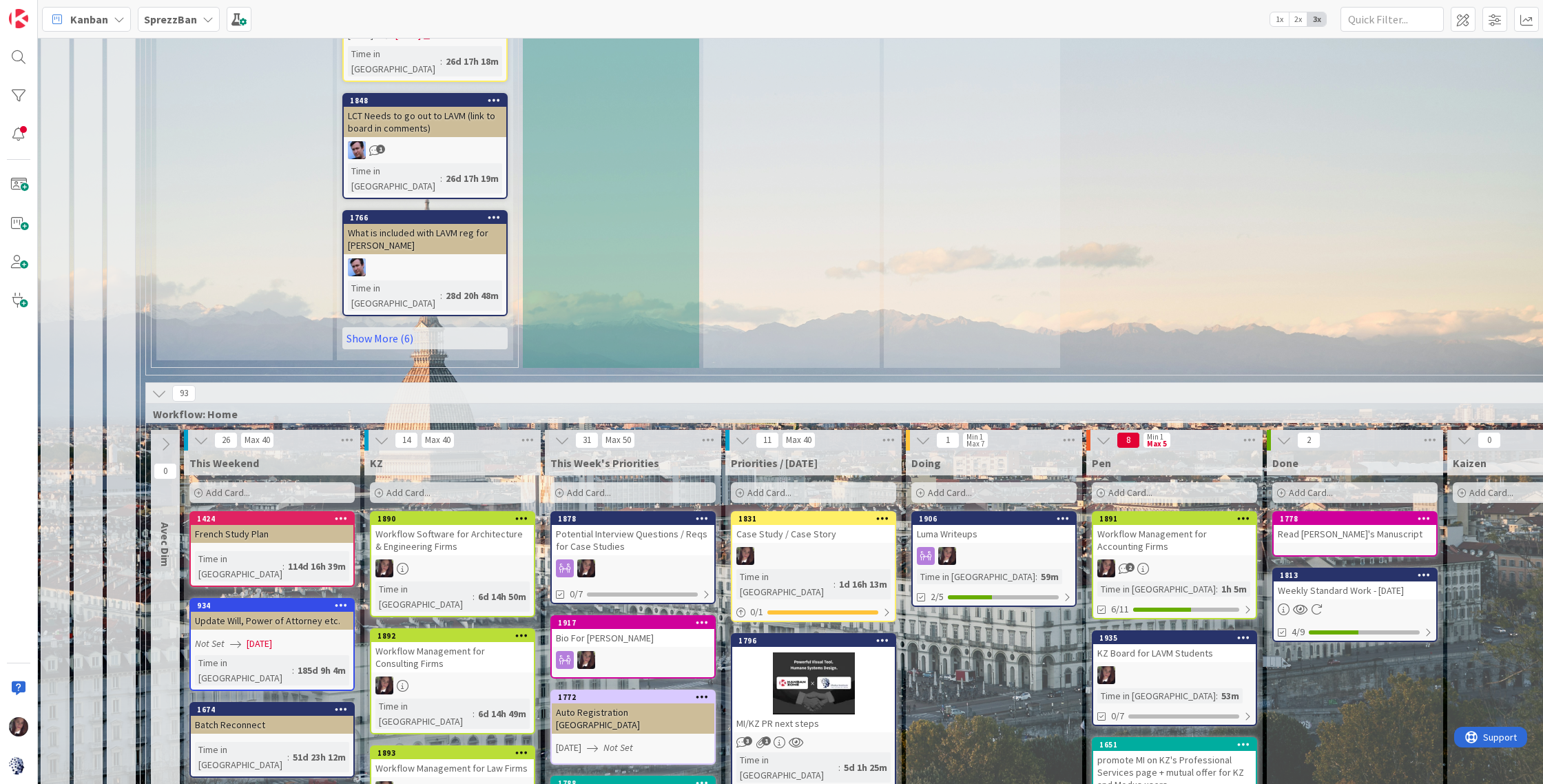
click at [1190, 525] on div "Workflow Management for Accounting Firms" at bounding box center [1174, 540] width 163 height 30
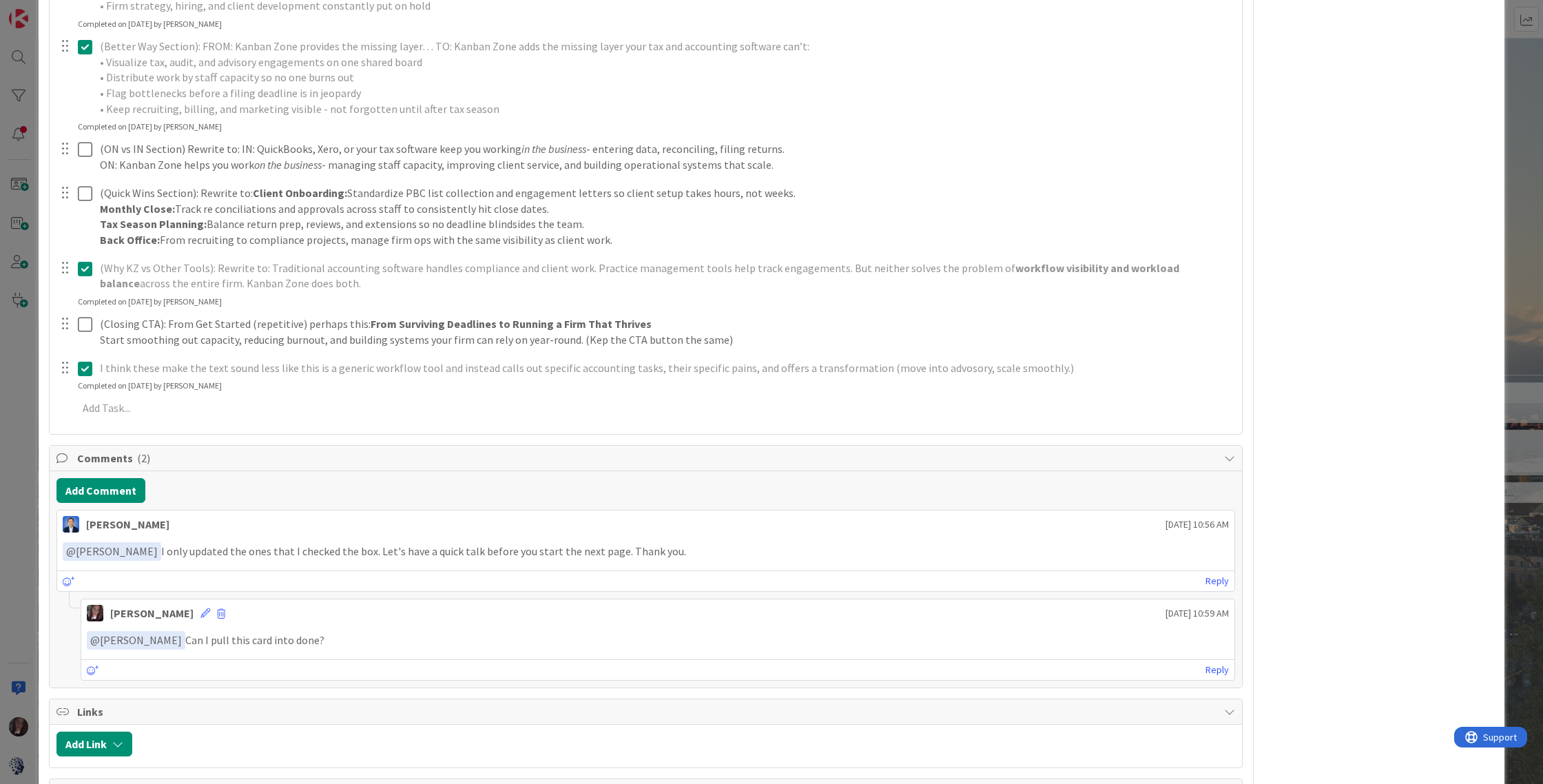
scroll to position [800, 0]
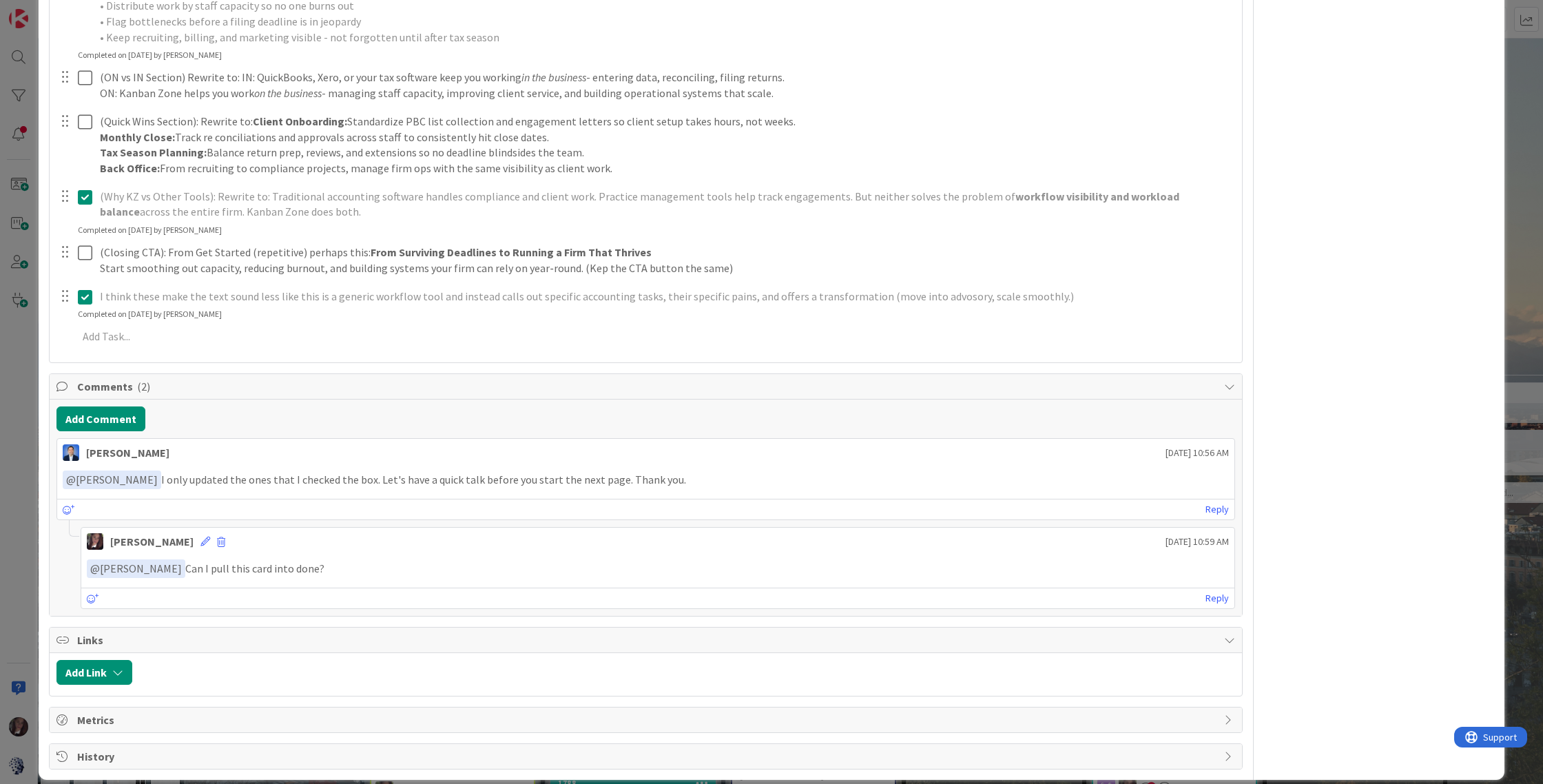
click at [703, 470] on p "﻿ @ [PERSON_NAME] ﻿ I only updated the ones that I checked the box. Let's have …" at bounding box center [645, 480] width 1166 height 19
click at [692, 470] on p "﻿ @ [PERSON_NAME] ﻿ I only updated the ones that I checked the box. Let's have …" at bounding box center [645, 480] width 1166 height 19
click at [1219, 589] on link "Reply" at bounding box center [1217, 598] width 24 height 17
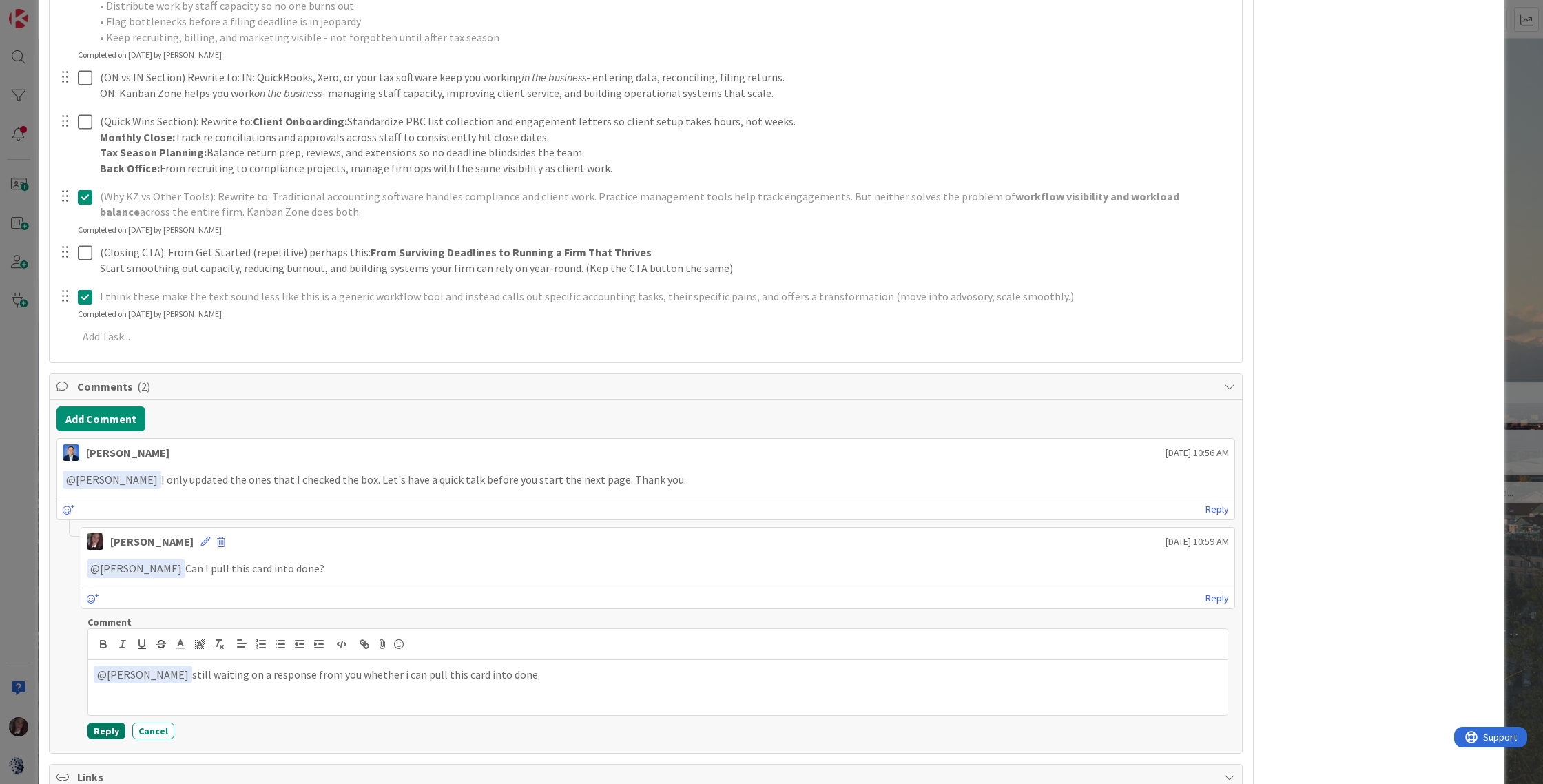
click at [99, 624] on button "Reply" at bounding box center [107, 731] width 38 height 17
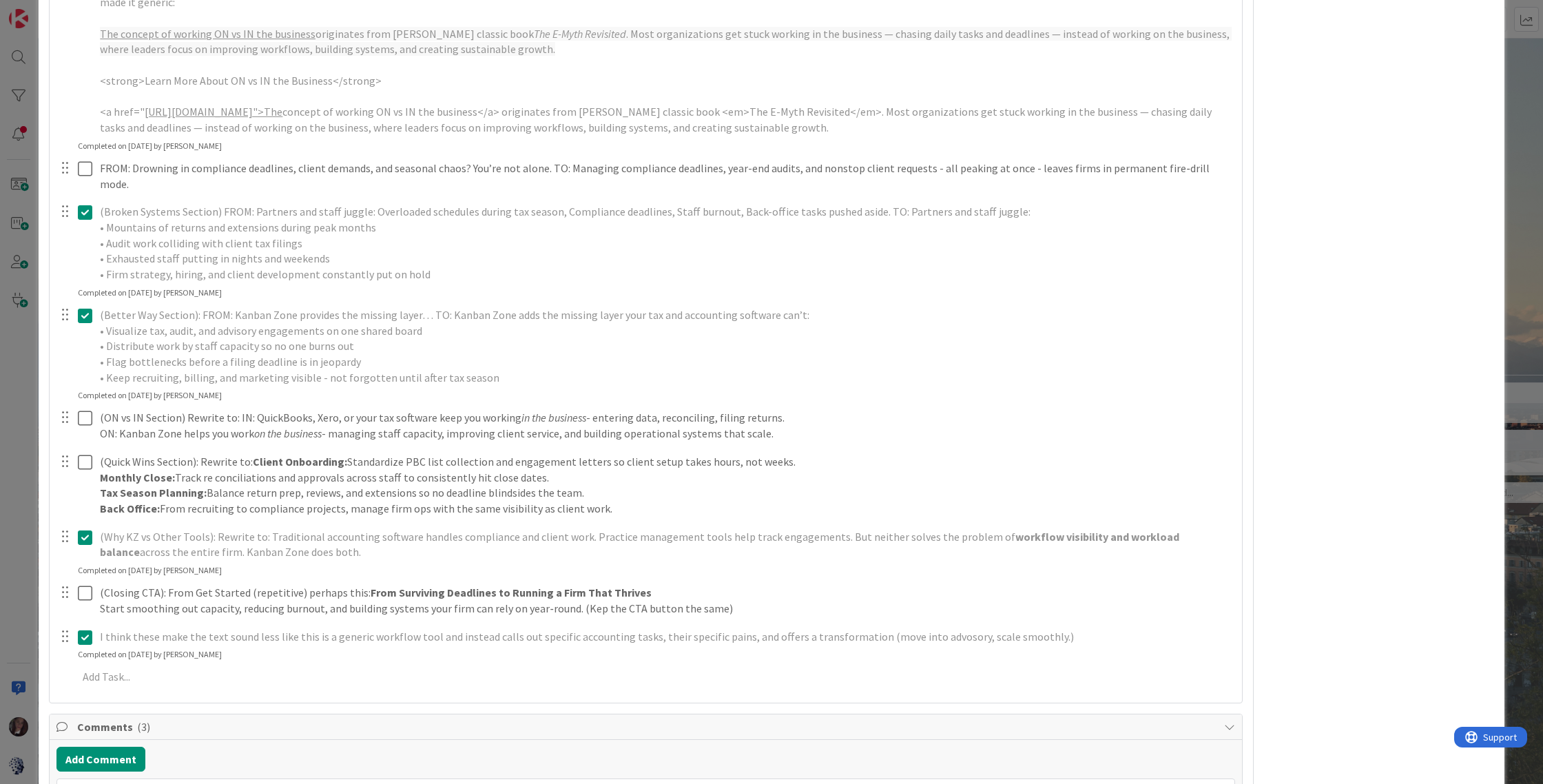
scroll to position [0, 0]
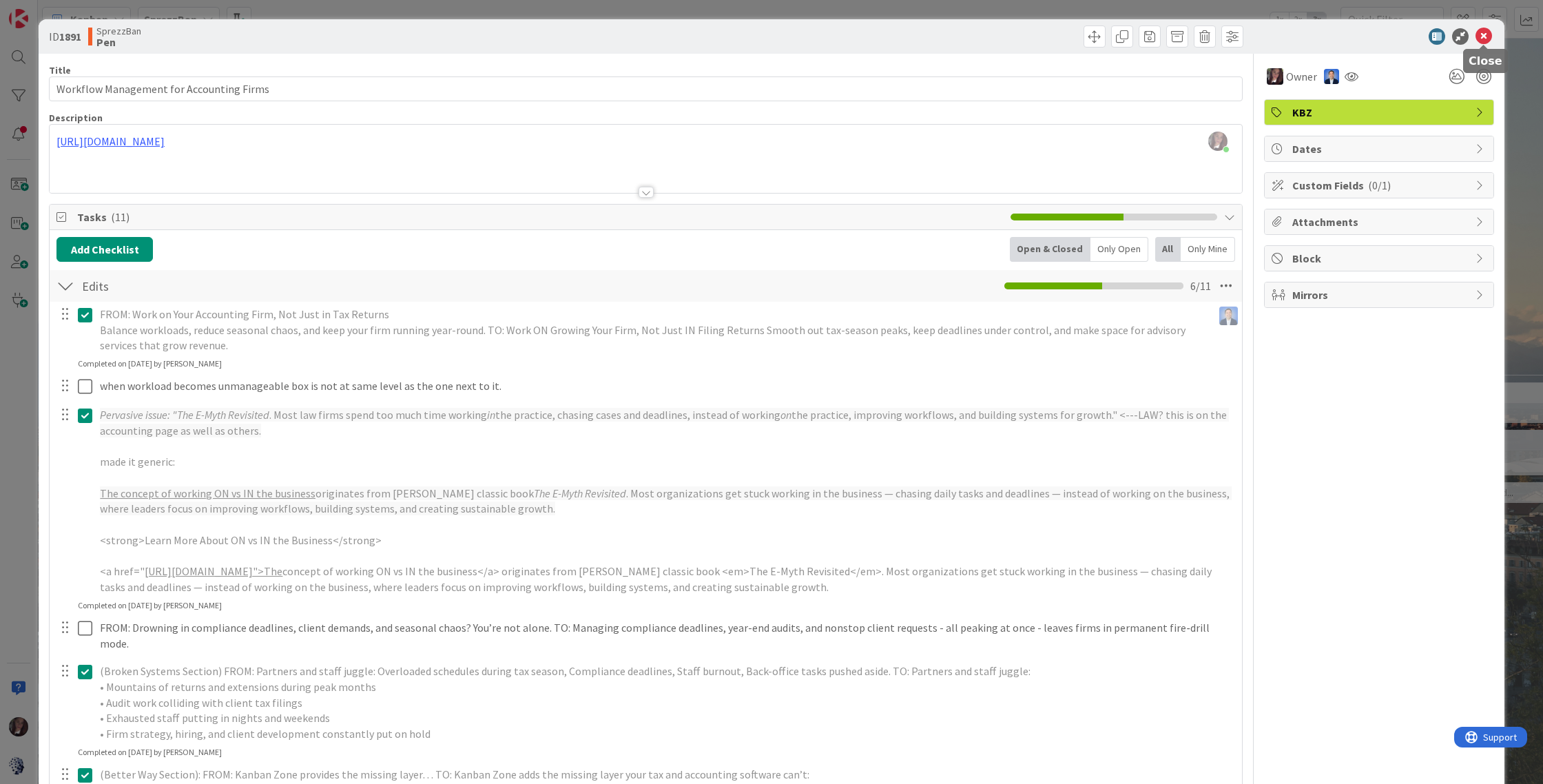
click at [1444, 34] on icon at bounding box center [1484, 37] width 17 height 17
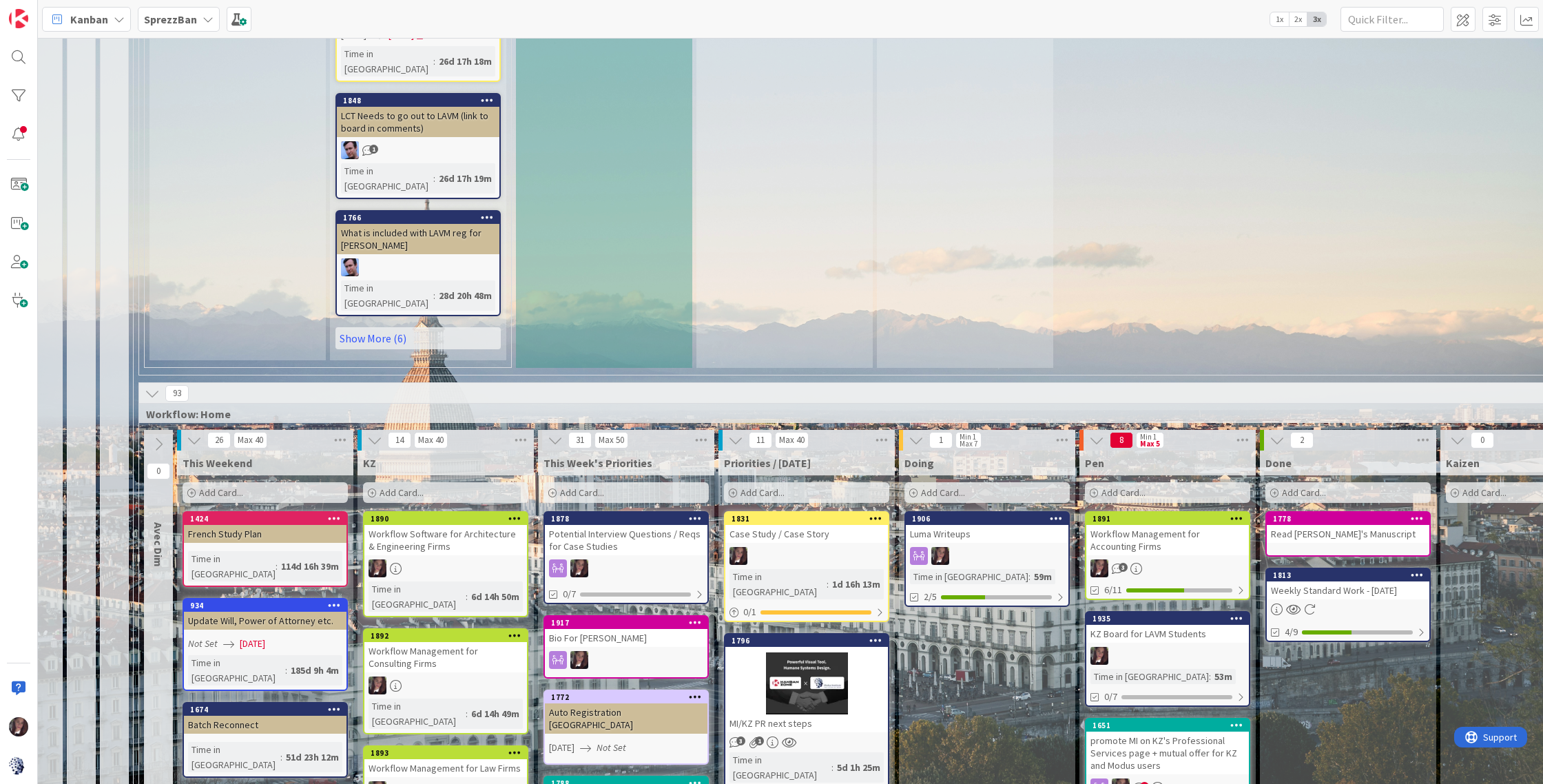
scroll to position [1240, 9]
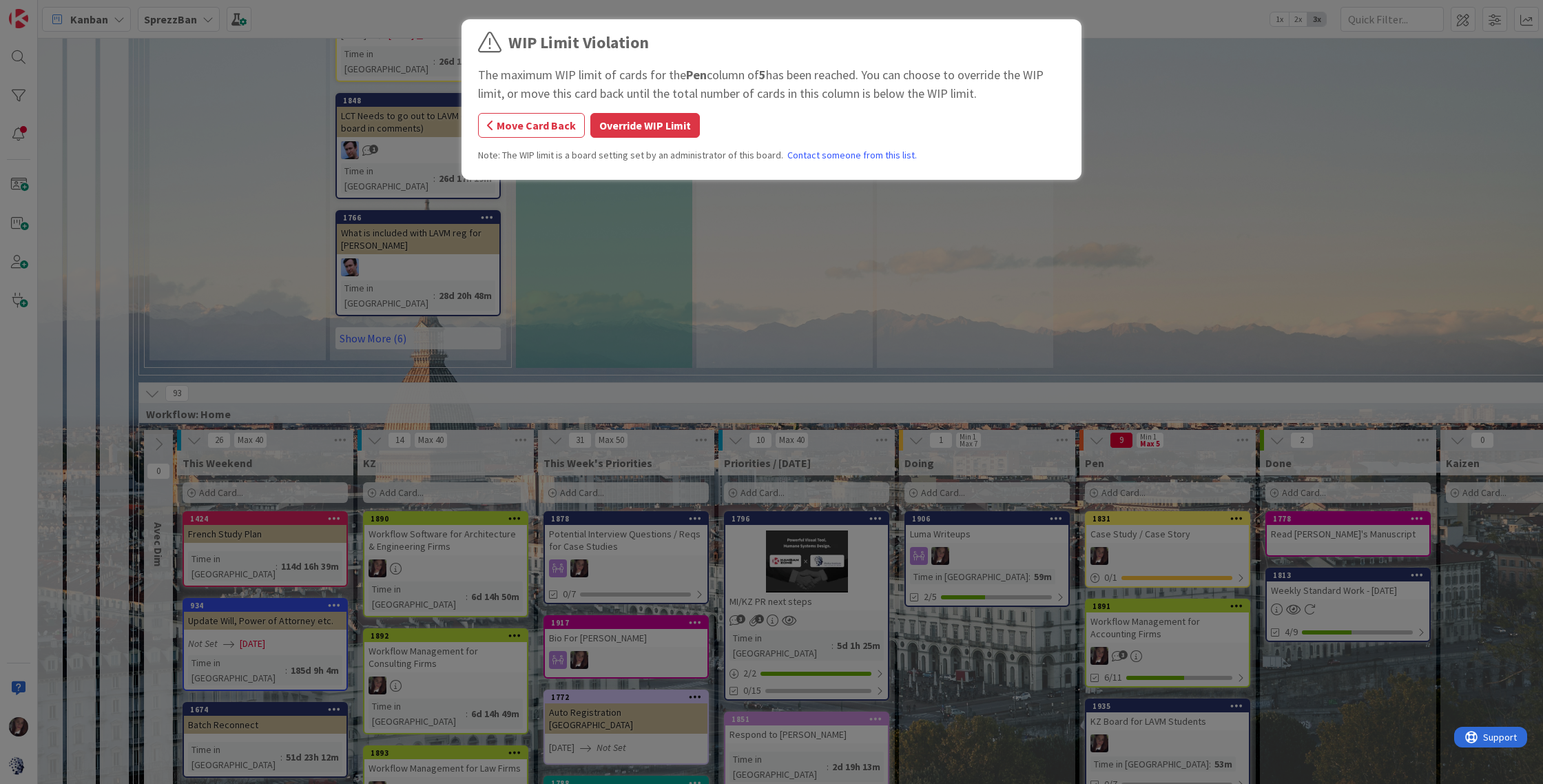
click at [665, 121] on button "Override WIP Limit" at bounding box center [645, 126] width 110 height 25
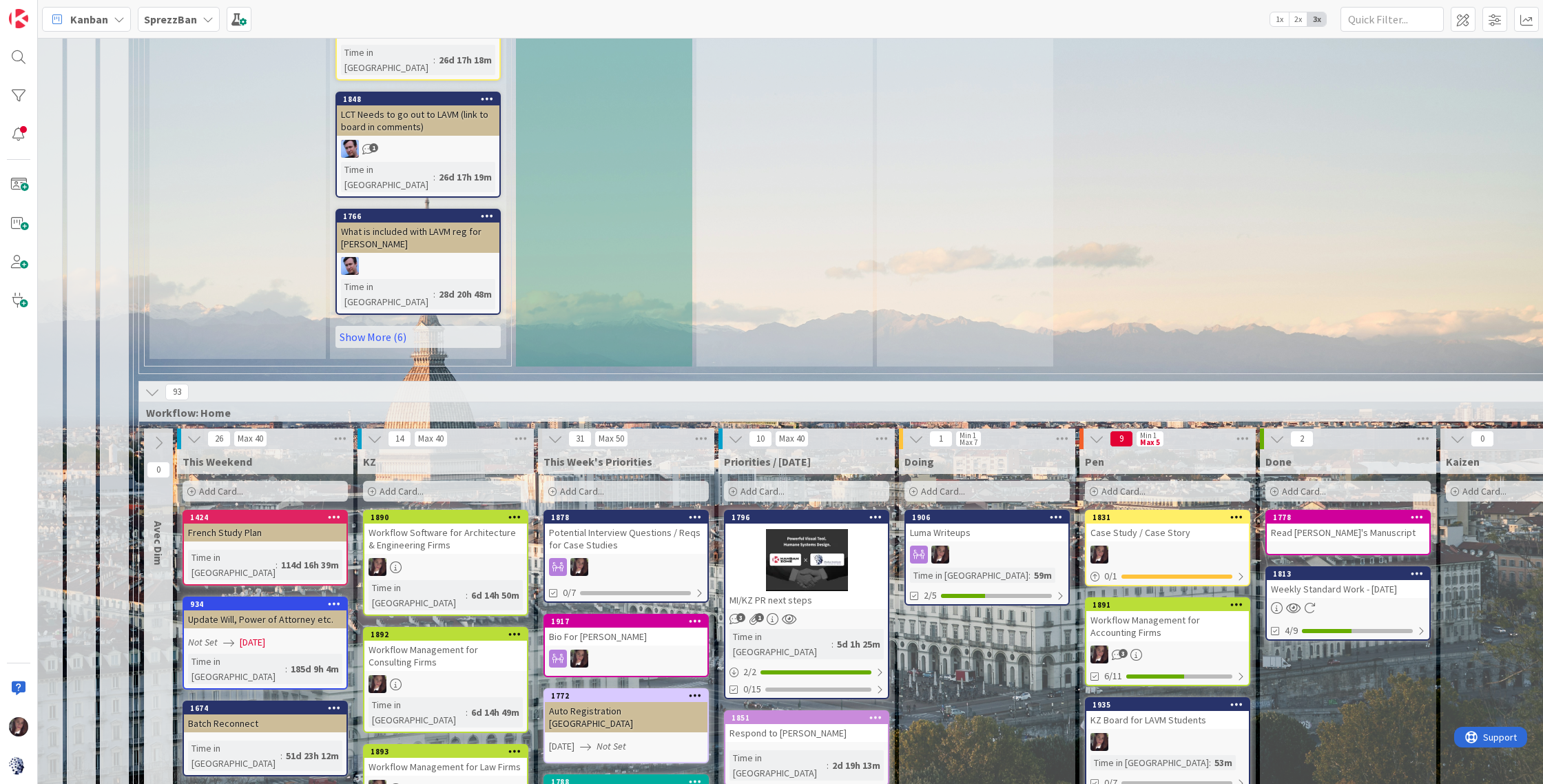
scroll to position [1243, 9]
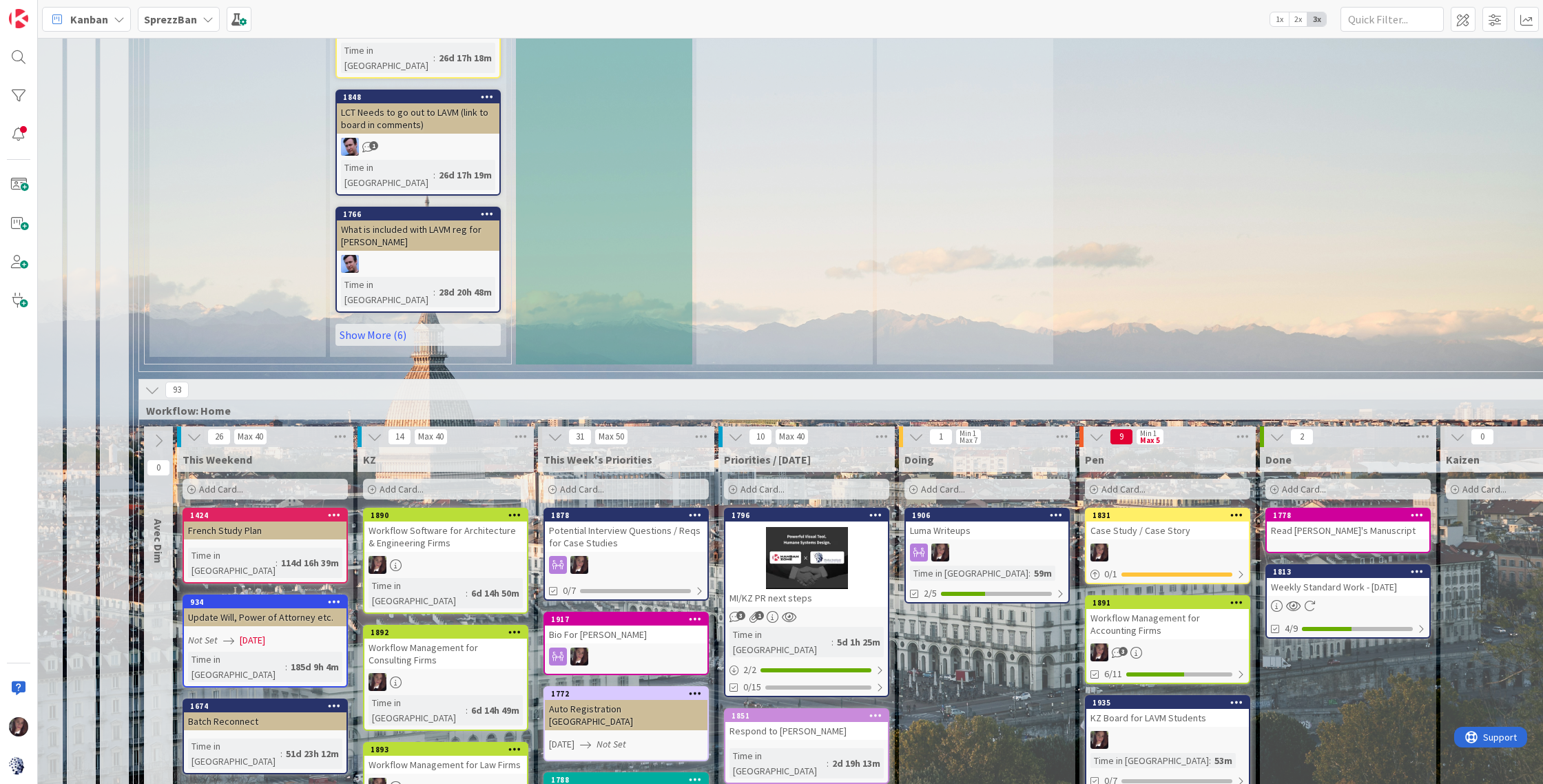
click at [1228, 426] on div "9 Min 1 Max 5" at bounding box center [1168, 436] width 177 height 21
click at [1242, 426] on icon at bounding box center [1243, 436] width 18 height 21
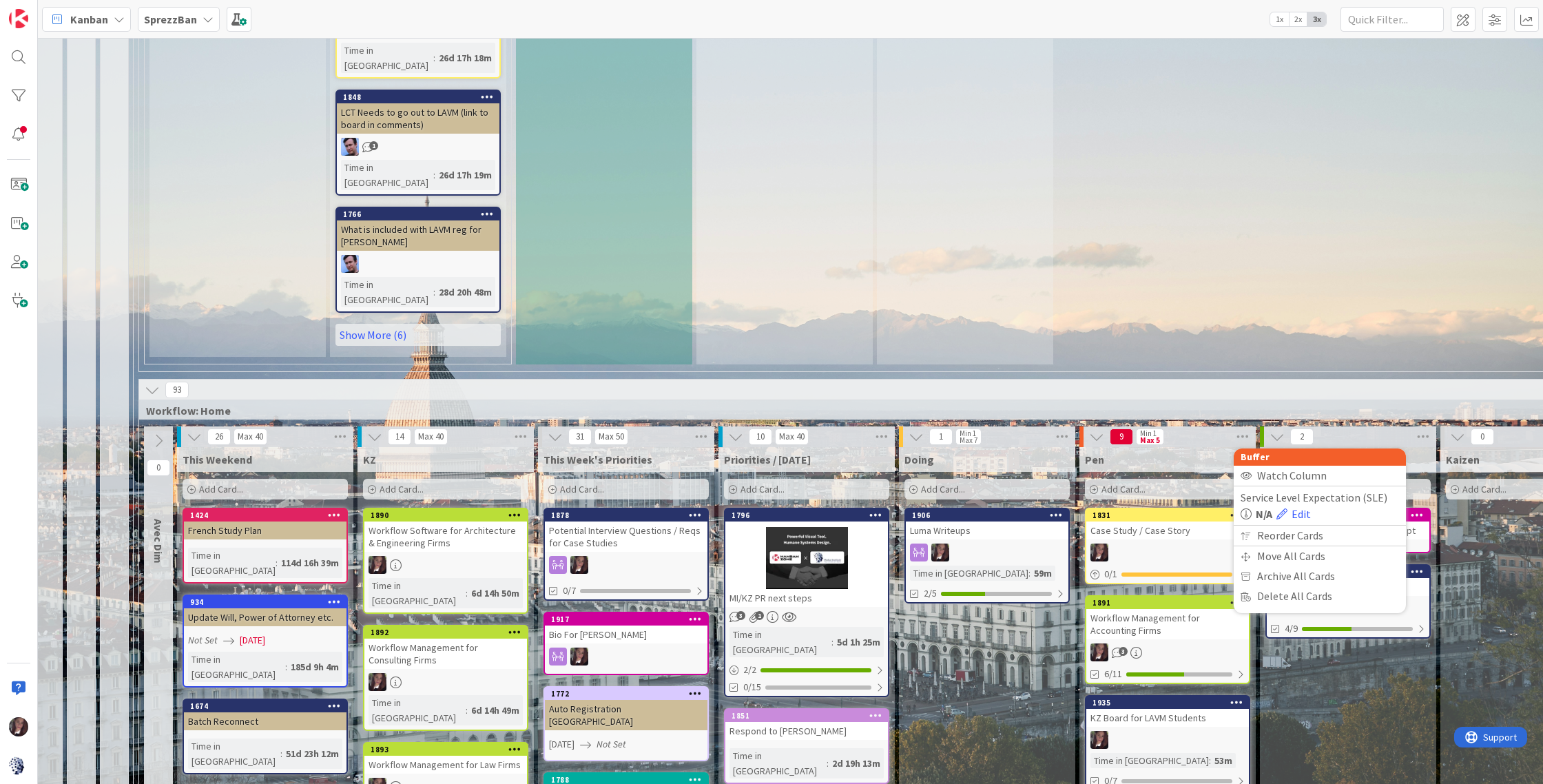
click at [1182, 426] on div "9 Min 1 Max 5 Buffer Watch Column Service Level Expectation (SLE) N/A Edit Reor…" at bounding box center [1168, 436] width 177 height 21
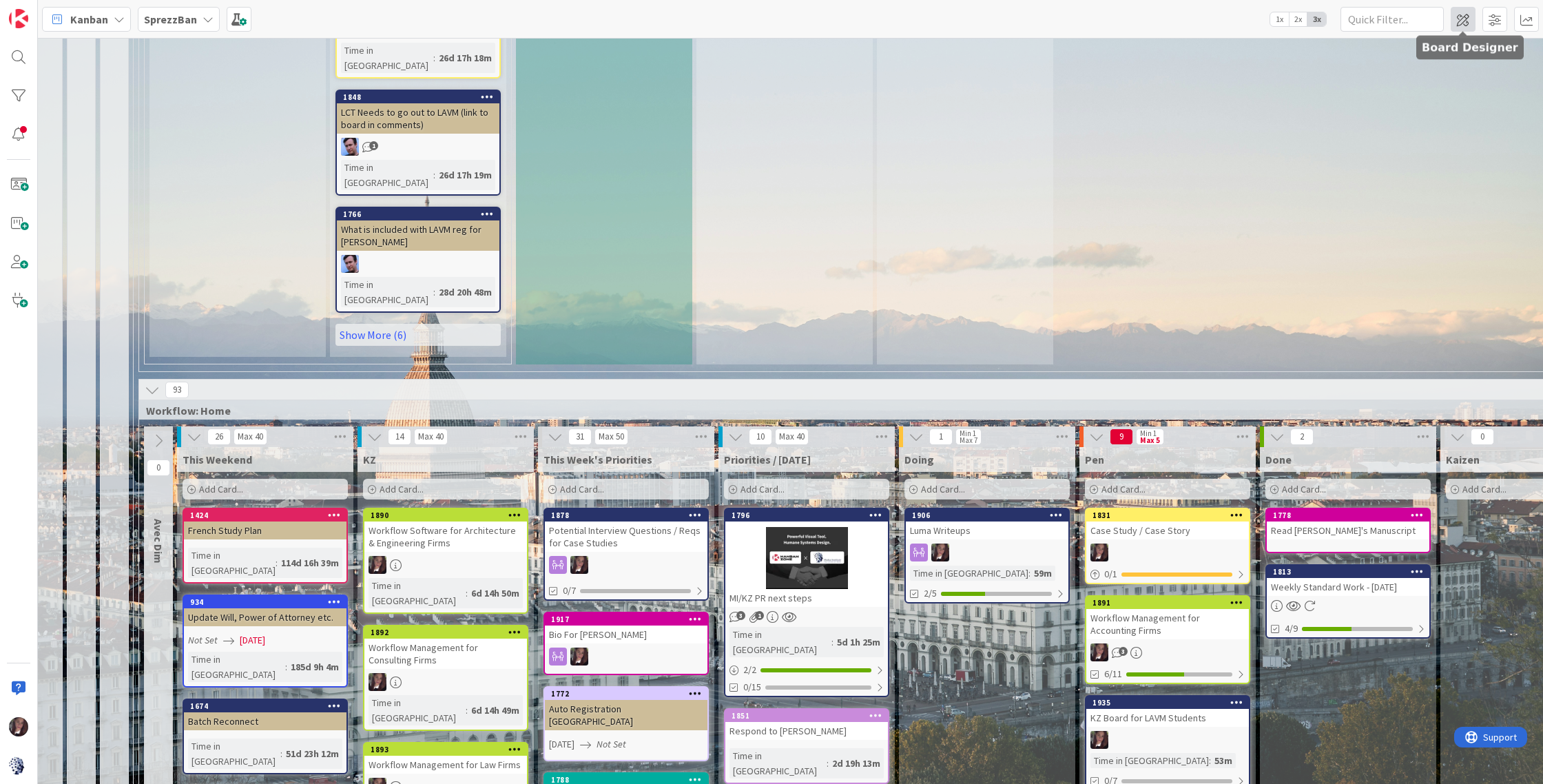
click at [1444, 22] on span at bounding box center [1464, 19] width 25 height 25
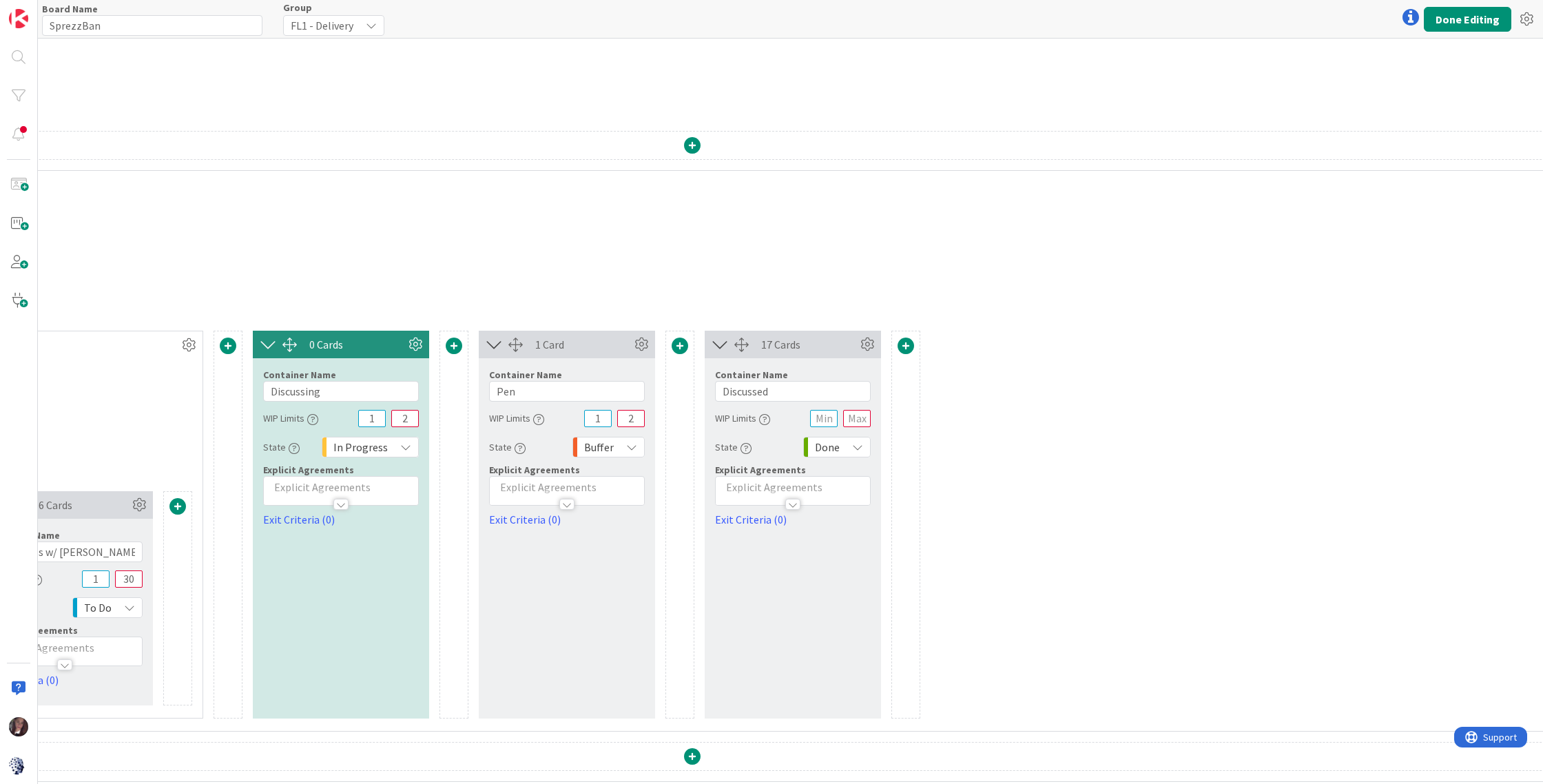
scroll to position [75, 1711]
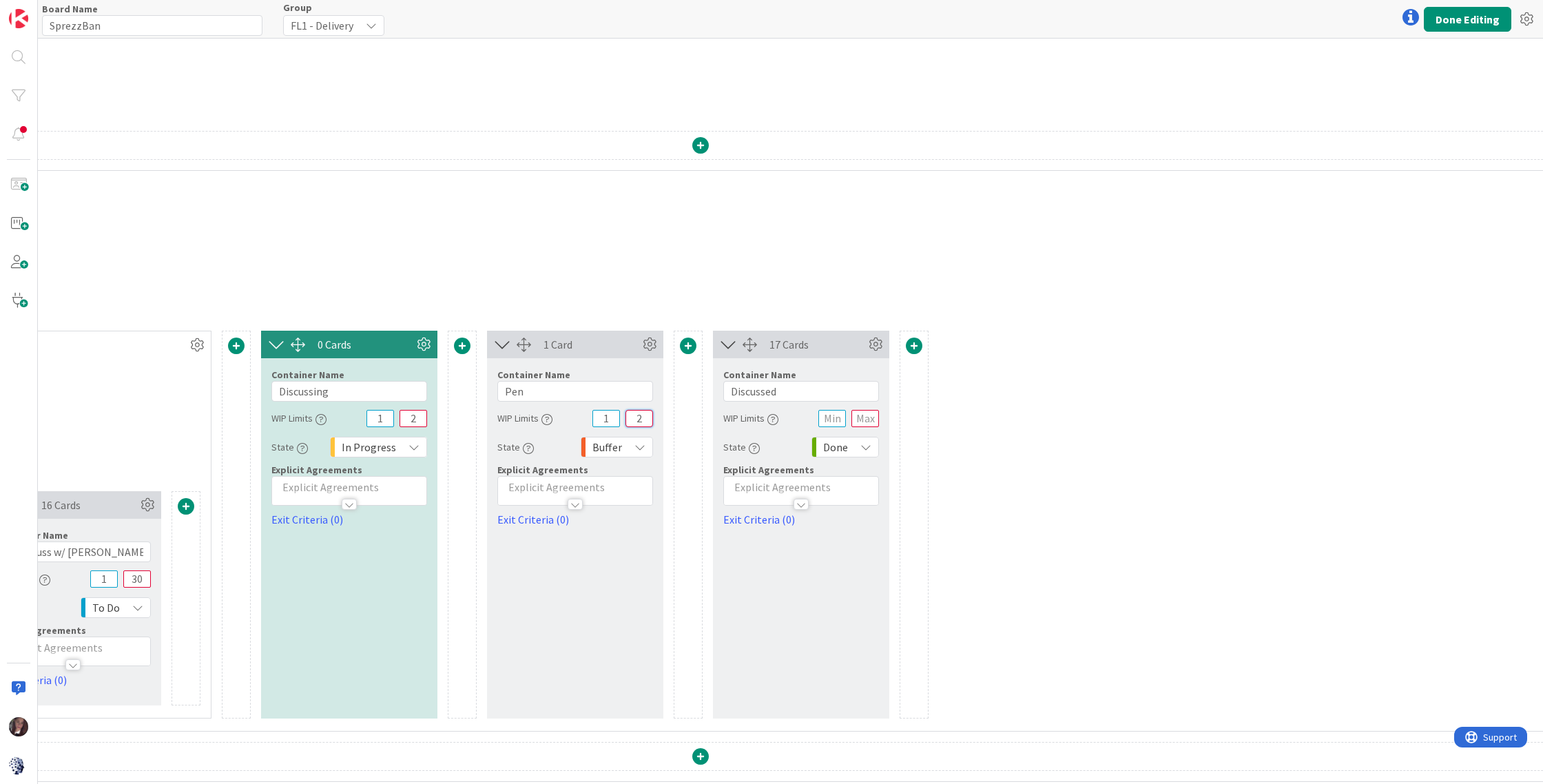
click at [643, 421] on input "2" at bounding box center [639, 418] width 27 height 17
click at [1444, 23] on button "Done Editing" at bounding box center [1467, 19] width 88 height 25
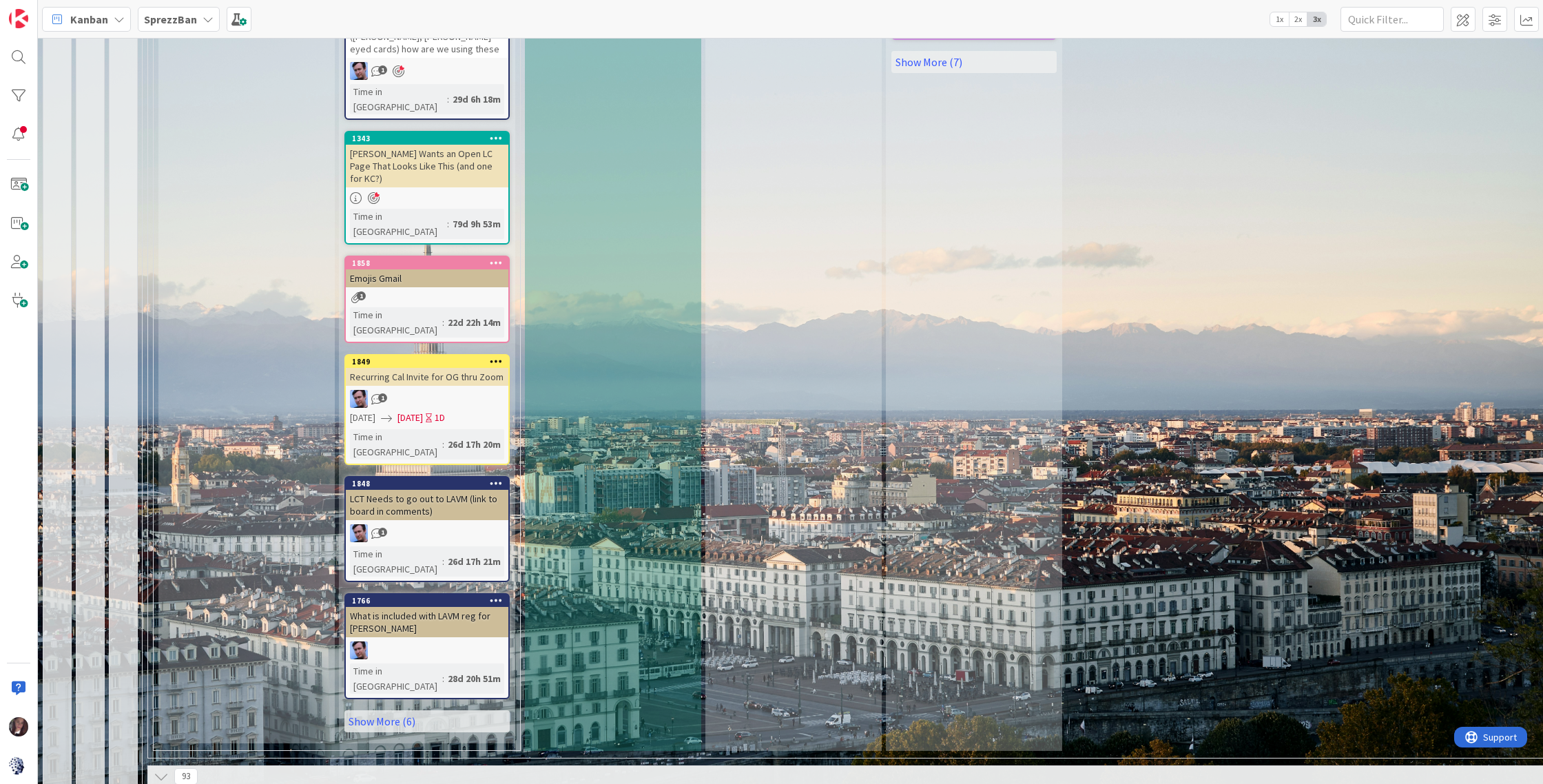
scroll to position [441, 0]
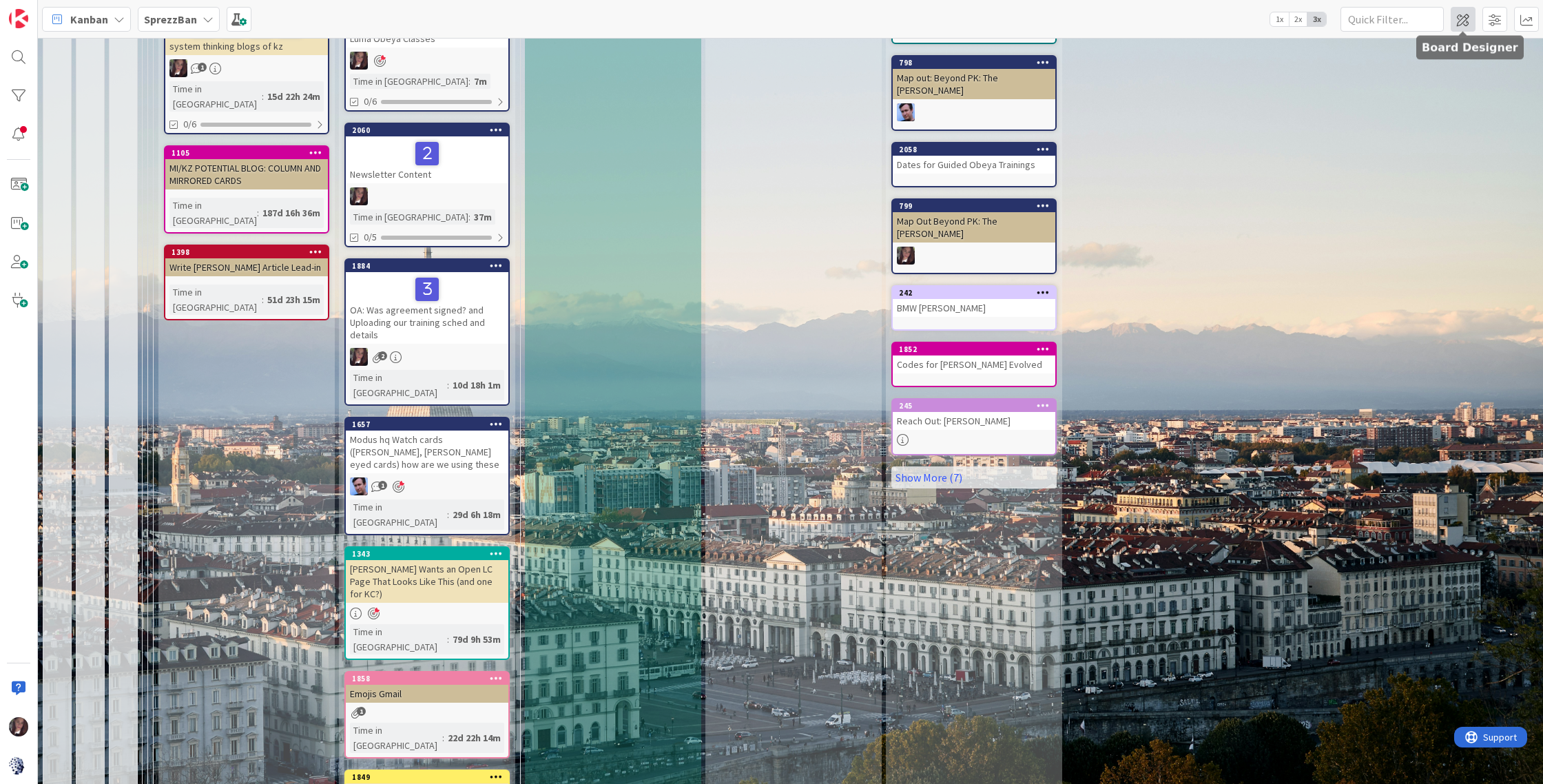
click at [1444, 20] on span at bounding box center [1464, 19] width 25 height 25
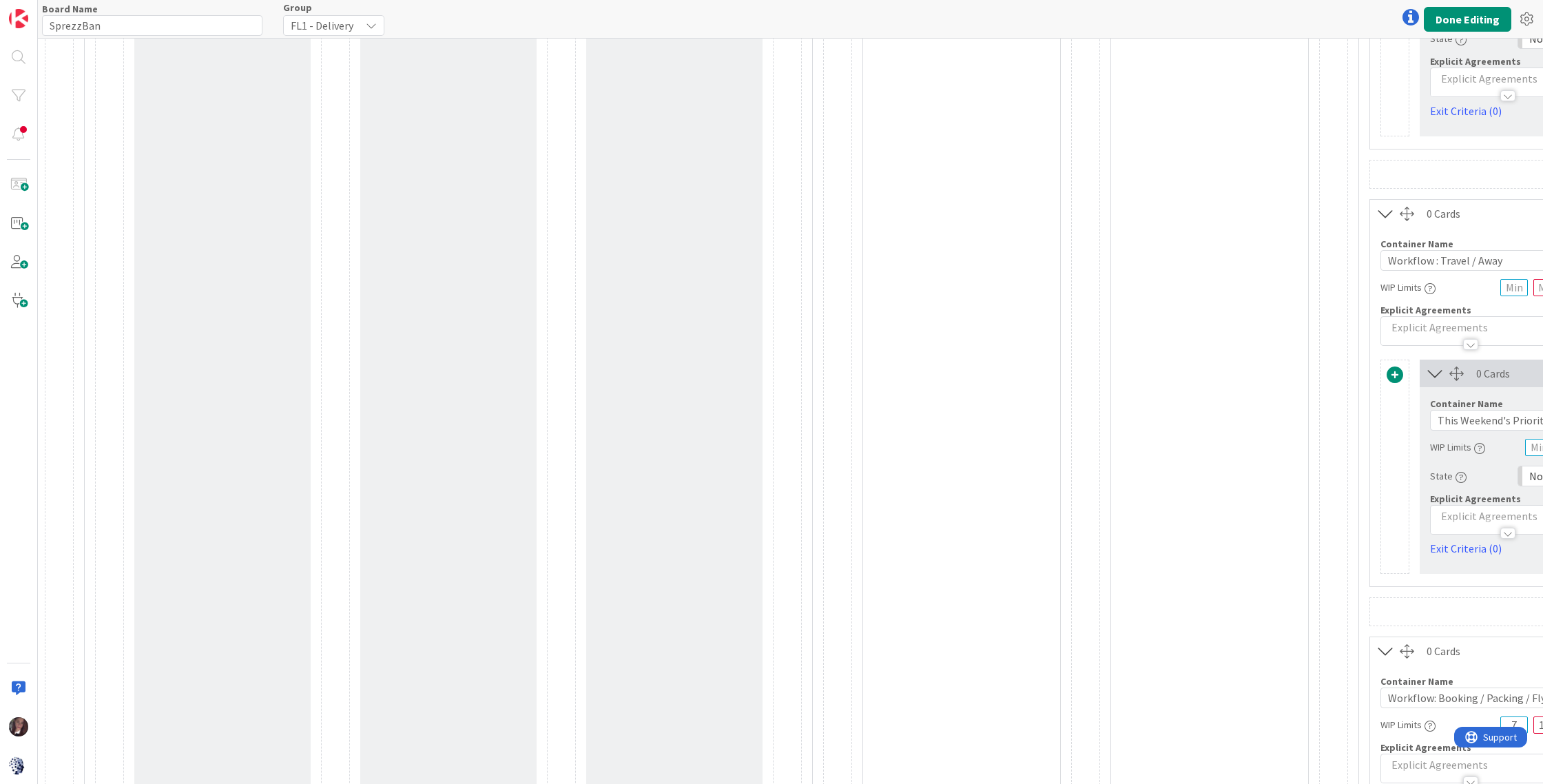
scroll to position [1063, 0]
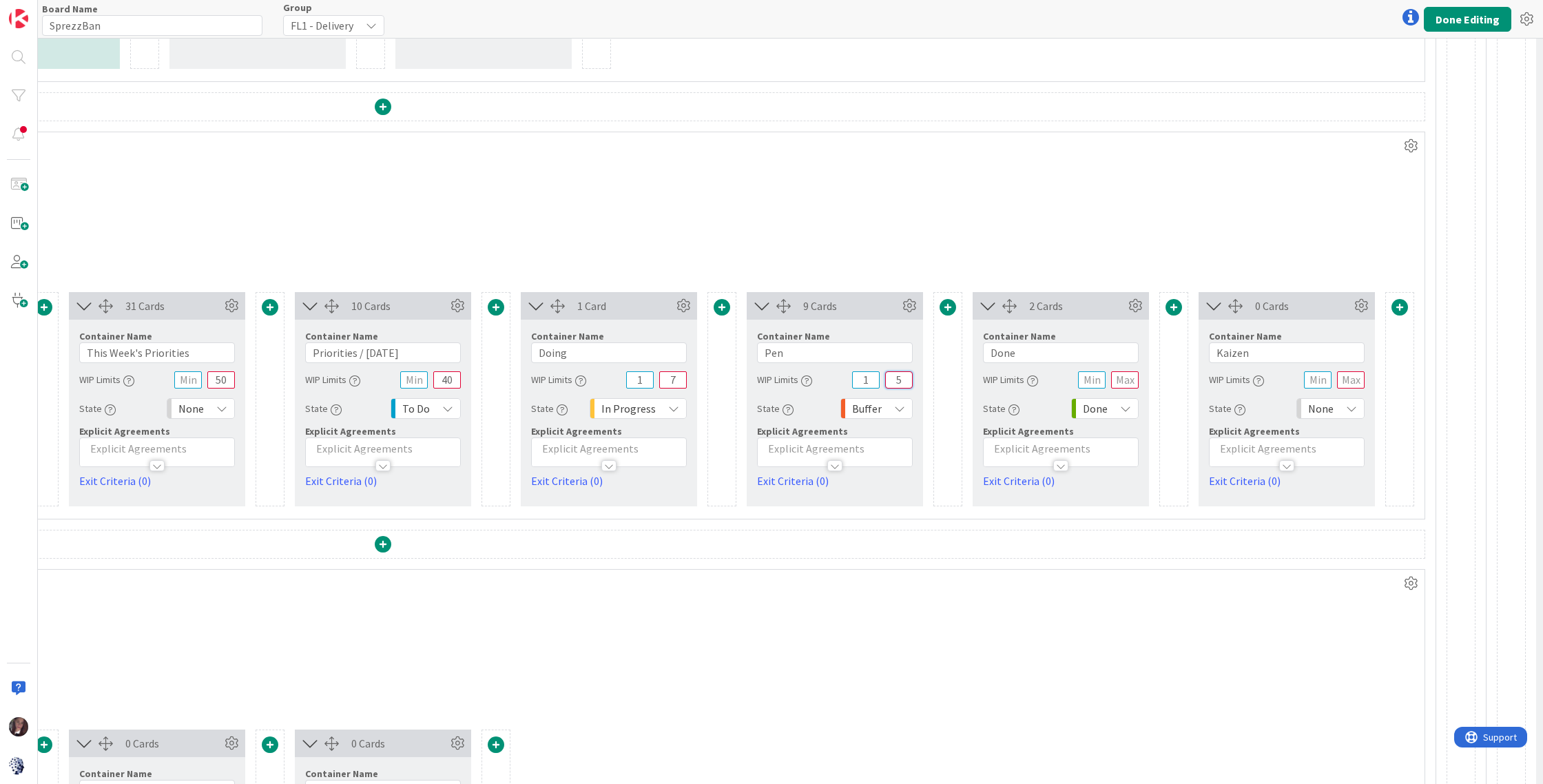
click at [903, 378] on input "5" at bounding box center [899, 380] width 27 height 17
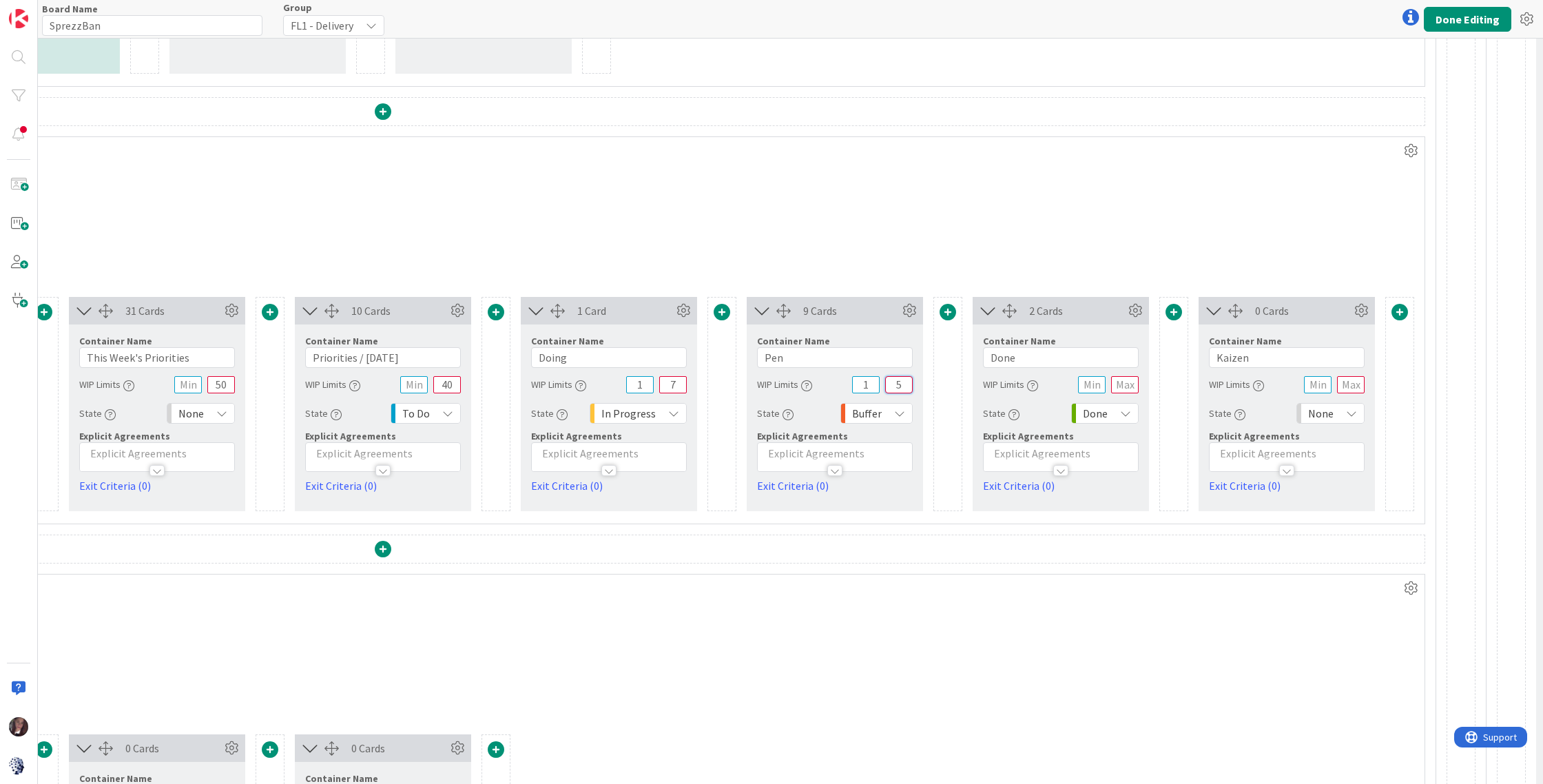
scroll to position [722, 2029]
click at [1444, 14] on button "Done Editing" at bounding box center [1467, 19] width 88 height 25
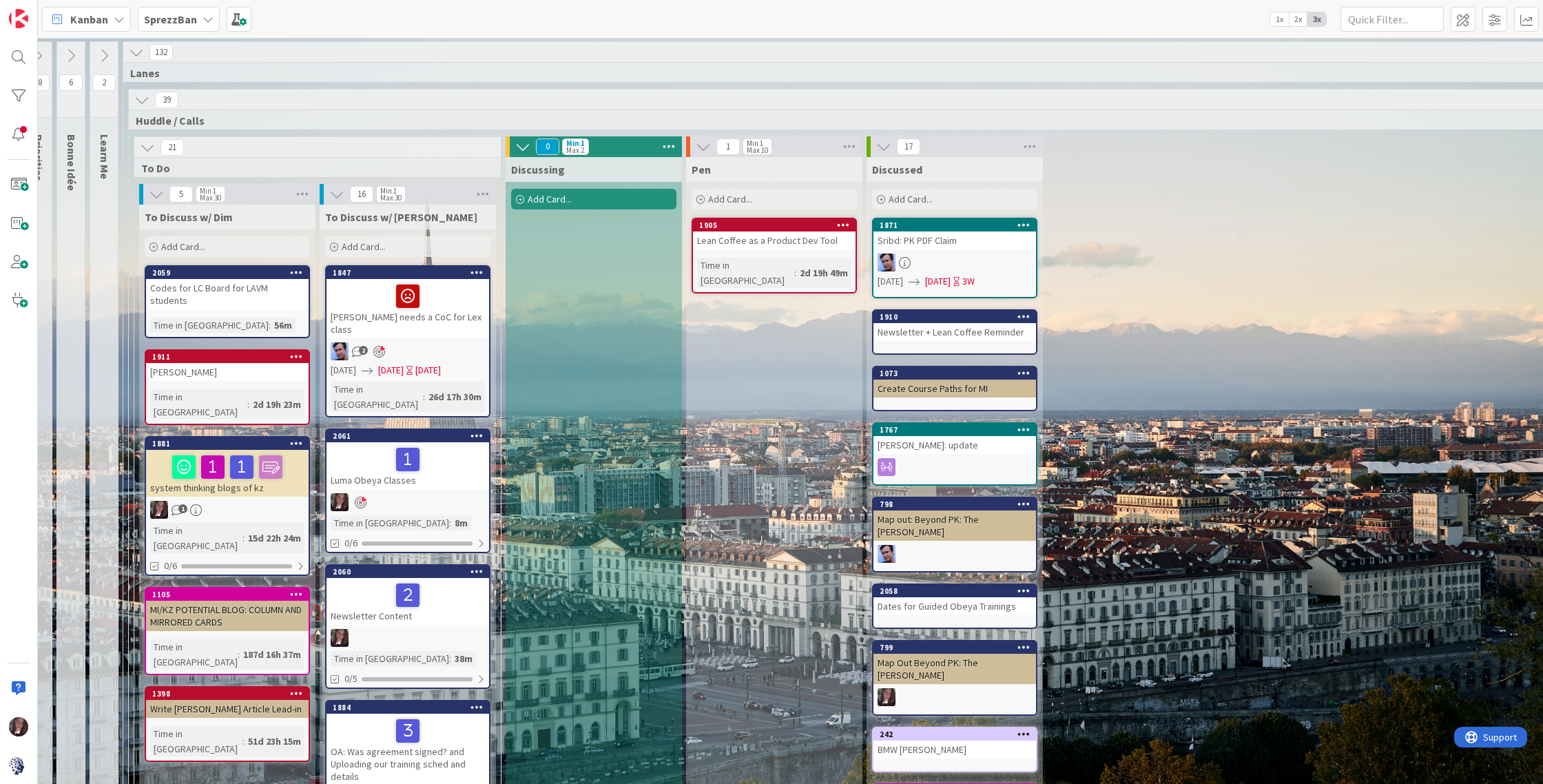
scroll to position [0, 14]
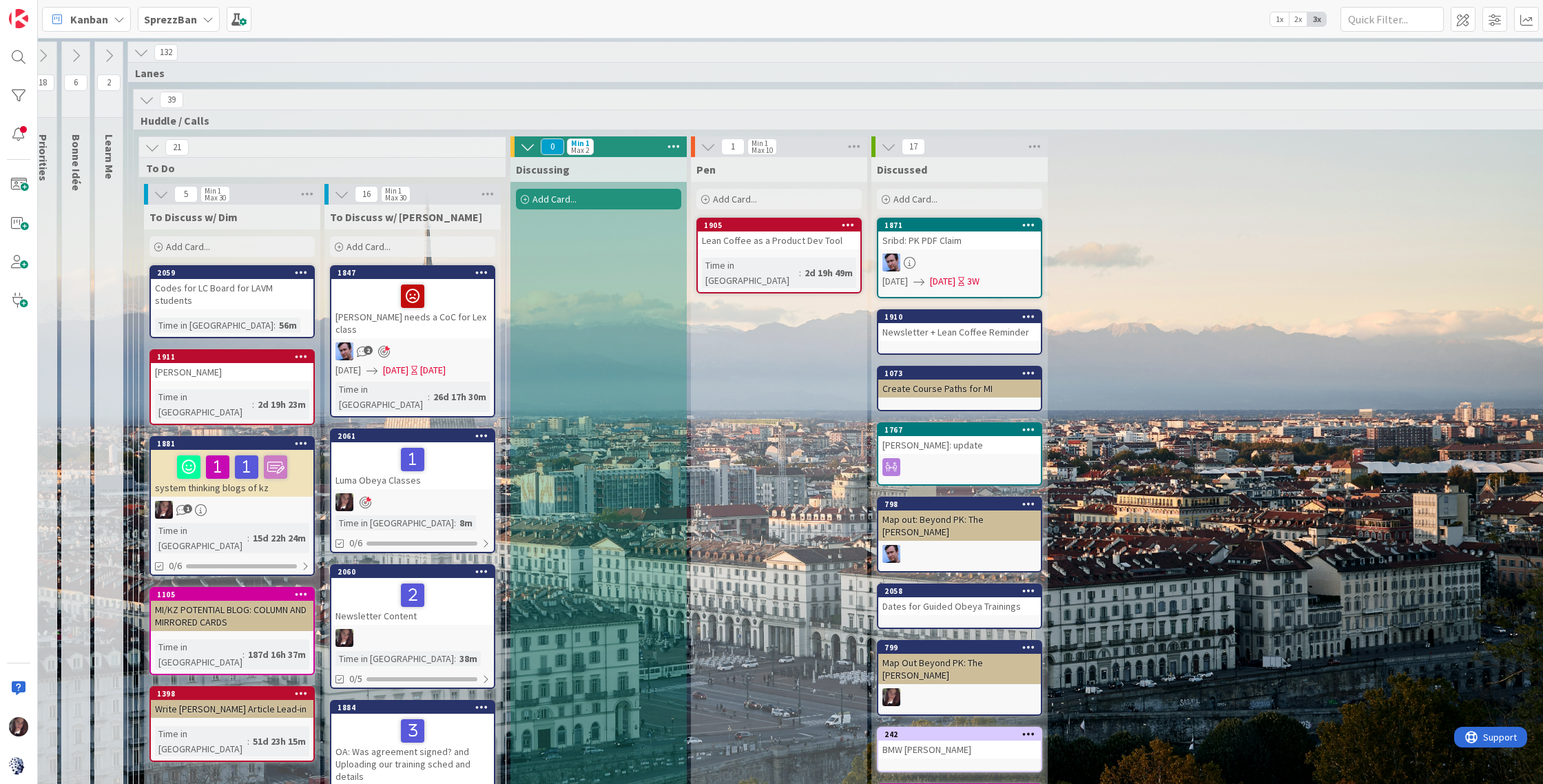
click at [266, 245] on div "Add Card..." at bounding box center [231, 247] width 165 height 21
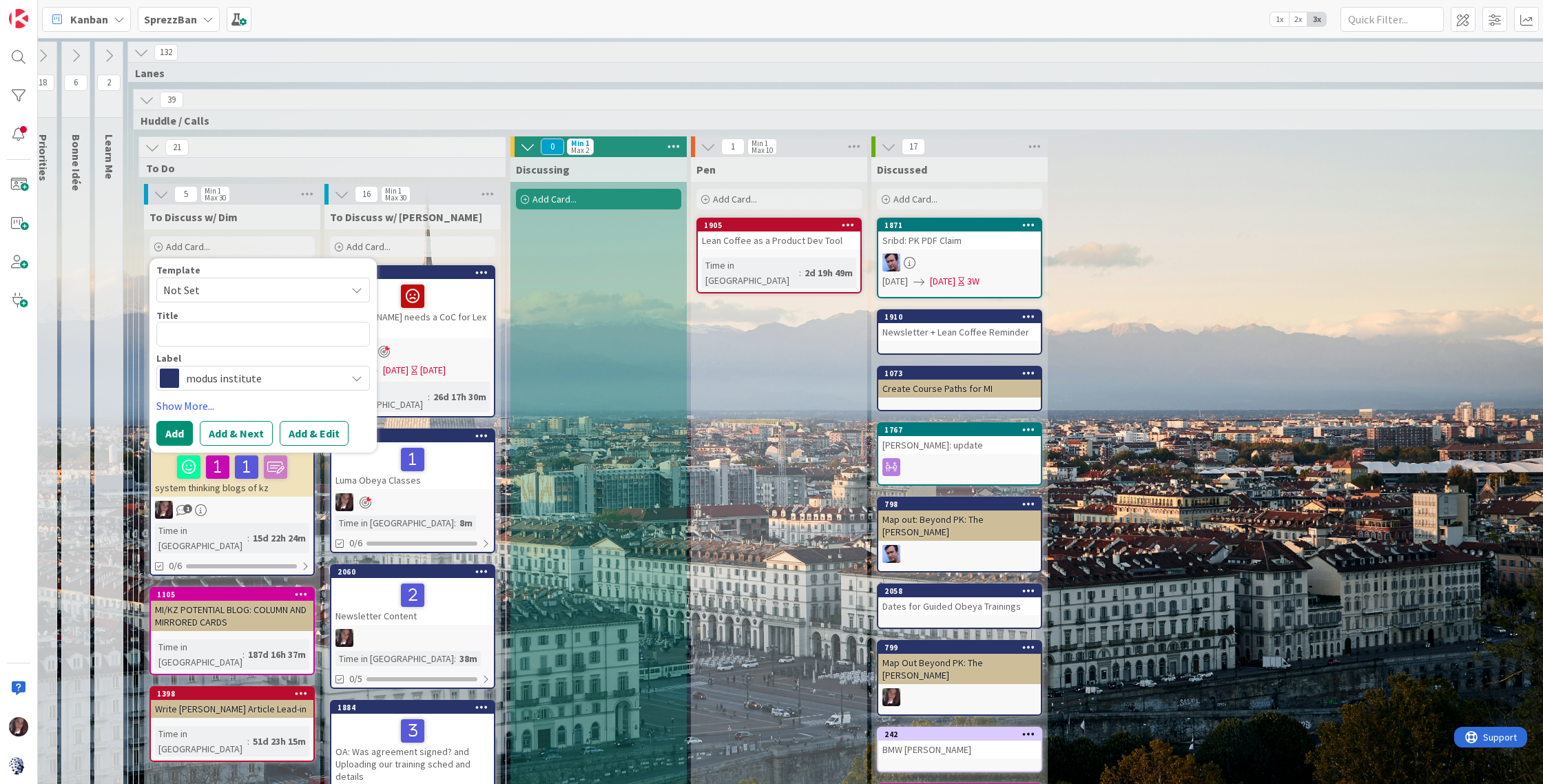
scroll to position [4, 14]
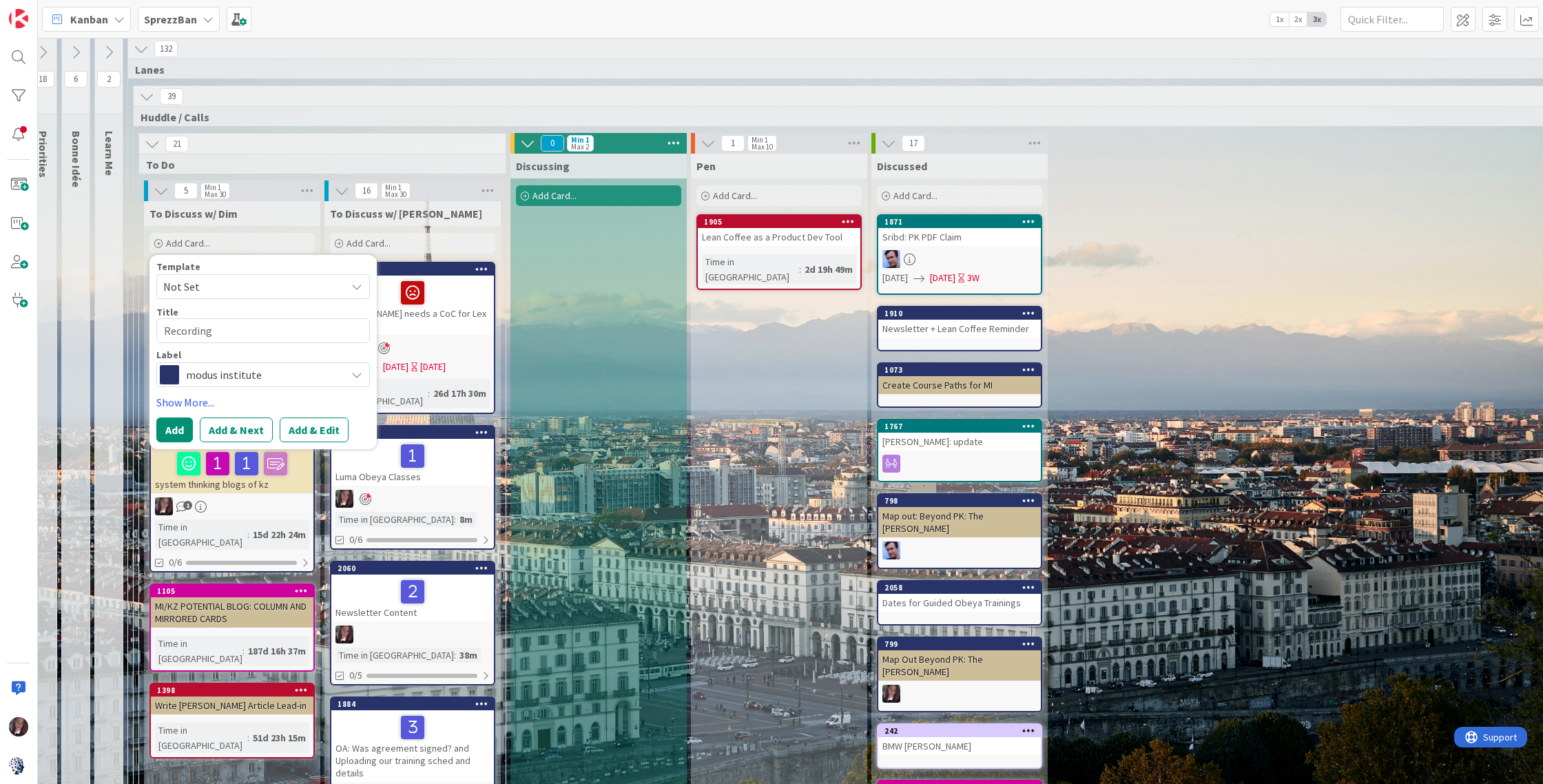
click at [166, 332] on textarea "Recording" at bounding box center [264, 331] width 214 height 25
click at [223, 372] on span "modus institute" at bounding box center [263, 374] width 153 height 19
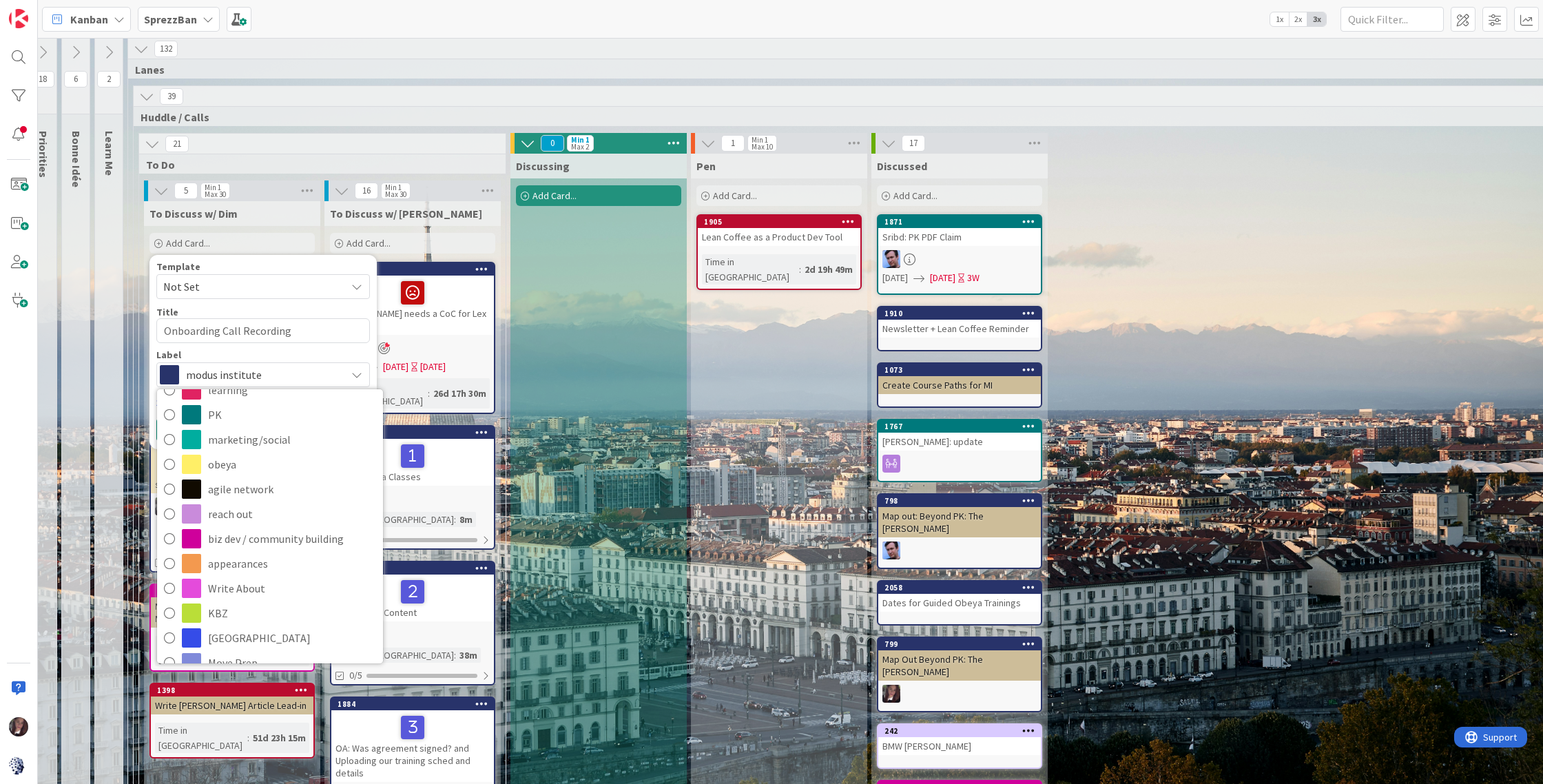
scroll to position [164, 0]
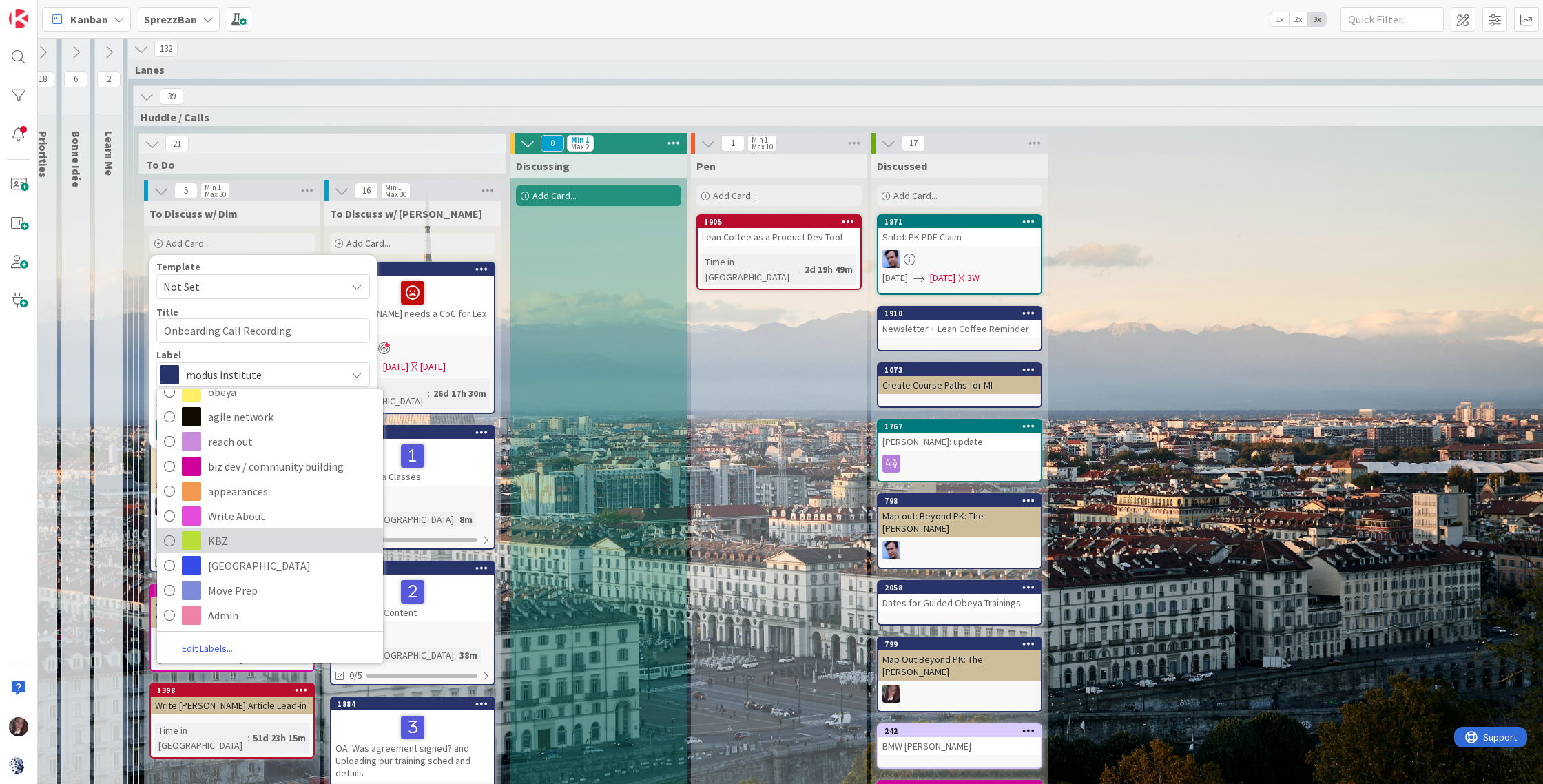
click at [174, 538] on icon at bounding box center [170, 540] width 11 height 21
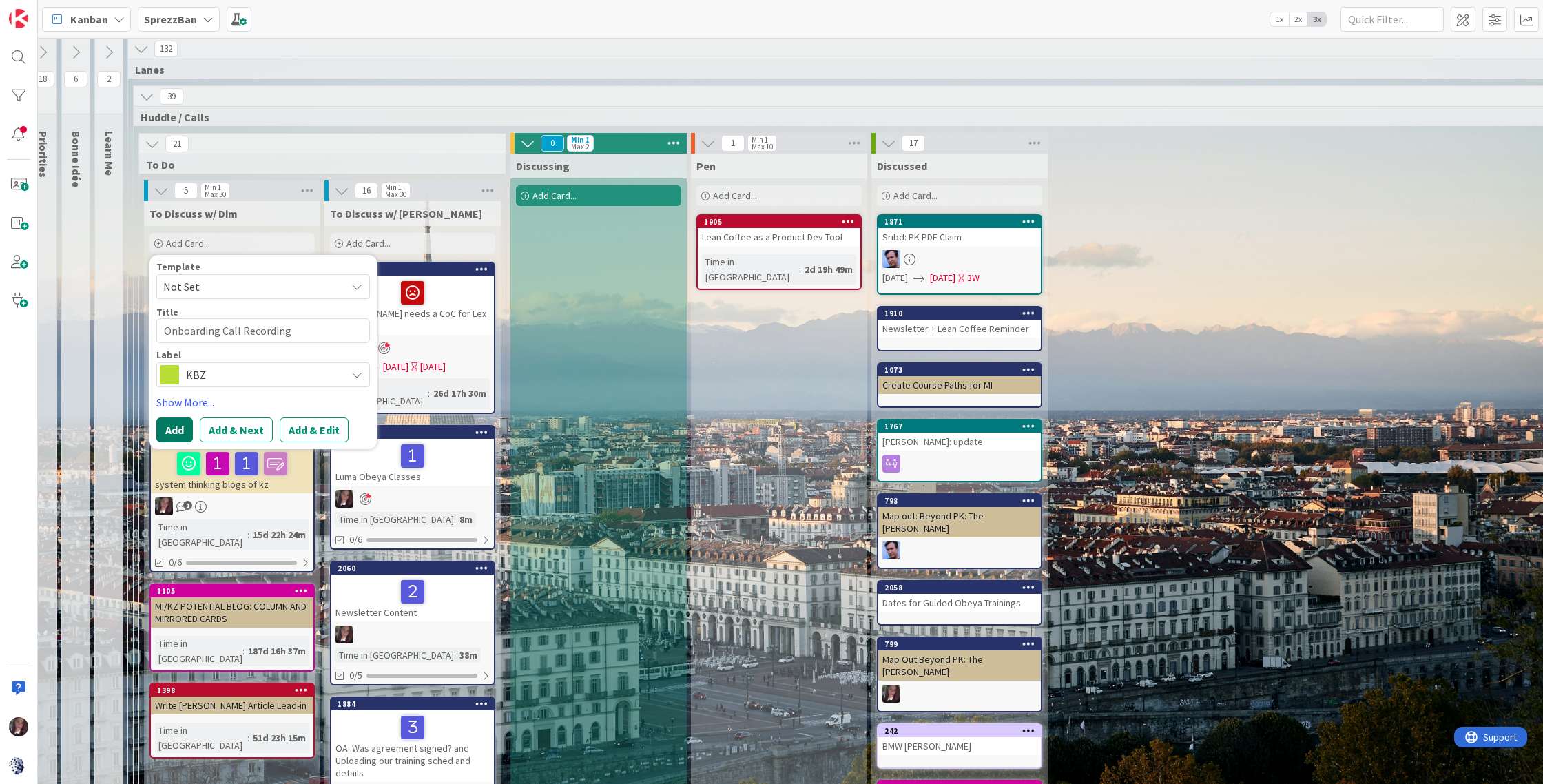
click at [175, 423] on button "Add" at bounding box center [175, 430] width 37 height 25
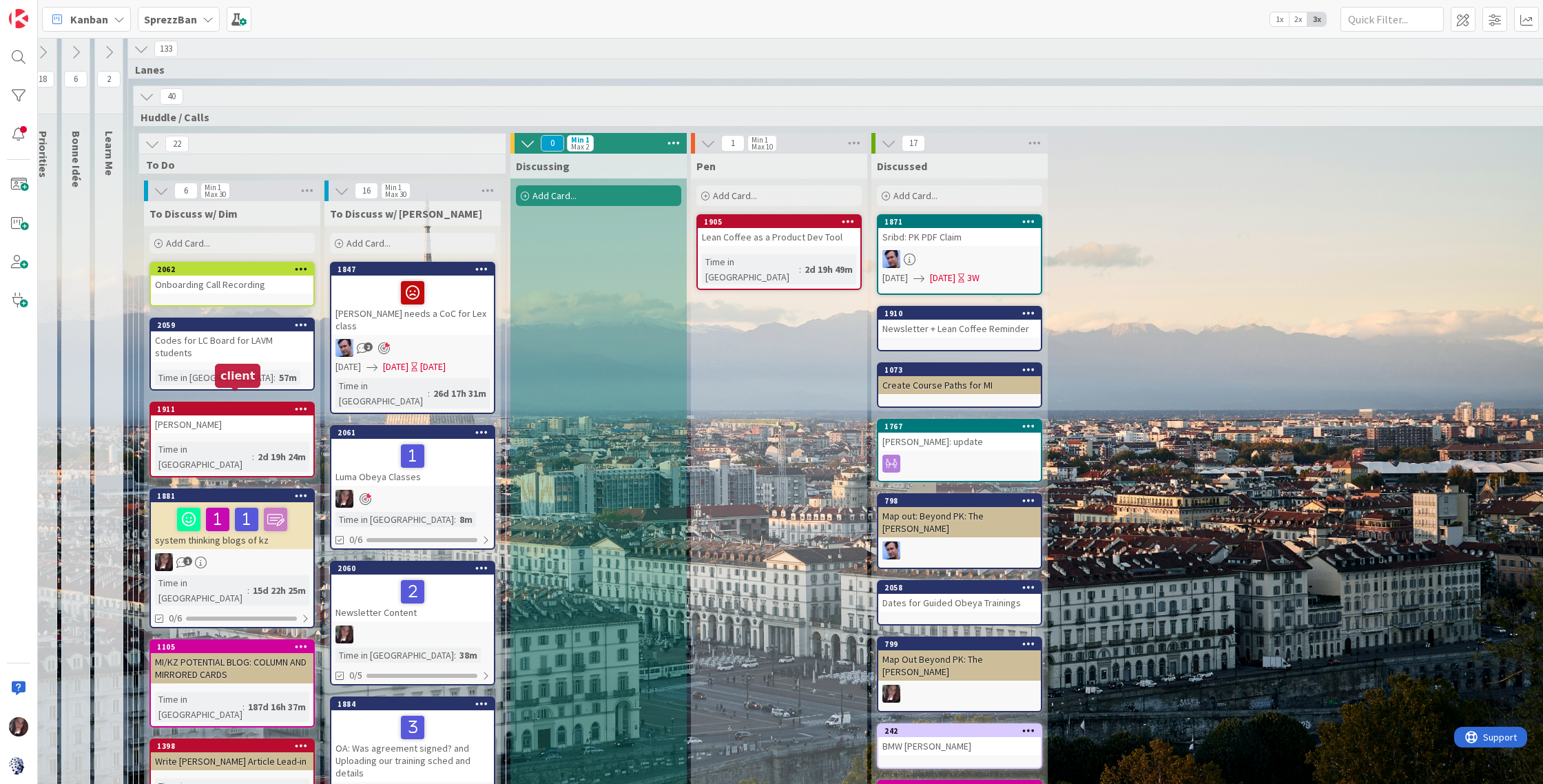
click at [192, 404] on div "1911" at bounding box center [235, 409] width 157 height 9
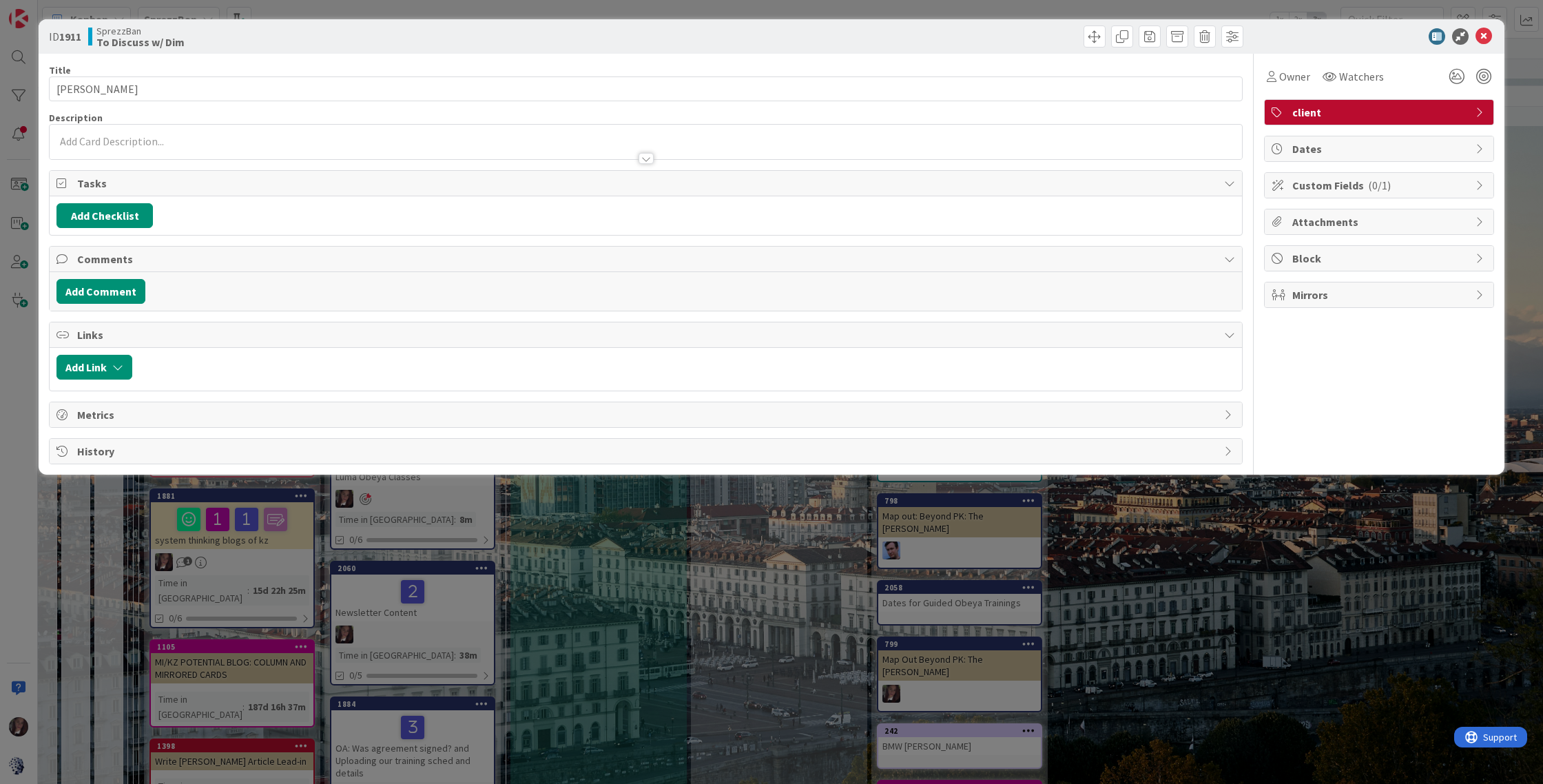
click at [1314, 111] on span "client" at bounding box center [1380, 112] width 177 height 17
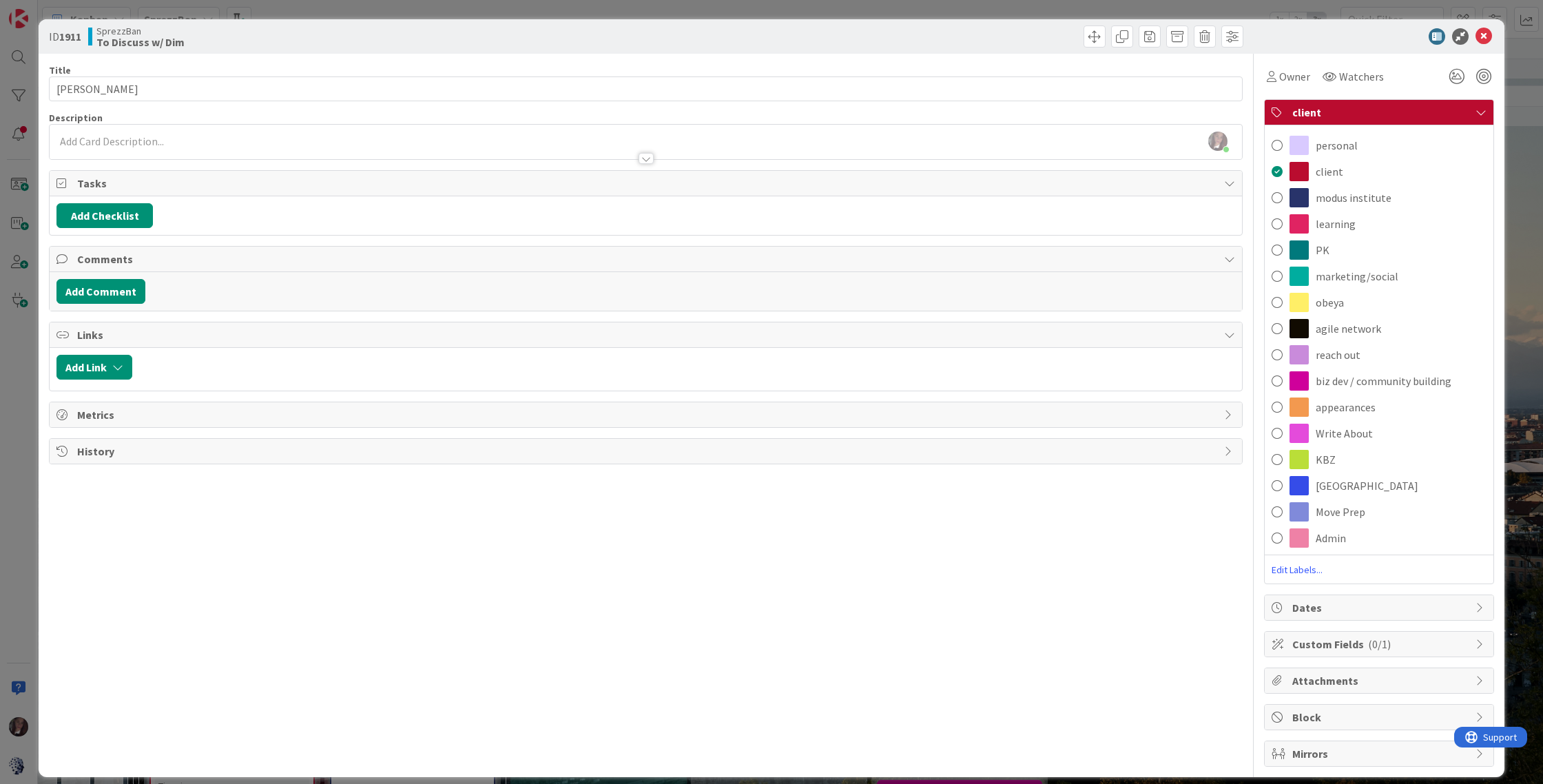
click at [1278, 458] on span at bounding box center [1277, 459] width 11 height 21
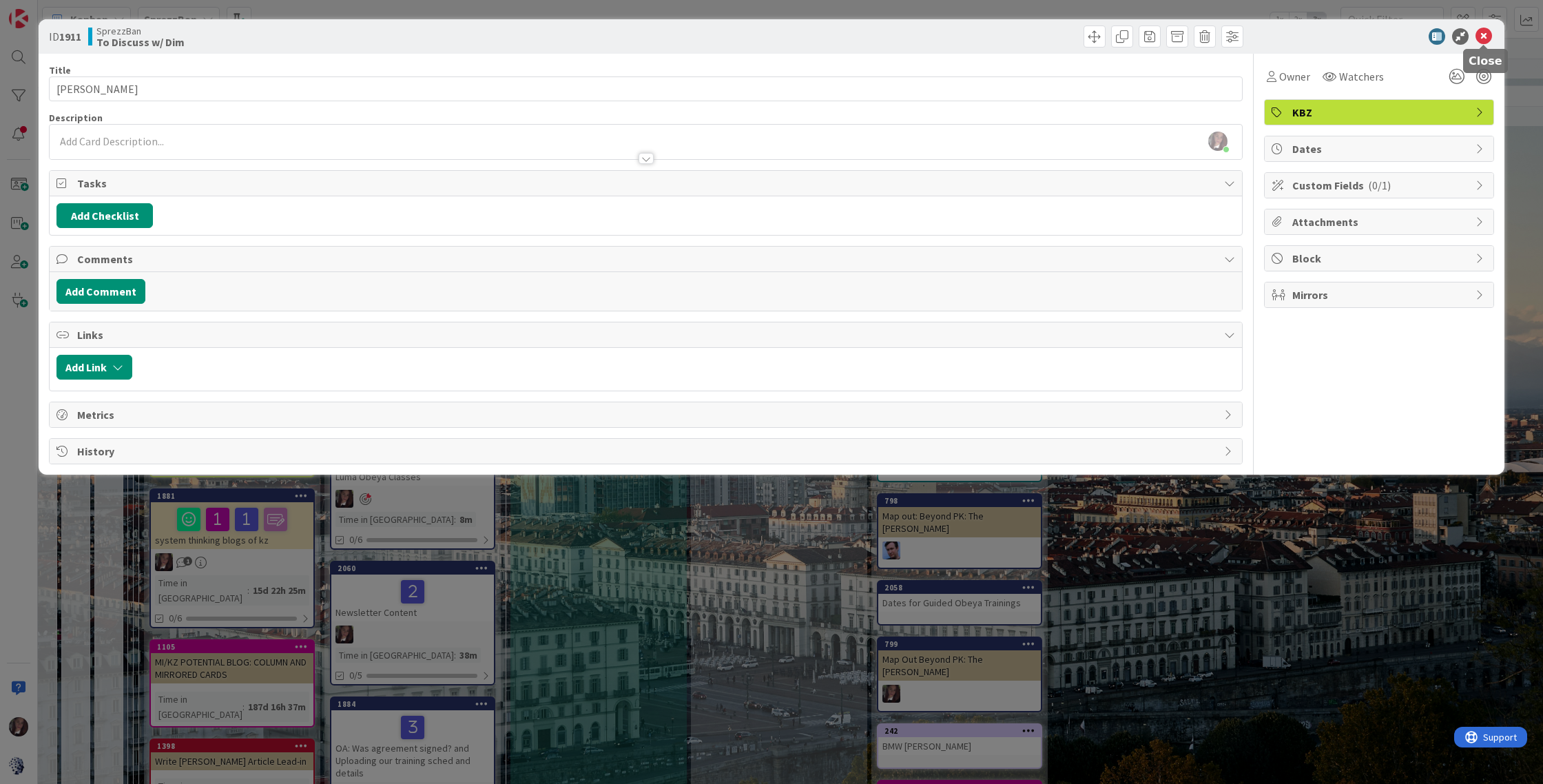
click at [1444, 35] on icon at bounding box center [1484, 37] width 17 height 17
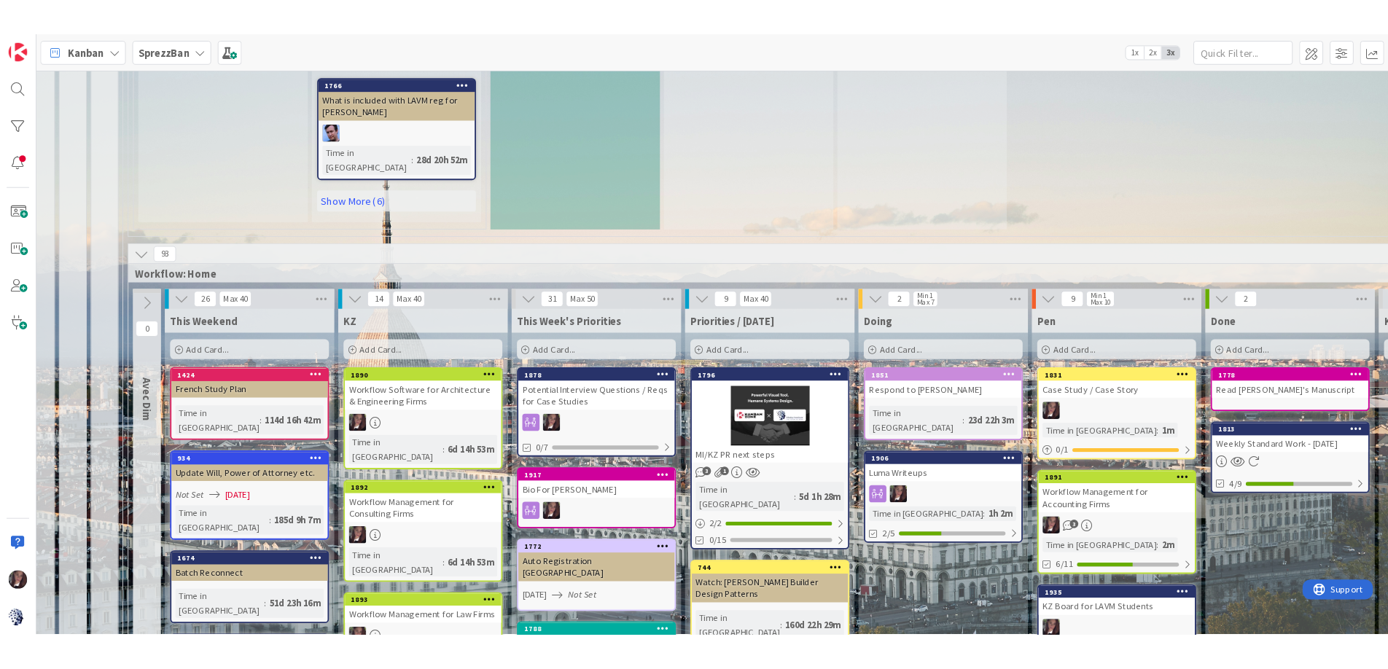
scroll to position [1487, 15]
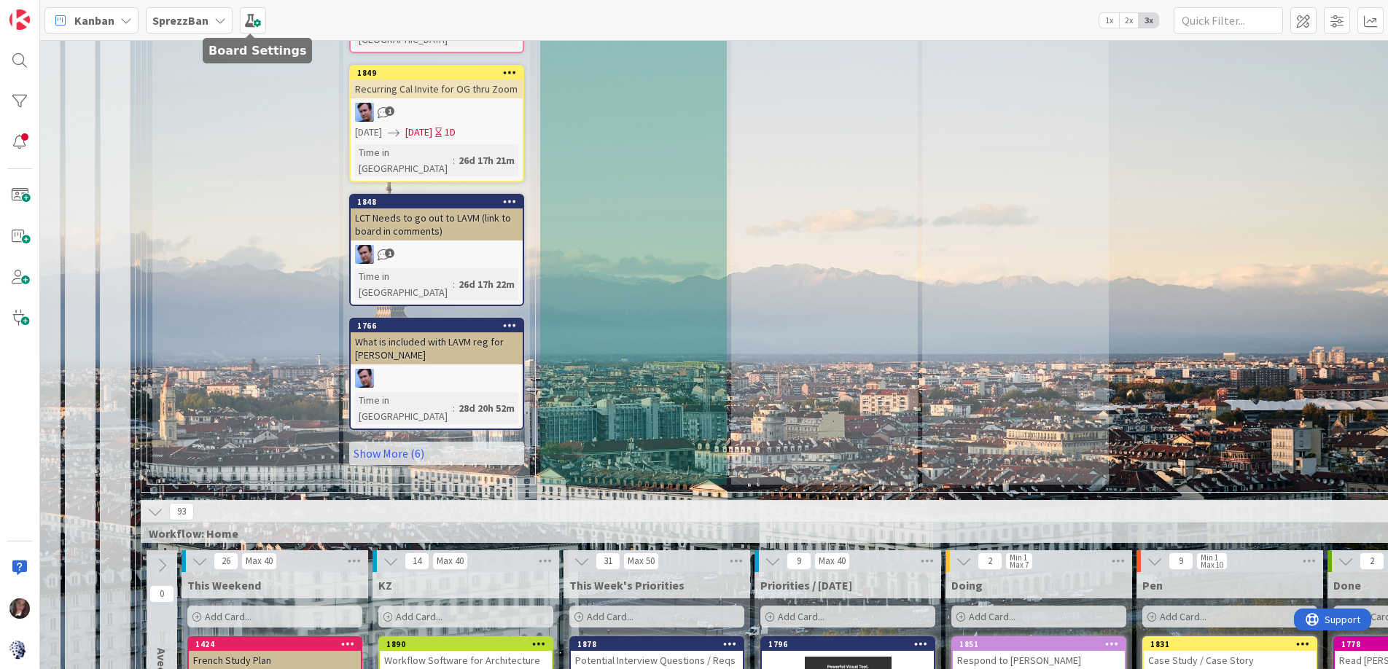
drag, startPoint x: 876, startPoint y: 19, endPoint x: 271, endPoint y: 28, distance: 605.3
click at [269, 28] on div "Kanban SprezzBan 1x 2x 3x" at bounding box center [714, 20] width 1348 height 40
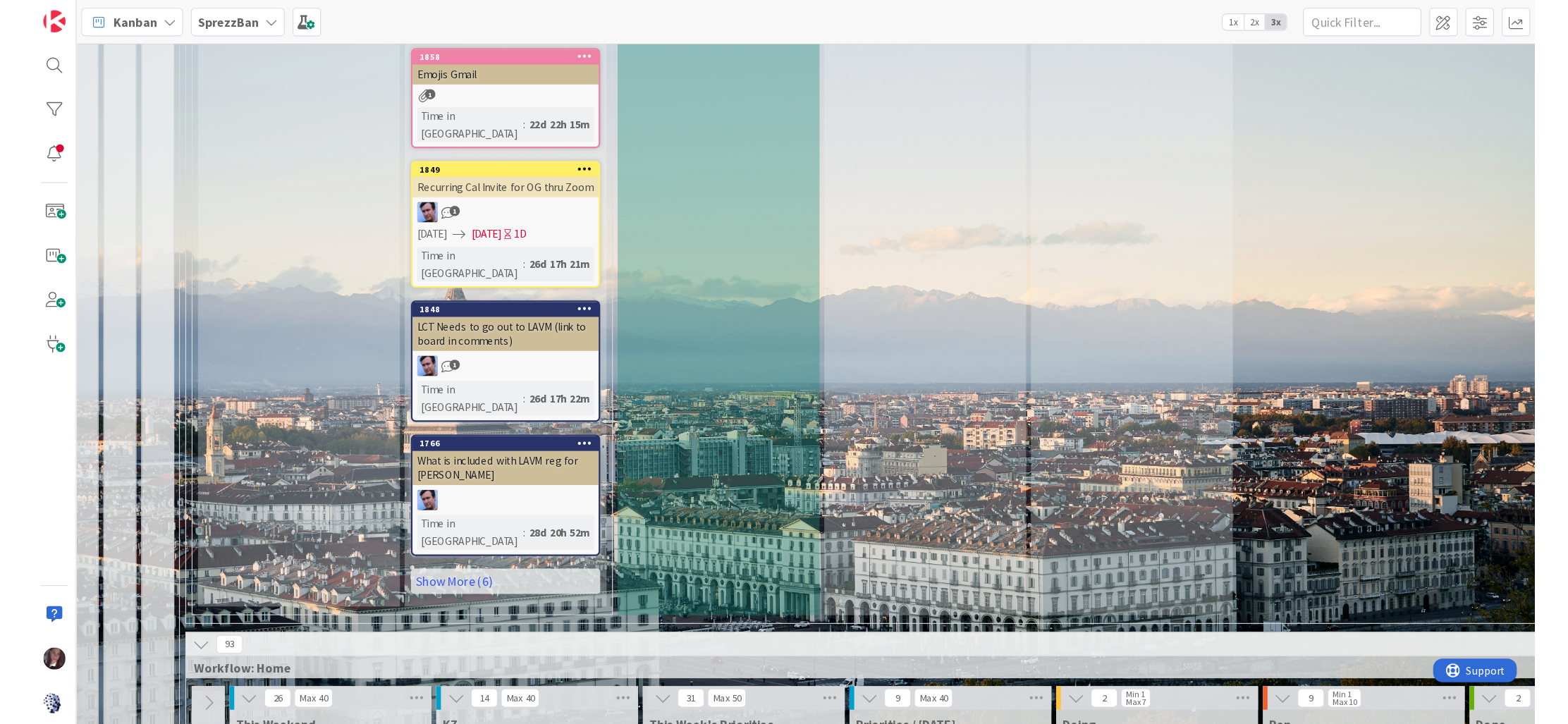
scroll to position [1095, 15]
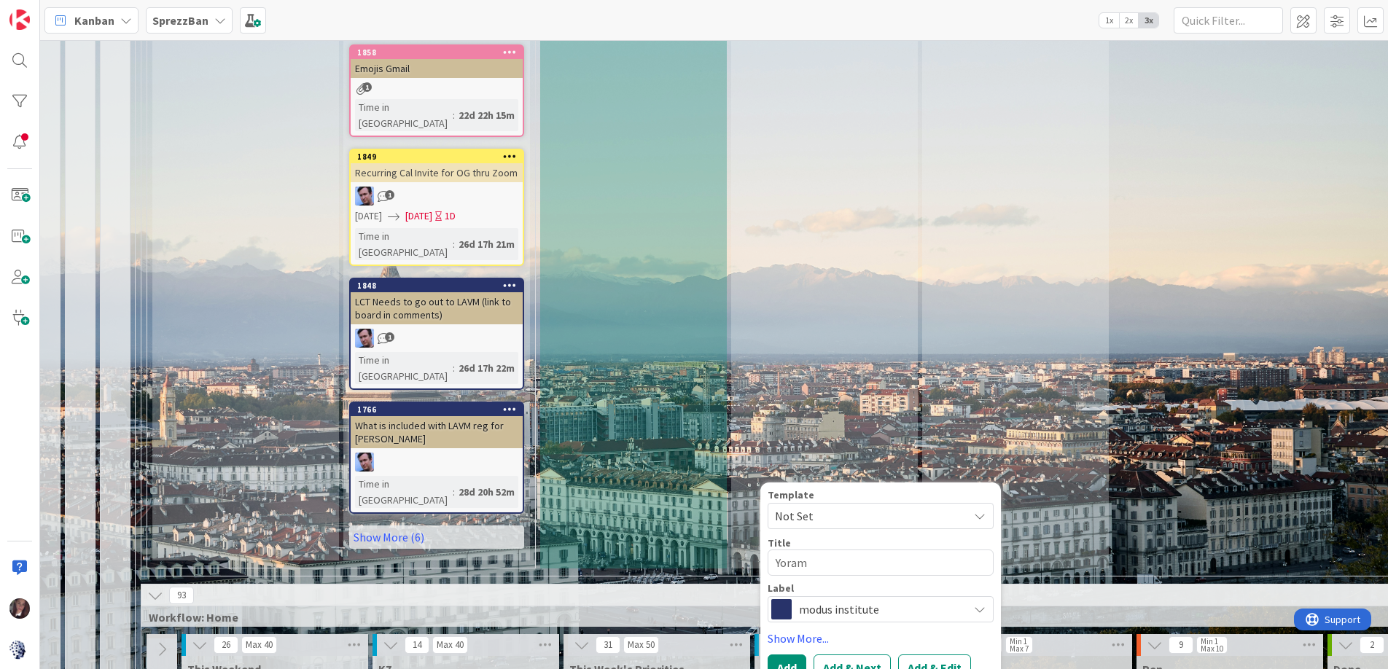
click at [844, 599] on span "modus institute" at bounding box center [880, 609] width 162 height 20
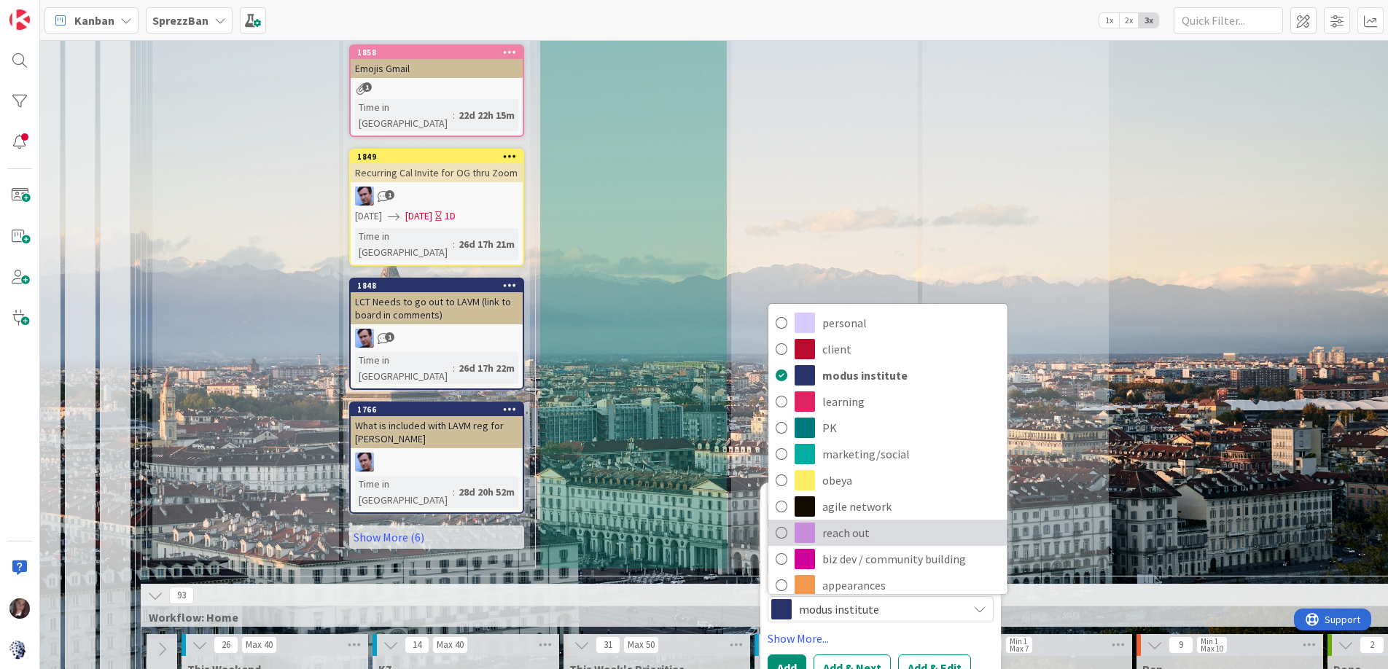
click at [781, 522] on icon at bounding box center [782, 533] width 12 height 22
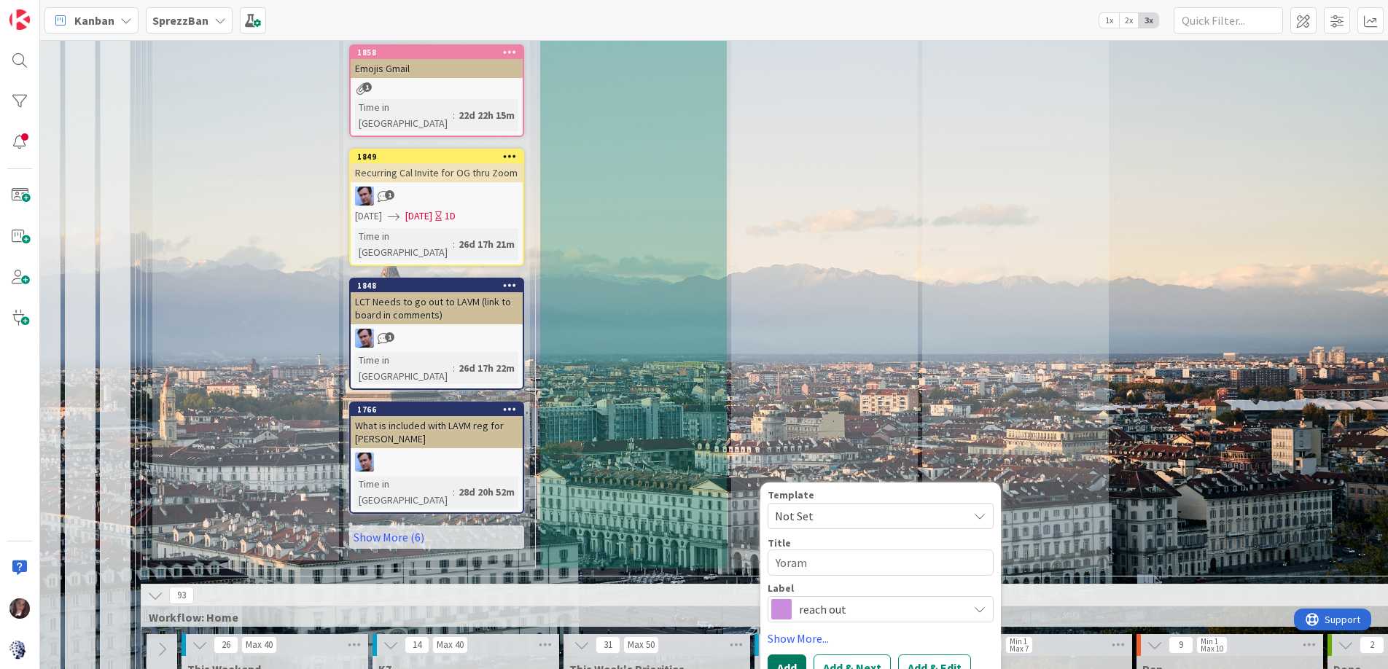
click at [790, 655] on button "Add" at bounding box center [787, 668] width 39 height 26
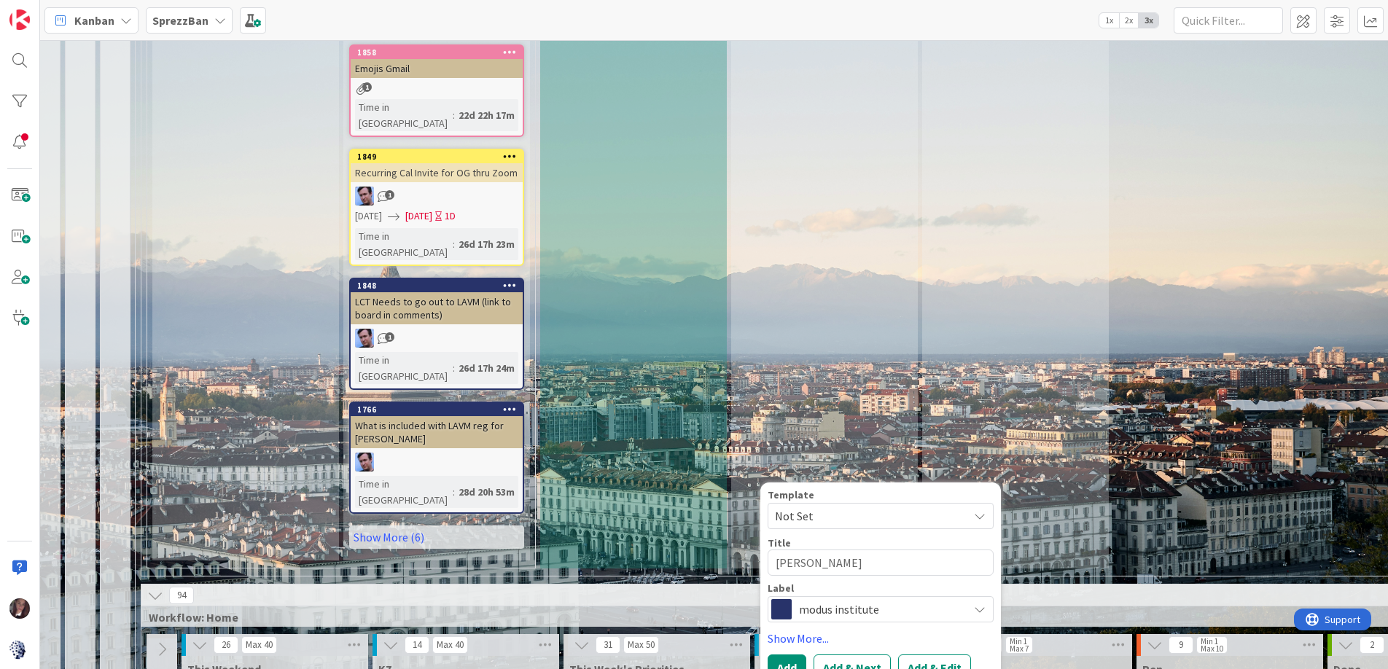
click at [864, 599] on span "modus institute" at bounding box center [880, 609] width 162 height 20
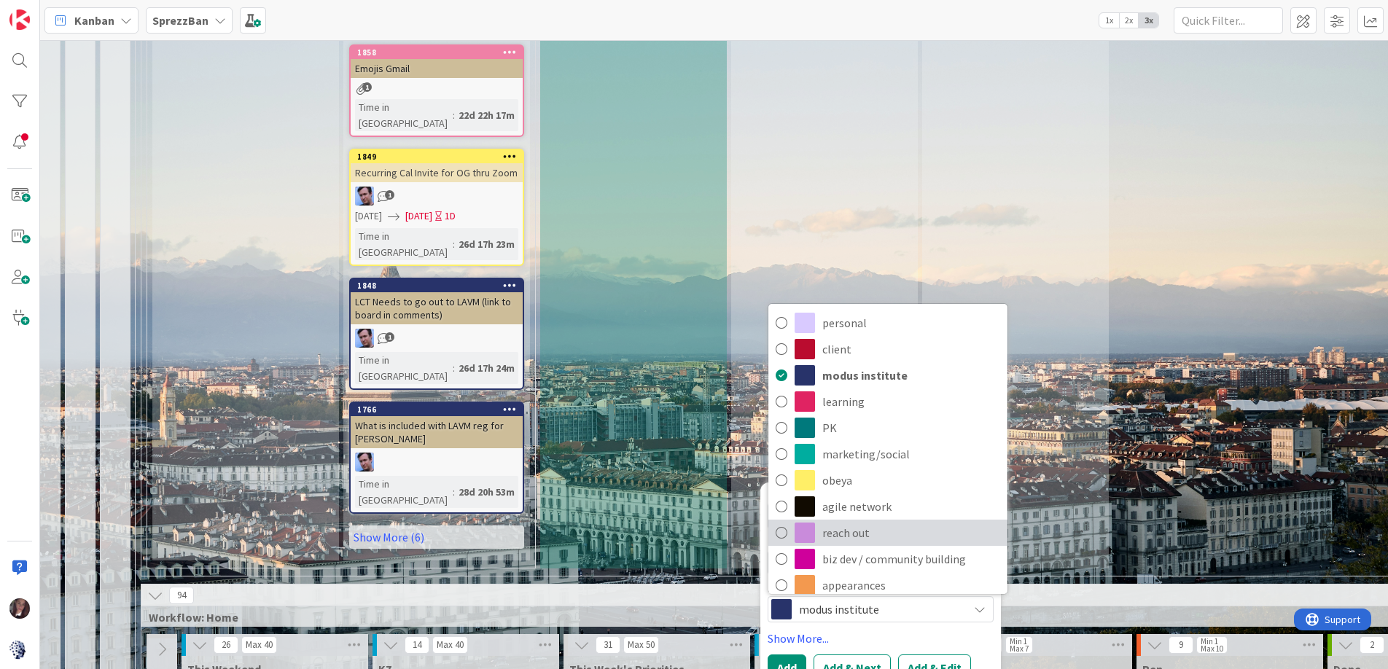
click at [780, 522] on icon at bounding box center [782, 533] width 12 height 22
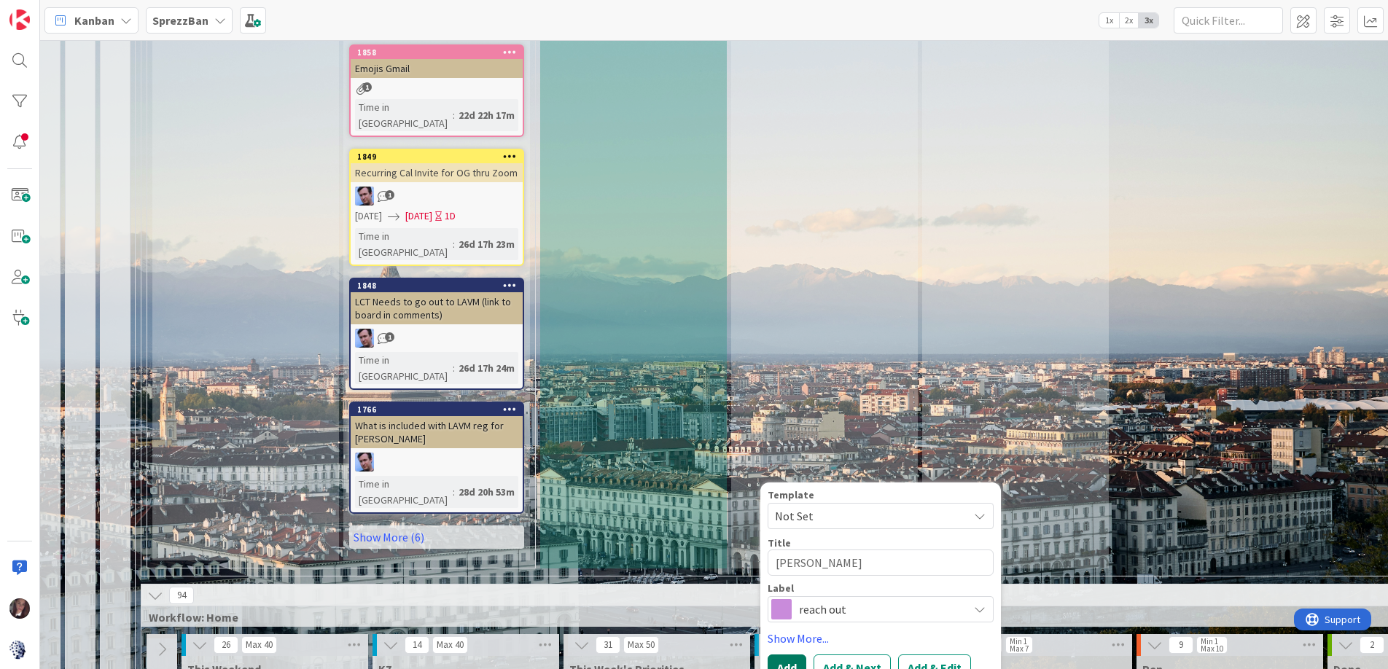
click at [788, 655] on button "Add" at bounding box center [787, 668] width 39 height 26
